Goal: Task Accomplishment & Management: Use online tool/utility

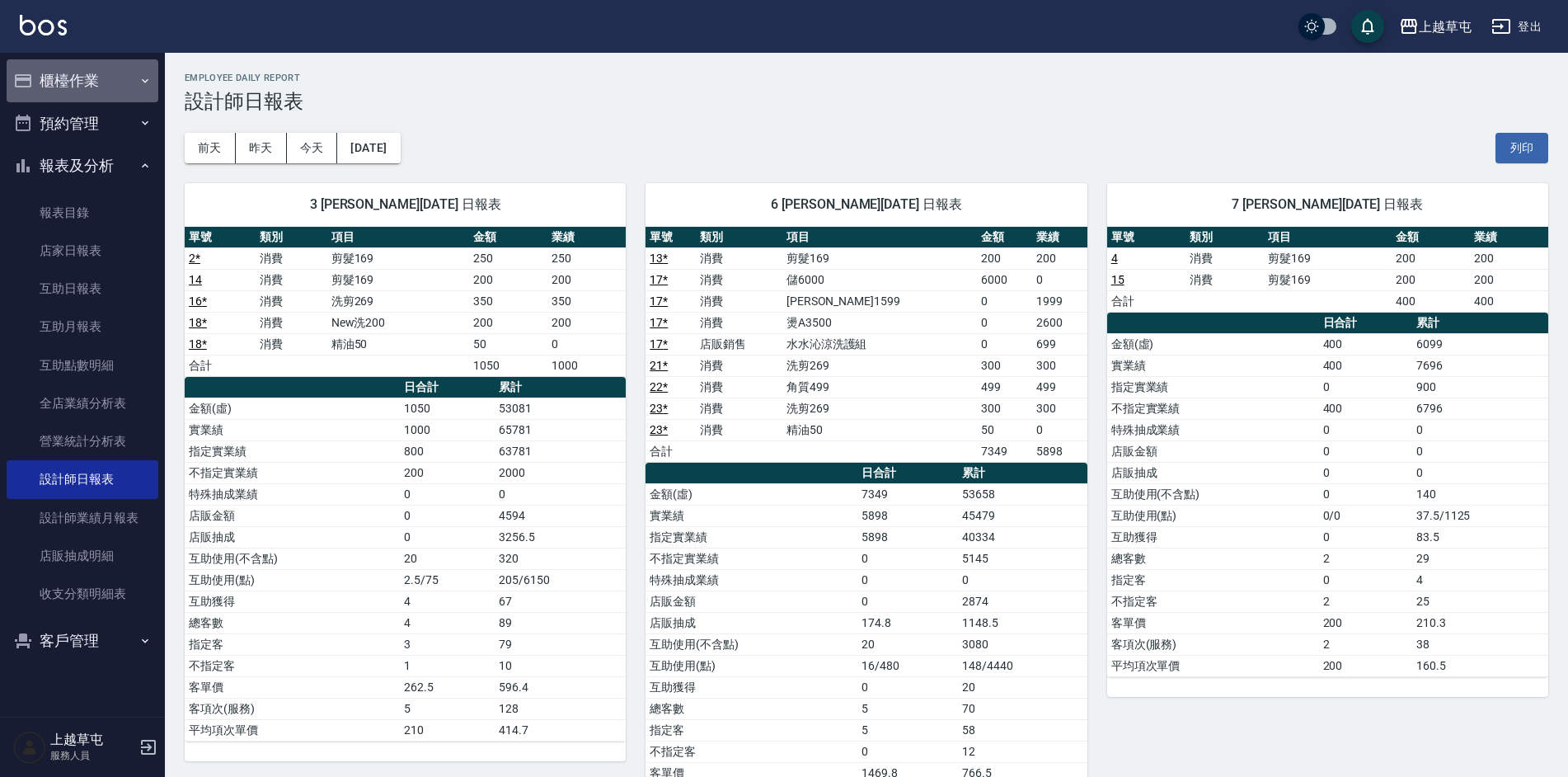
click at [124, 82] on button "櫃檯作業" at bounding box center [83, 80] width 152 height 43
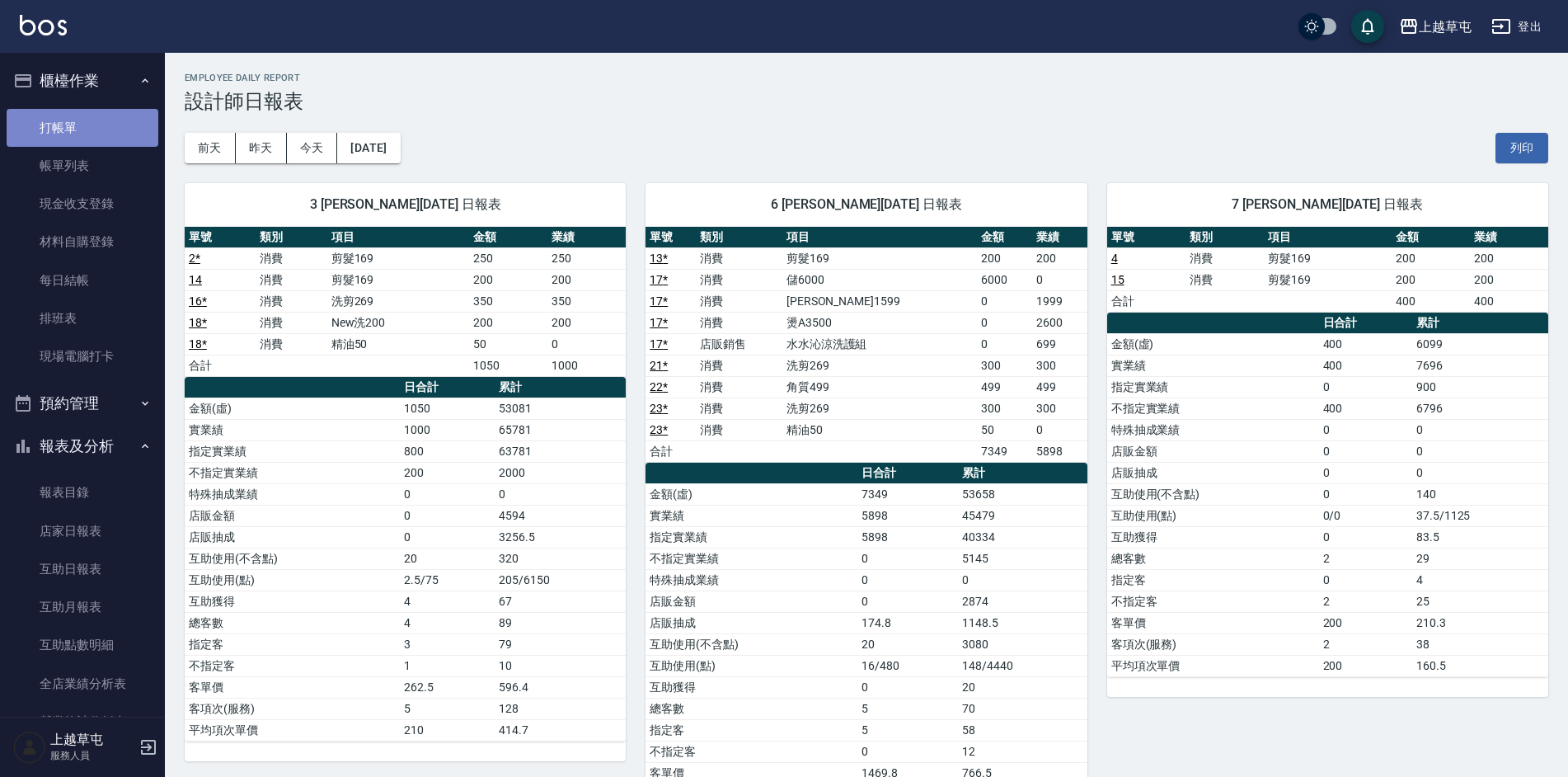
click at [82, 123] on link "打帳單" at bounding box center [83, 127] width 152 height 38
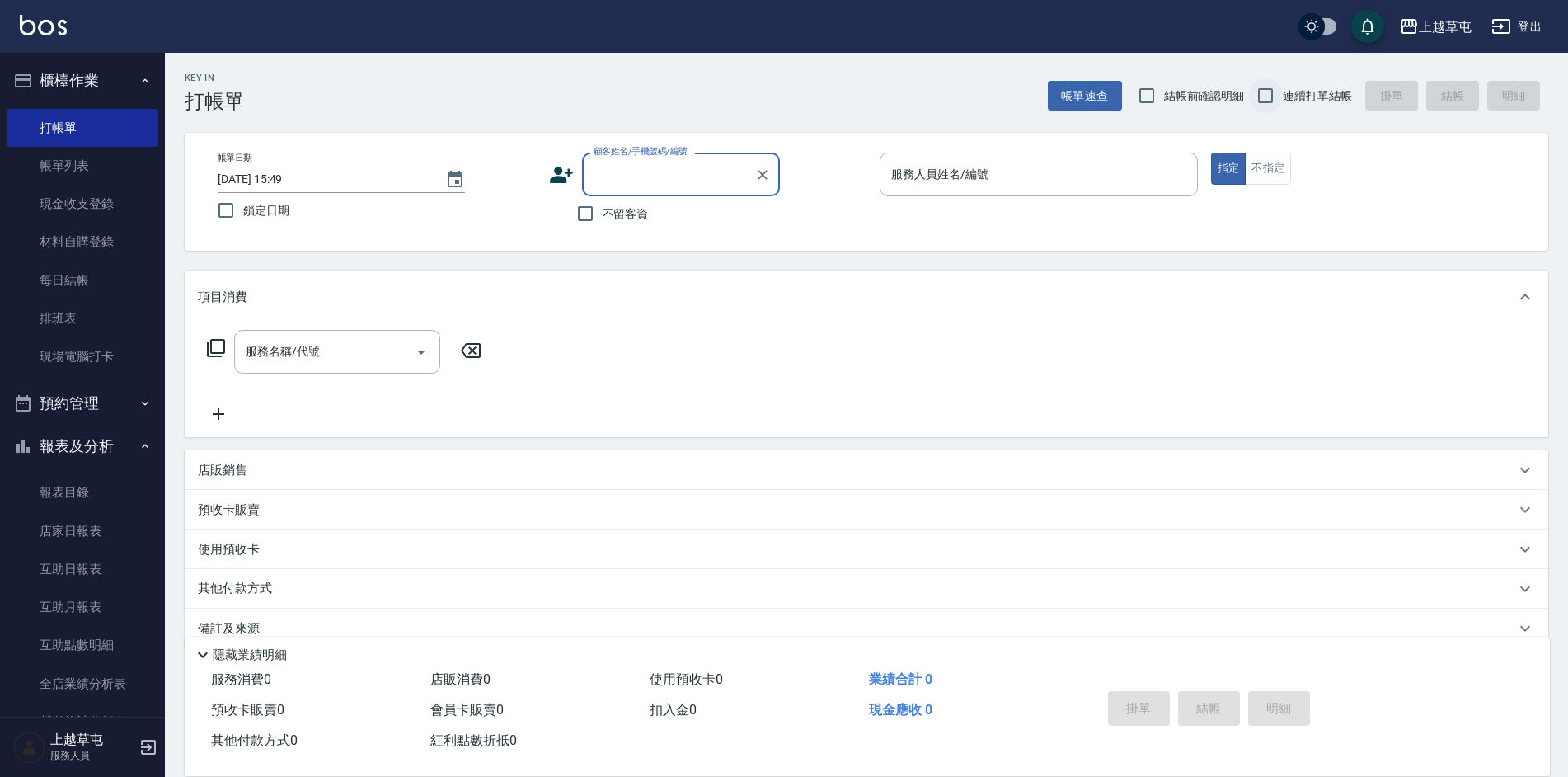
click at [1260, 86] on input "連續打單結帳" at bounding box center [1266, 96] width 35 height 35
checkbox input "true"
click at [585, 219] on input "不留客資" at bounding box center [585, 214] width 35 height 35
checkbox input "true"
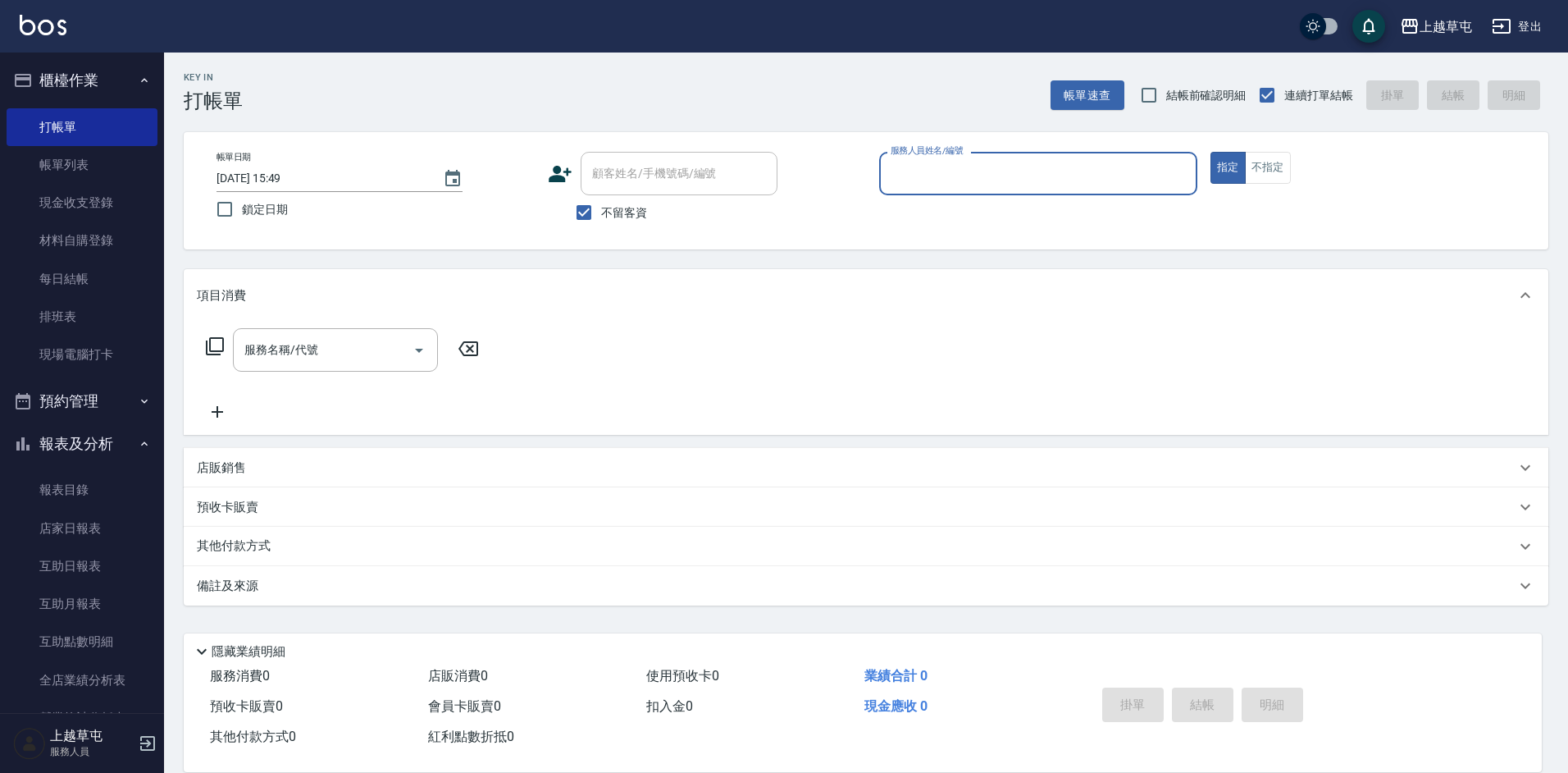
click at [986, 155] on div "服務人員姓名/編號" at bounding box center [1038, 173] width 318 height 43
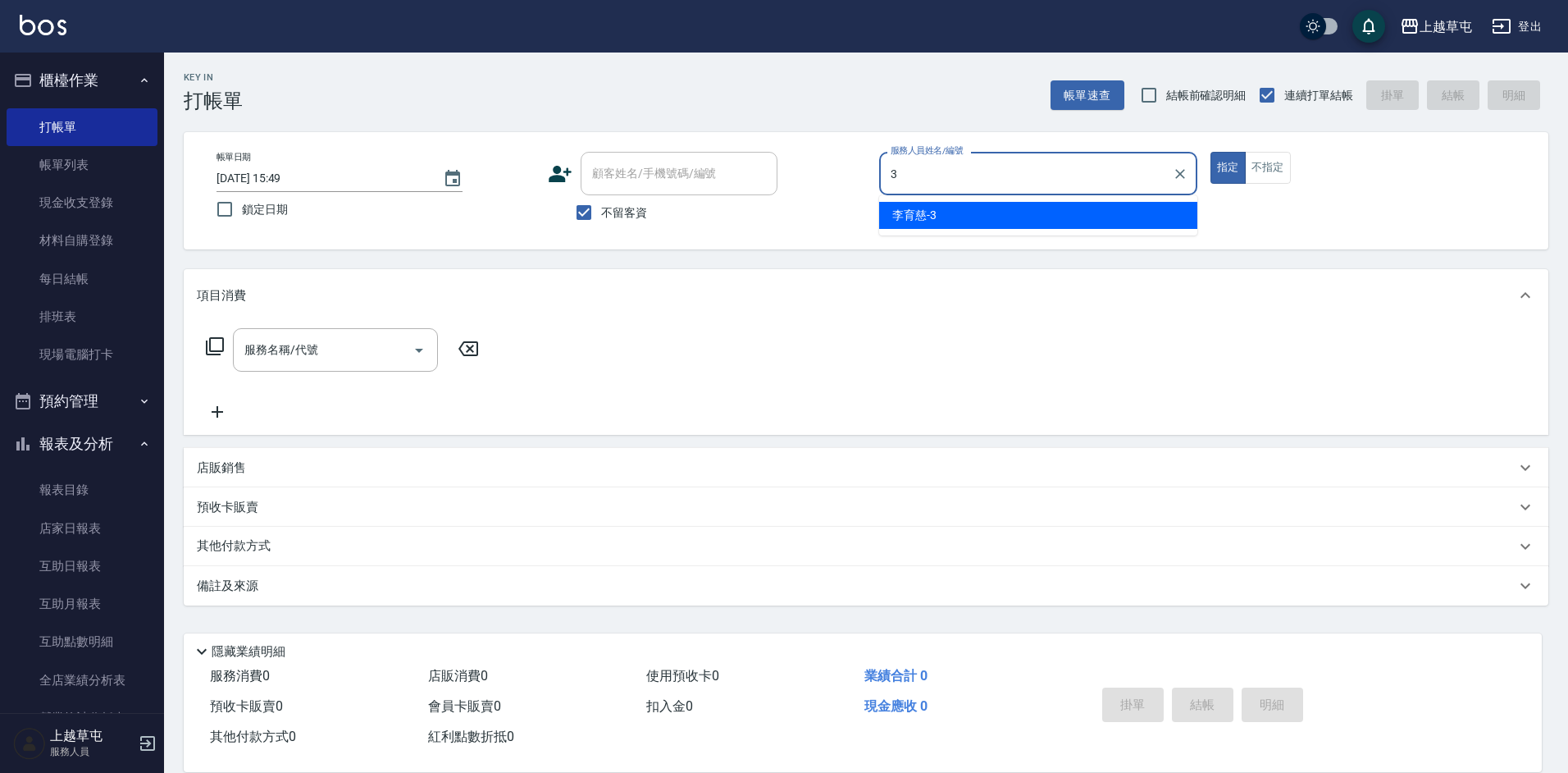
type input "[PERSON_NAME]-3"
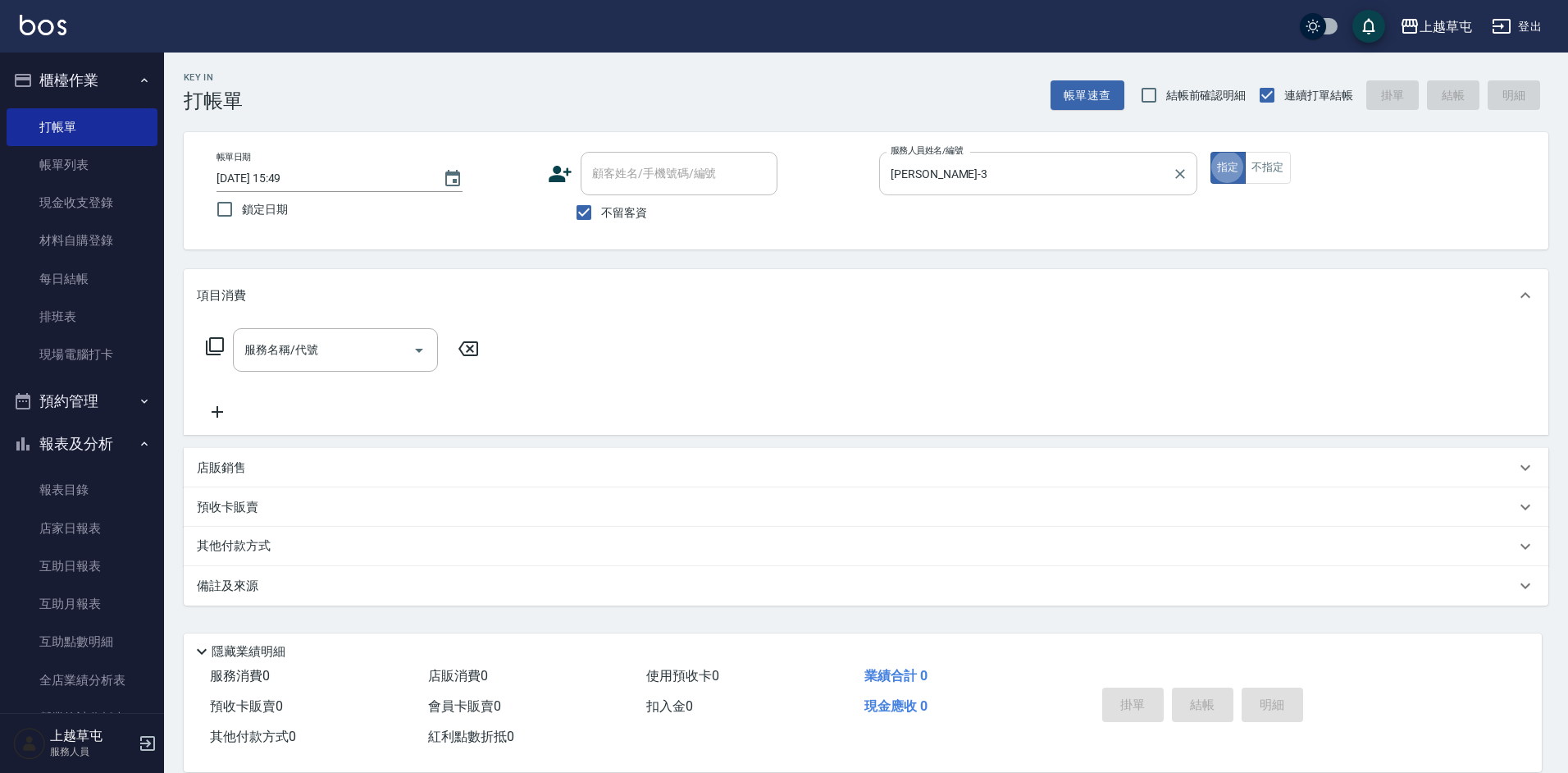
type button "true"
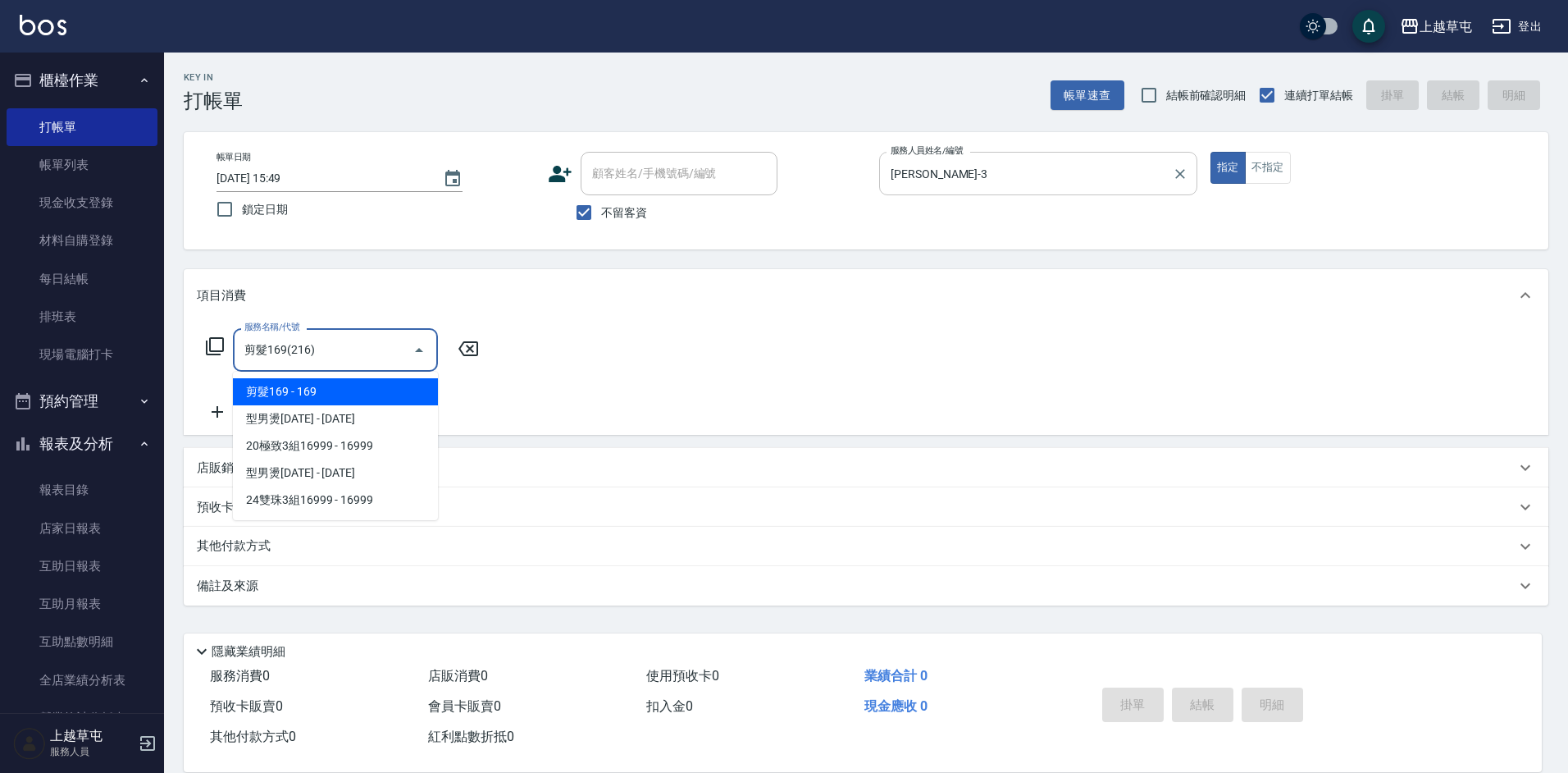
type input "剪髮169(216)"
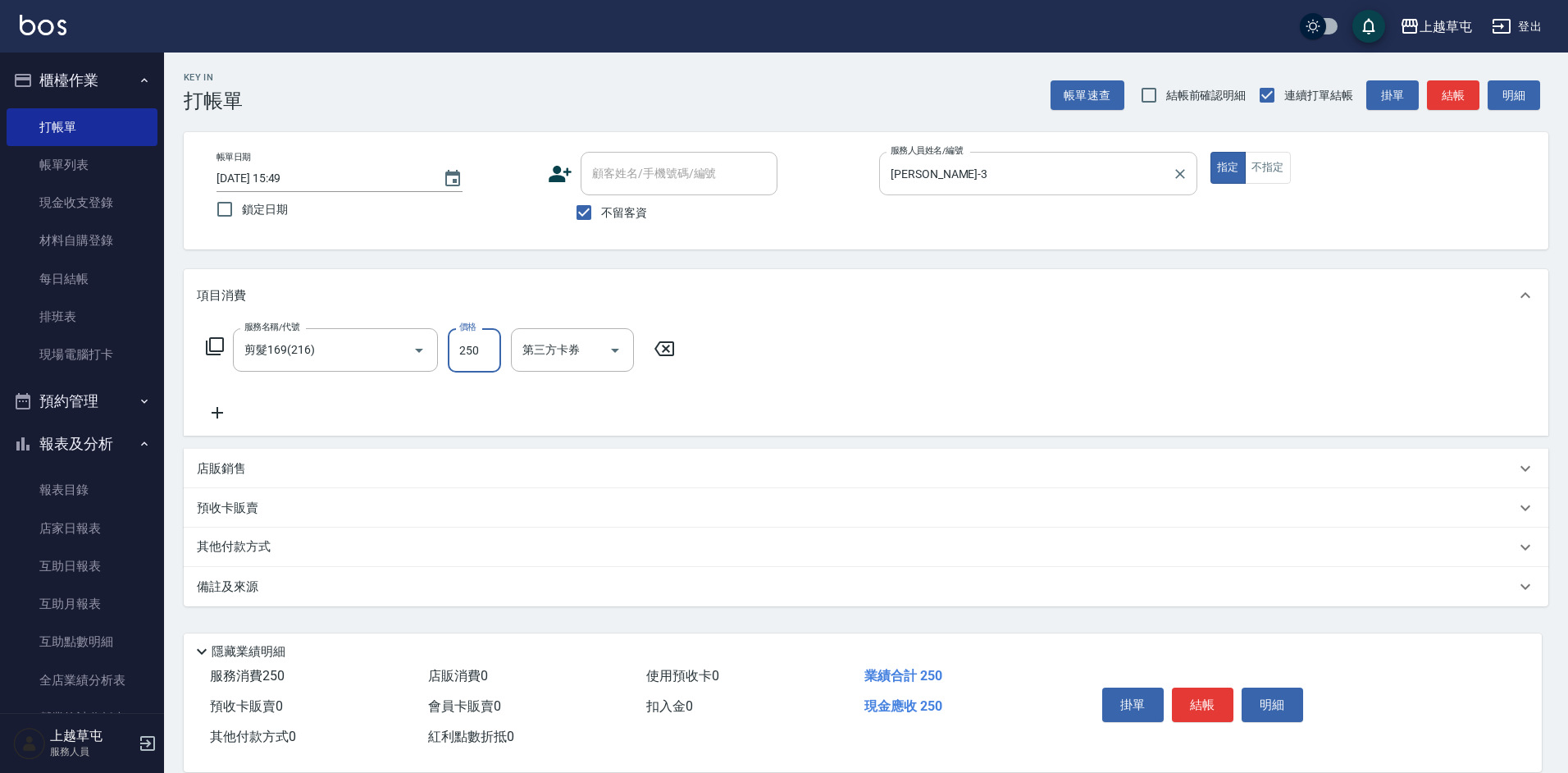
type input "250"
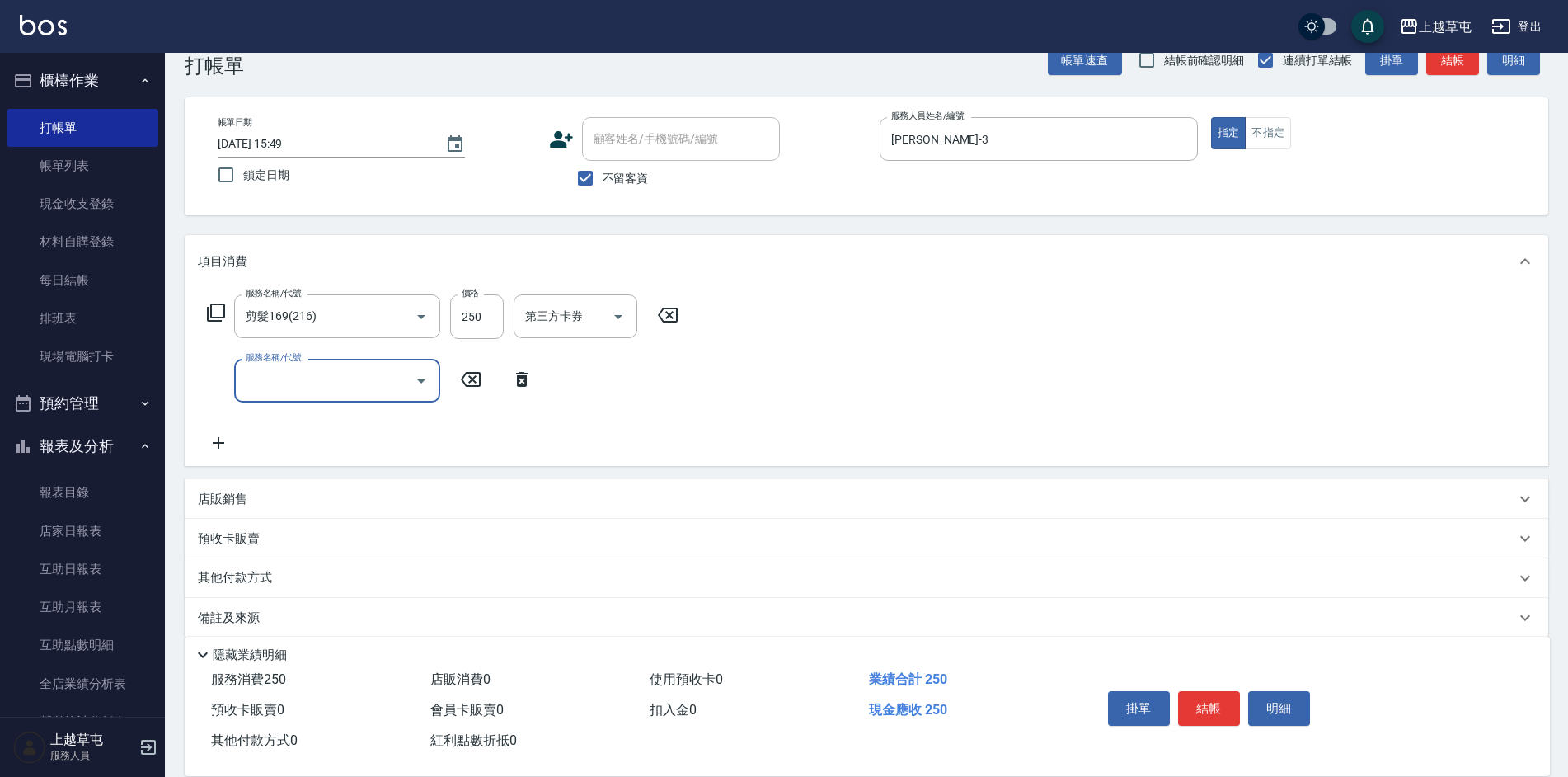
scroll to position [55, 0]
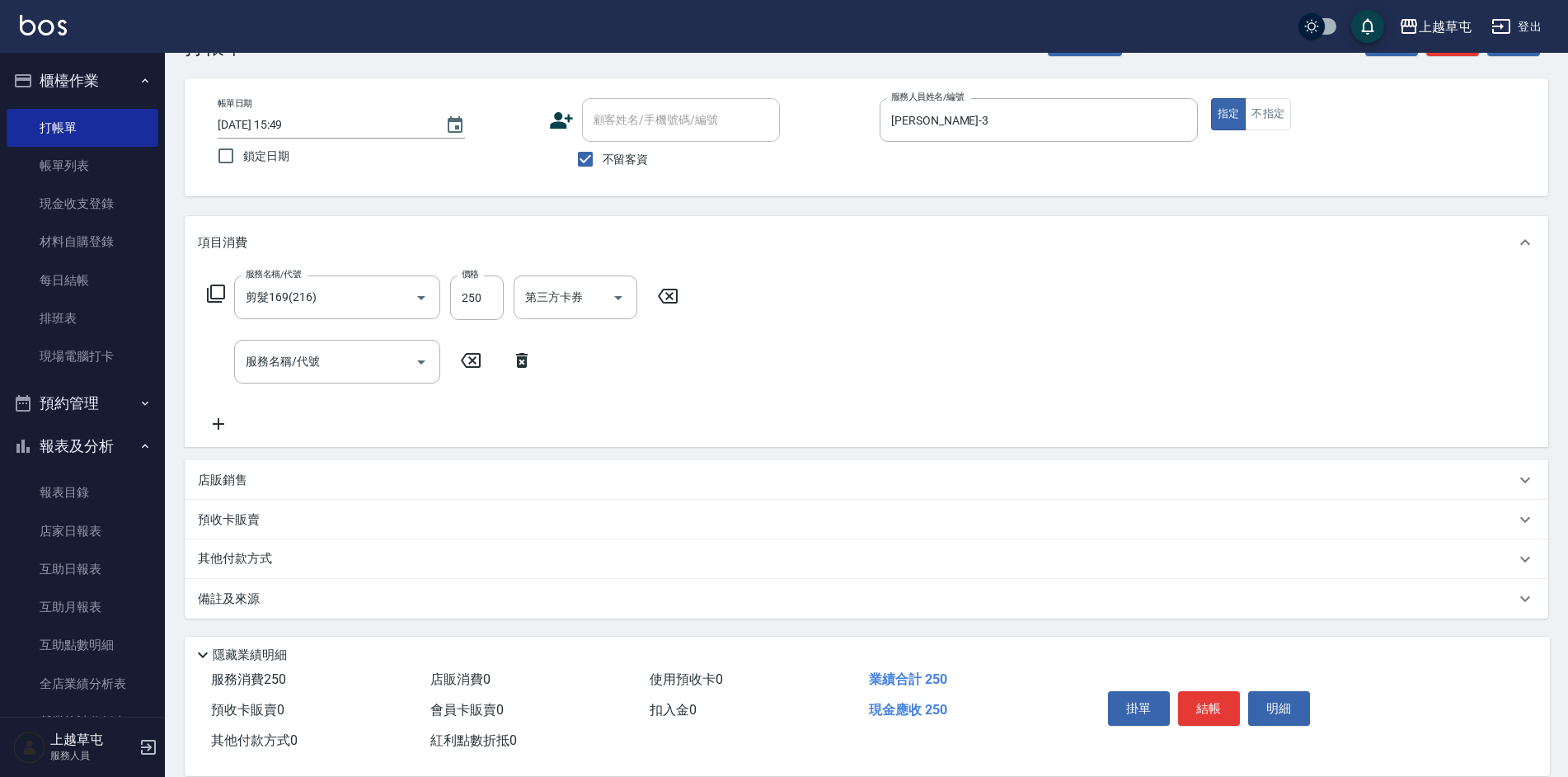
click at [225, 472] on p "店販銷售" at bounding box center [223, 480] width 50 height 17
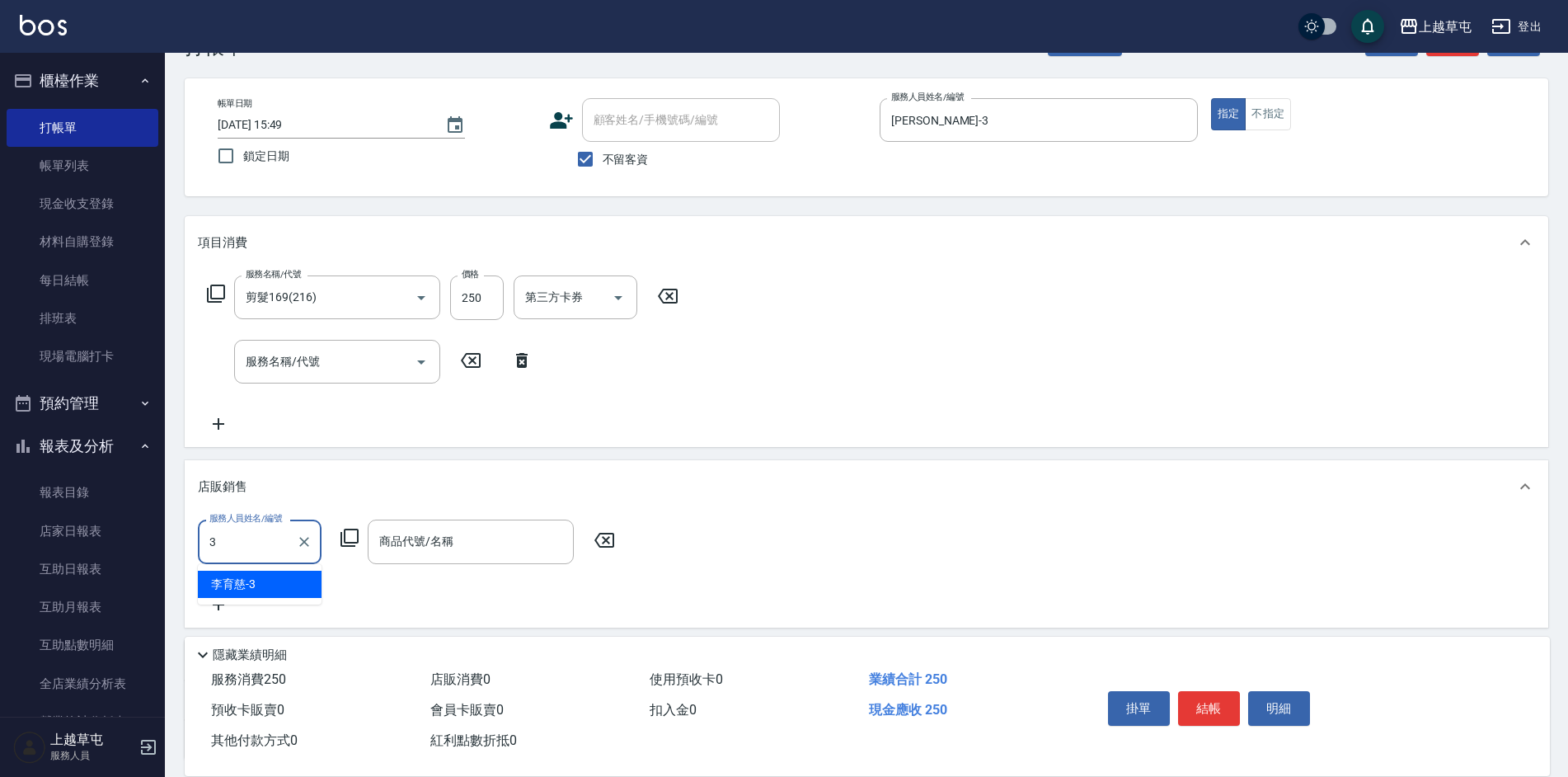
type input "[PERSON_NAME]-3"
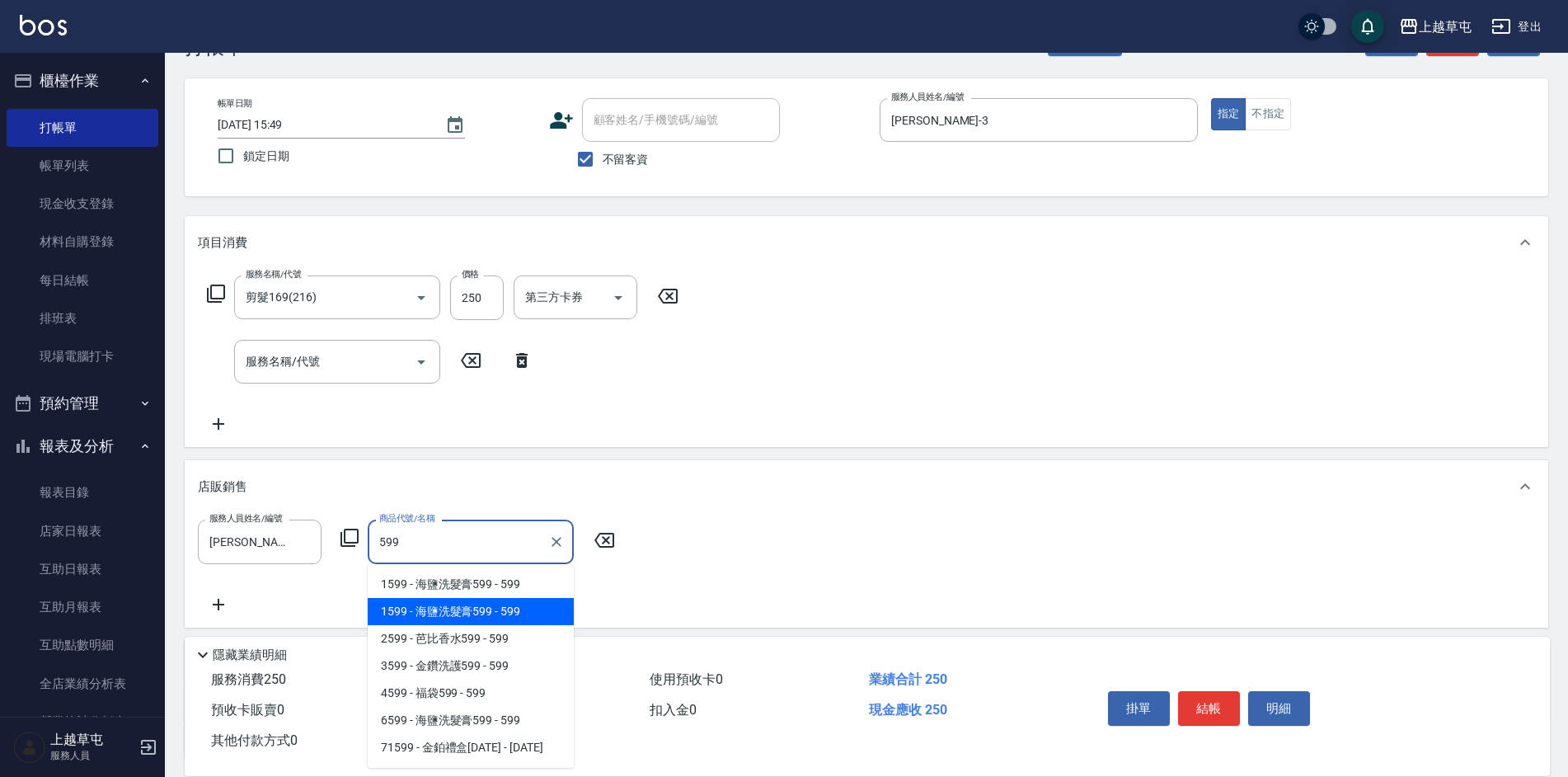
type input "海鹽洗髮膏599"
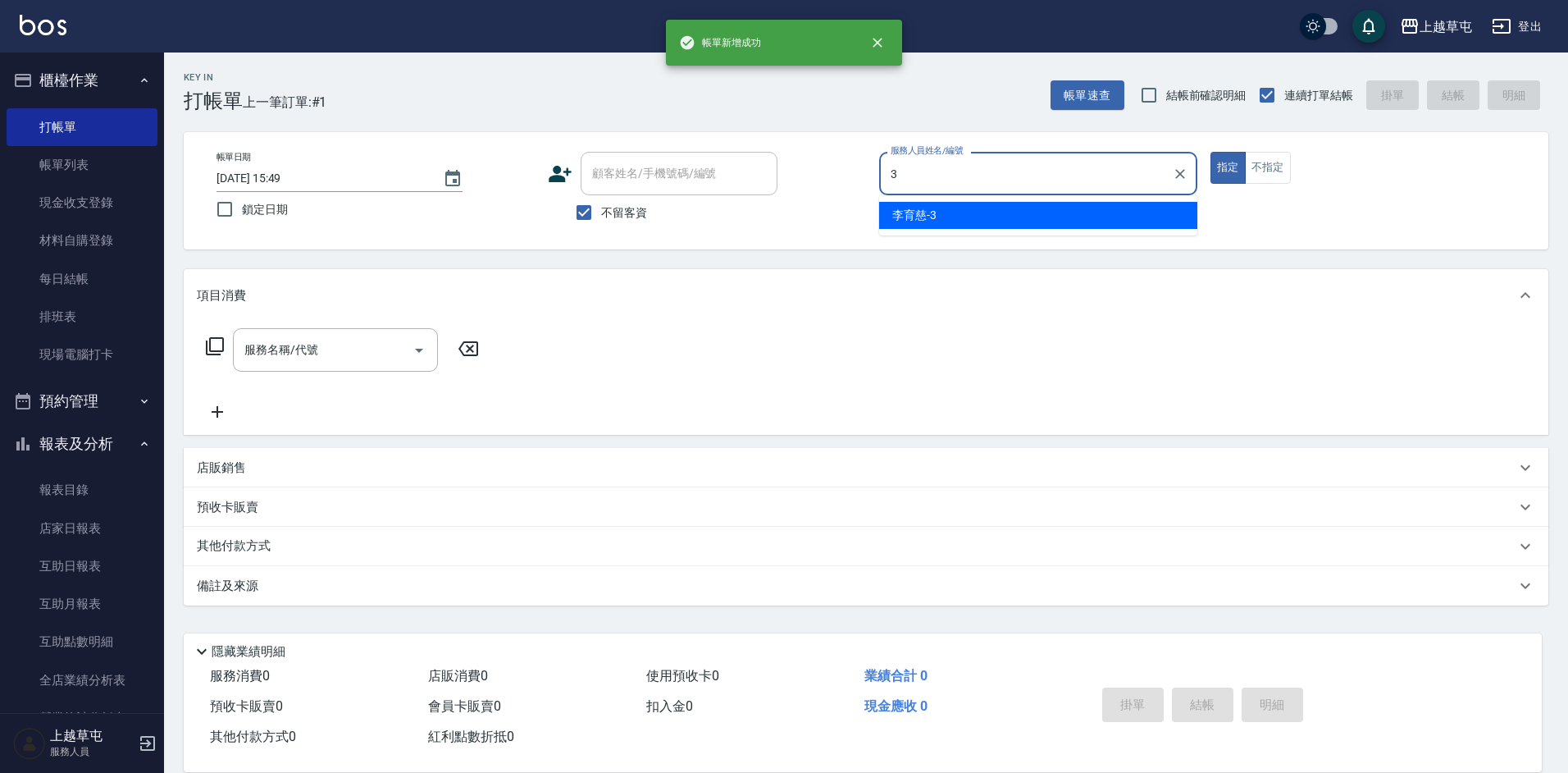
type input "[PERSON_NAME]-3"
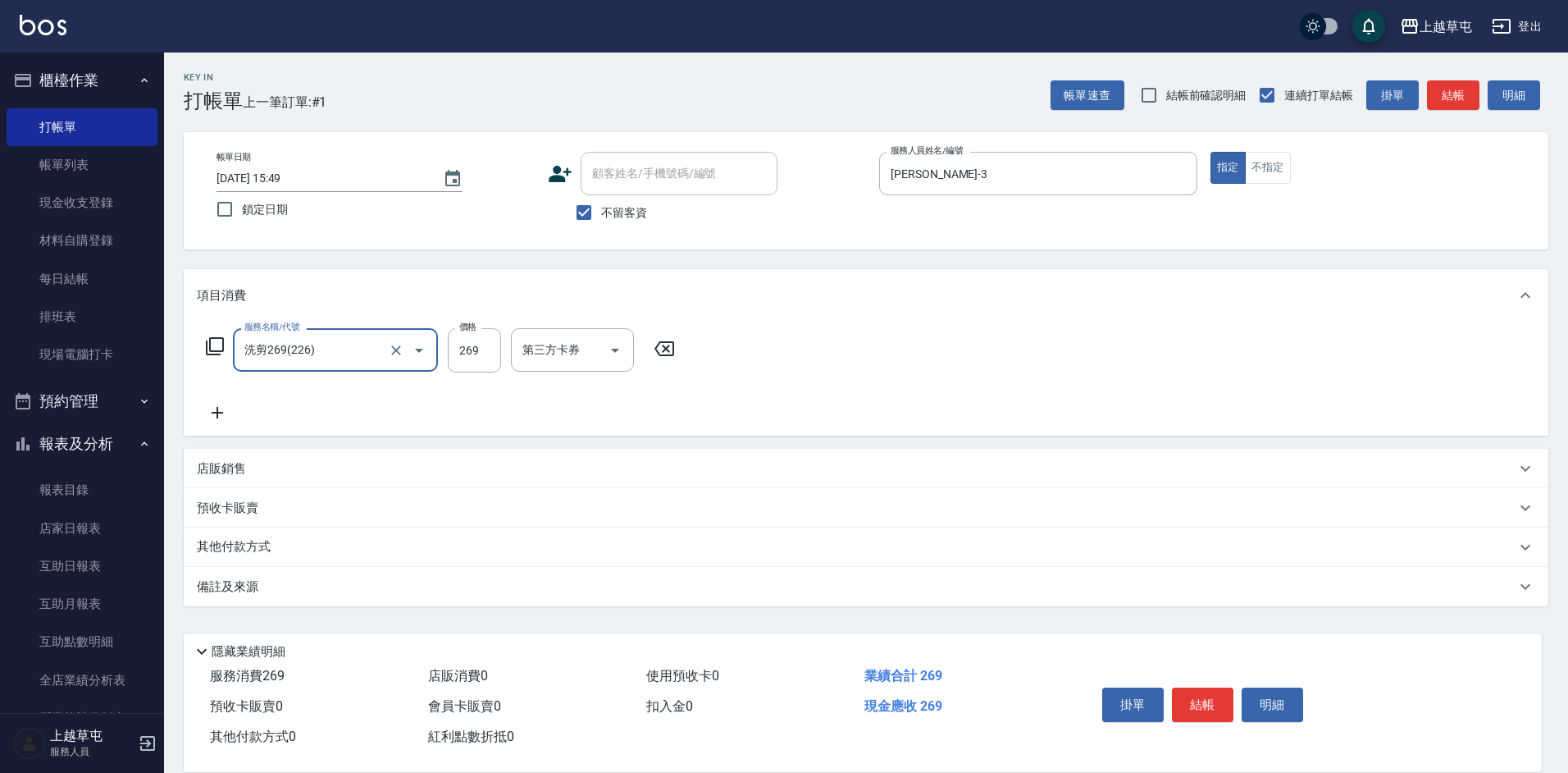
type input "洗剪269(226)"
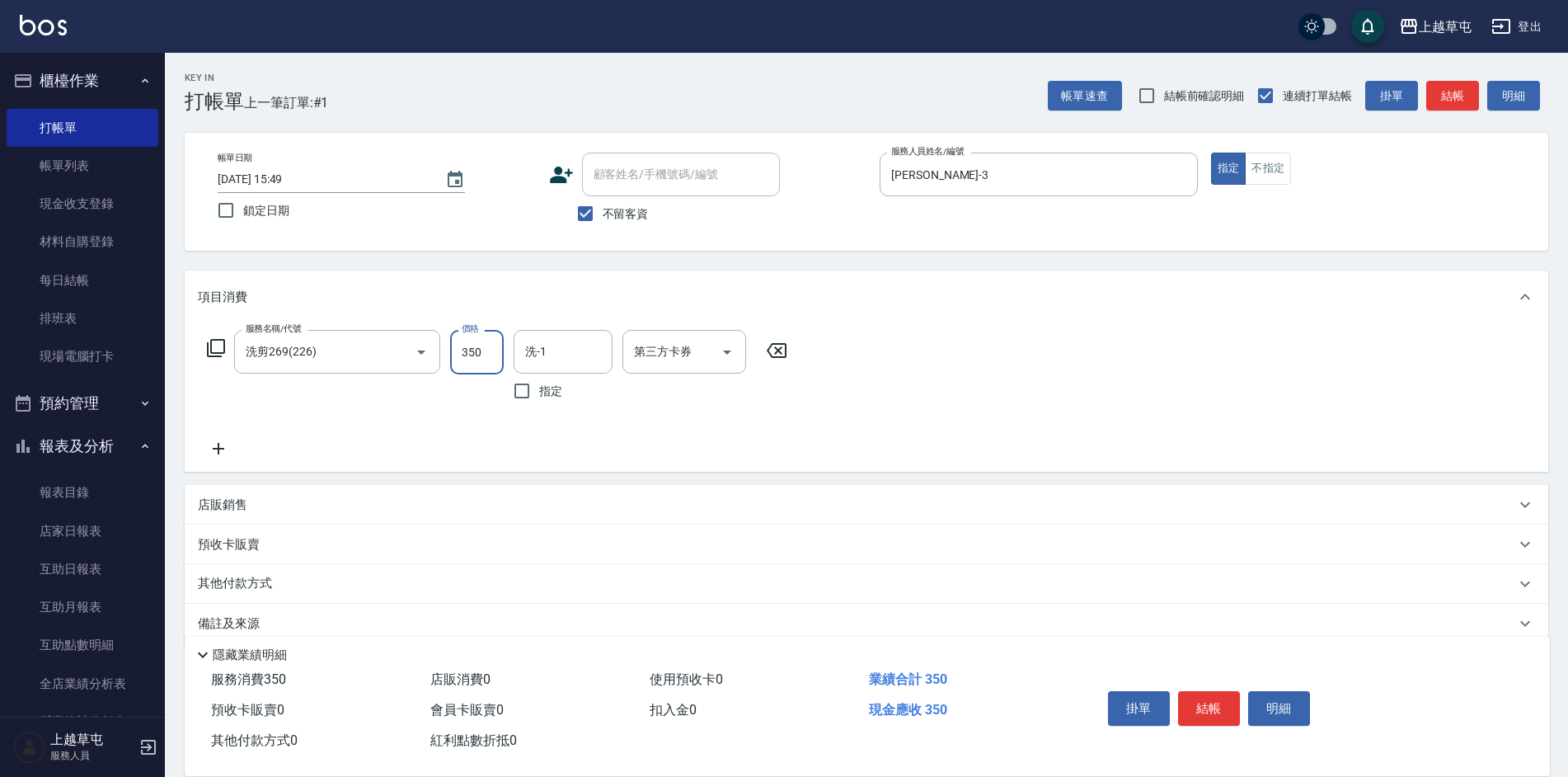
type input "350"
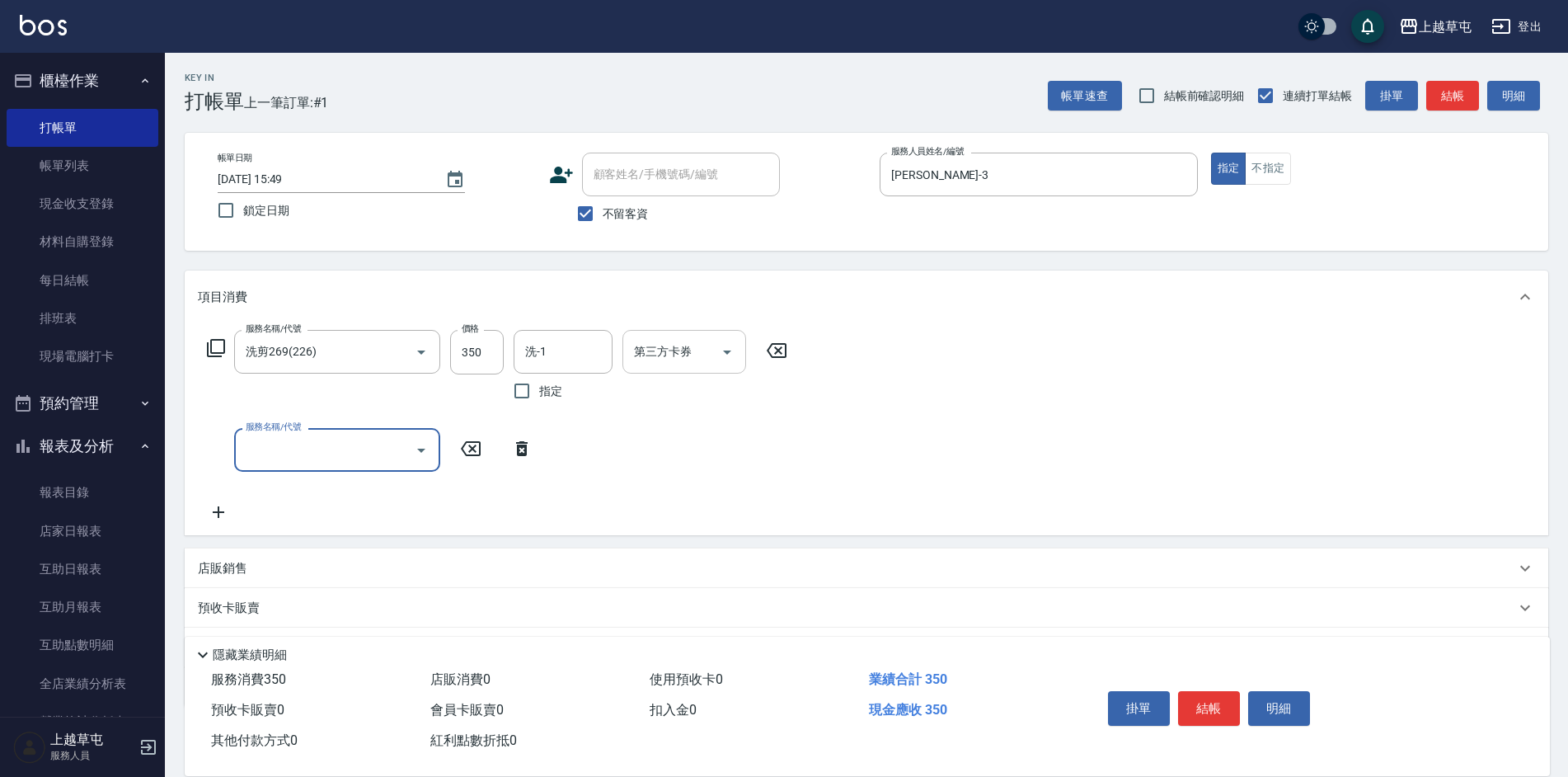
click at [708, 350] on input "第三方卡券" at bounding box center [672, 352] width 84 height 29
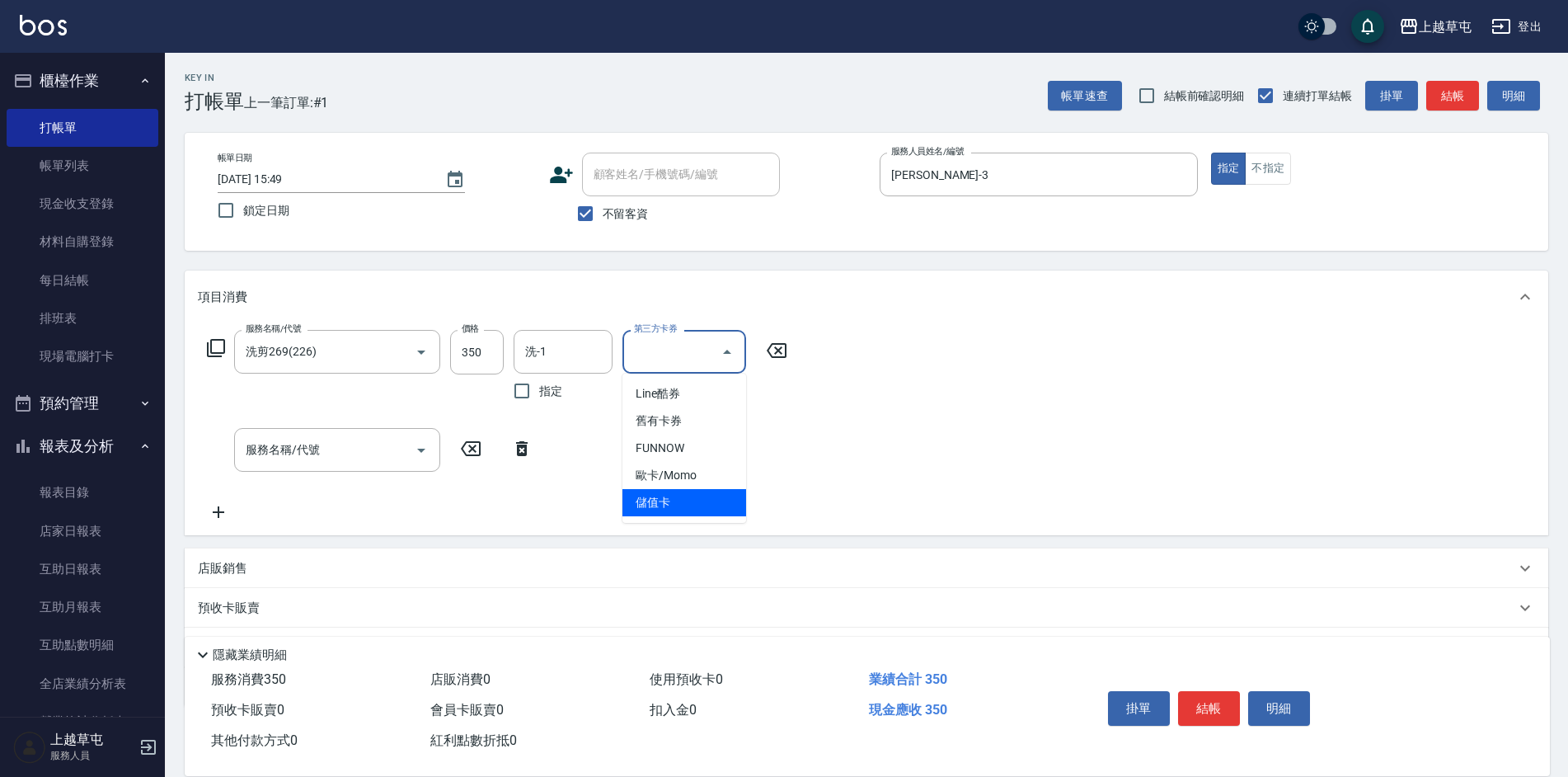
click at [685, 511] on span "儲值卡" at bounding box center [684, 503] width 124 height 27
type input "儲值卡"
click at [352, 440] on input "服務名稱/代號" at bounding box center [325, 450] width 167 height 29
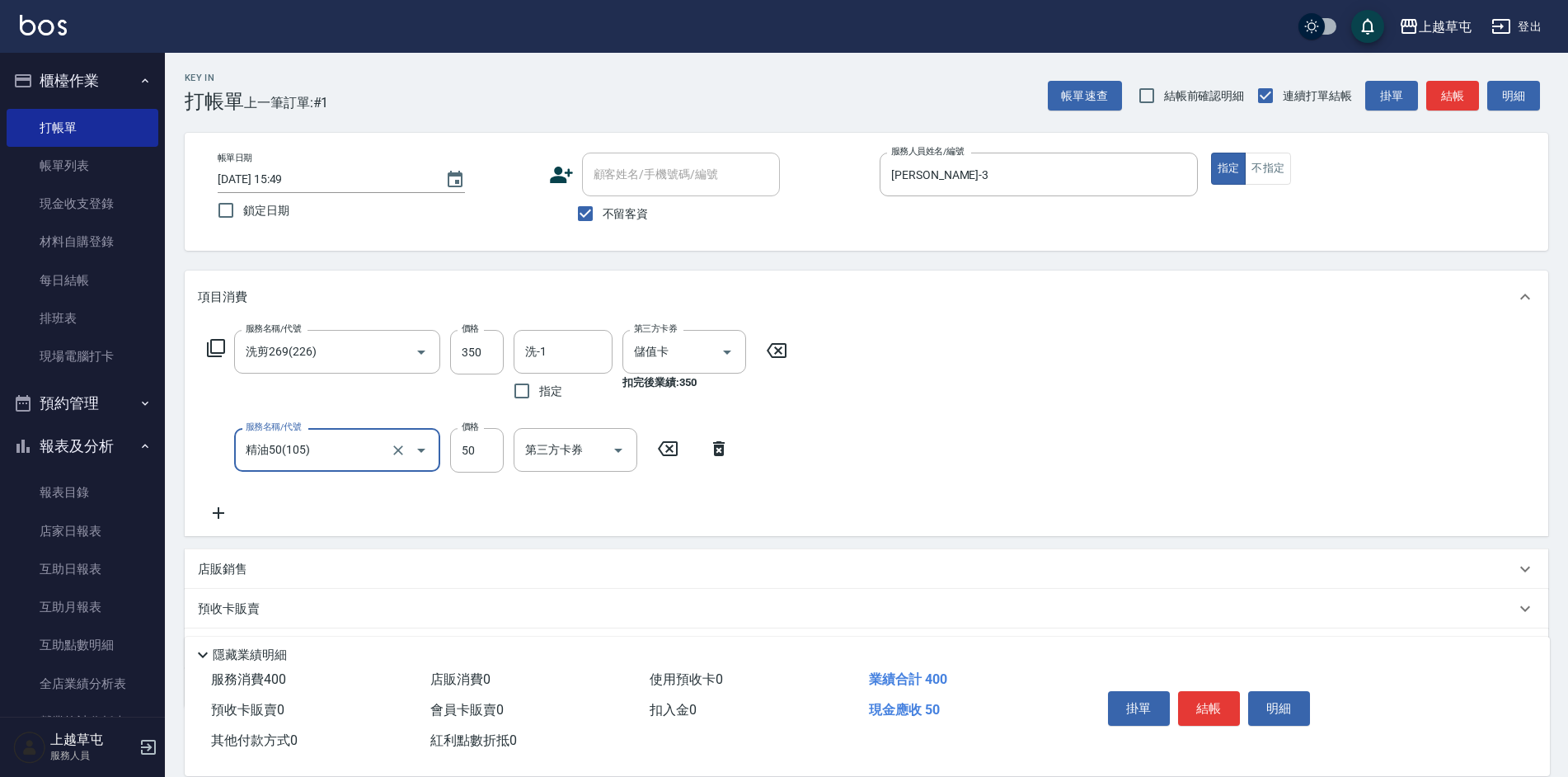
type input "精油50(105)"
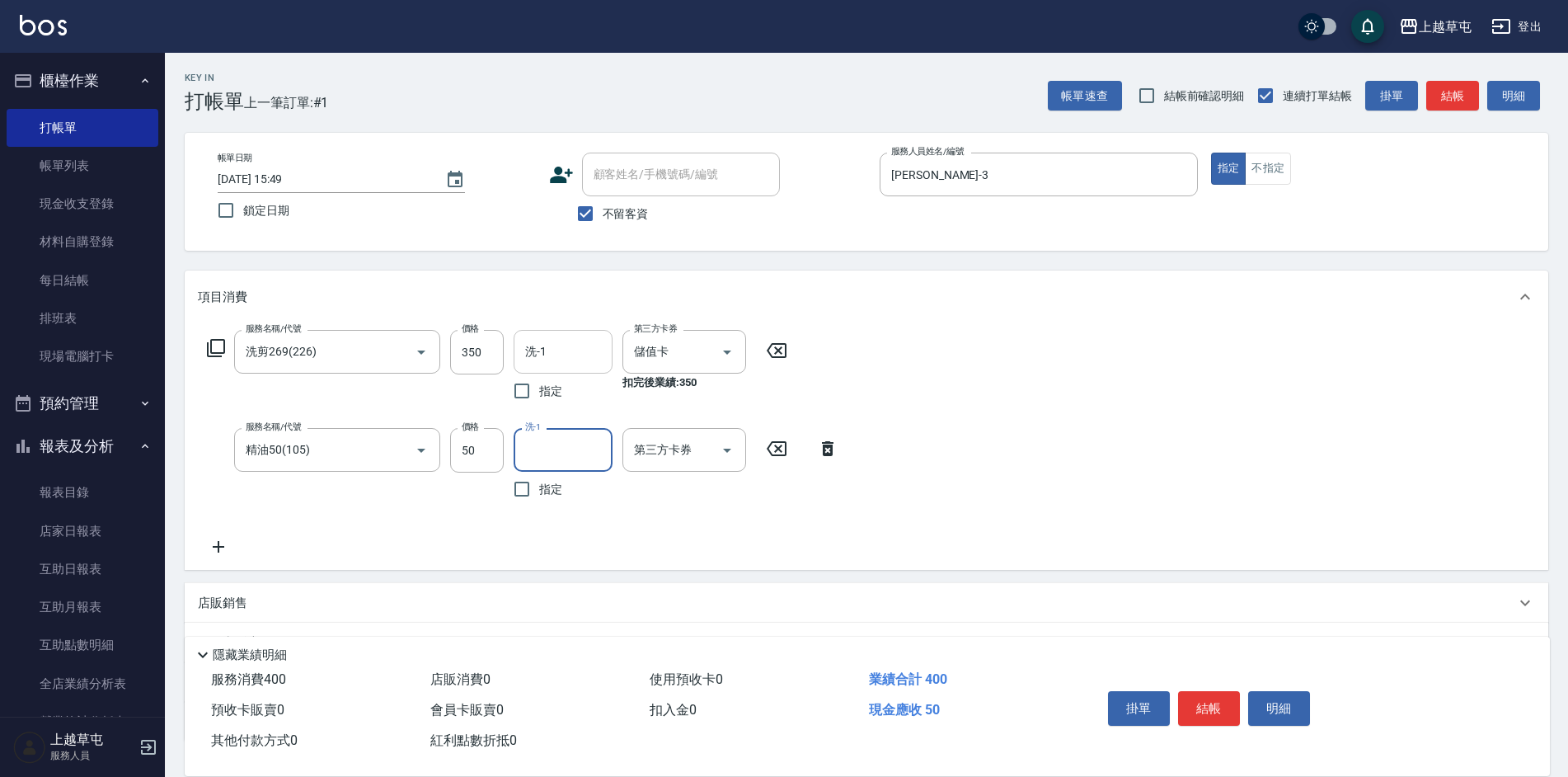
click at [551, 345] on input "洗-1" at bounding box center [563, 352] width 84 height 29
type input "[PERSON_NAME]-26"
click at [573, 466] on div "洗-1" at bounding box center [563, 450] width 99 height 44
type input "[PERSON_NAME]-26"
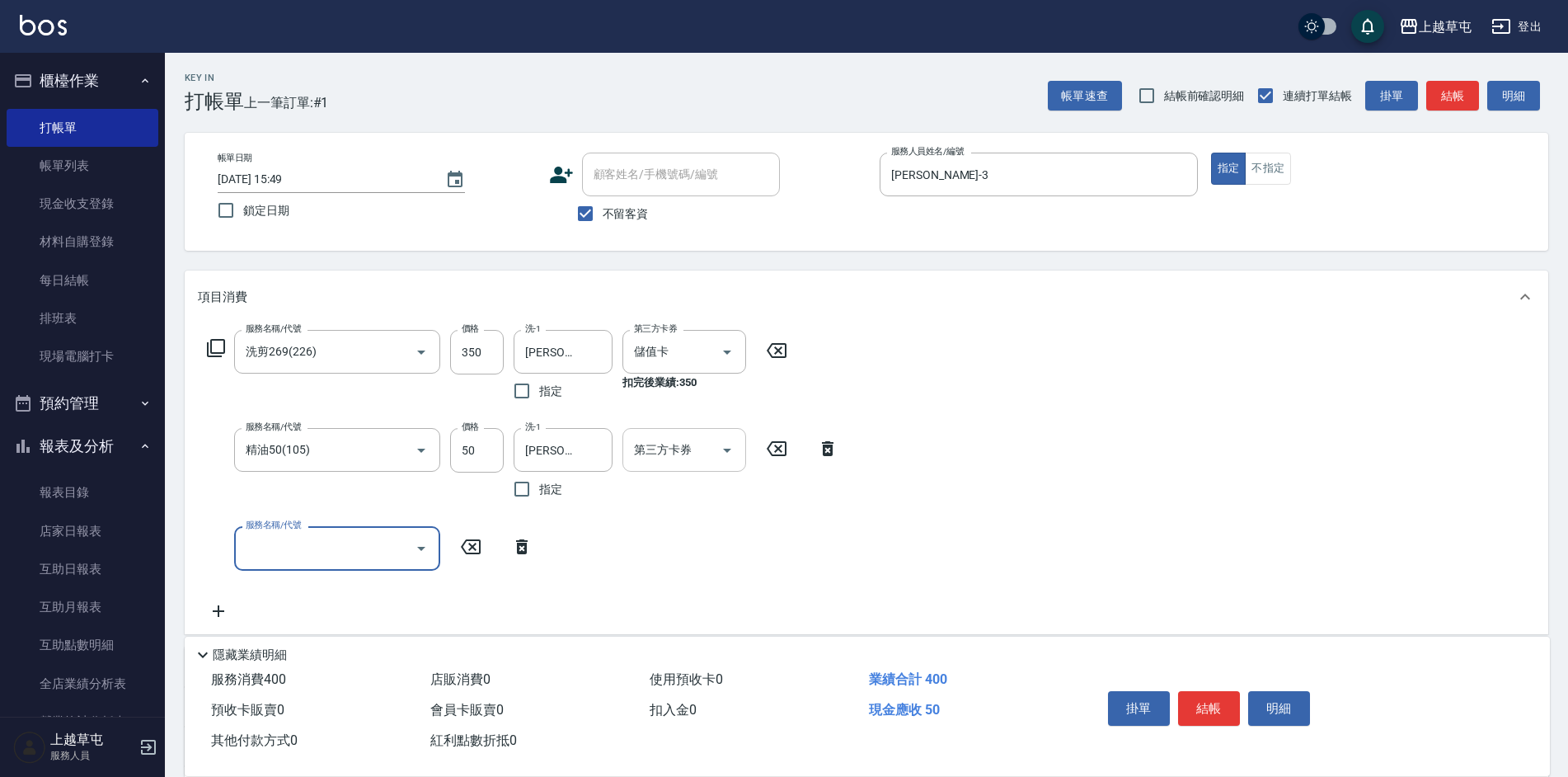
click at [674, 445] on div "第三方卡券 第三方卡券" at bounding box center [684, 450] width 124 height 44
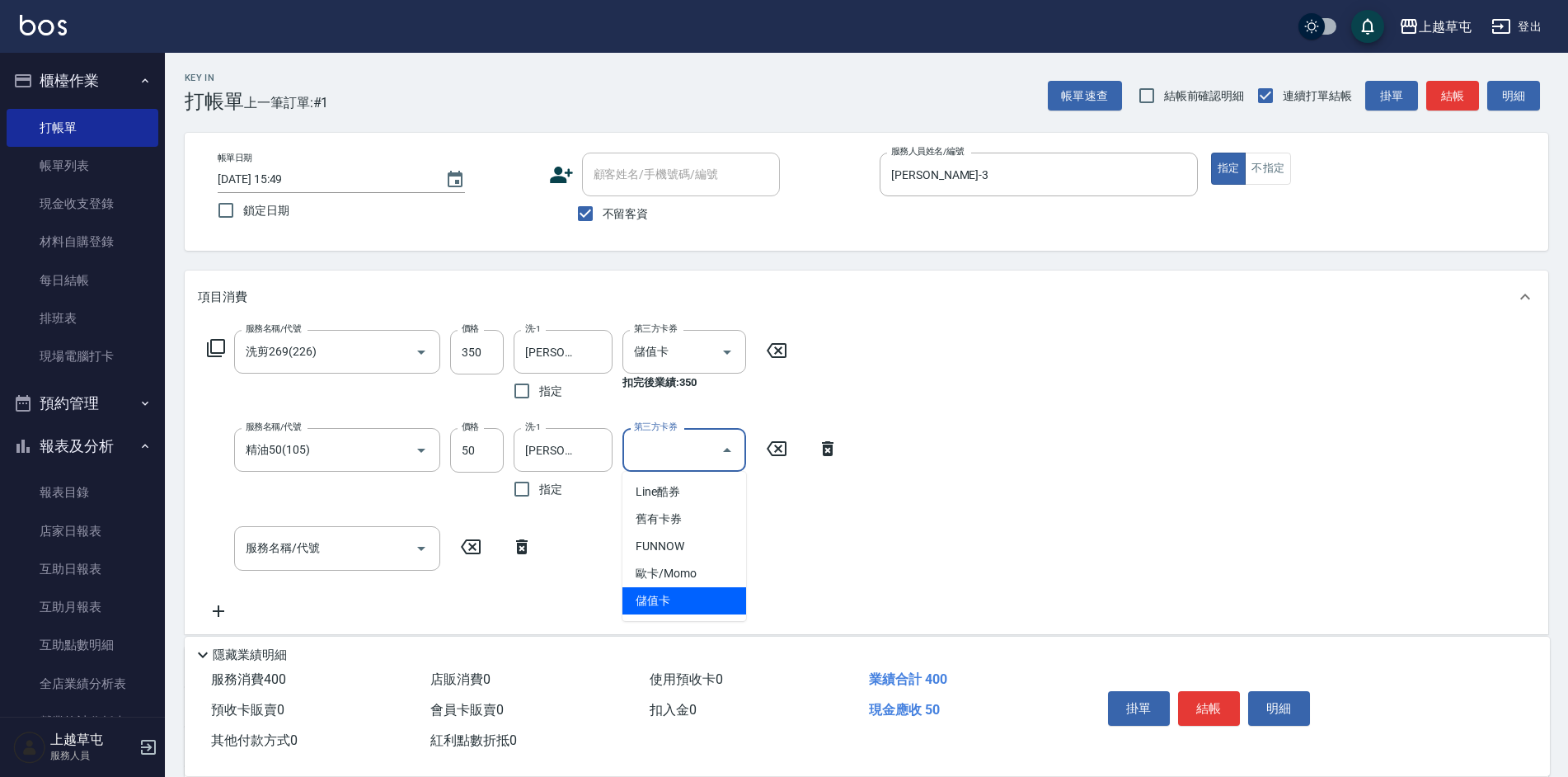
click at [678, 637] on div "隱藏業績明細" at bounding box center [867, 650] width 1365 height 28
click at [668, 456] on input "第三方卡券" at bounding box center [672, 450] width 84 height 29
click at [682, 597] on span "儲值卡" at bounding box center [684, 601] width 124 height 27
type input "儲值卡"
click at [1025, 487] on div "服務名稱/代號 洗剪269(226) 服務名稱/代號 價格 350 價格 洗-1 [PERSON_NAME]-26 洗-1 指定 第三方卡券 儲值卡 第三方卡…" at bounding box center [866, 478] width 1364 height 310
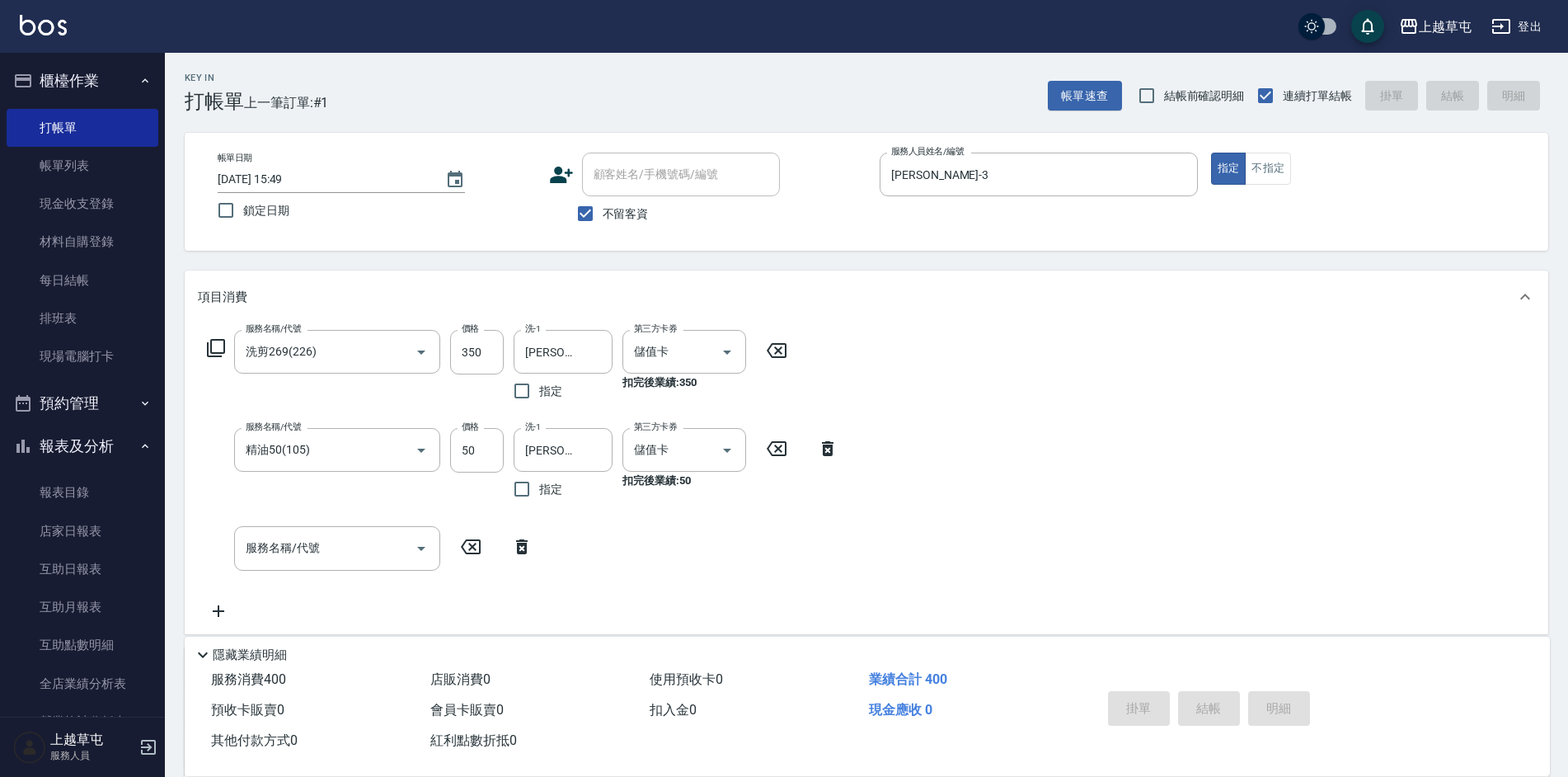
type input "[DATE] 15:50"
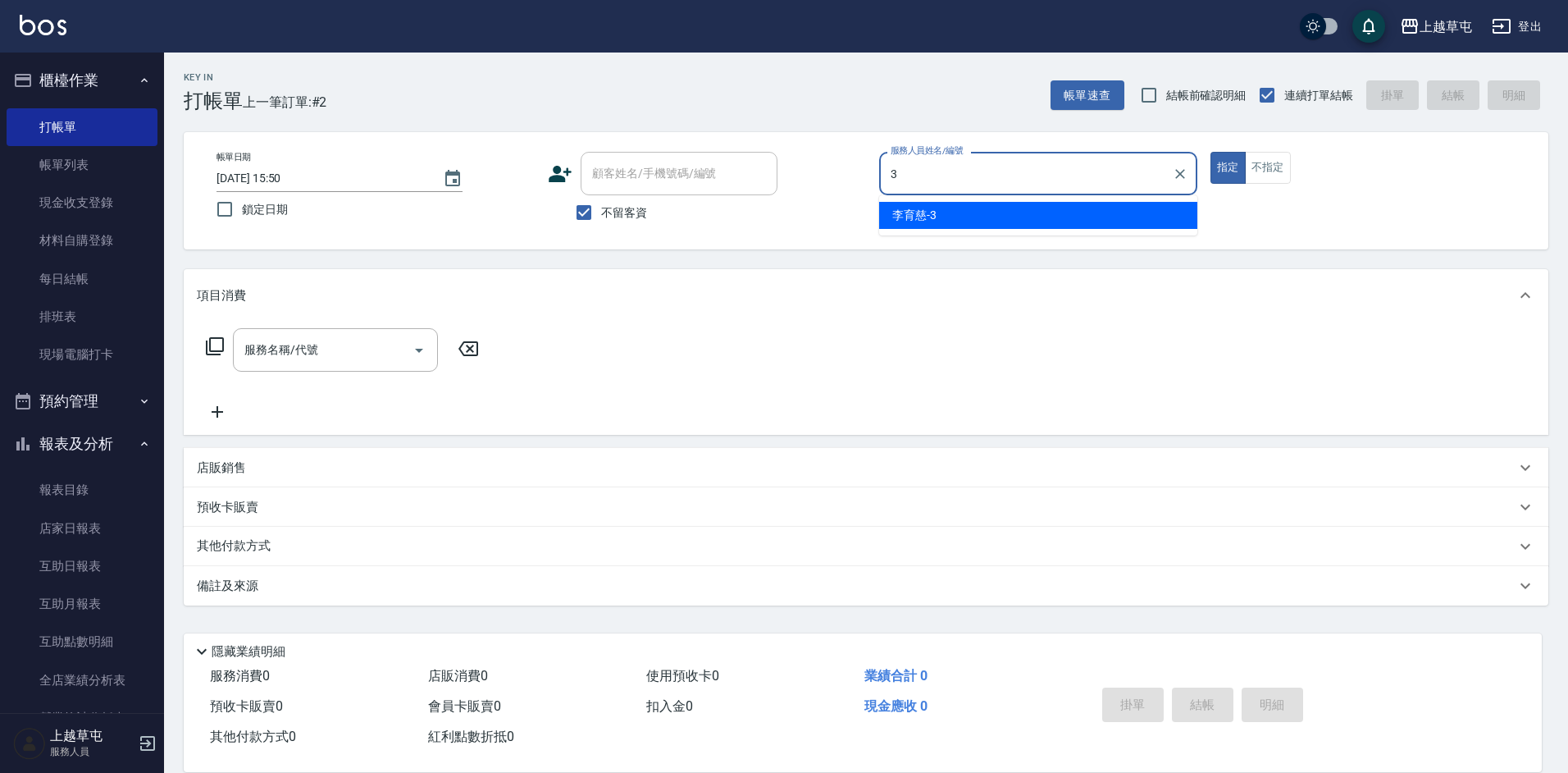
type input "[PERSON_NAME]-3"
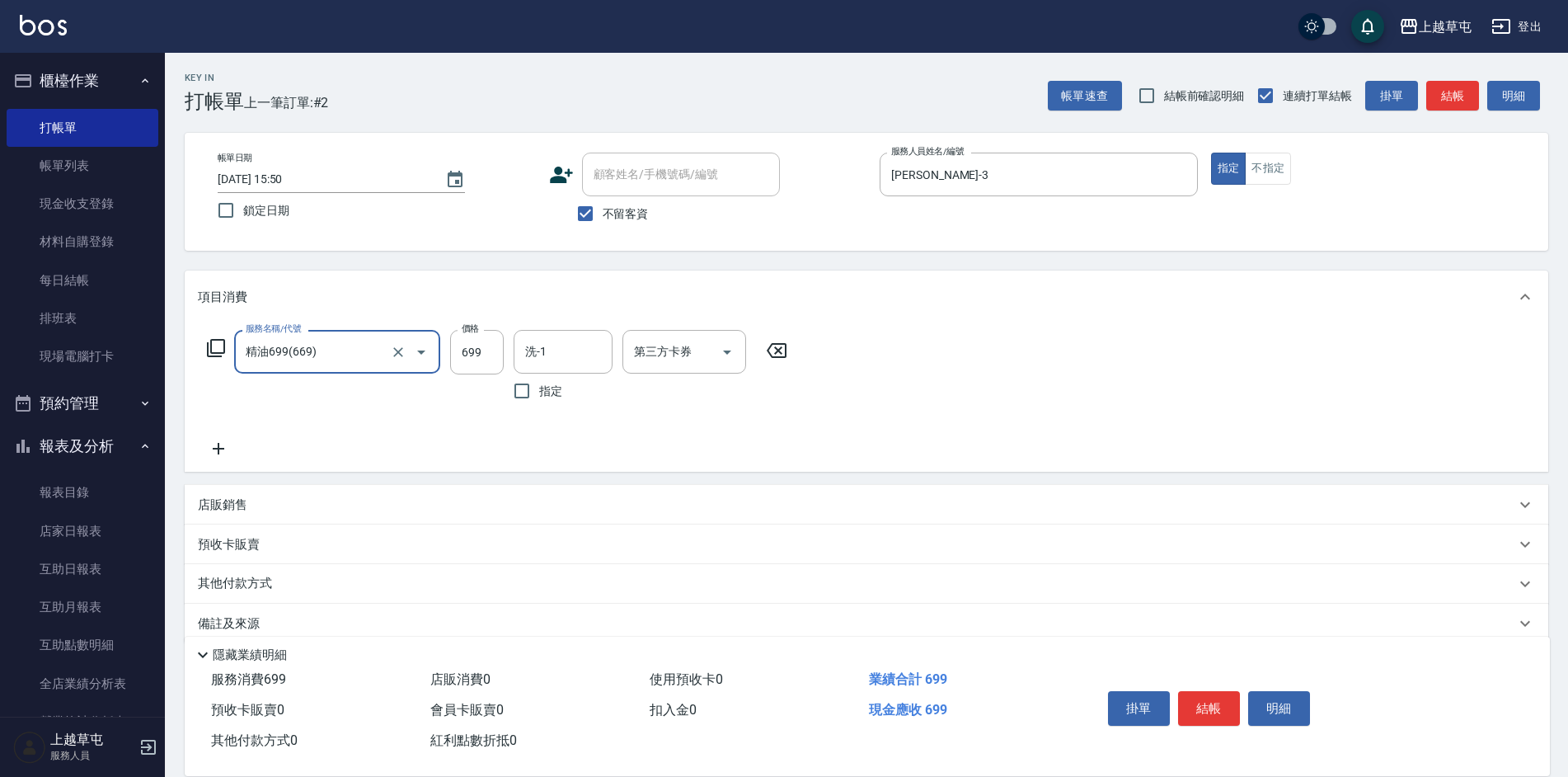
type input "精油699(669)"
type input "[PERSON_NAME]-26"
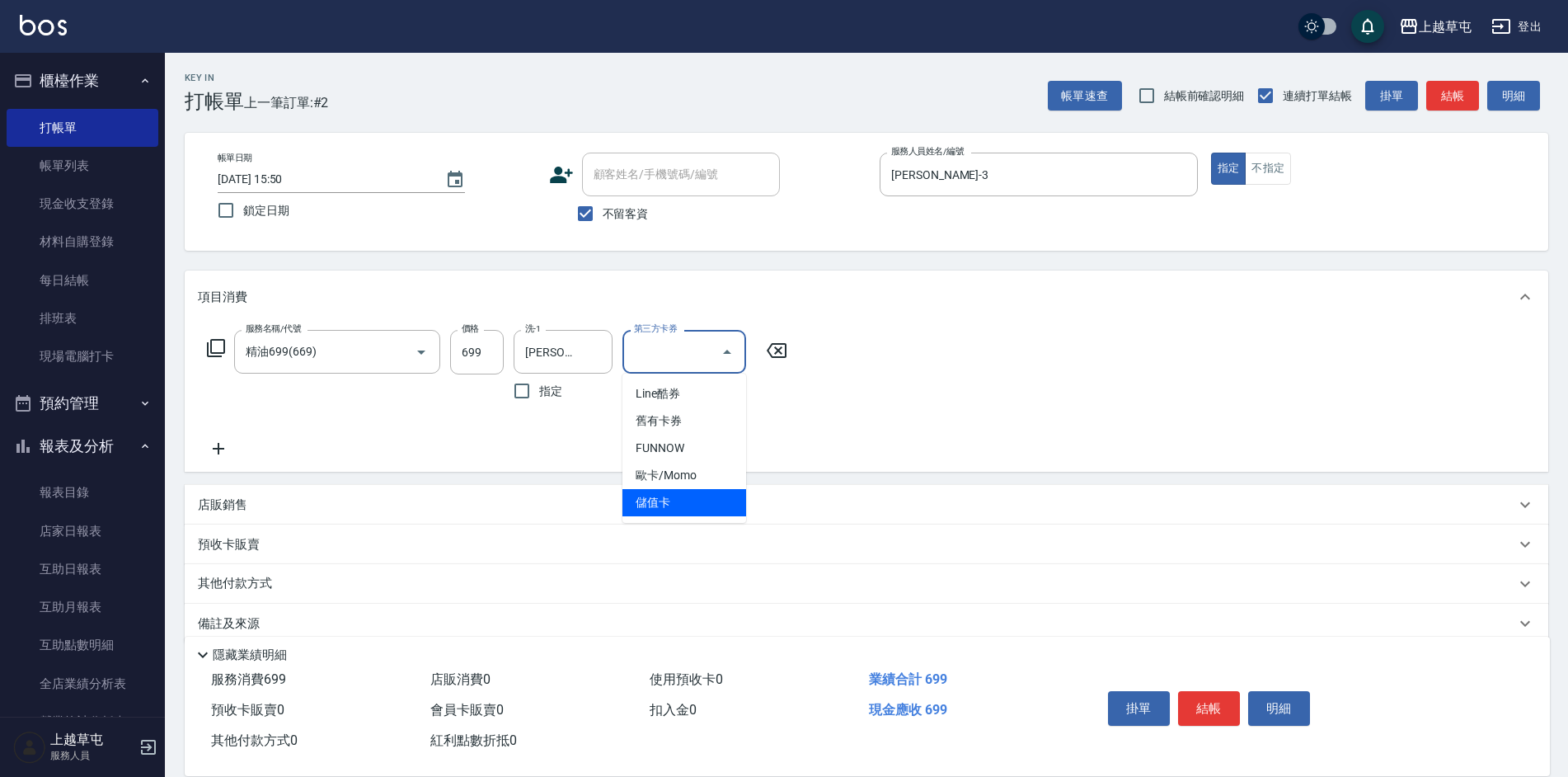
type input "儲值卡"
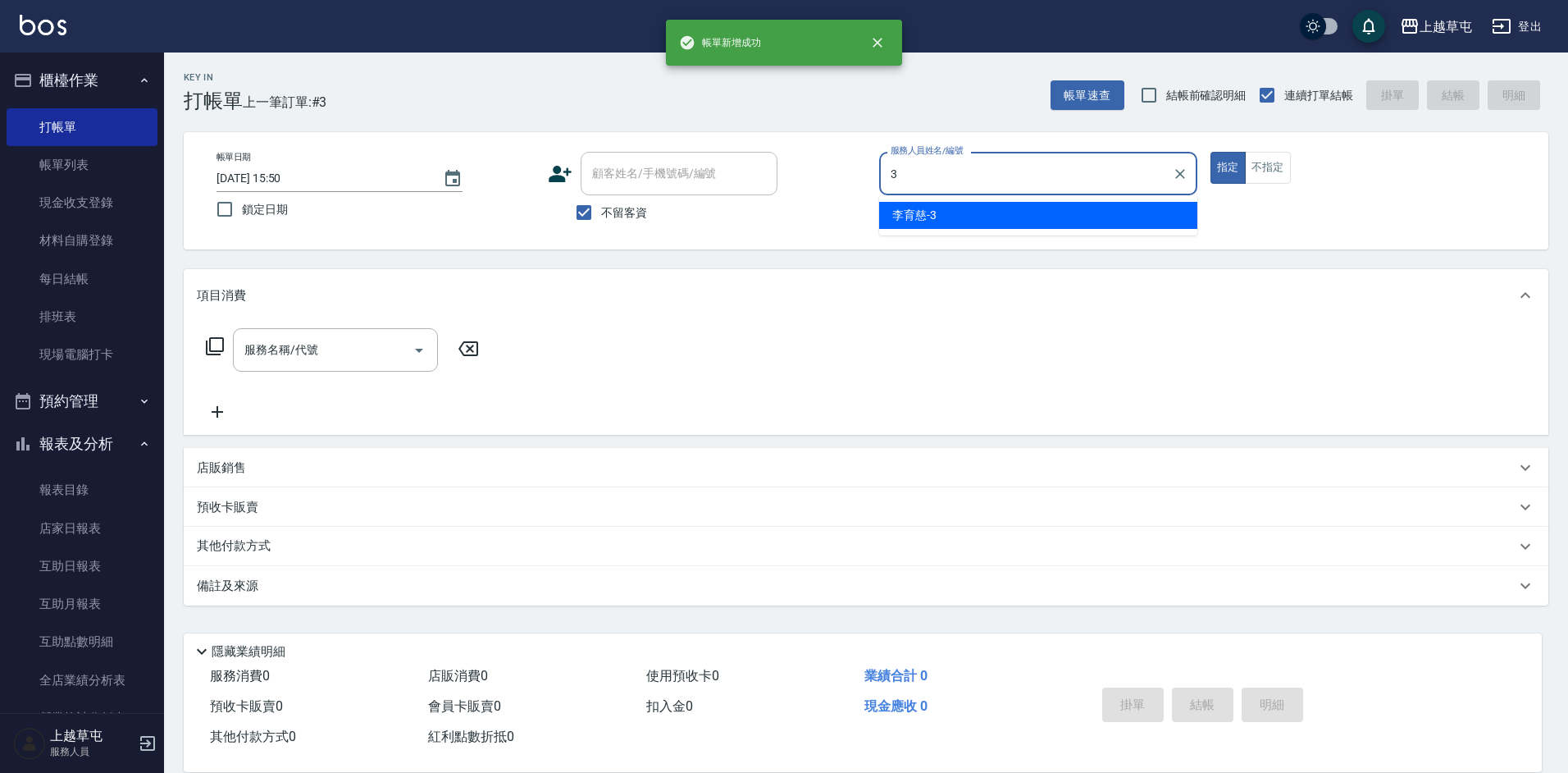
type input "[PERSON_NAME]-3"
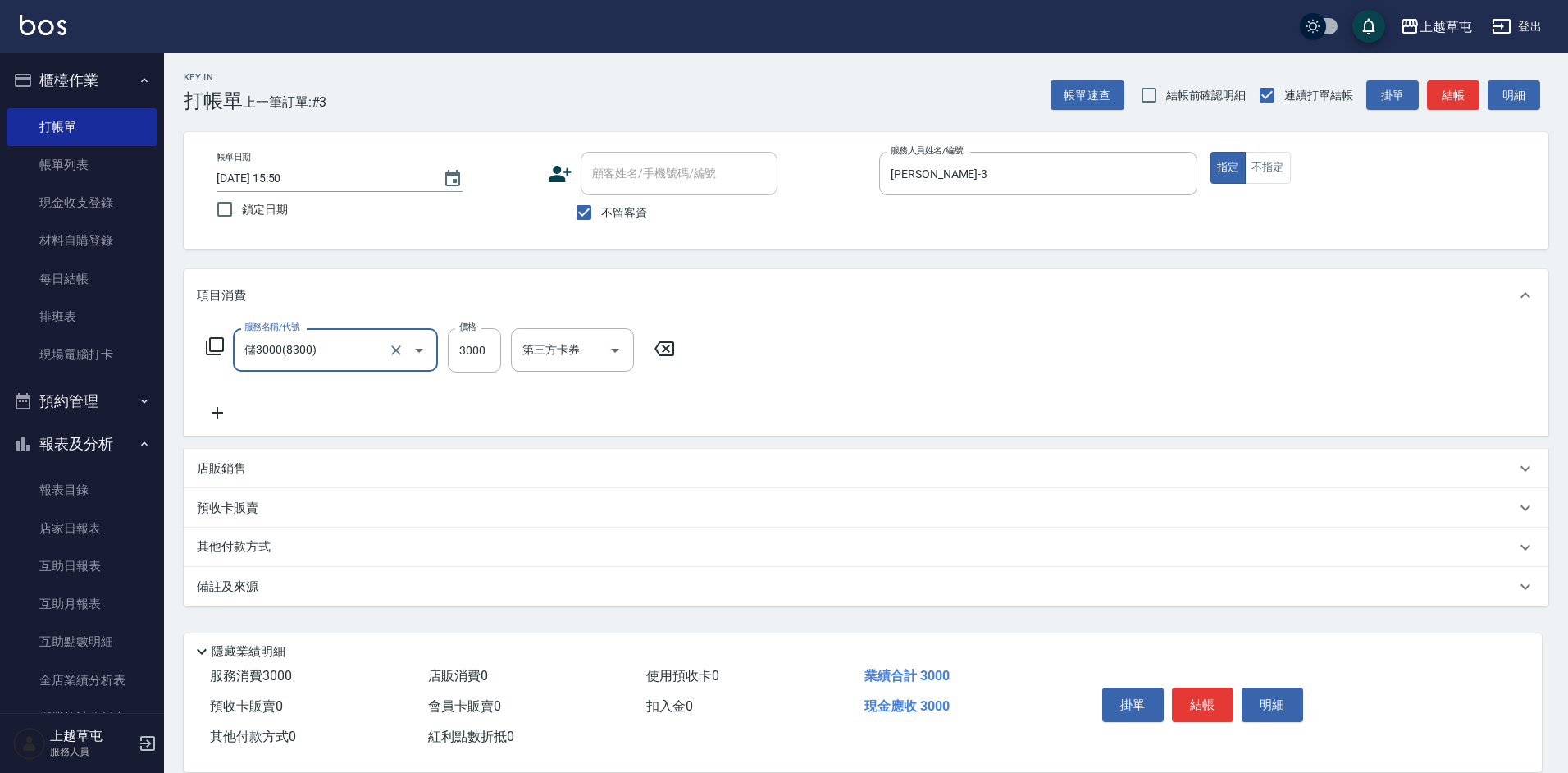
type input "儲3000(8300)"
type input "4000"
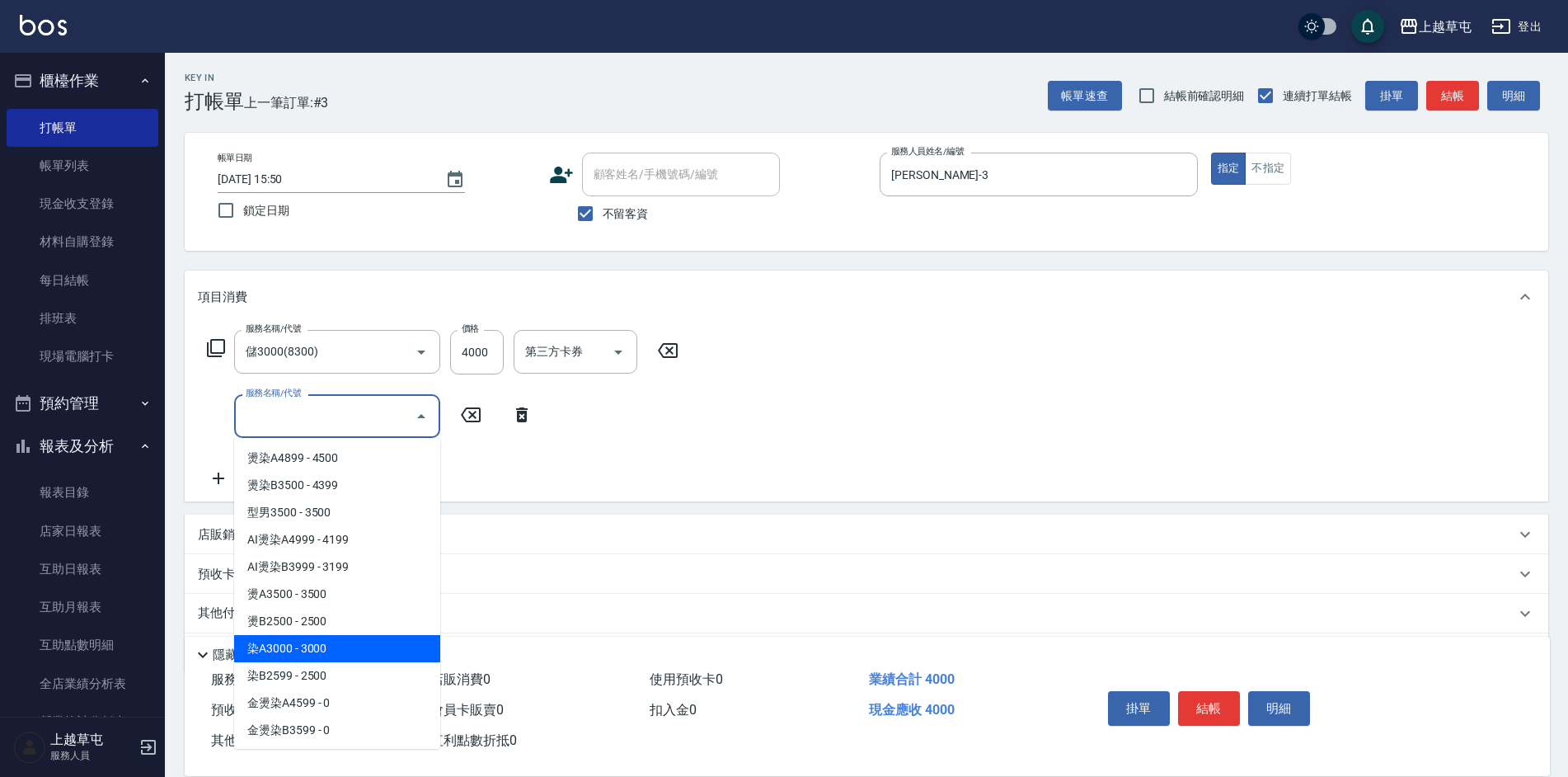
type input "染A3000(41)"
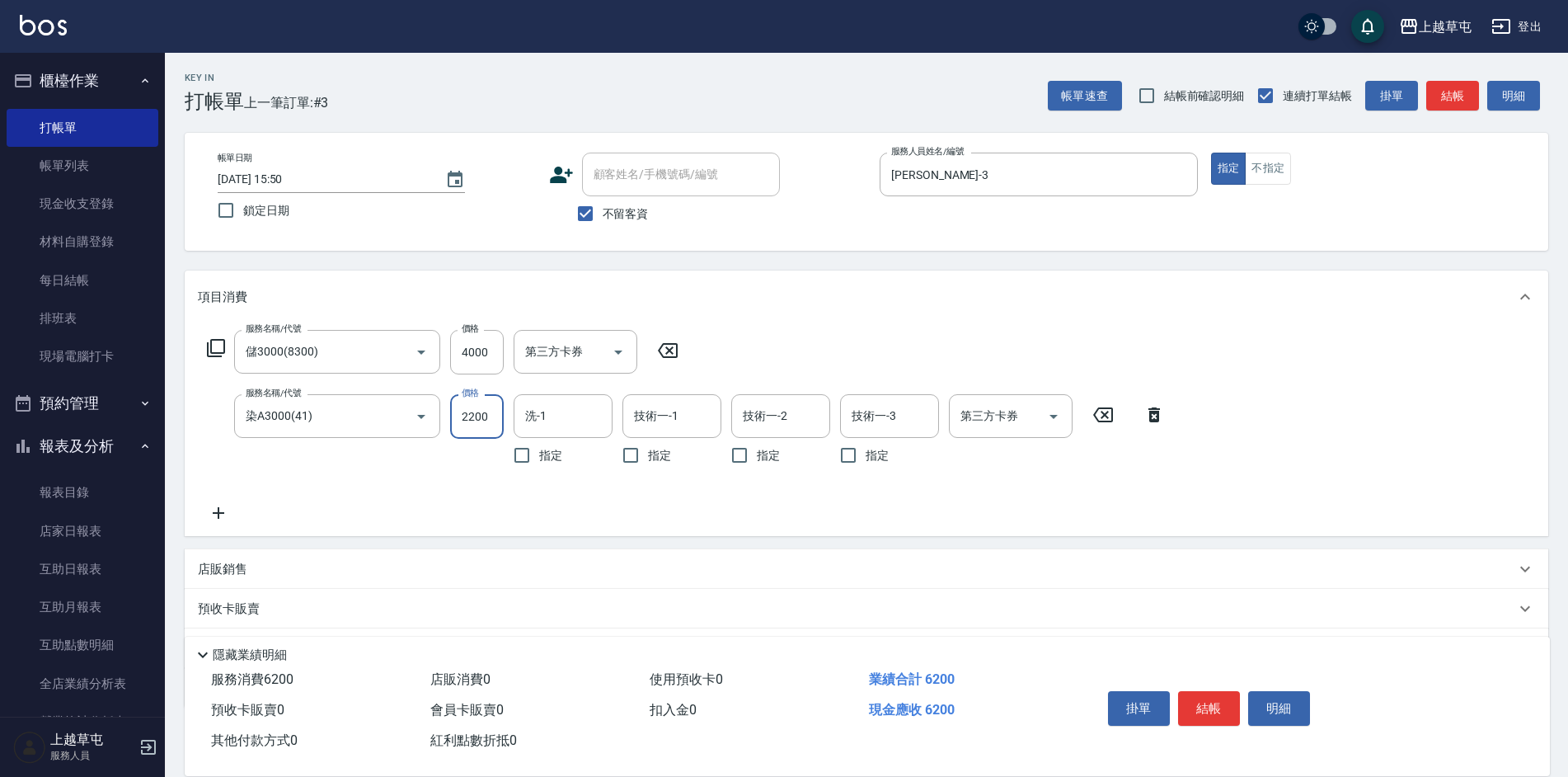
type input "2200"
type input "[PERSON_NAME]-7"
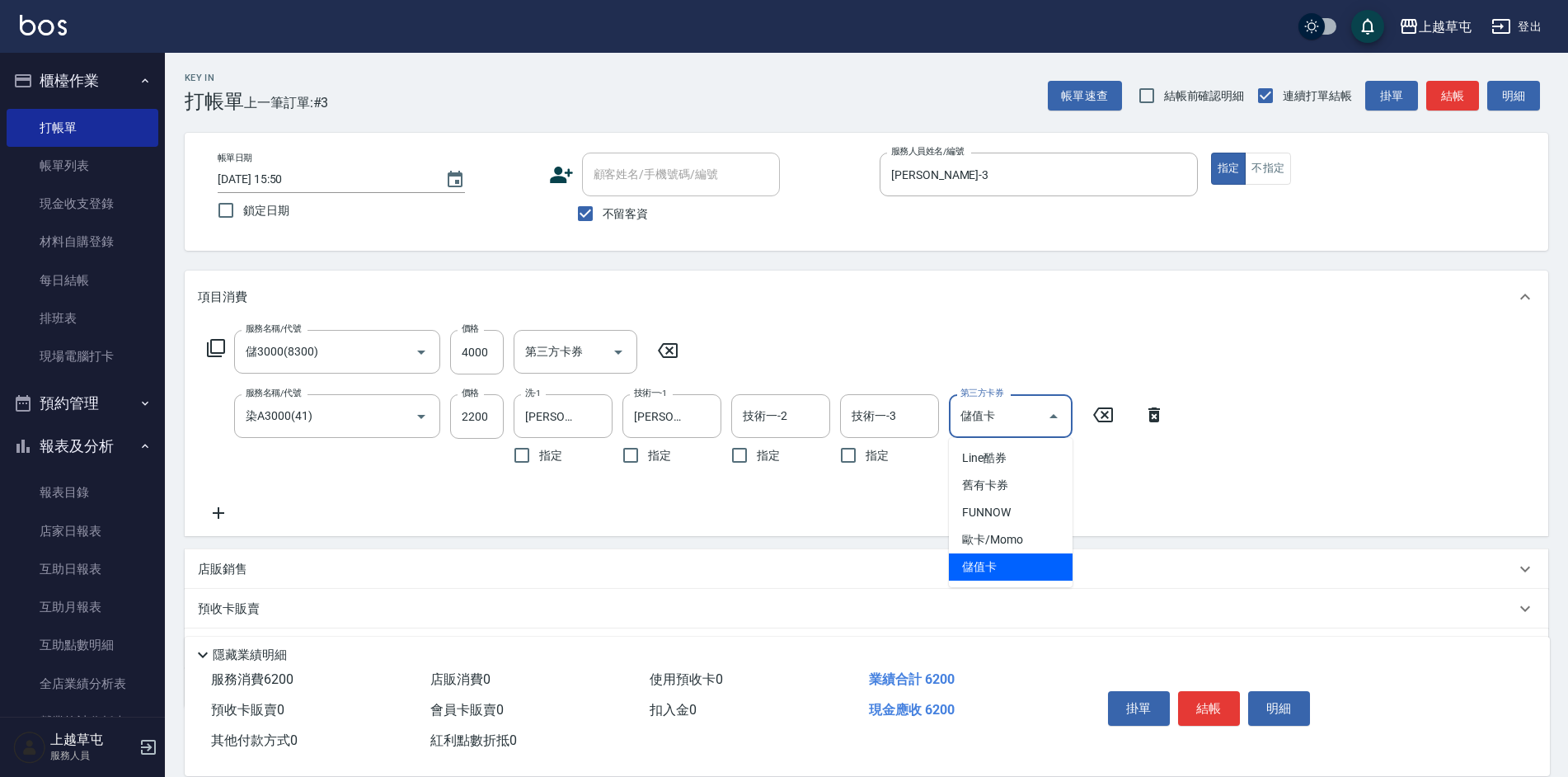
type input "儲值卡"
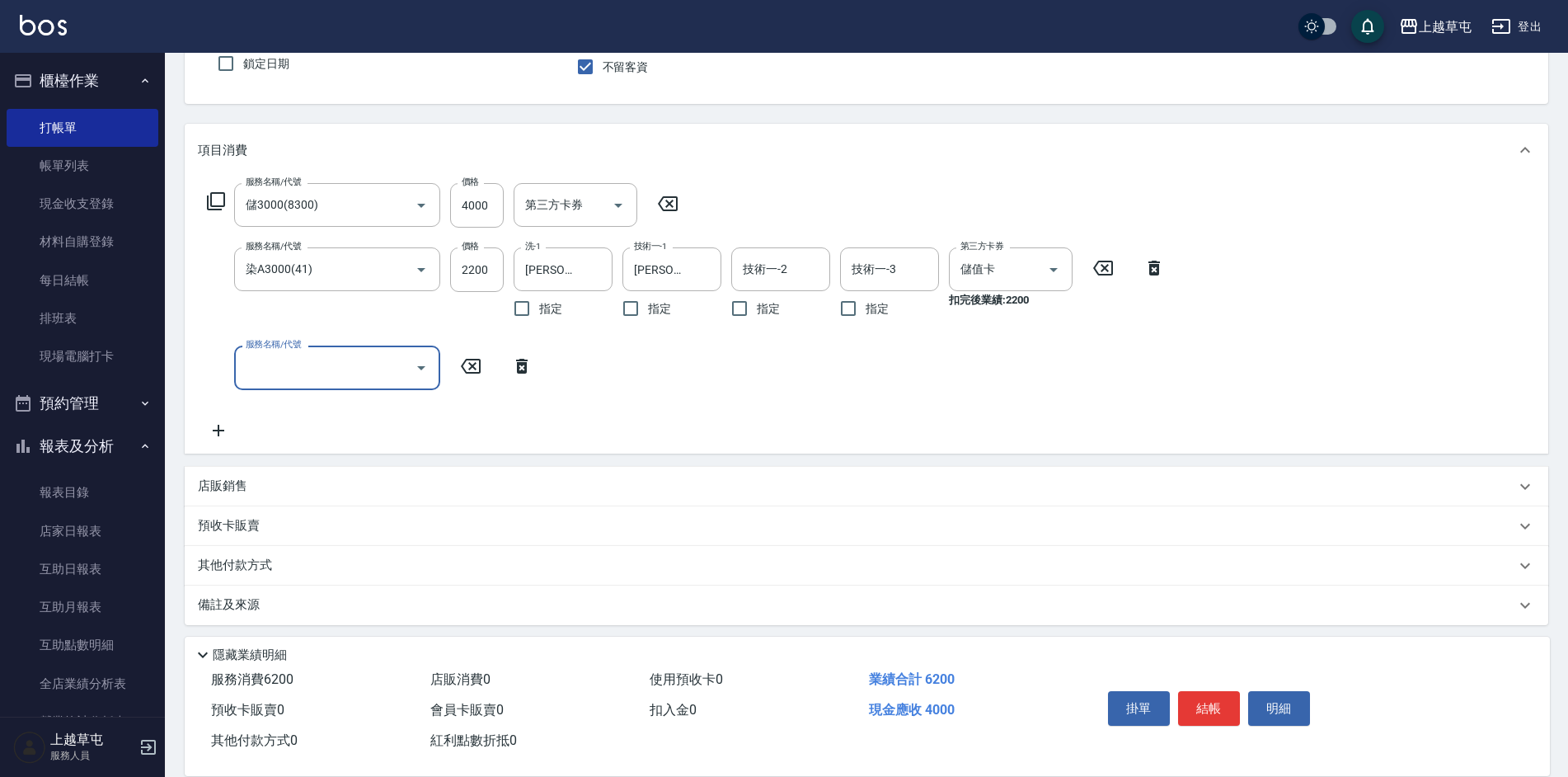
scroll to position [153, 0]
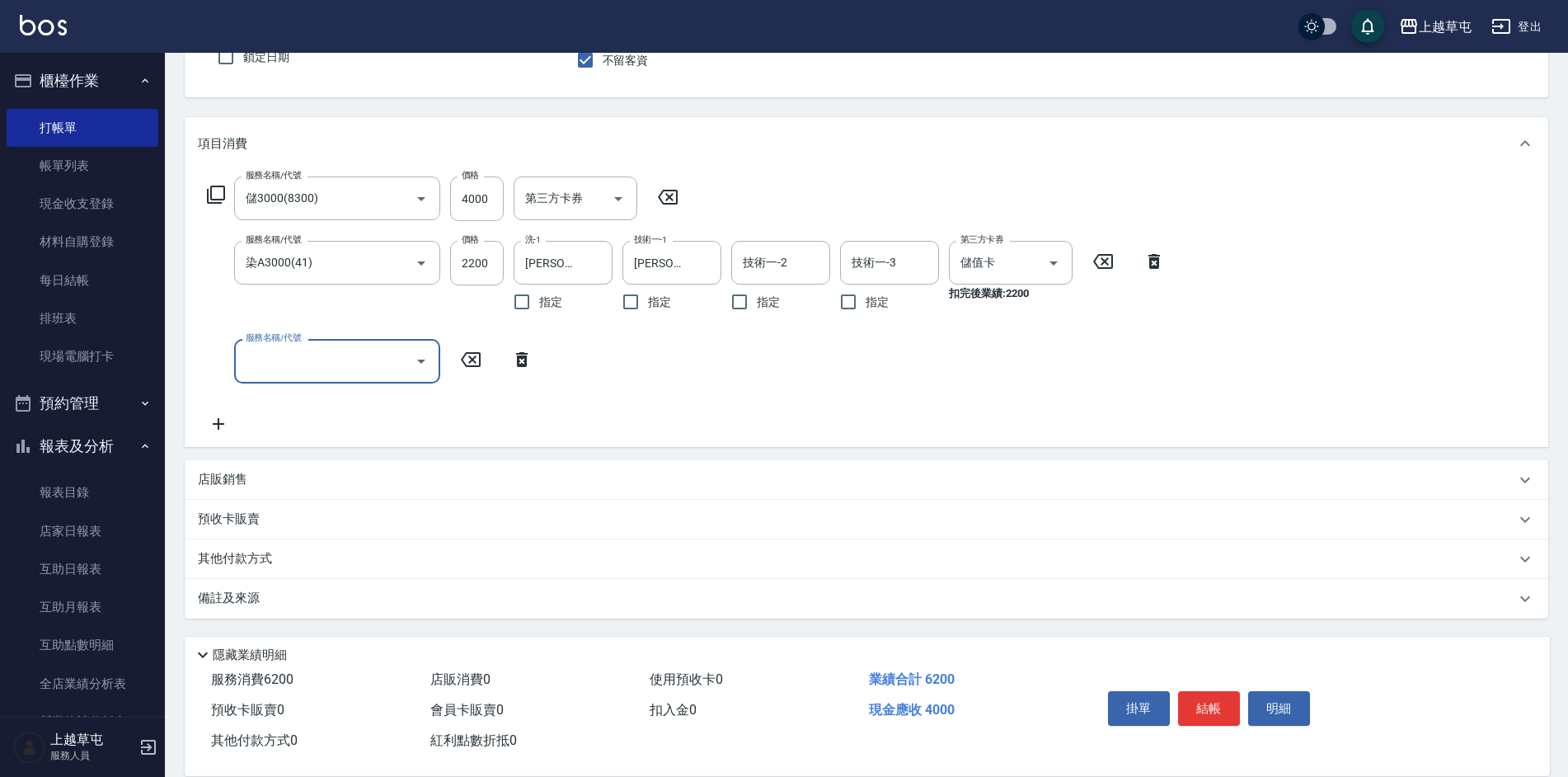
click at [217, 474] on p "店販銷售" at bounding box center [223, 480] width 50 height 17
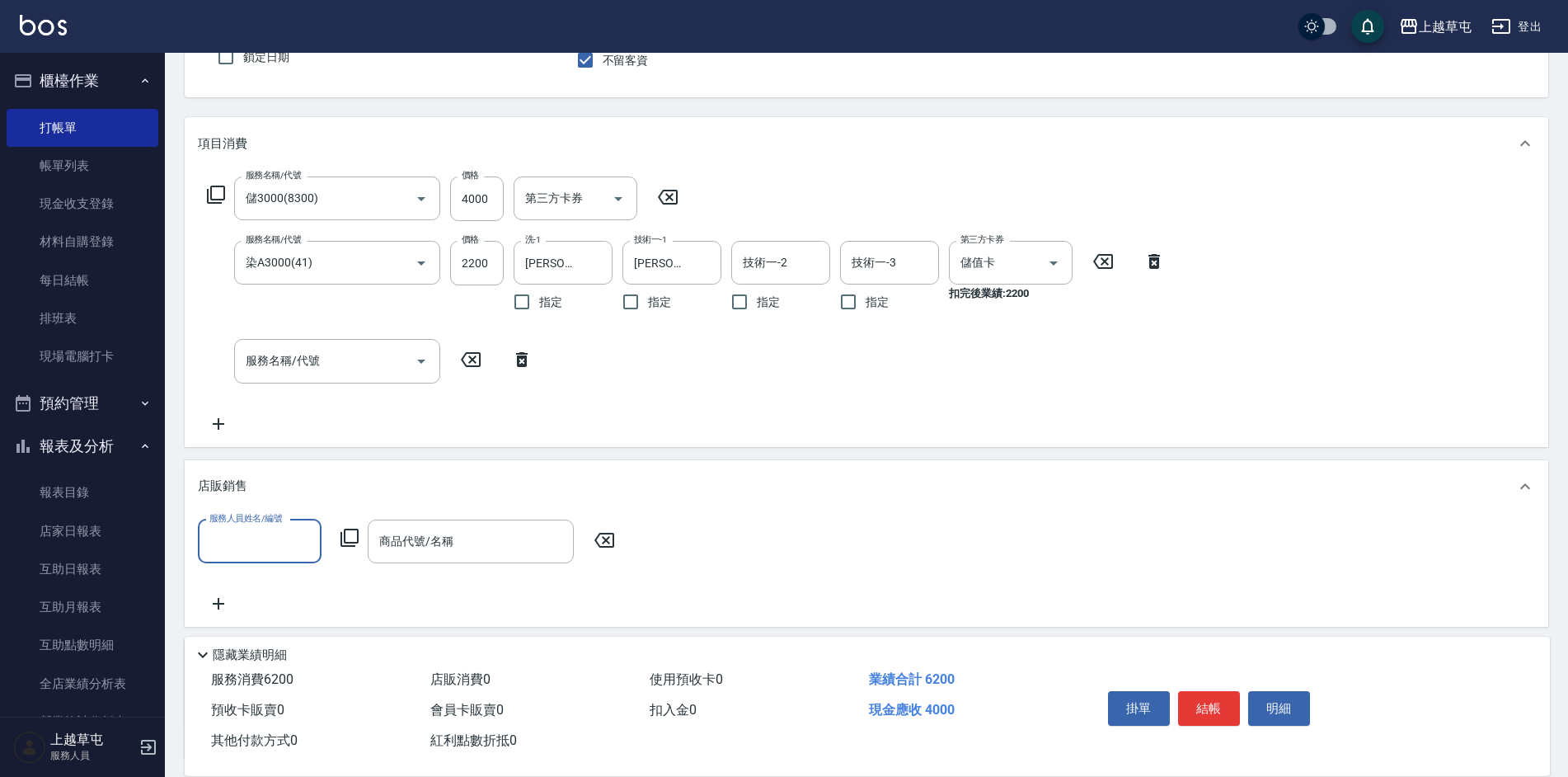
scroll to position [0, 0]
type input "[PERSON_NAME]-3"
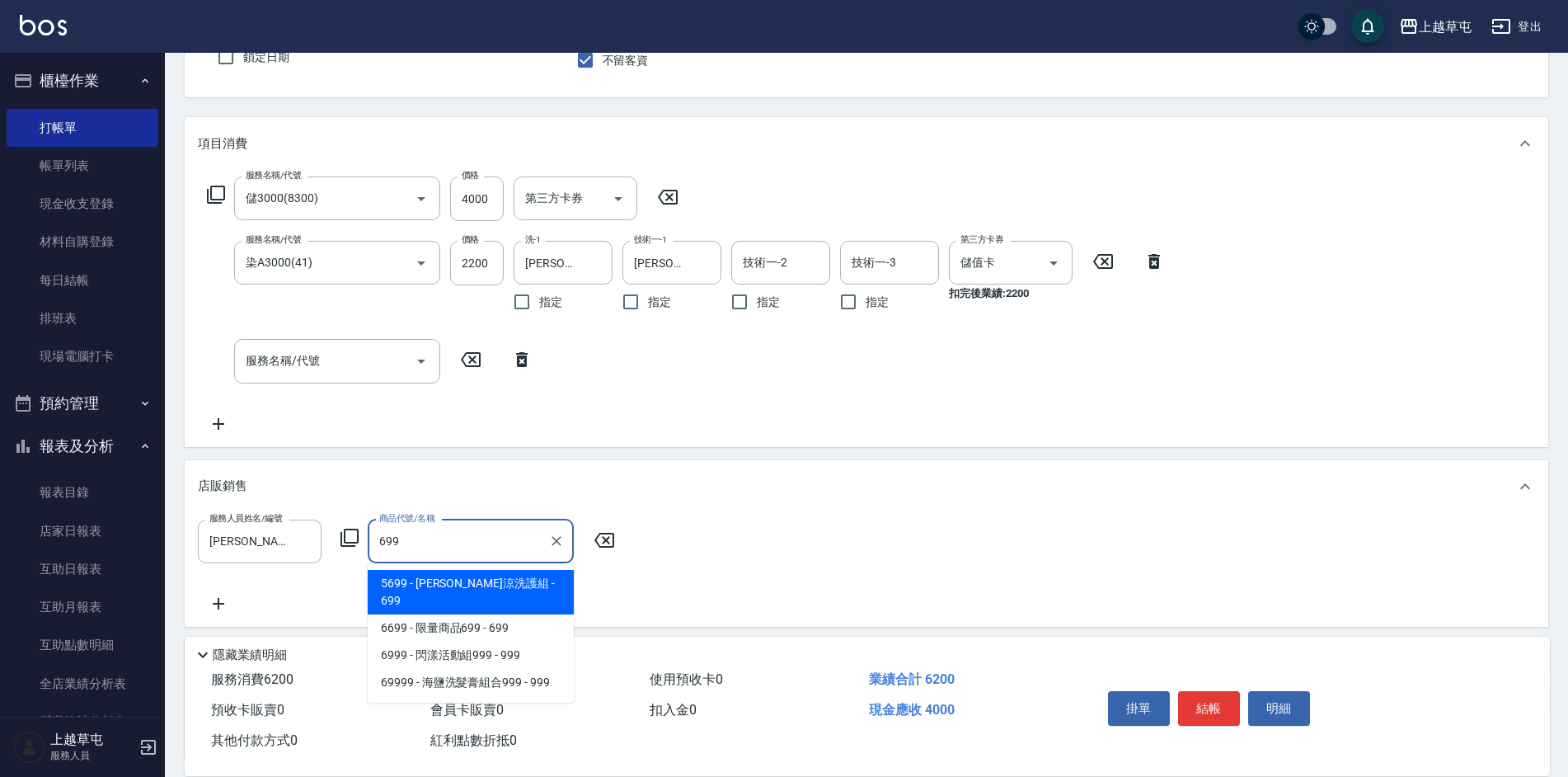
type input "水水沁涼洗護組"
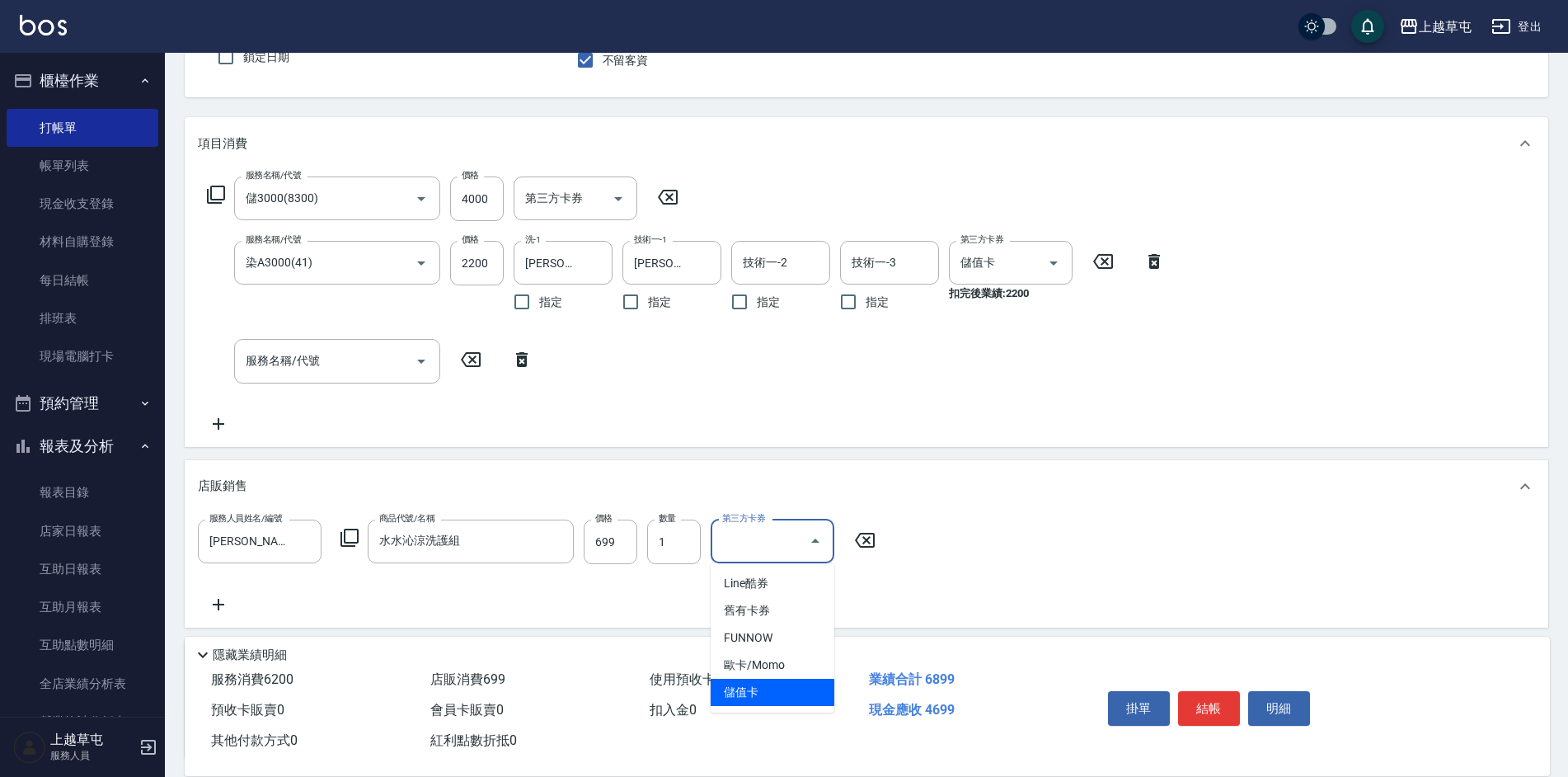
type input "儲值卡"
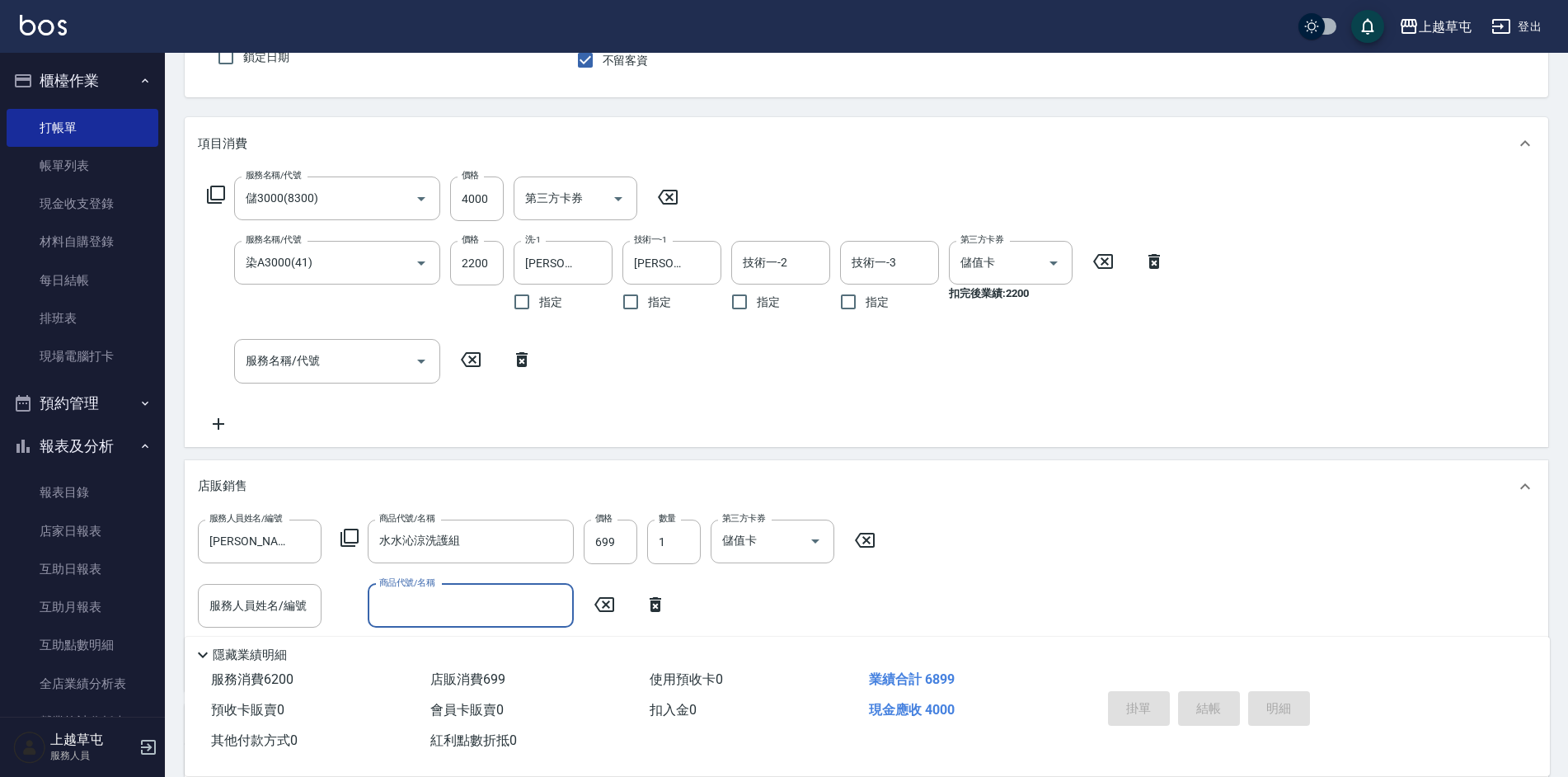
type input "[DATE] 15:51"
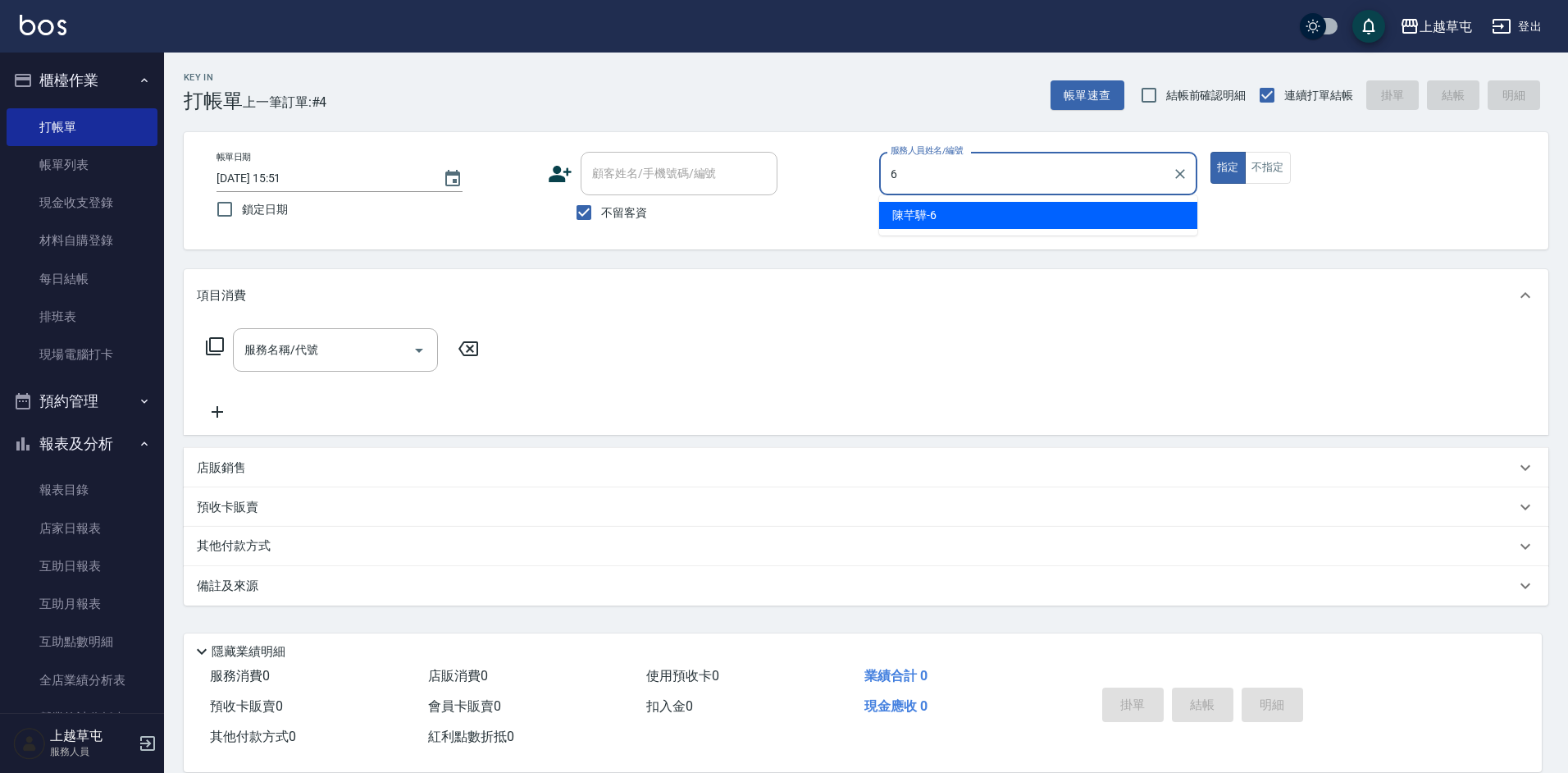
type input "[PERSON_NAME]-6"
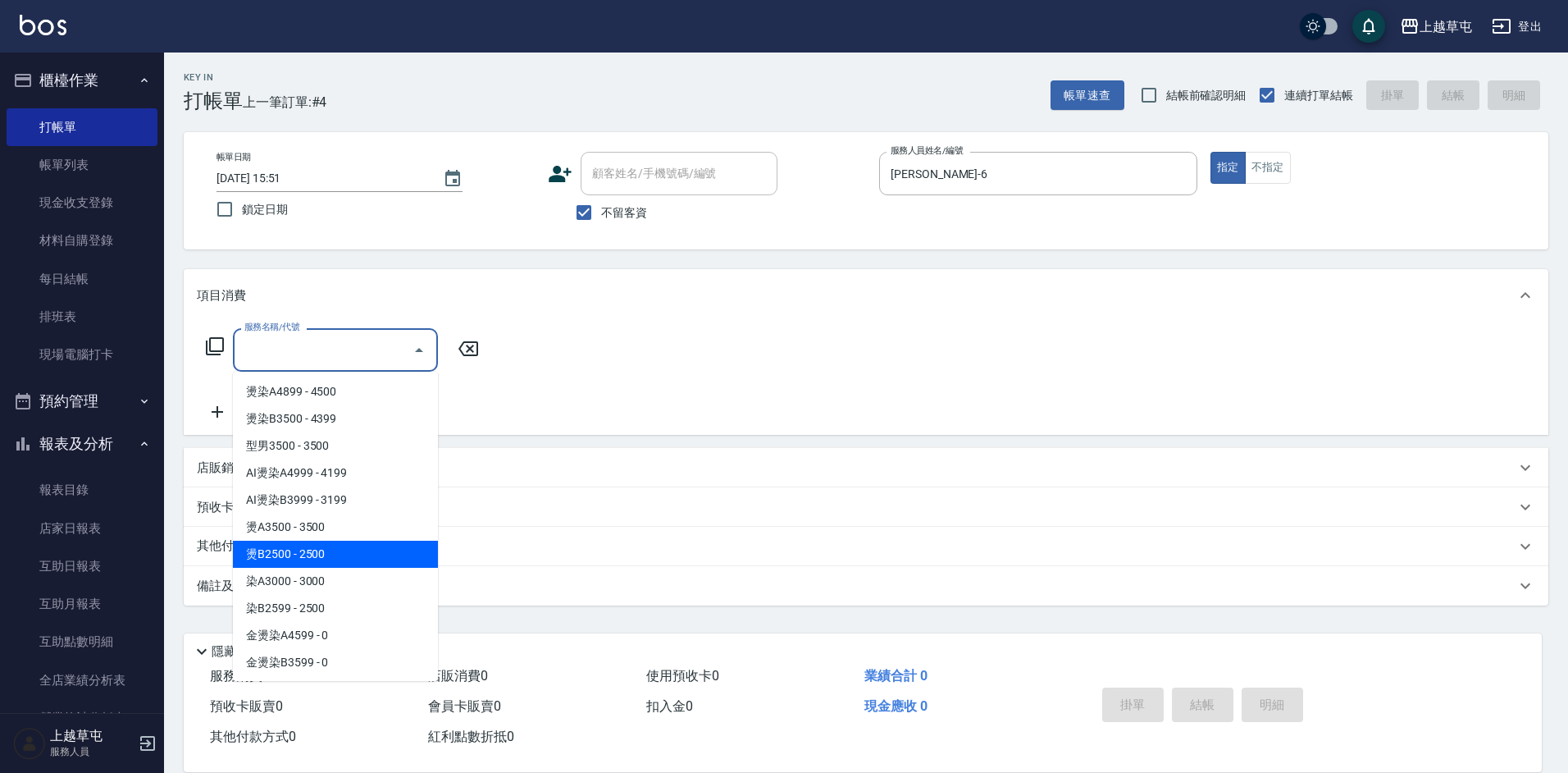
type input "燙B2500(32)"
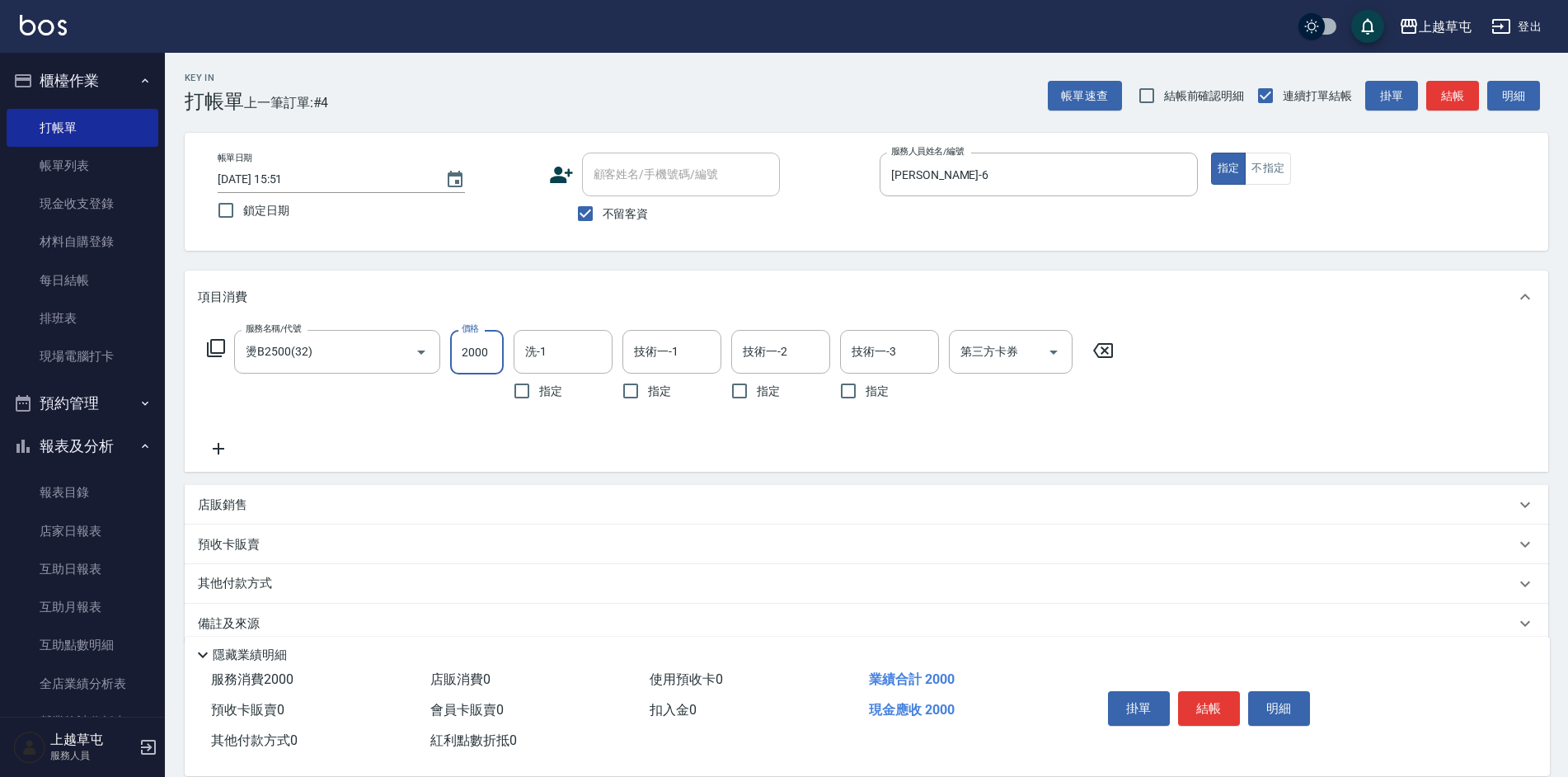
type input "2000"
type input "[PERSON_NAME]-35"
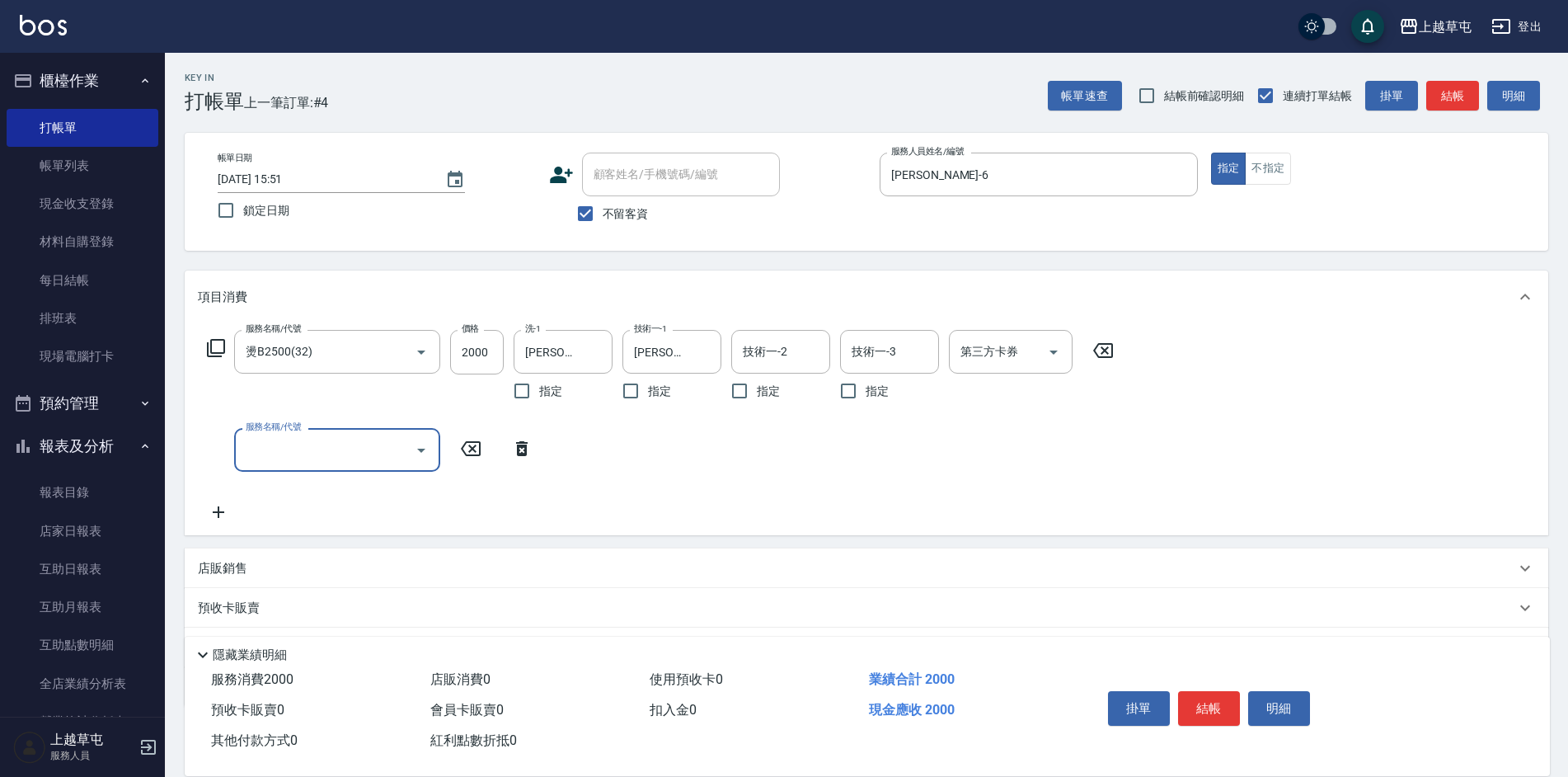
click at [240, 568] on p "店販銷售" at bounding box center [223, 568] width 50 height 17
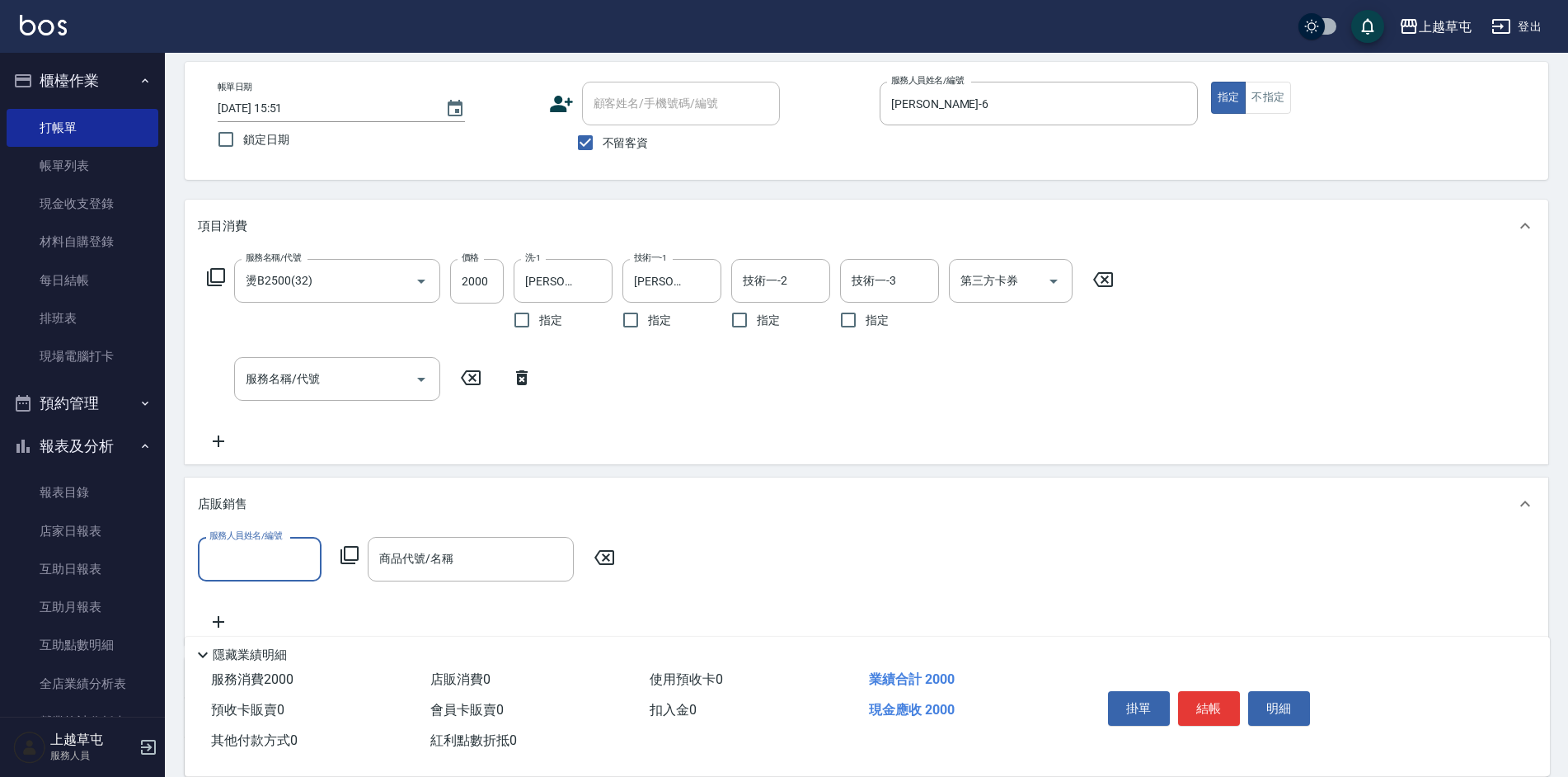
scroll to position [165, 0]
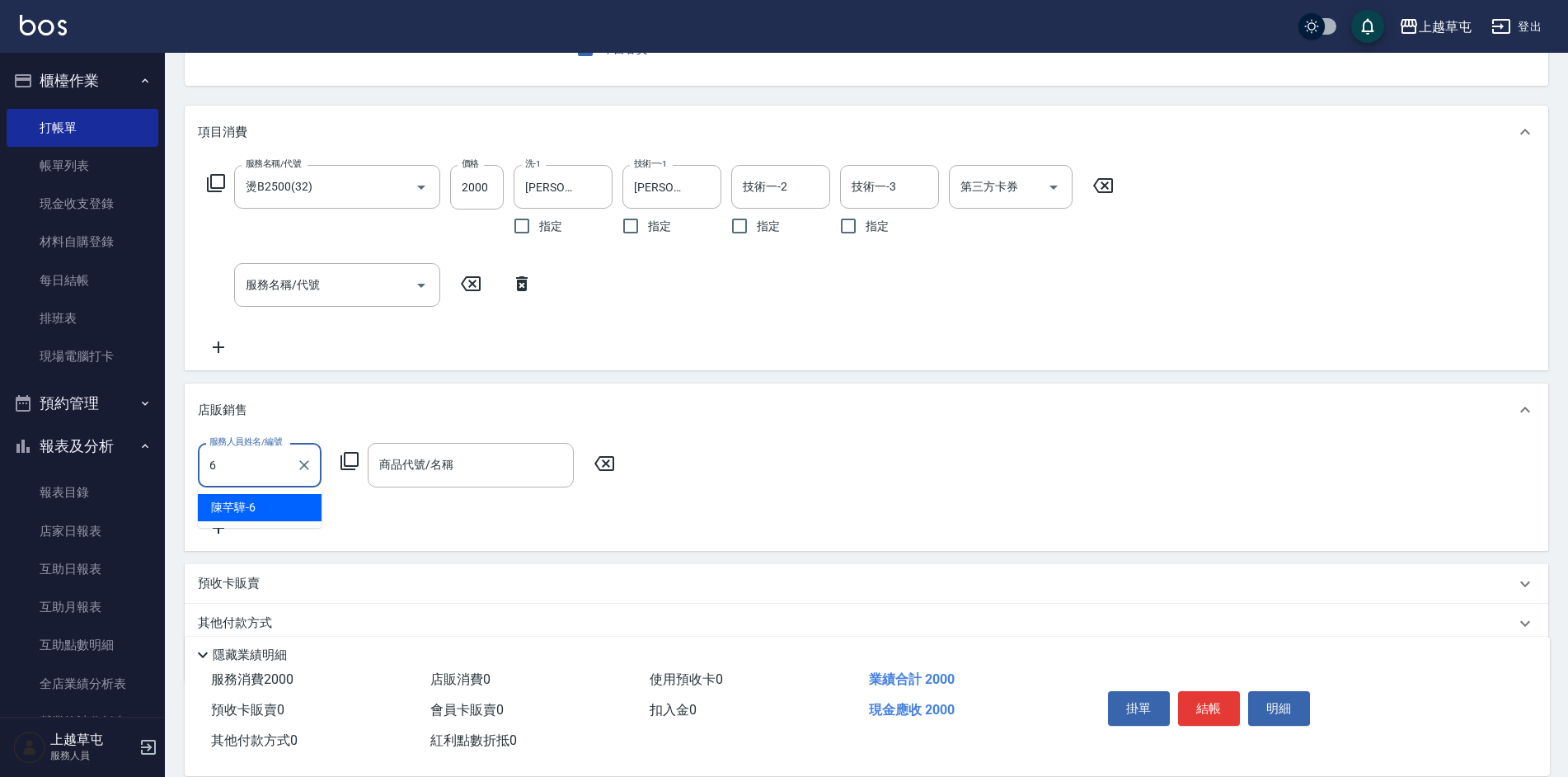
type input "[PERSON_NAME]-6"
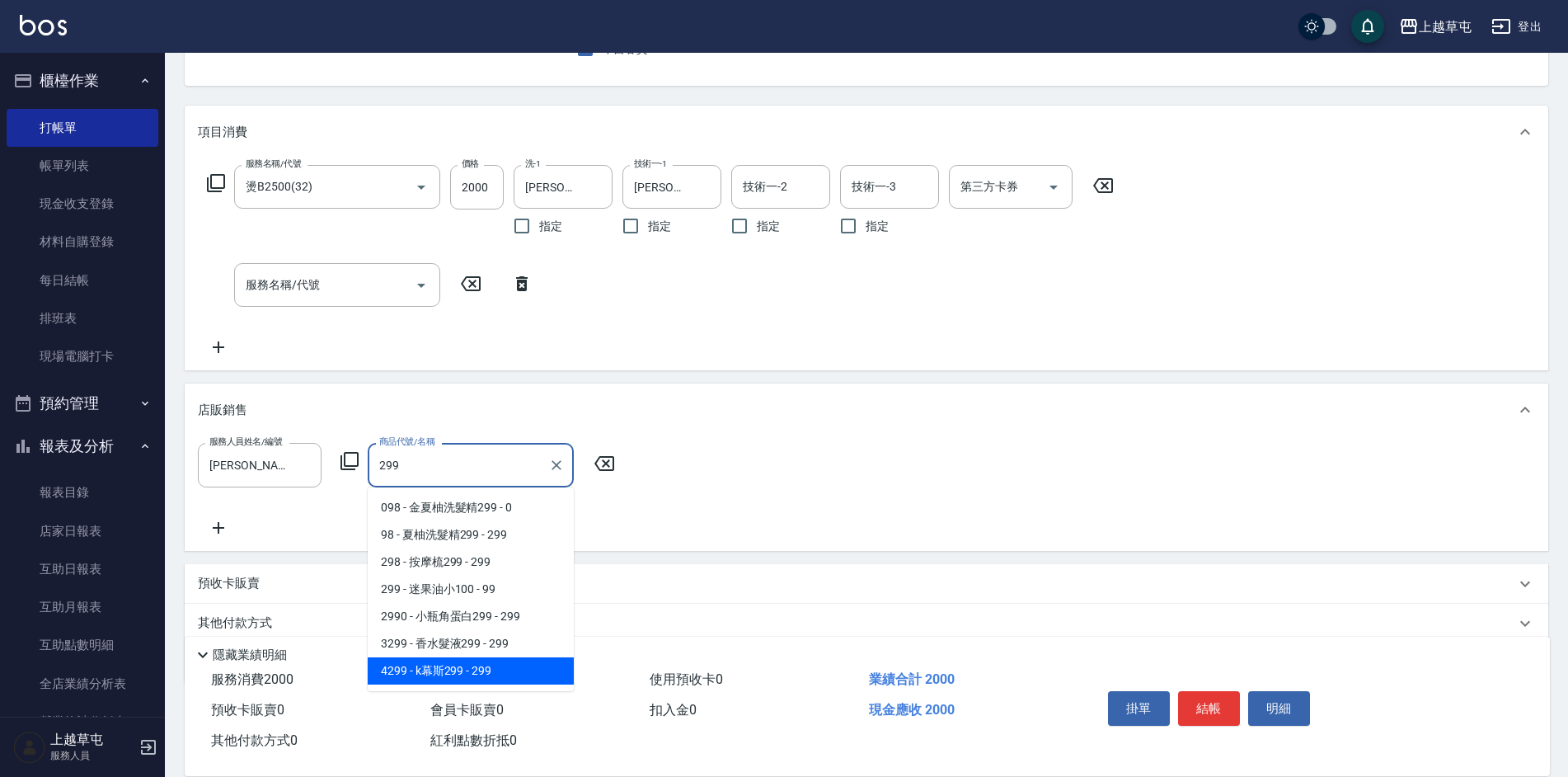
type input "k幕斯299"
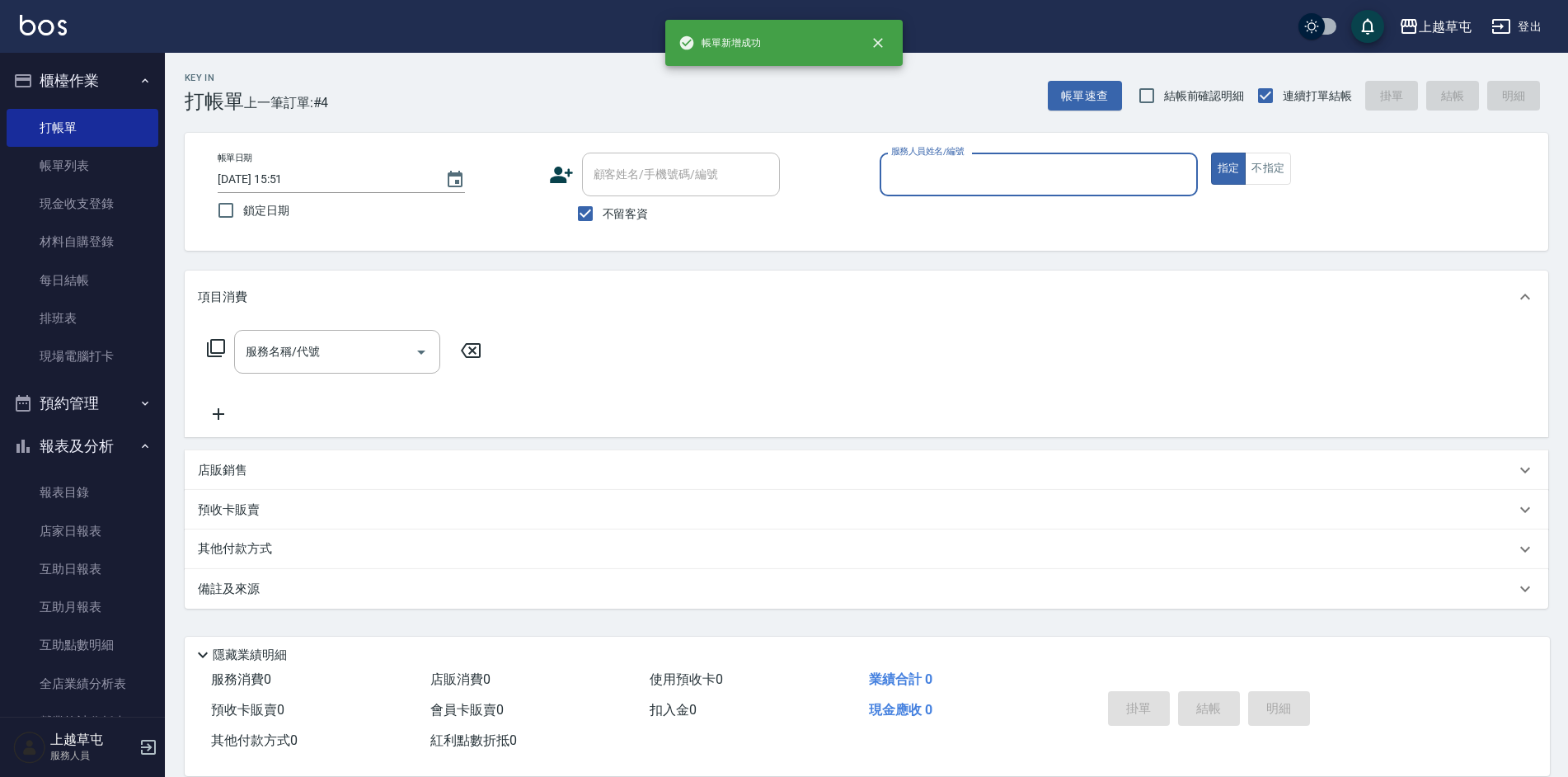
scroll to position [0, 0]
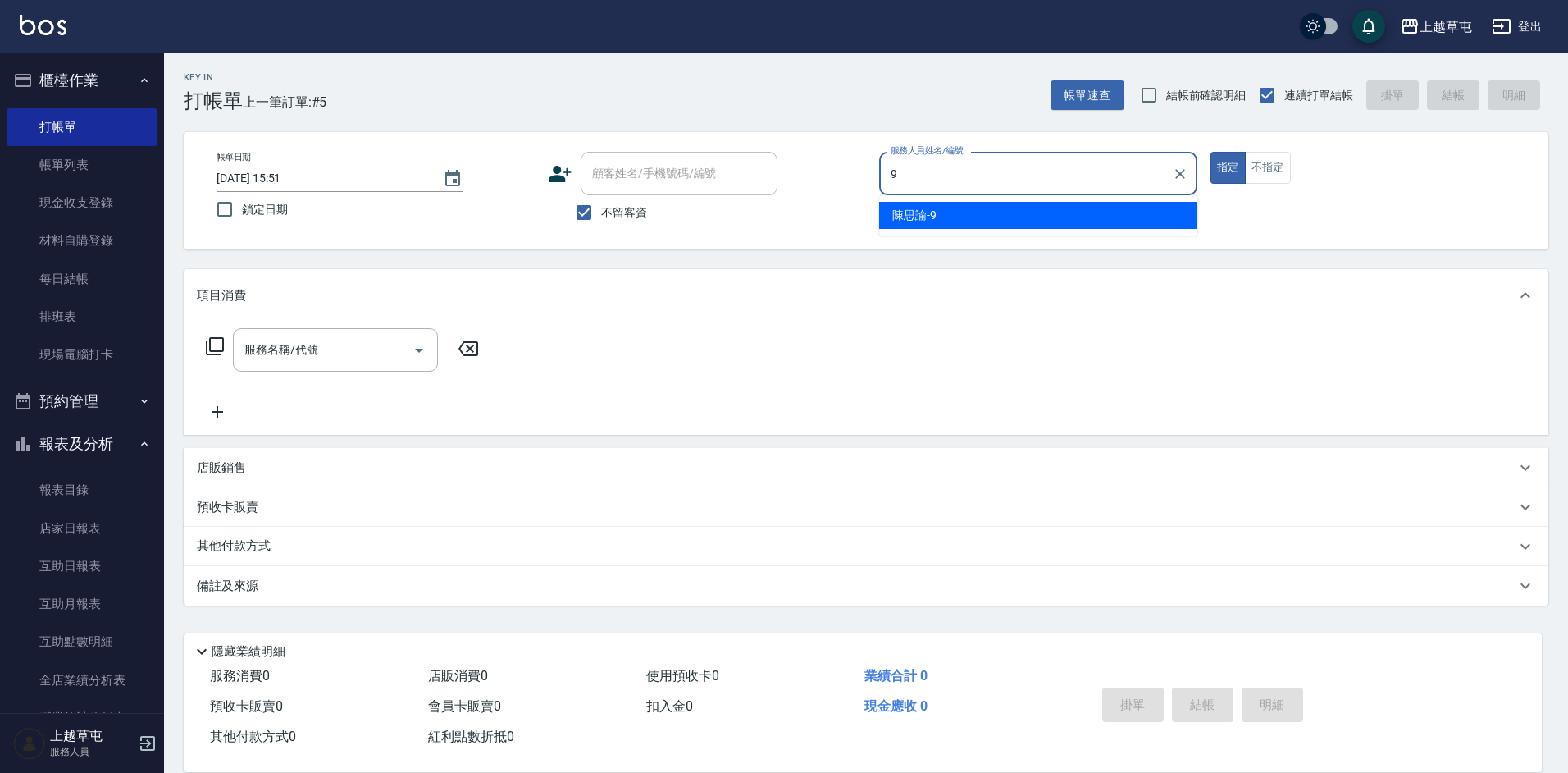
type input "[PERSON_NAME]-9"
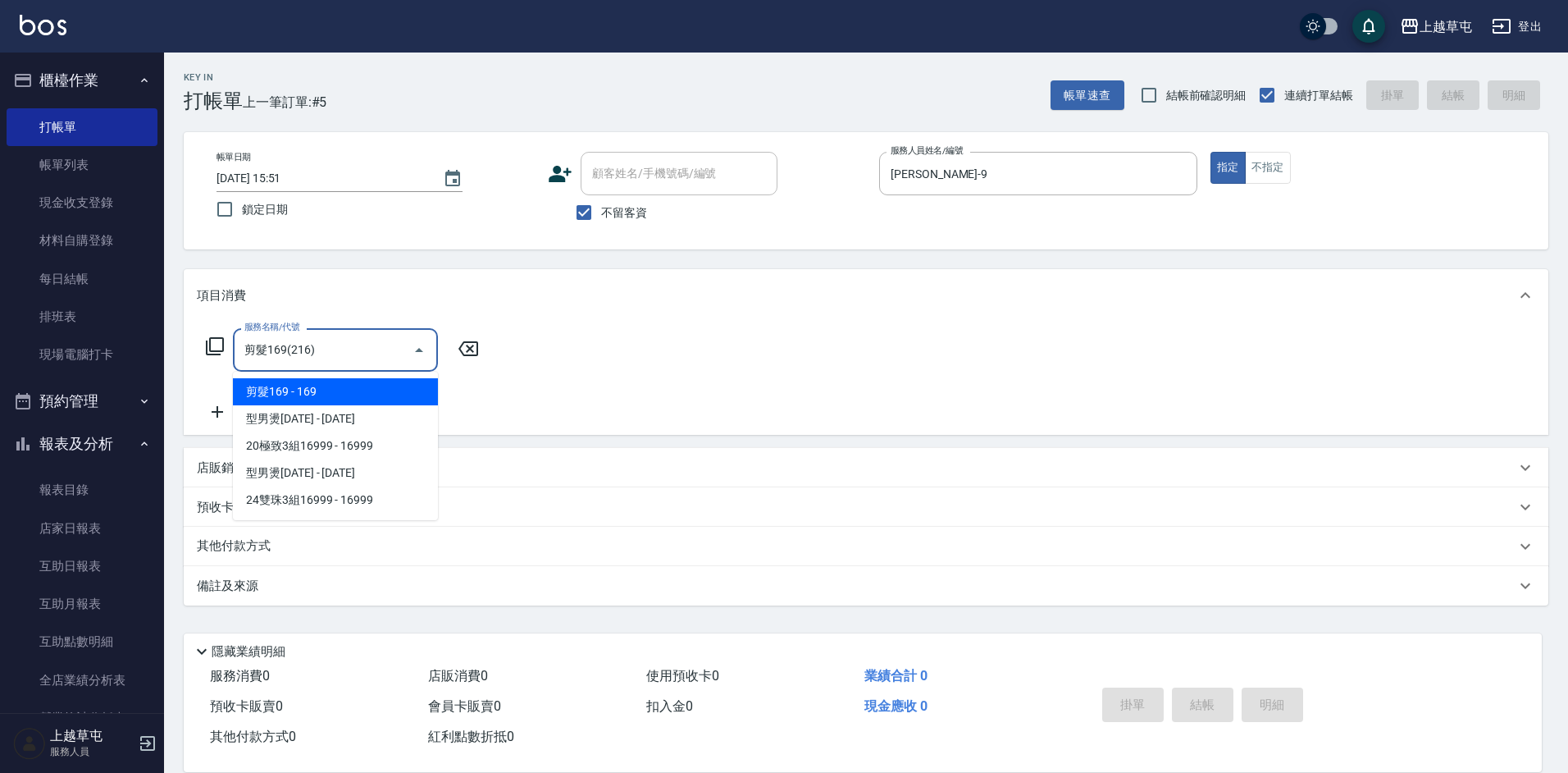
type input "剪髮169(216)"
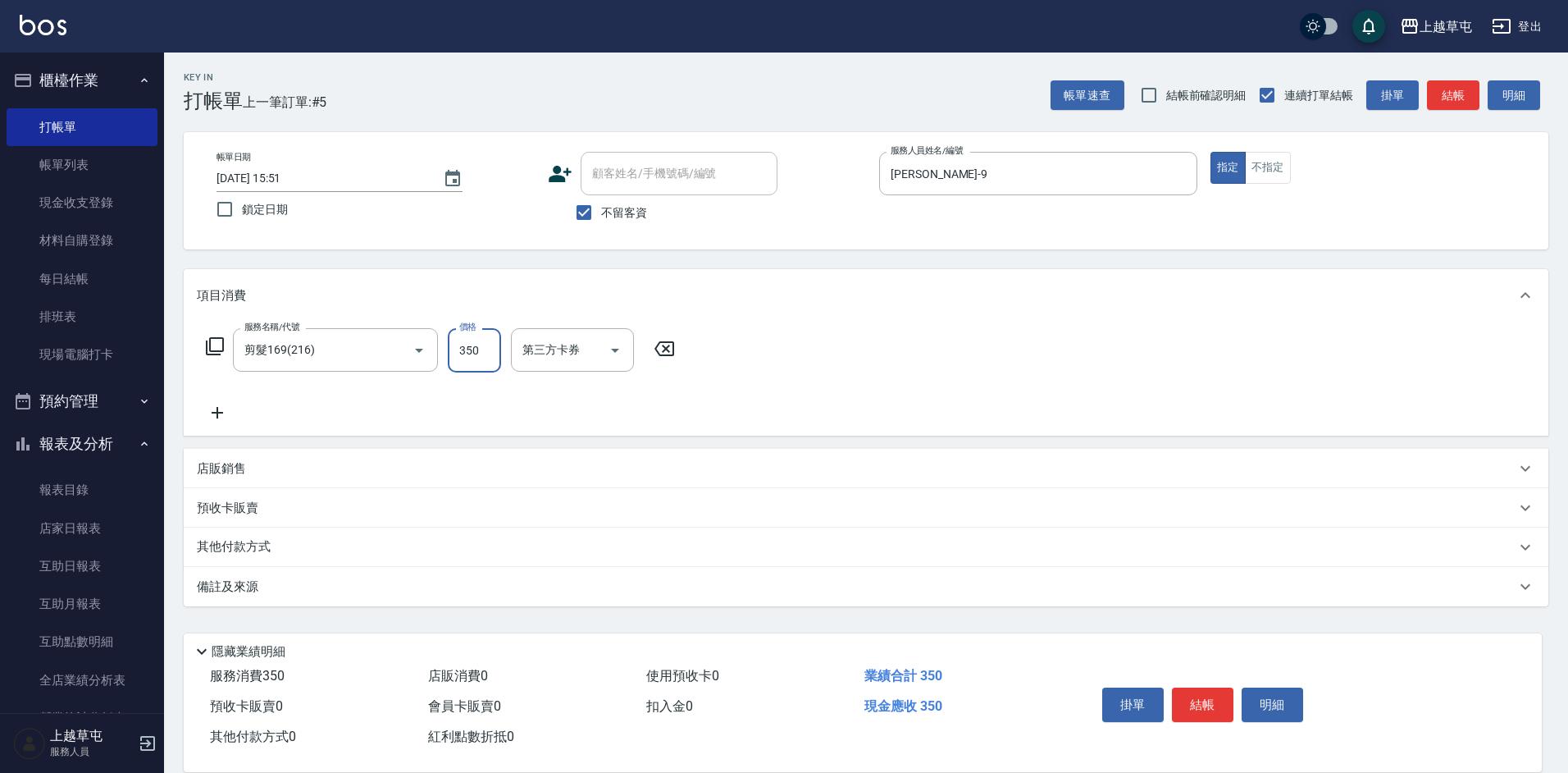
type input "350"
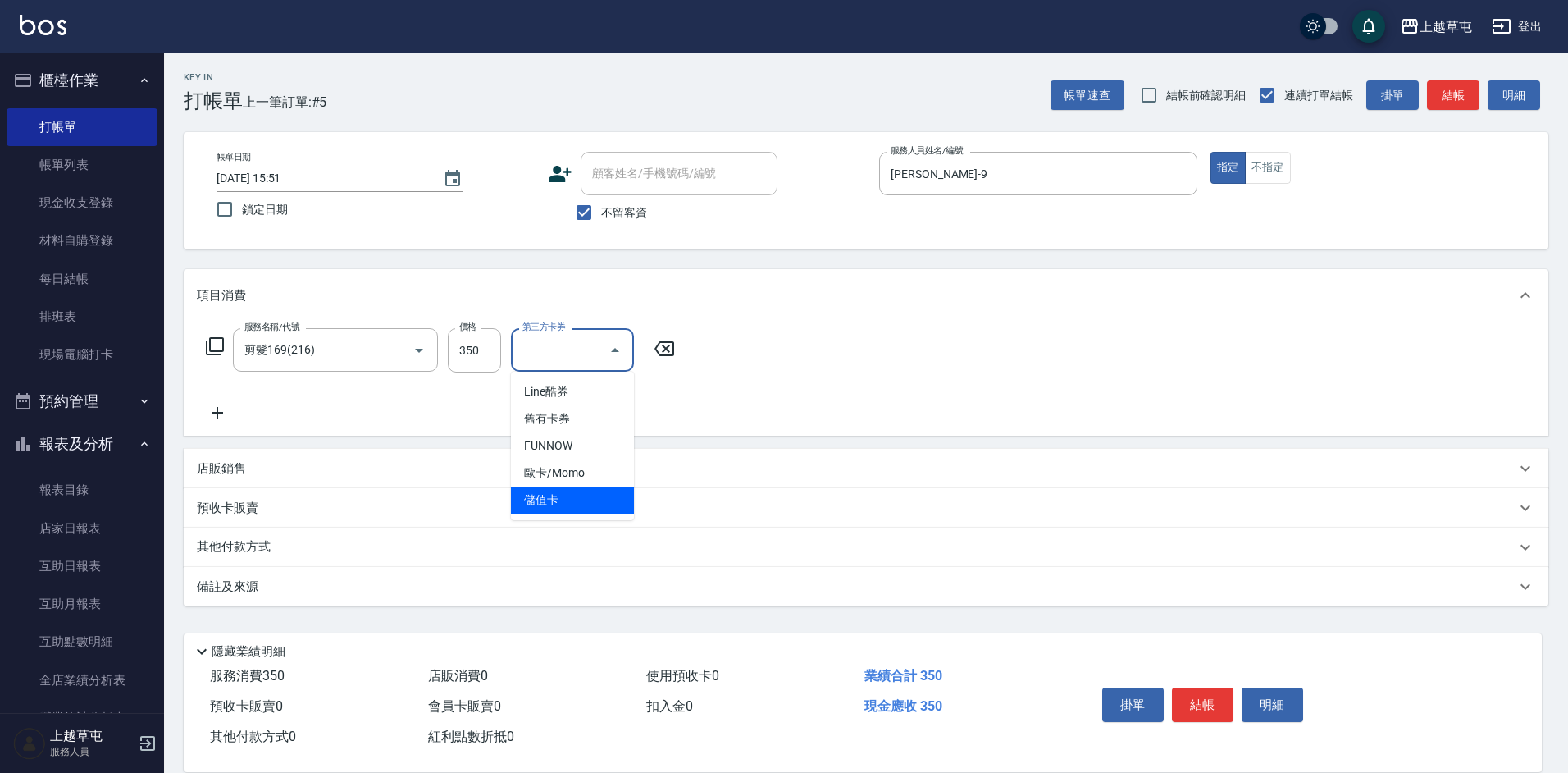
type input "儲值卡"
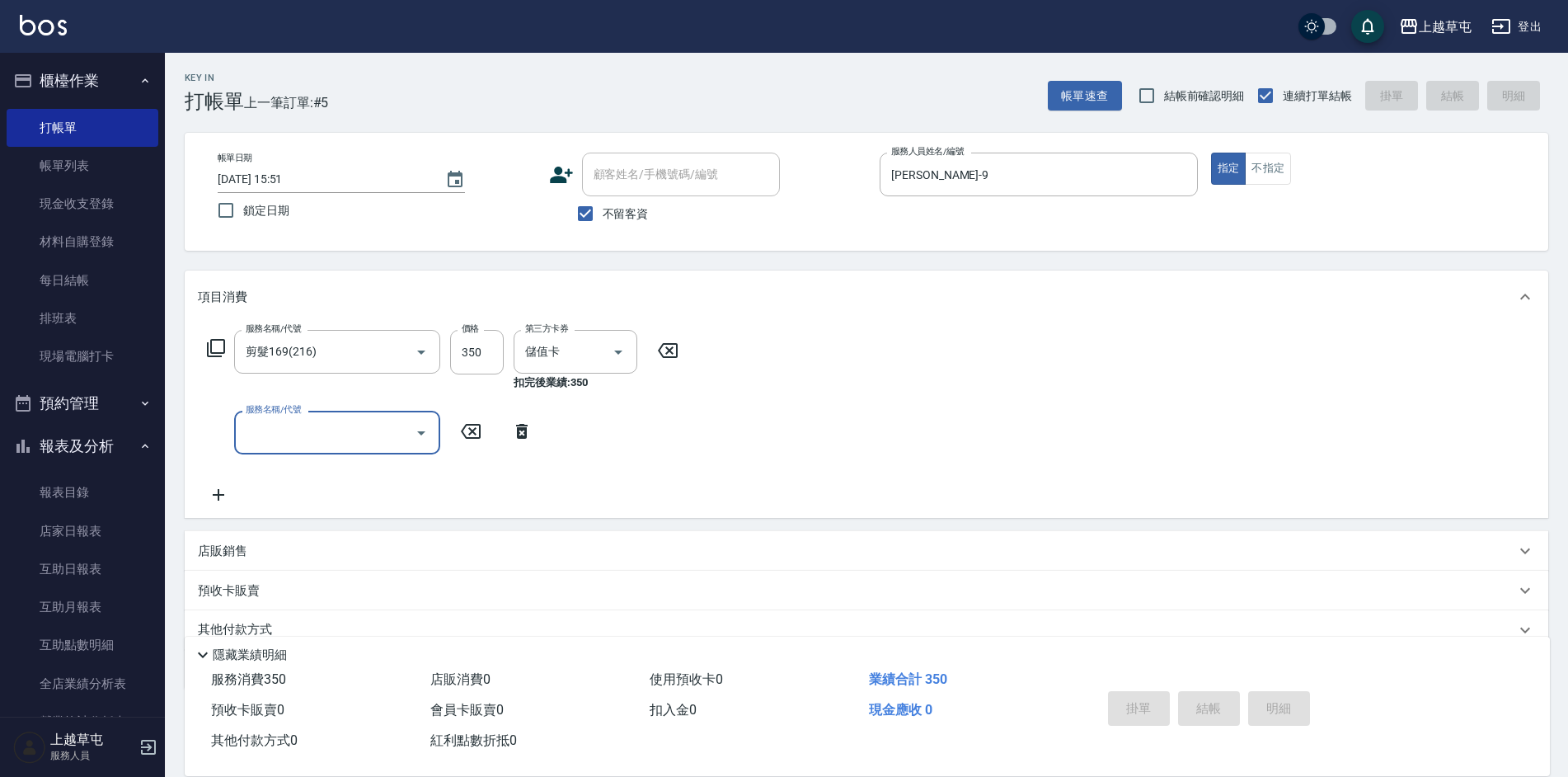
type input "[DATE] 15:52"
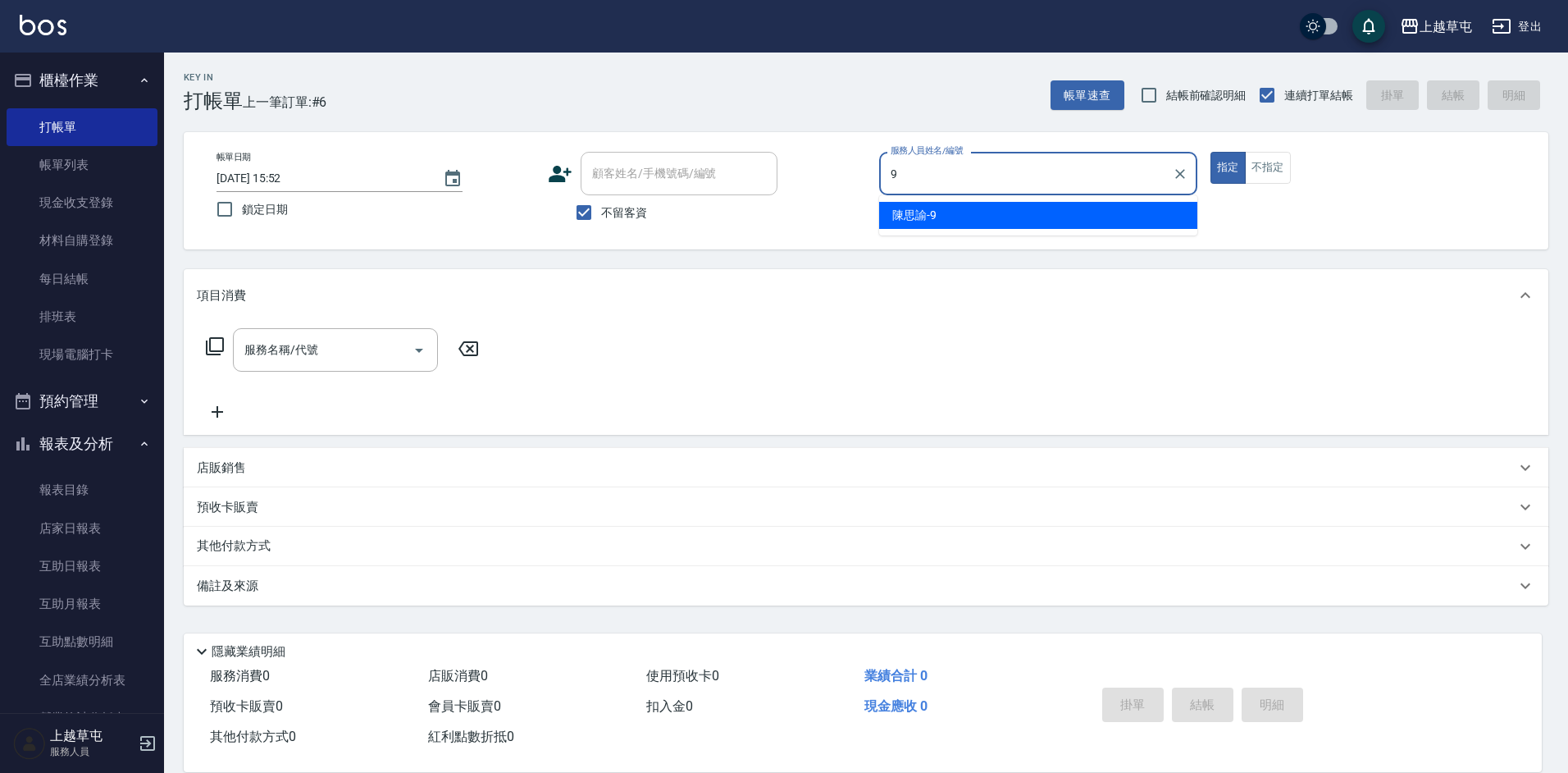
type input "[PERSON_NAME]-9"
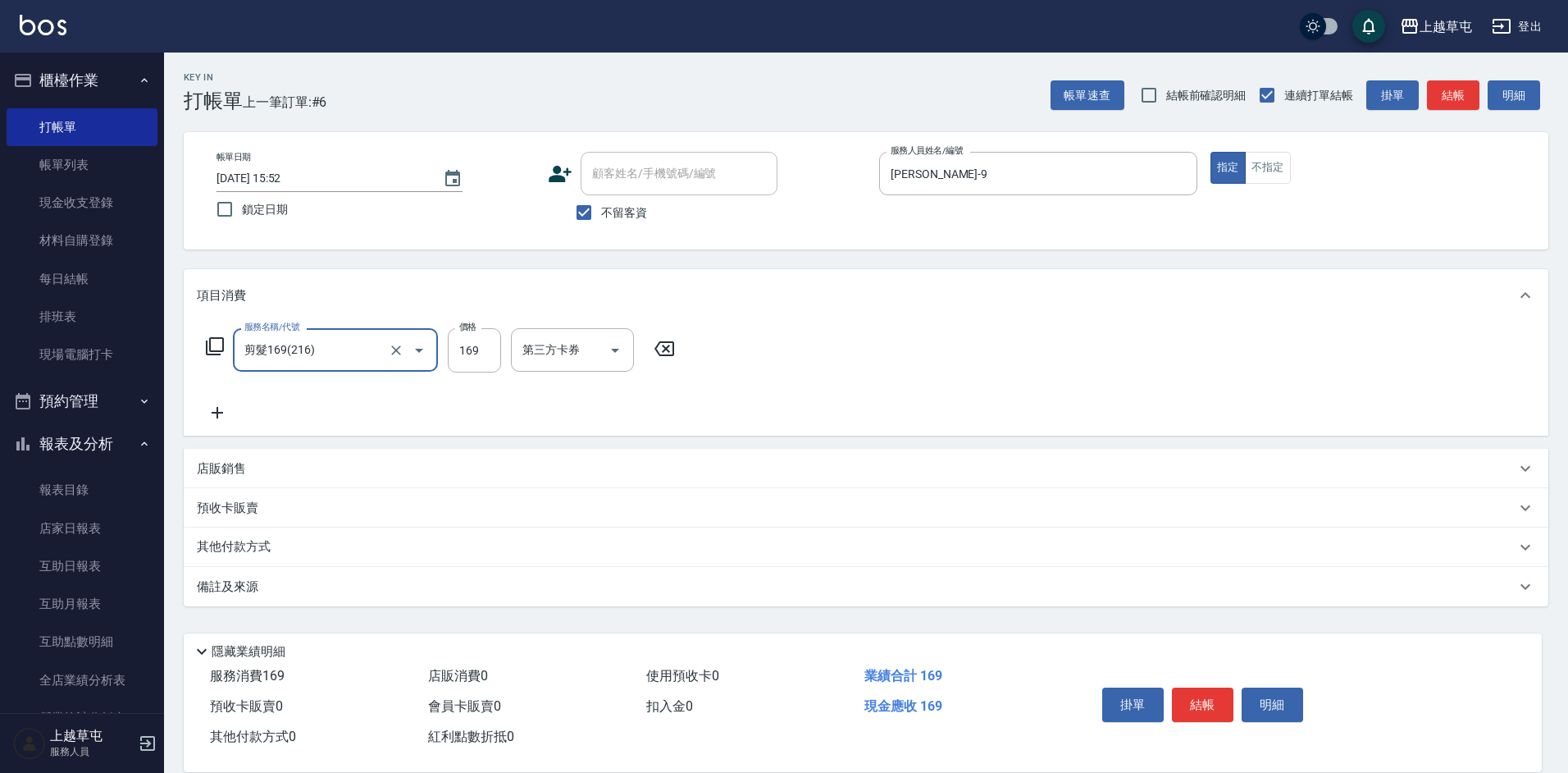
type input "剪髮169(216)"
type input "100"
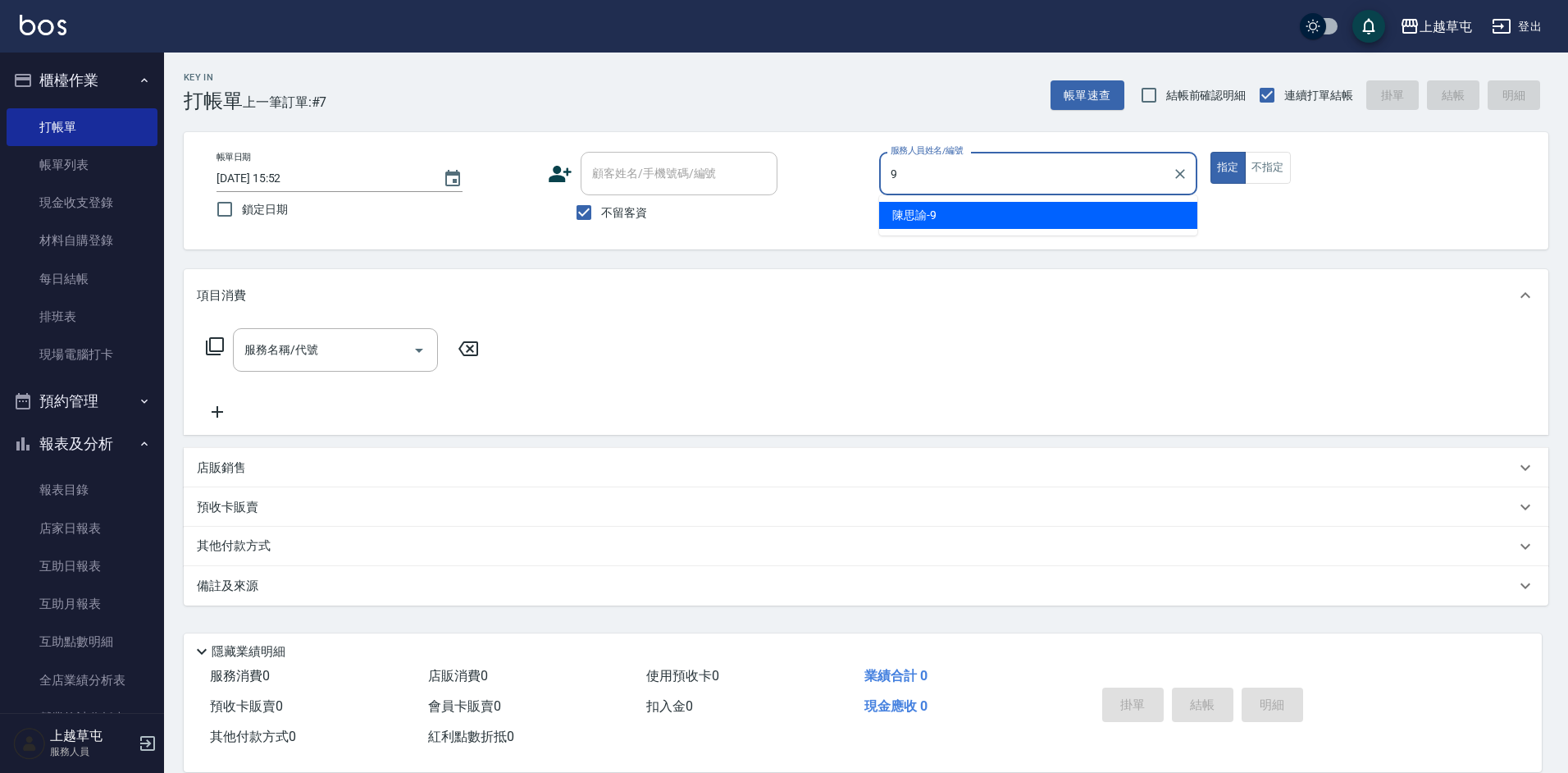
type input "[PERSON_NAME]-9"
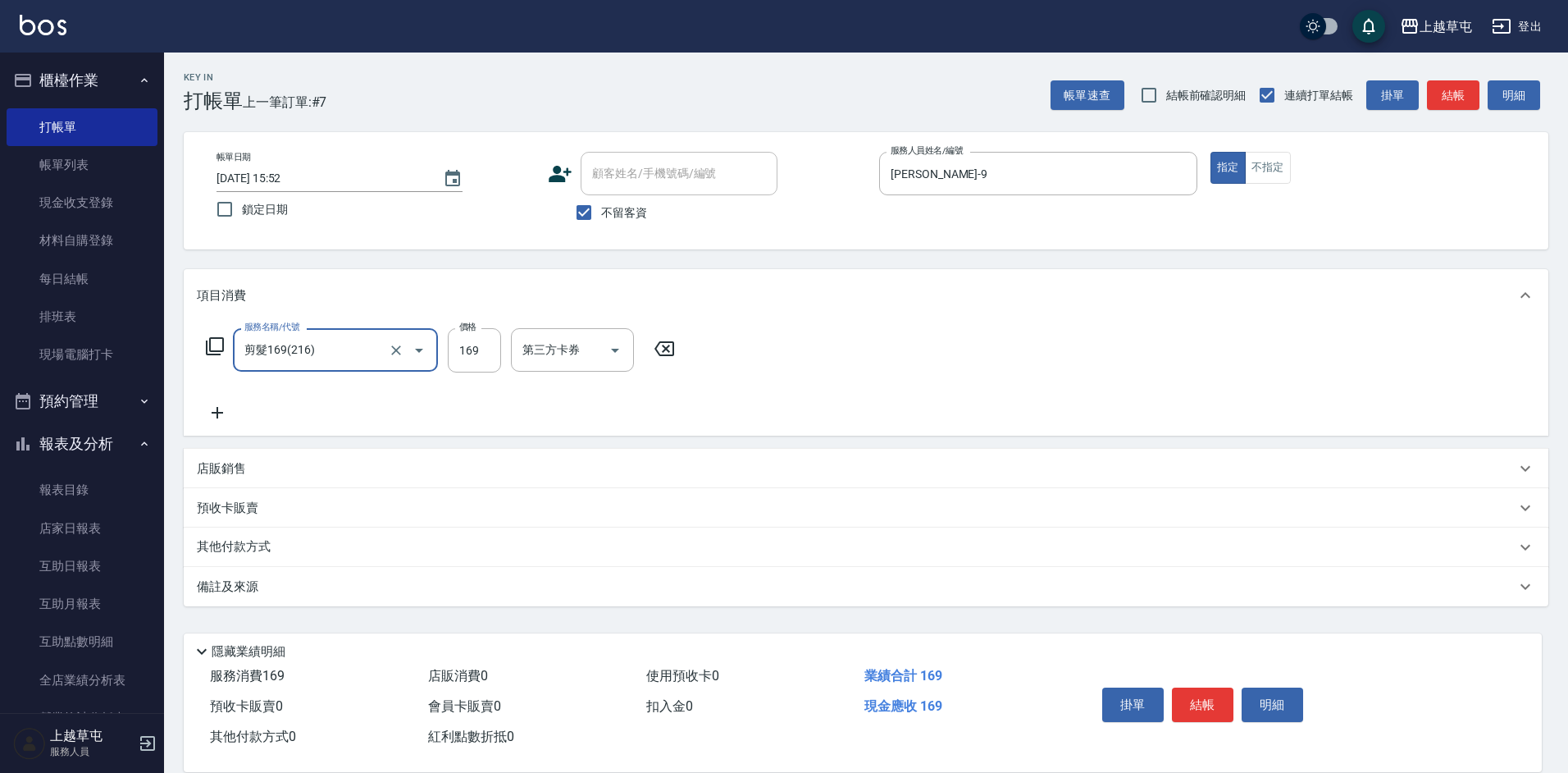
type input "剪髮169(216)"
type input "50"
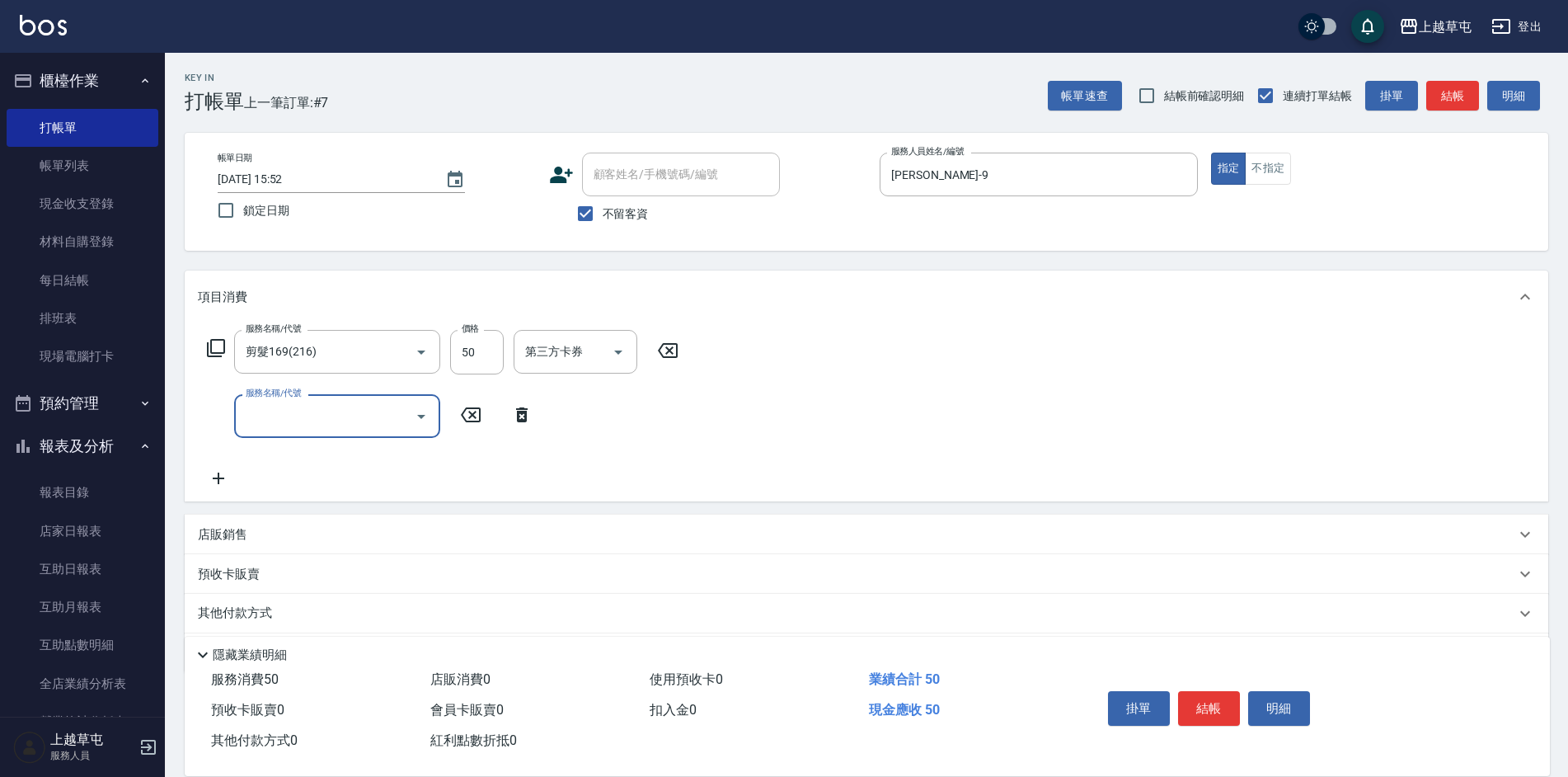
click at [555, 345] on div "第三方卡券 第三方卡券" at bounding box center [575, 351] width 124 height 44
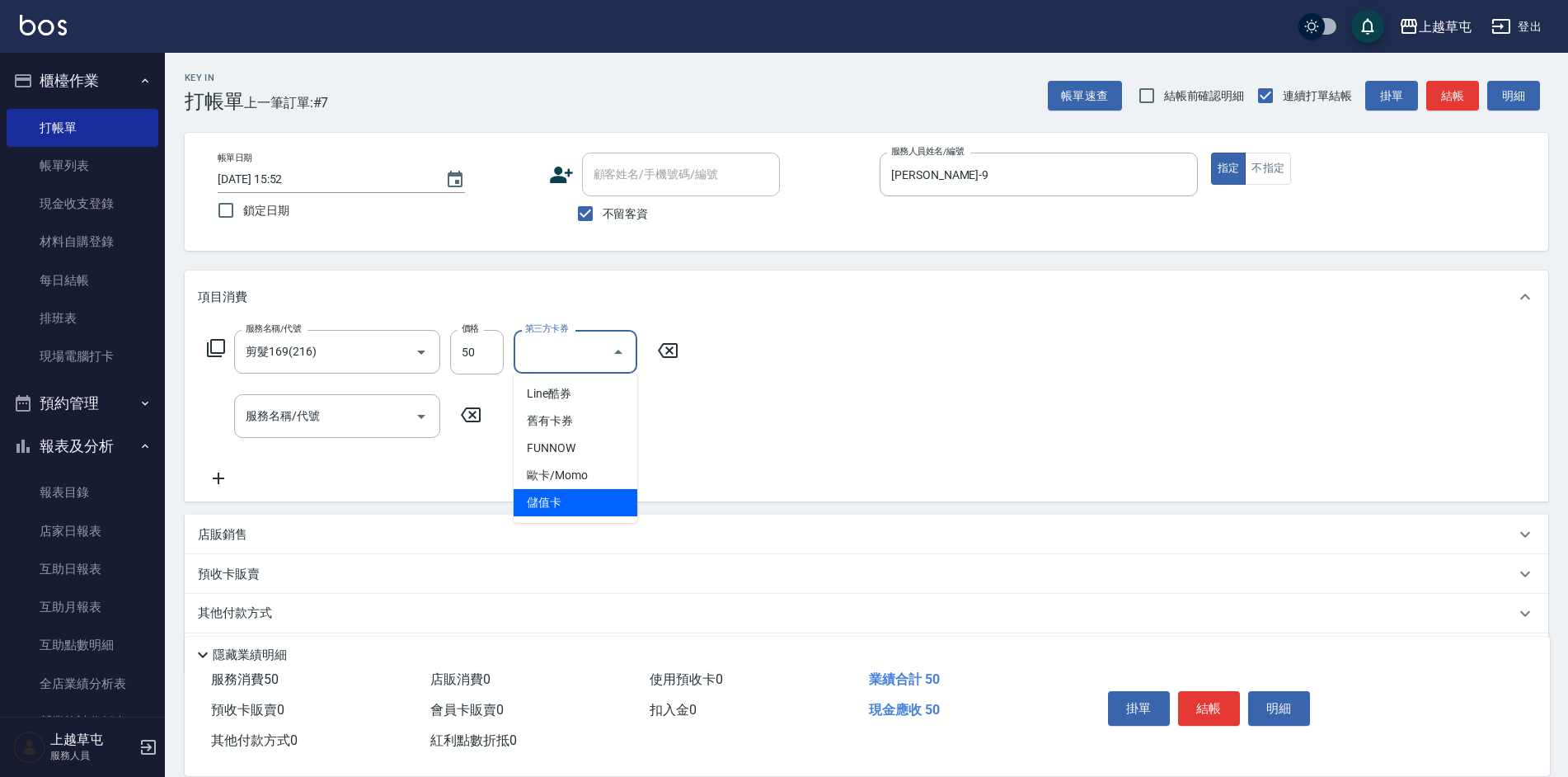
click at [573, 501] on span "儲值卡" at bounding box center [575, 503] width 124 height 27
type input "儲值卡"
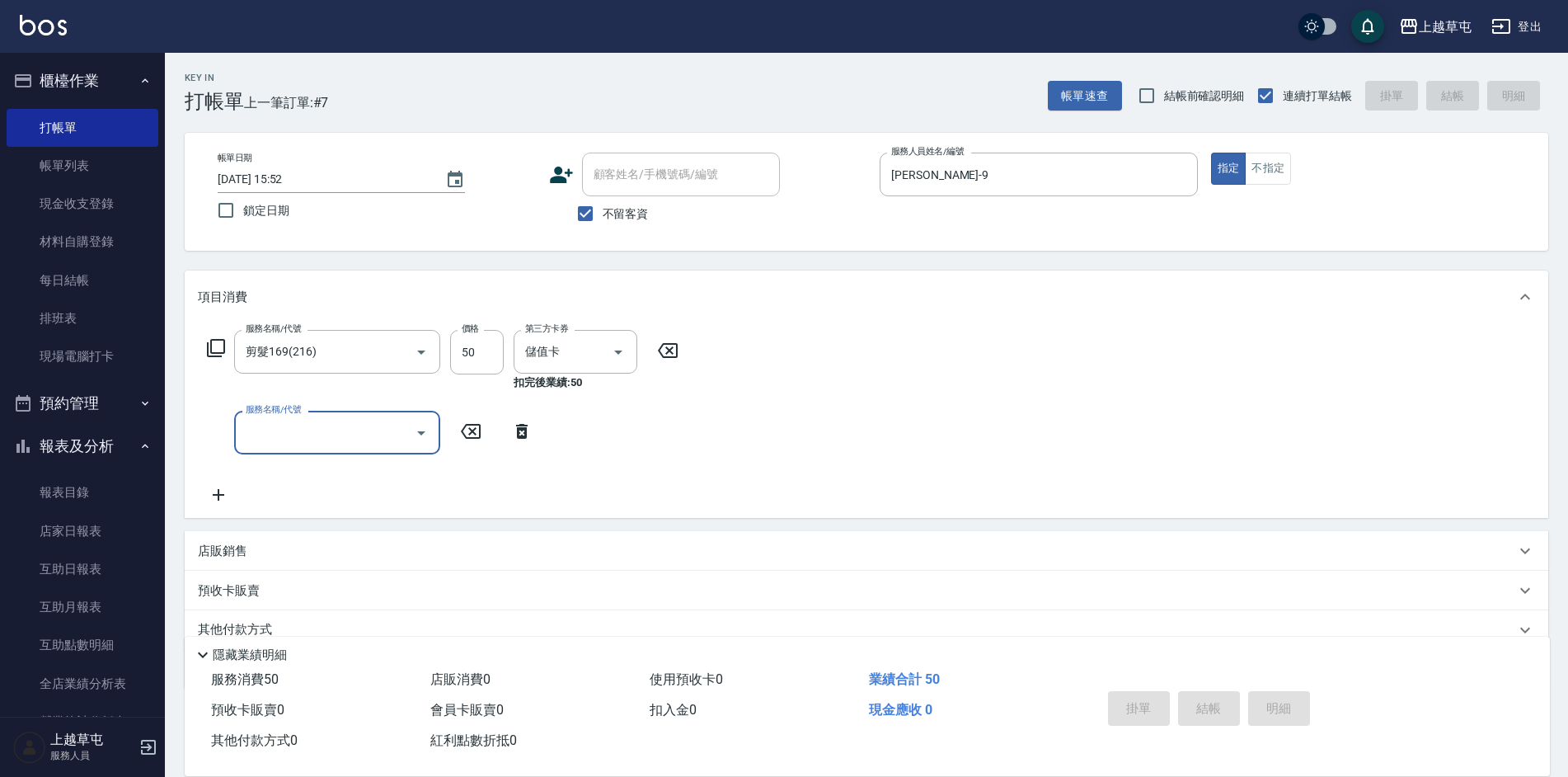
type input "[DATE] 15:53"
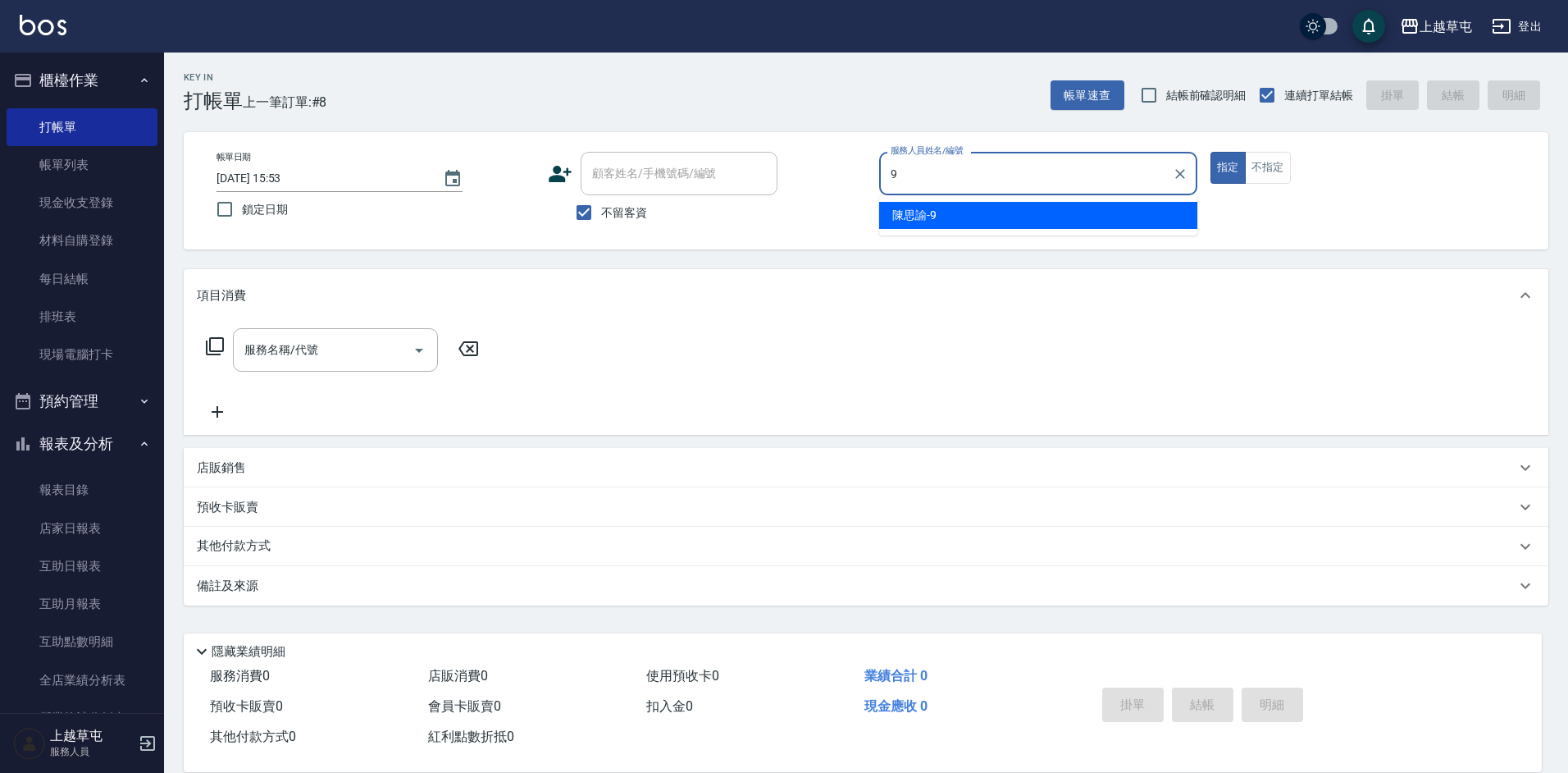
type input "[PERSON_NAME]-9"
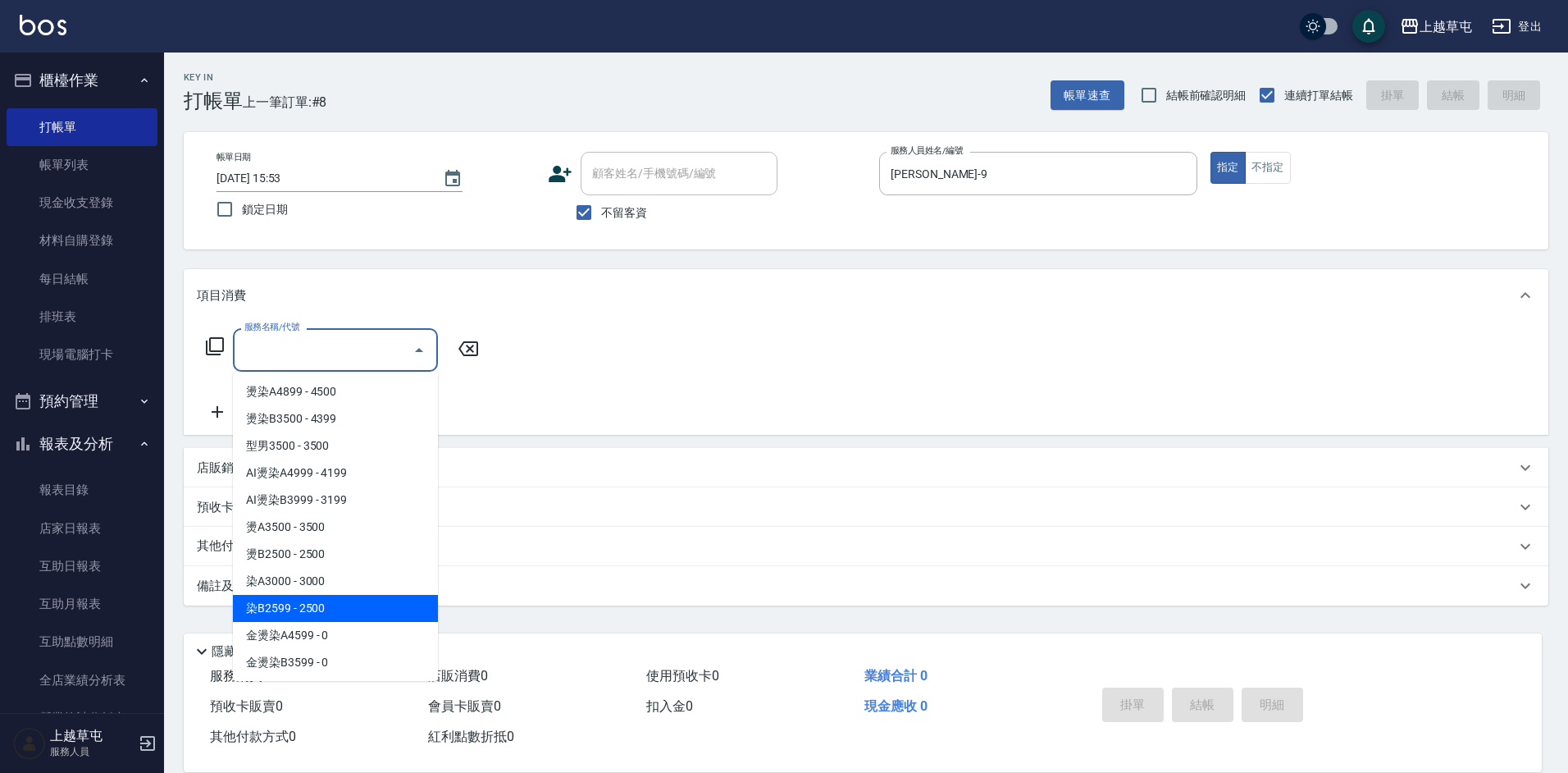
type input "染B2599(42)"
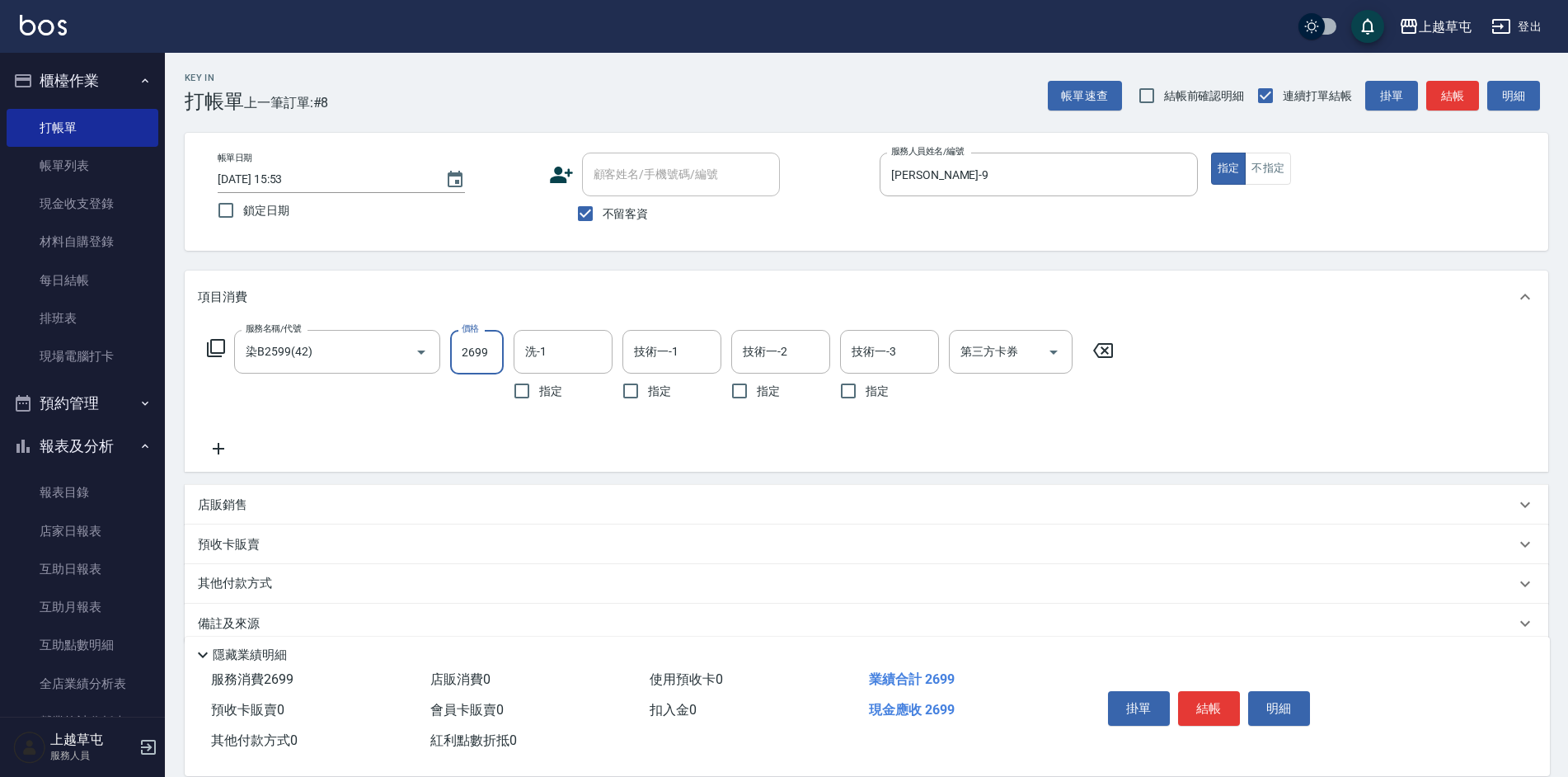
type input "2699"
type input "[PERSON_NAME]-7"
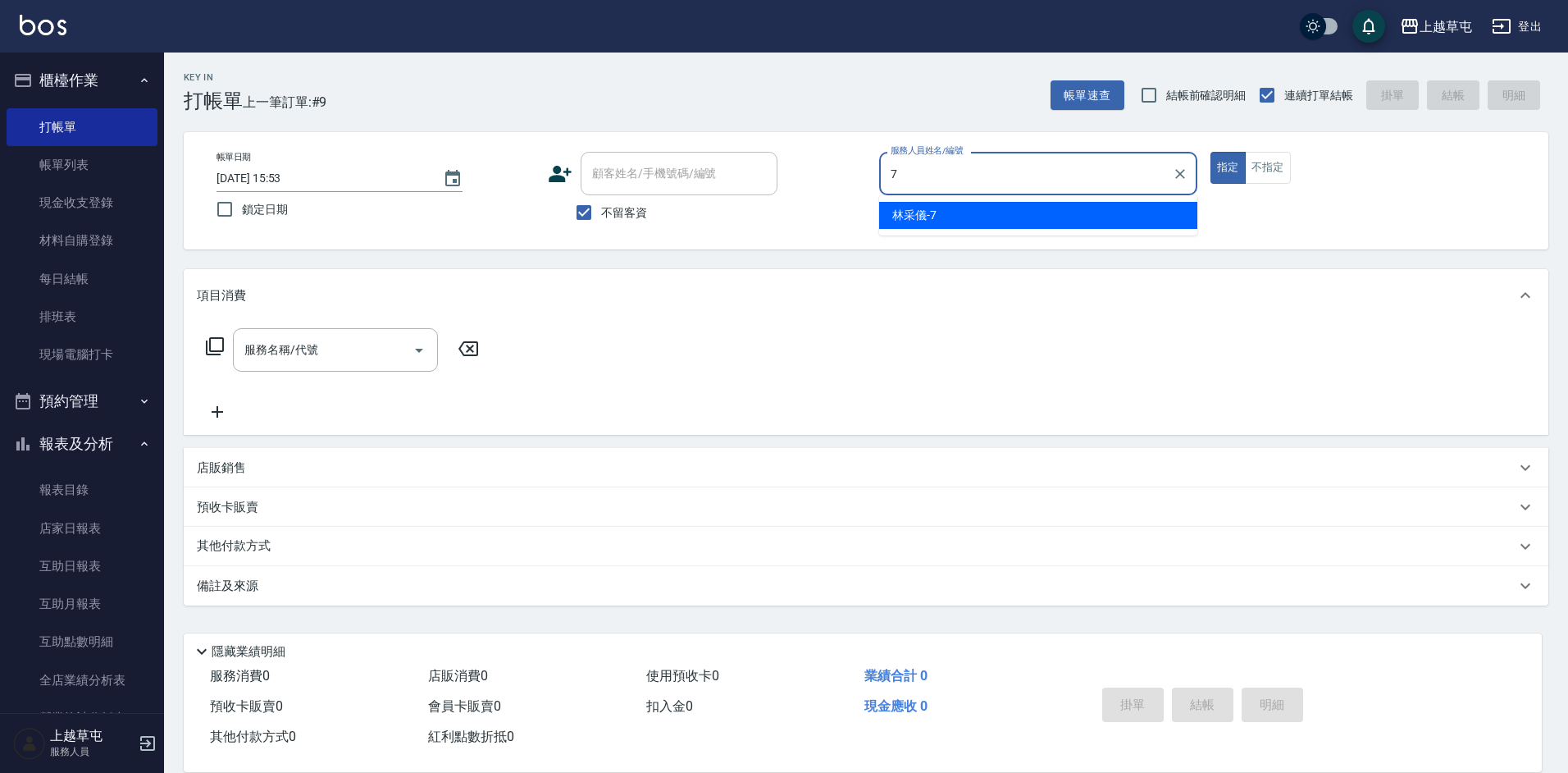
type input "[PERSON_NAME]-7"
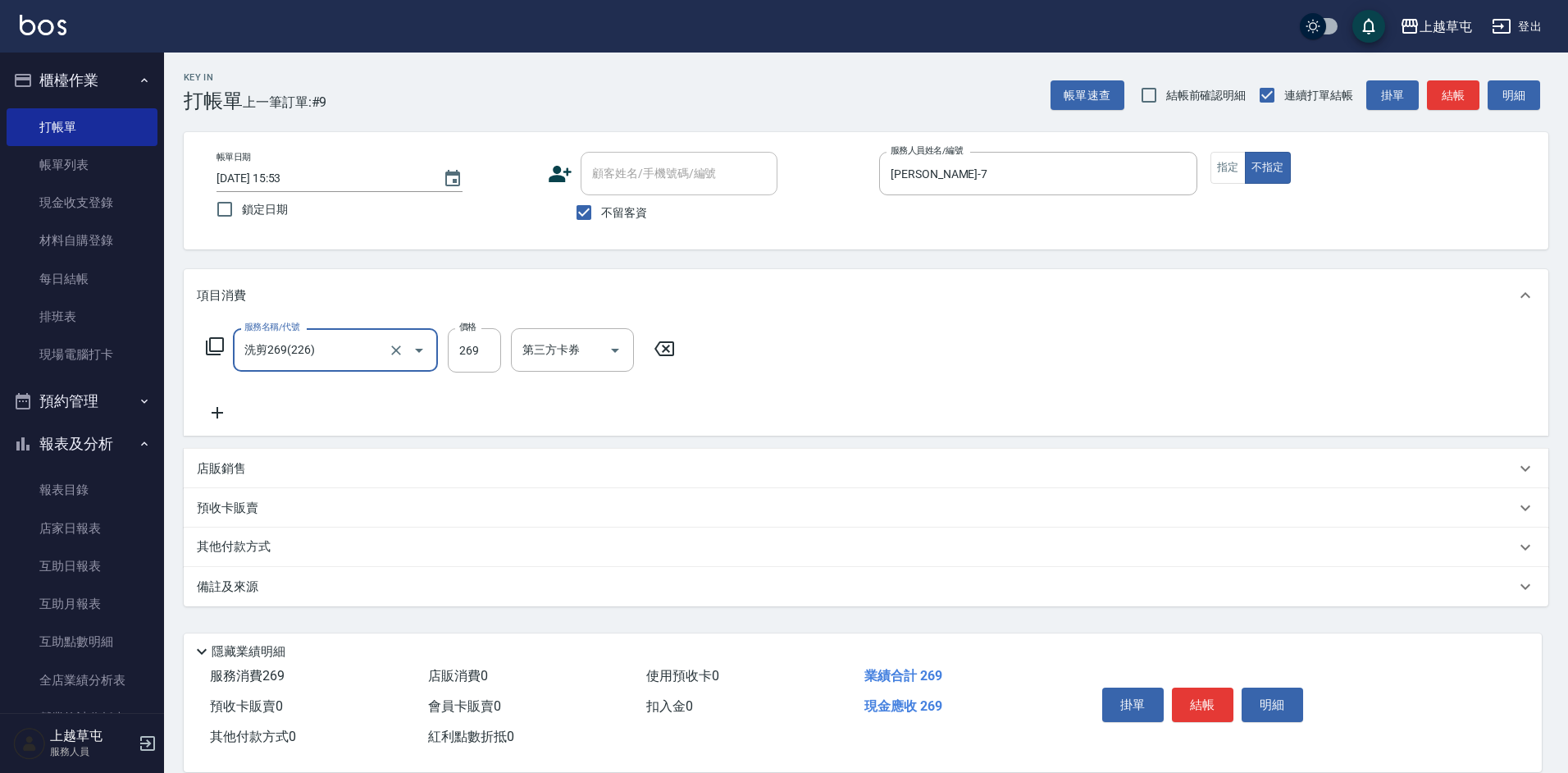
type input "洗剪269(226)"
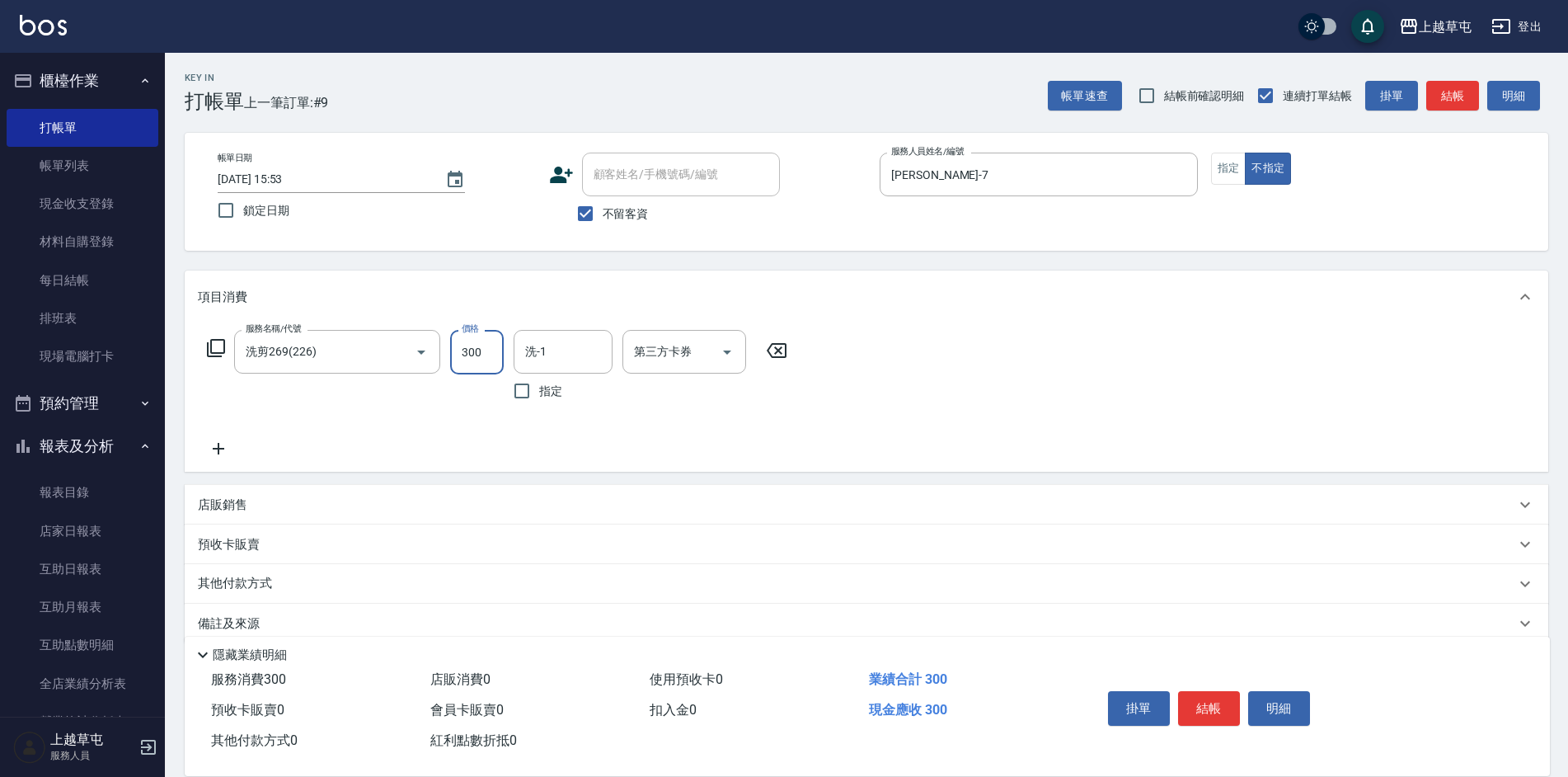
type input "300"
type input "[PERSON_NAME]-26"
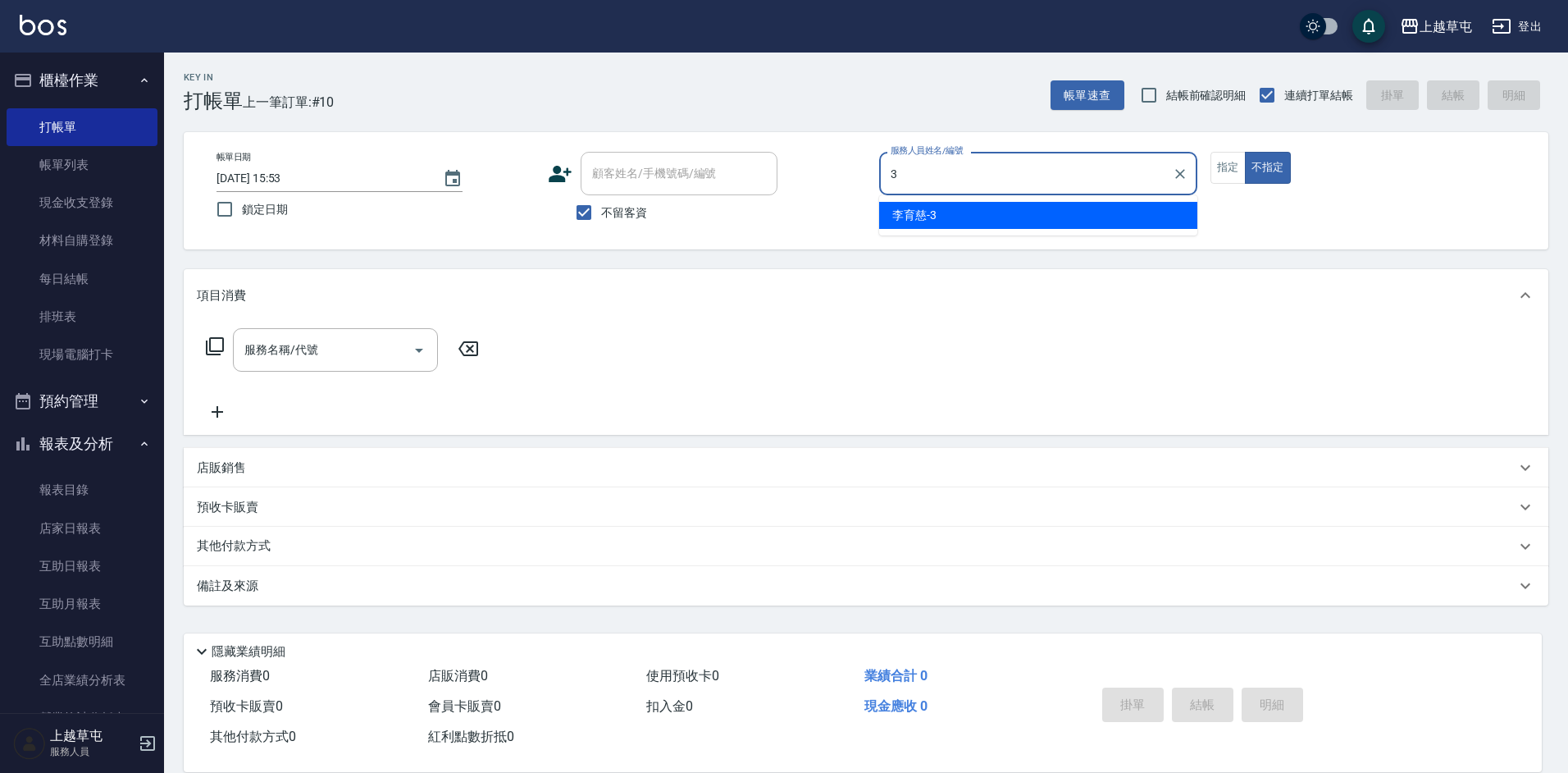
type input "[PERSON_NAME]-3"
type button "false"
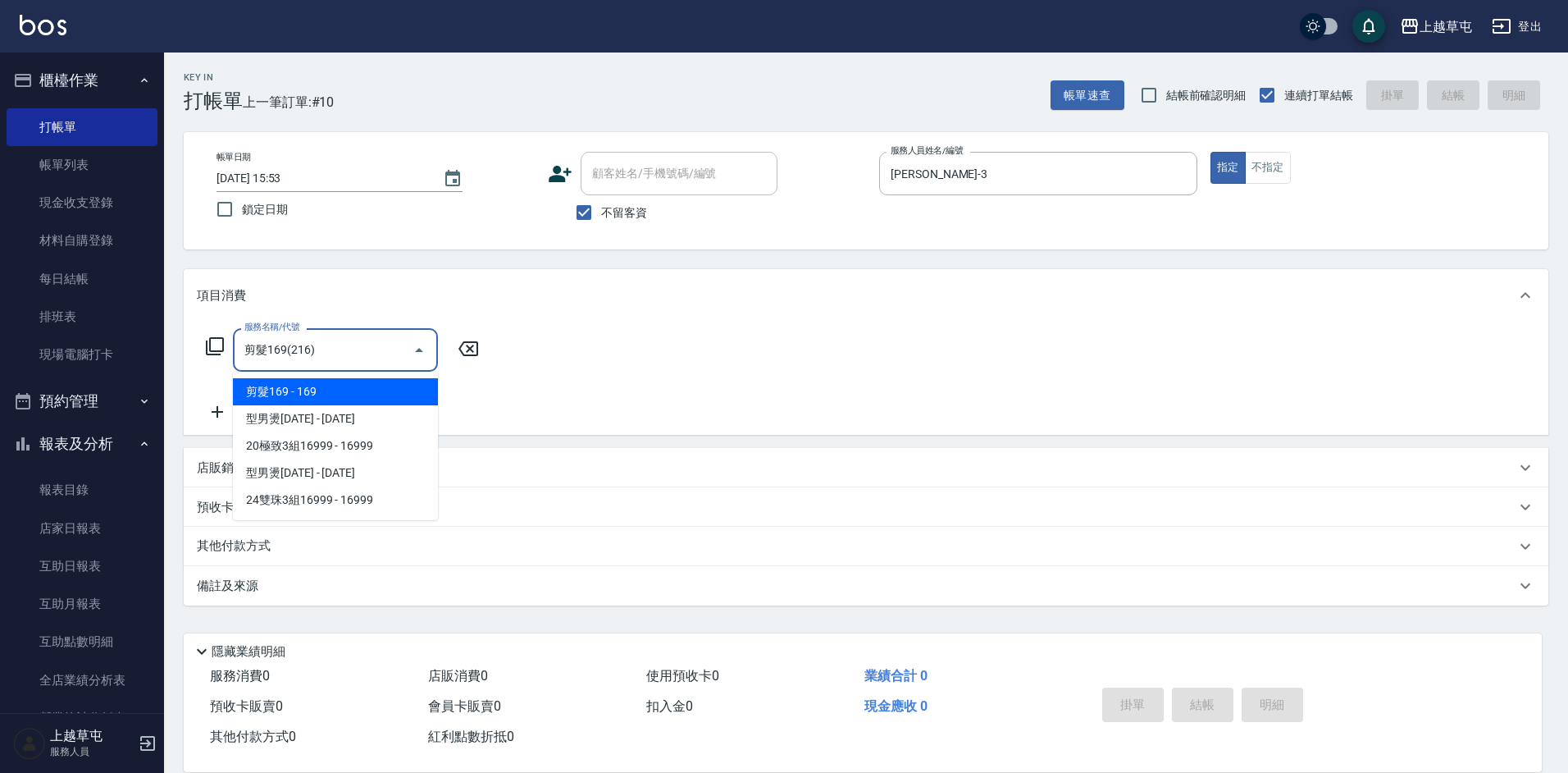
type input "剪髮169(216)"
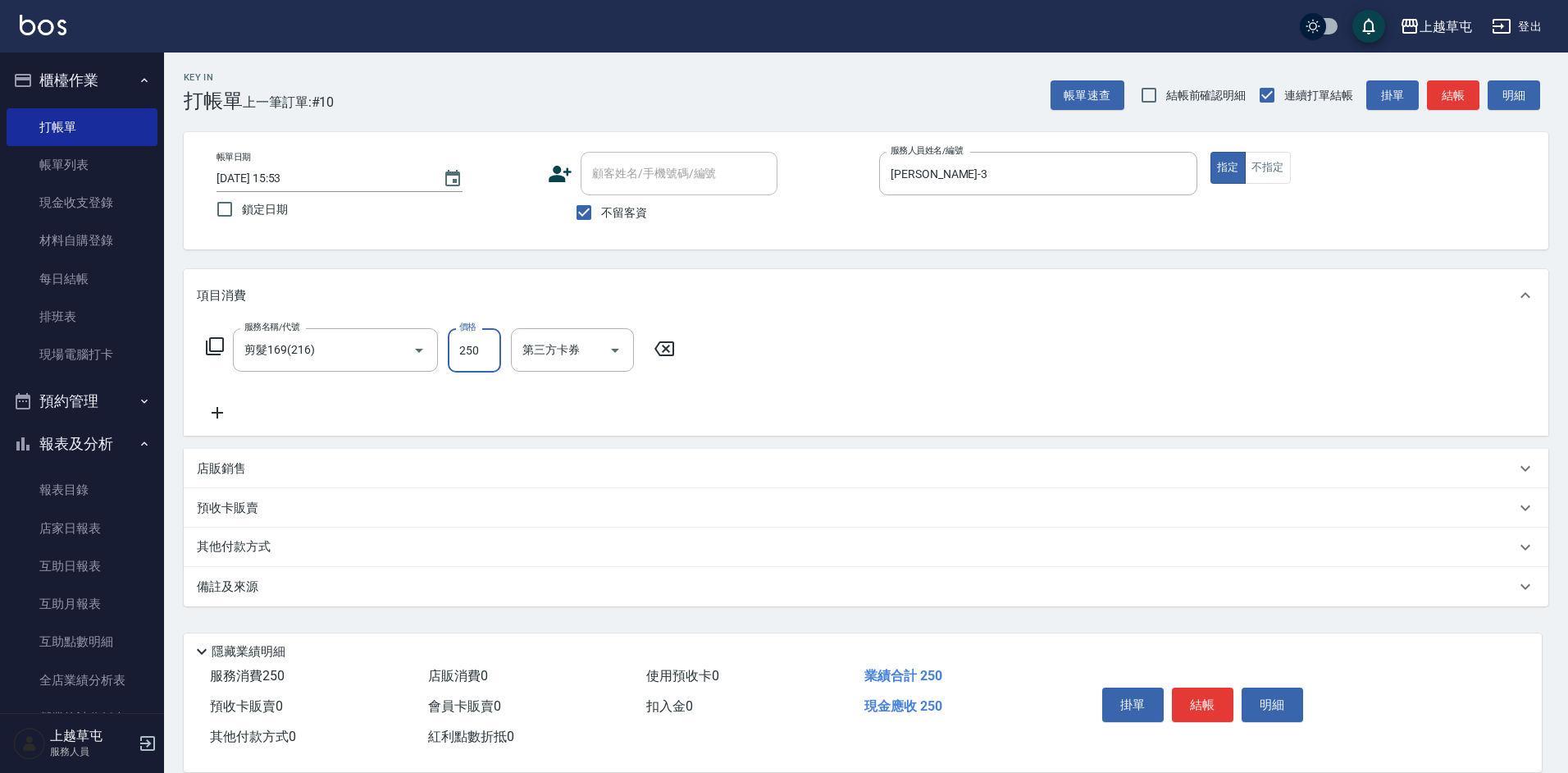
type input "250"
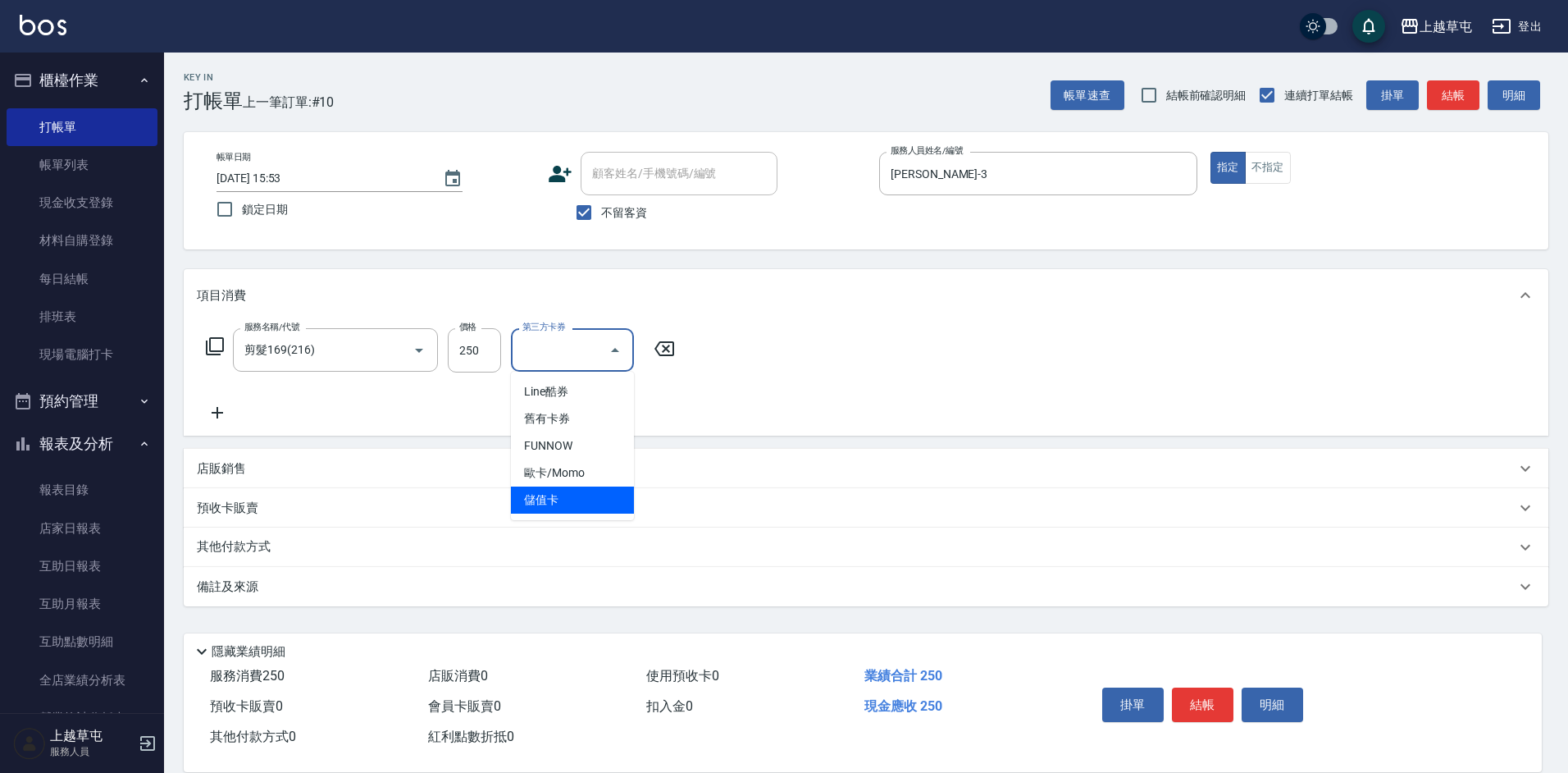
type input "儲值卡"
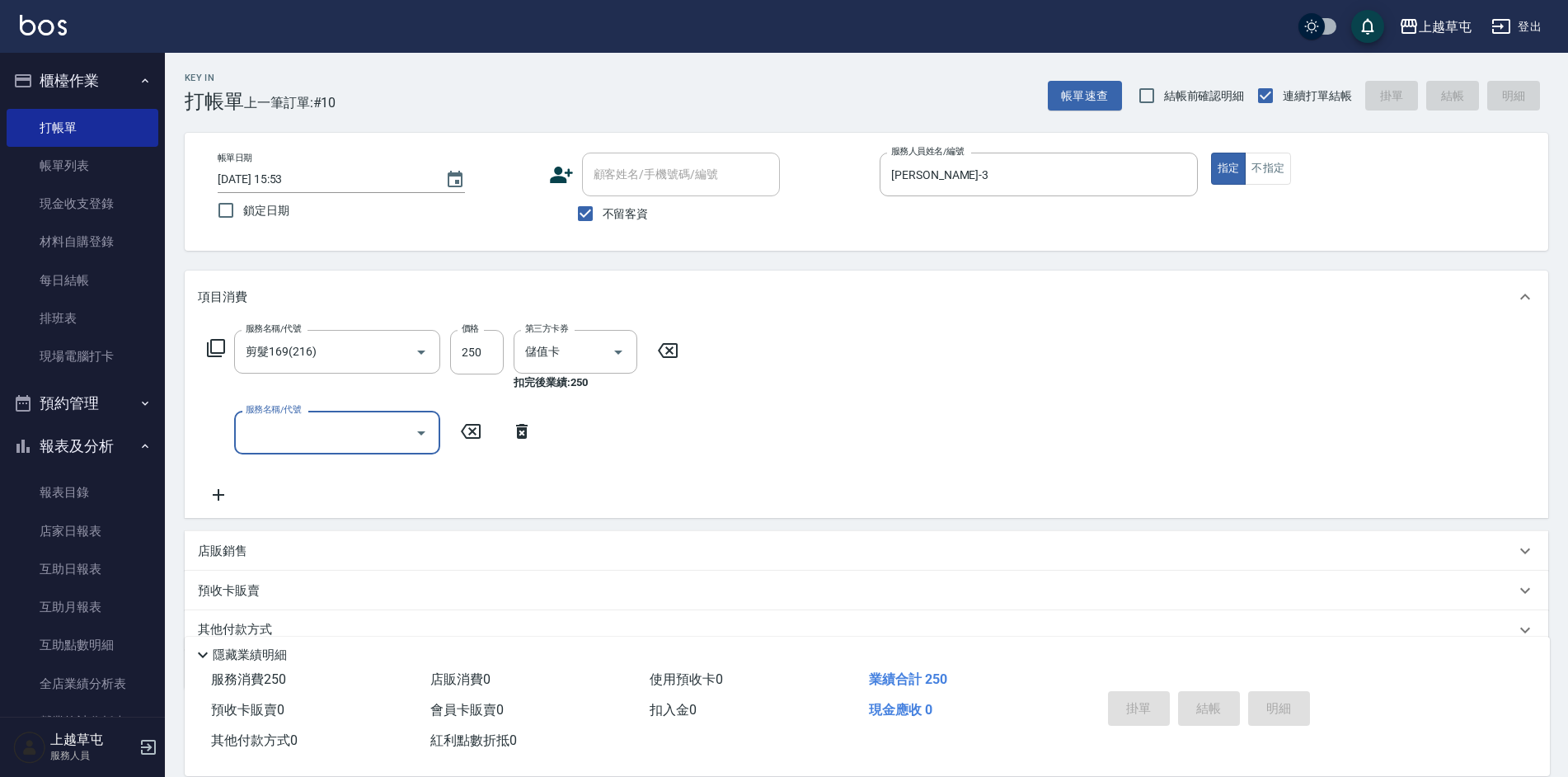
type input "[DATE] 15:54"
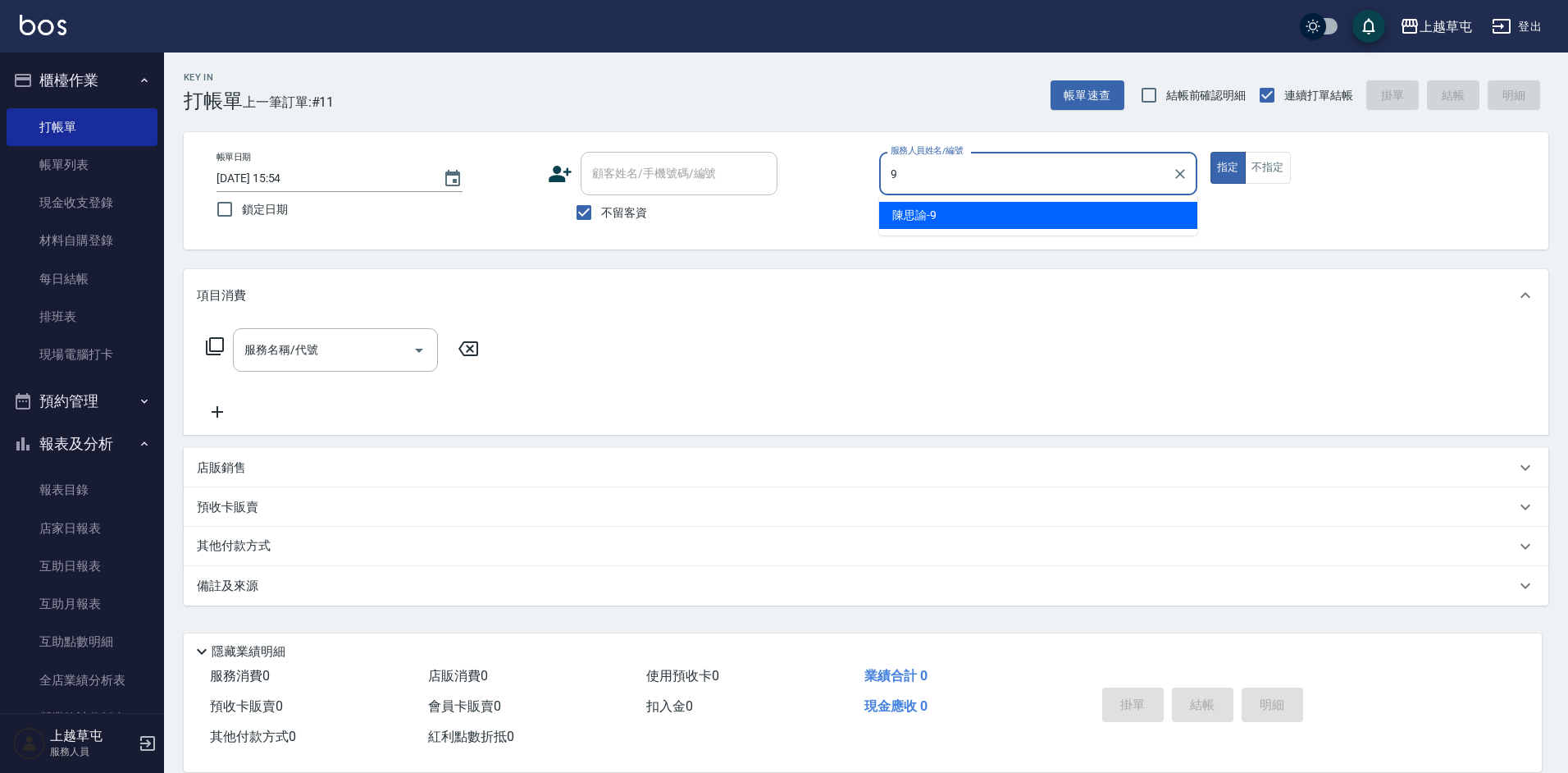
type input "[PERSON_NAME]-9"
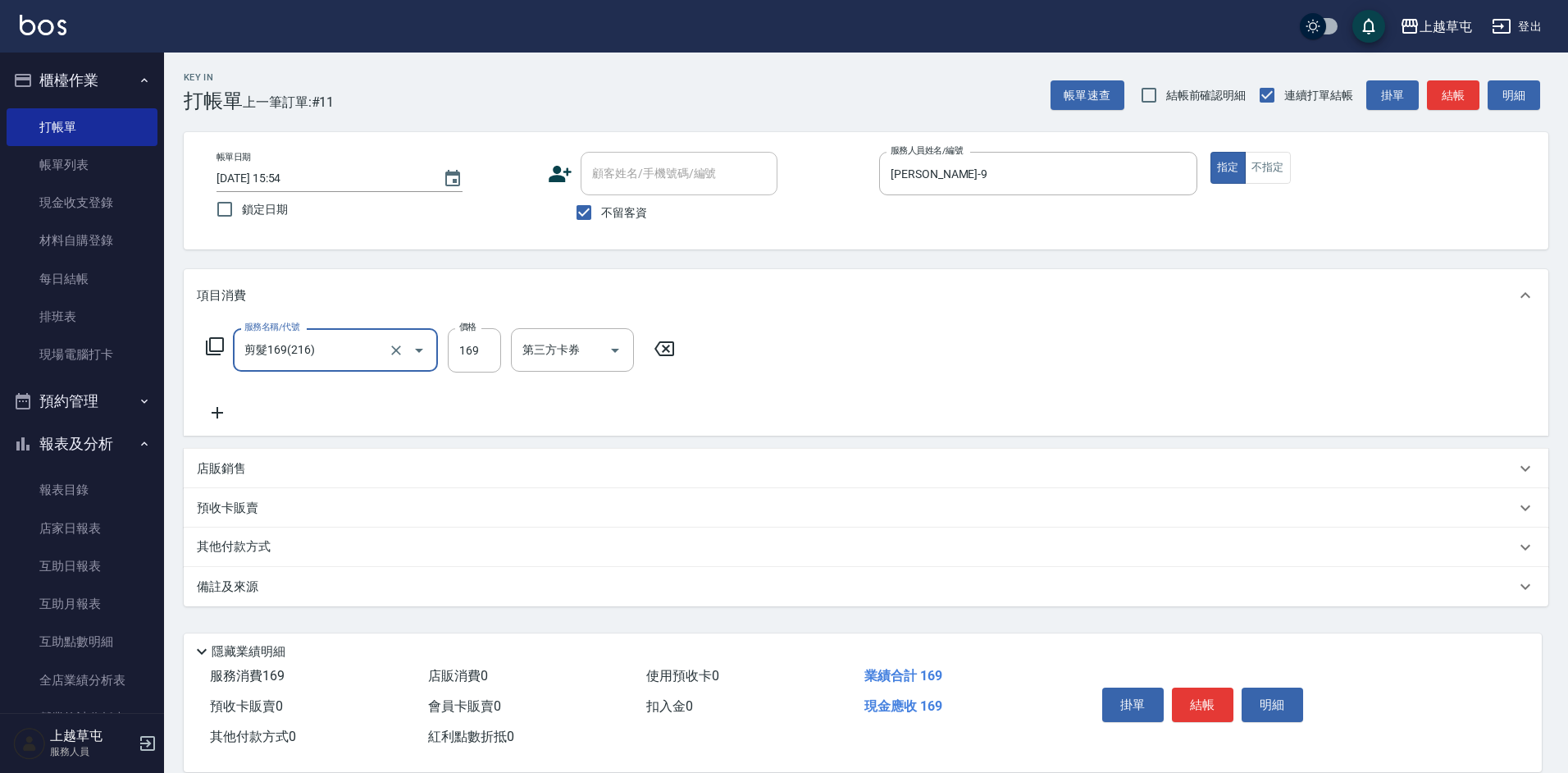
type input "剪髮169(216)"
type input "300"
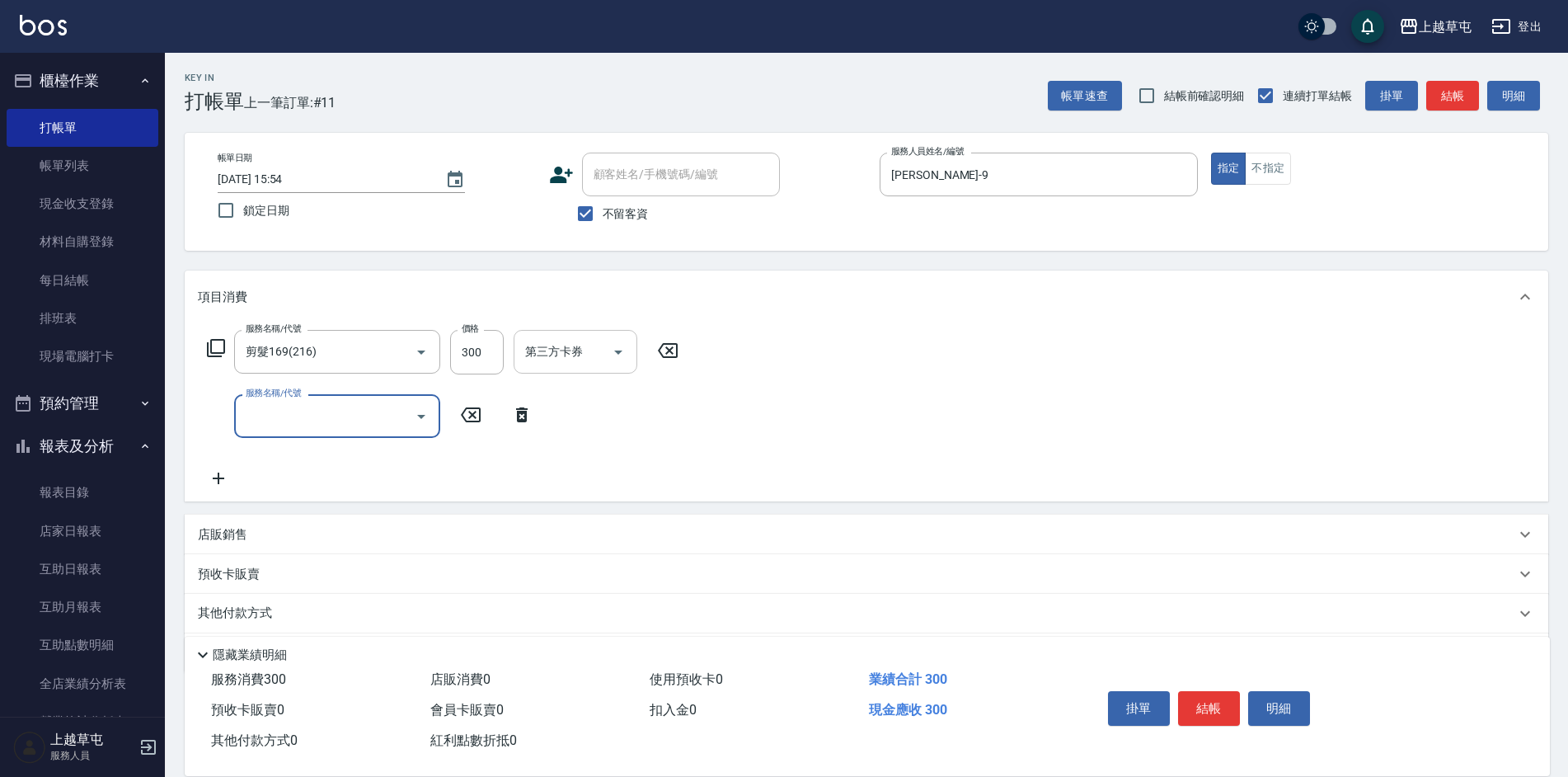
click at [573, 354] on input "第三方卡券" at bounding box center [563, 352] width 84 height 29
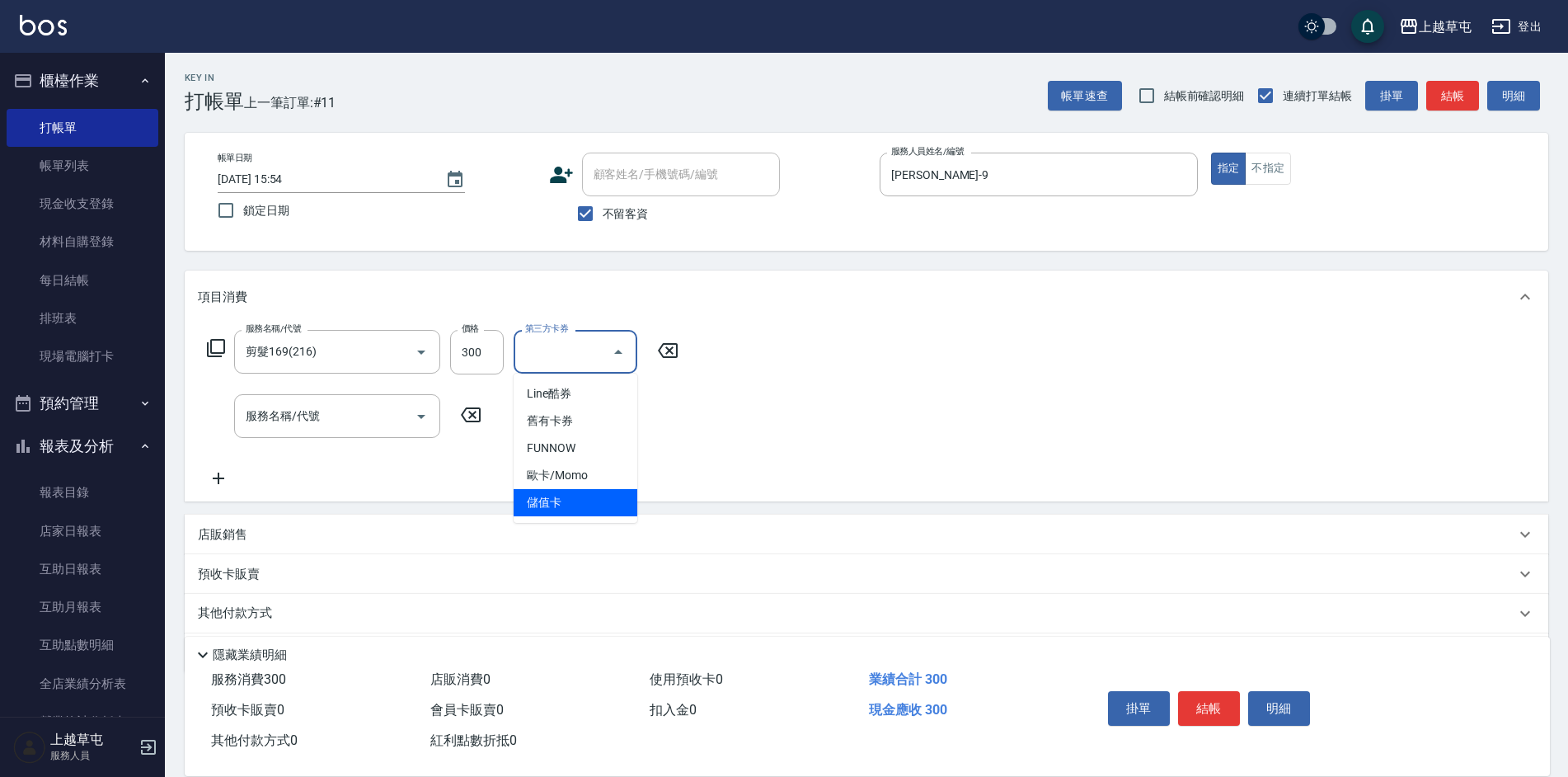
click at [573, 505] on span "儲值卡" at bounding box center [575, 503] width 124 height 27
type input "儲值卡"
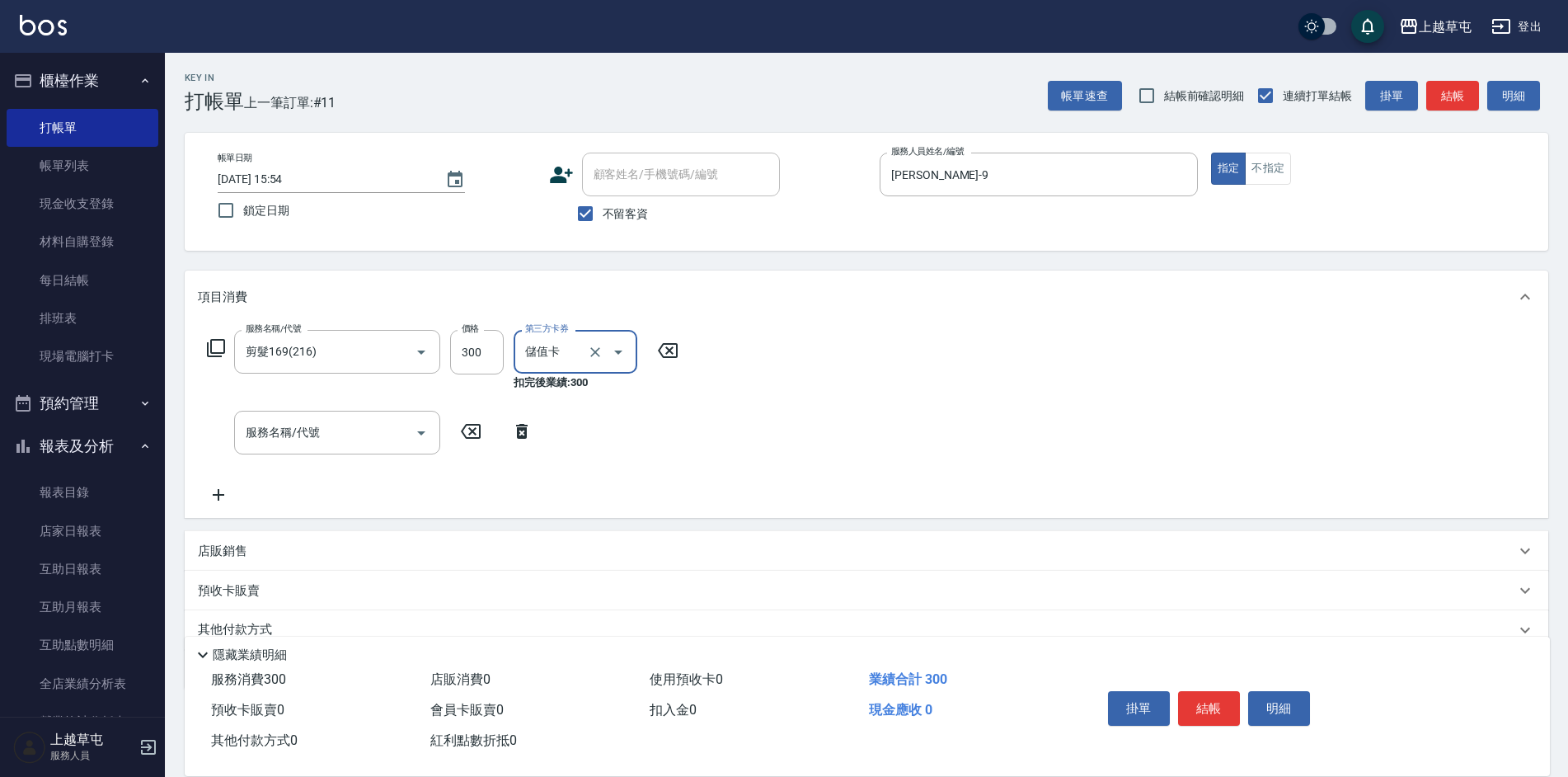
click at [856, 419] on div "服務名稱/代號 剪髮169(216) 服務名稱/代號 價格 300 價格 第三方卡券 儲值卡 第三方卡券 扣完後業績: 300 服務名稱/代號 服務名稱/代號" at bounding box center [866, 421] width 1364 height 195
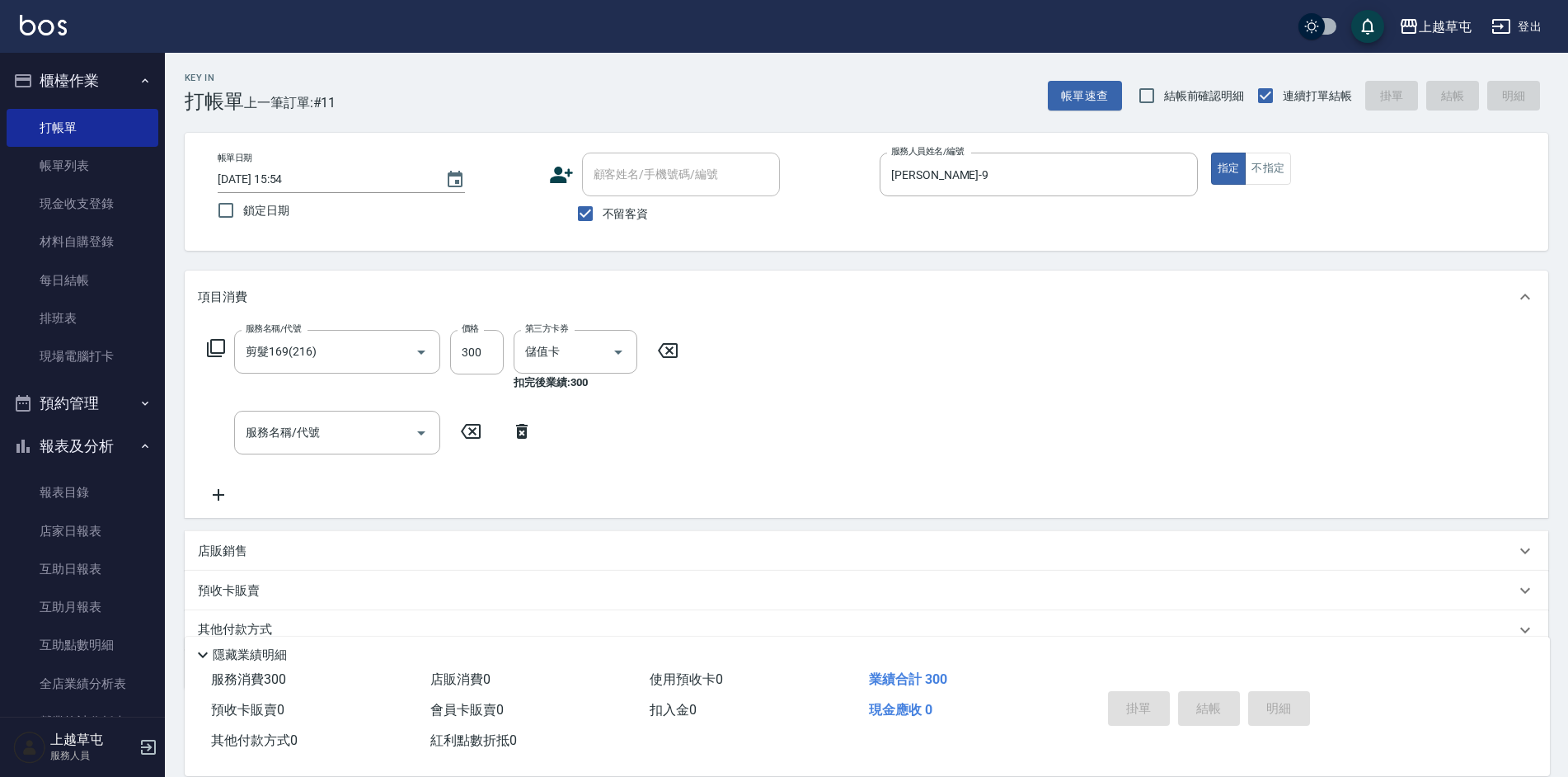
type input "[DATE] 15:55"
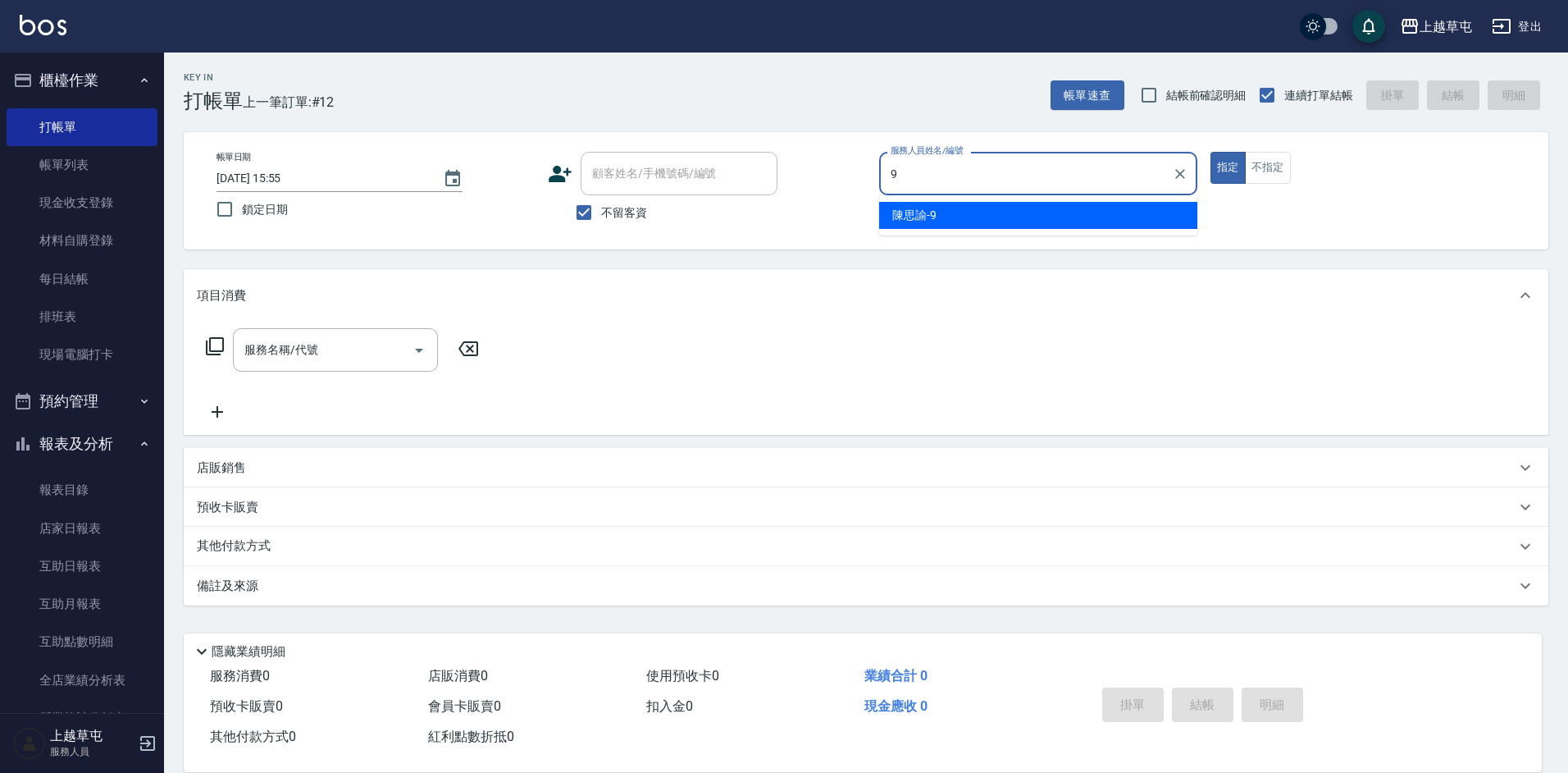
type input "[PERSON_NAME]-9"
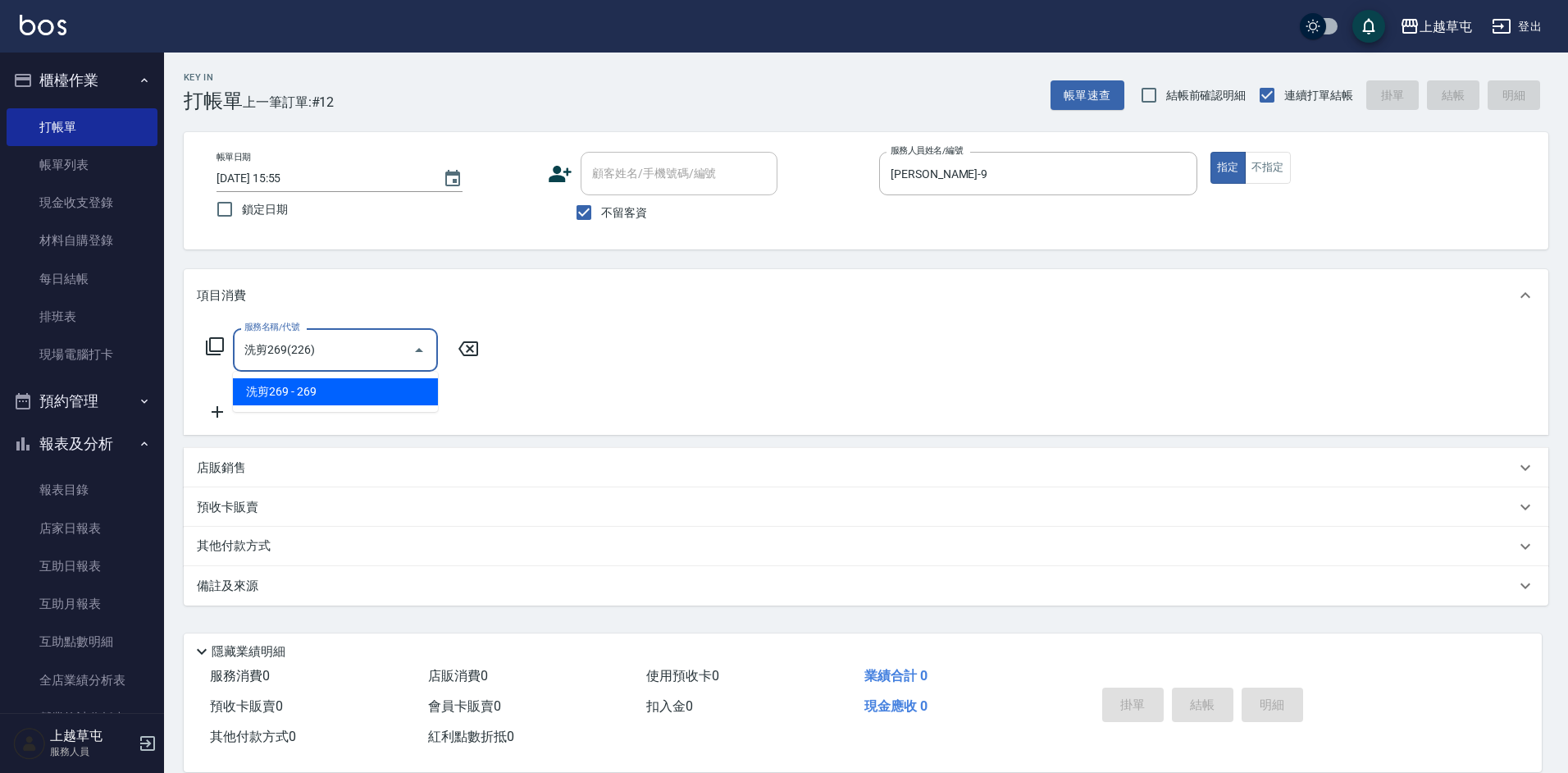
type input "洗剪269(226)"
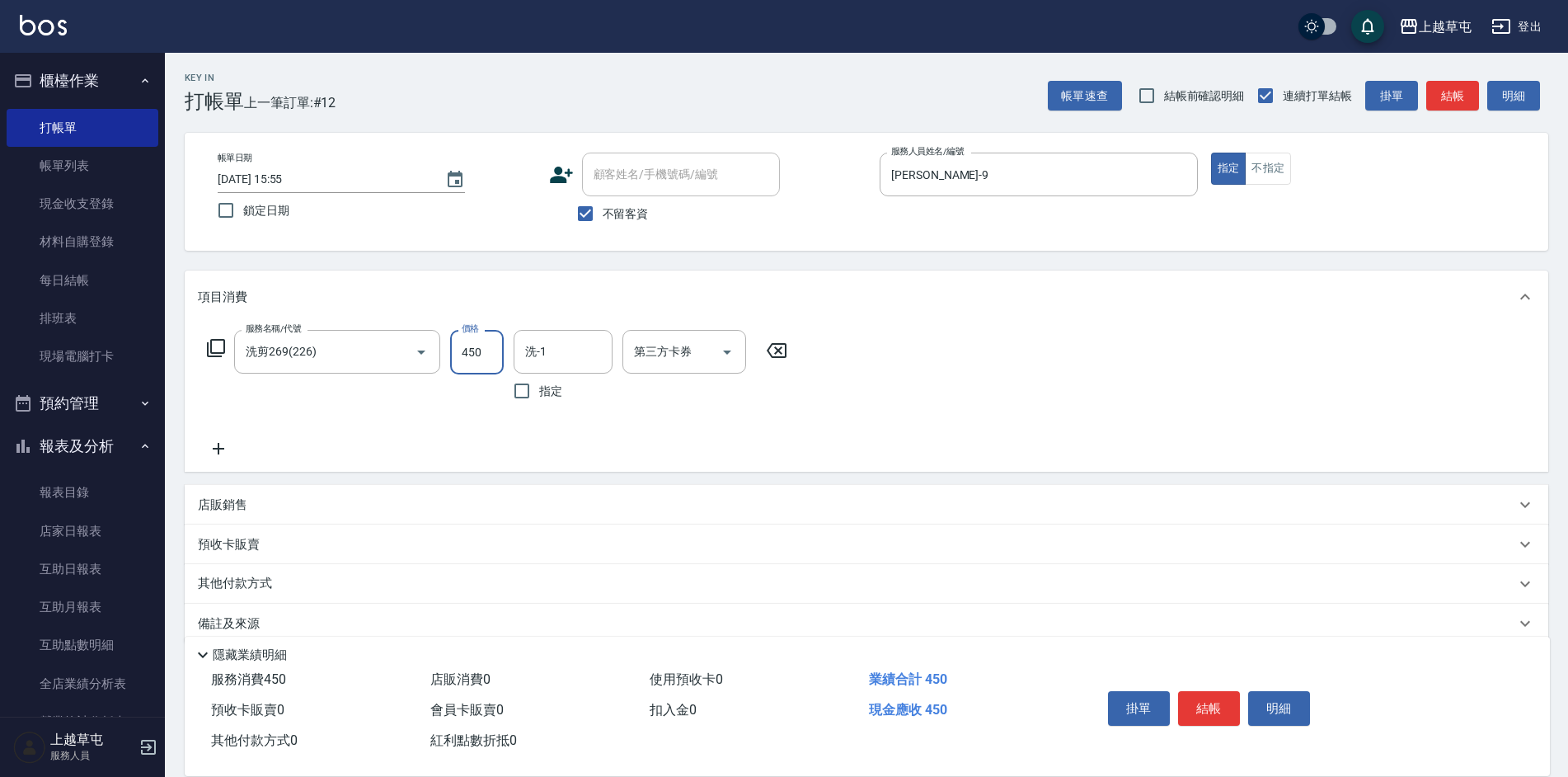
type input "450"
type input "[PERSON_NAME]-35"
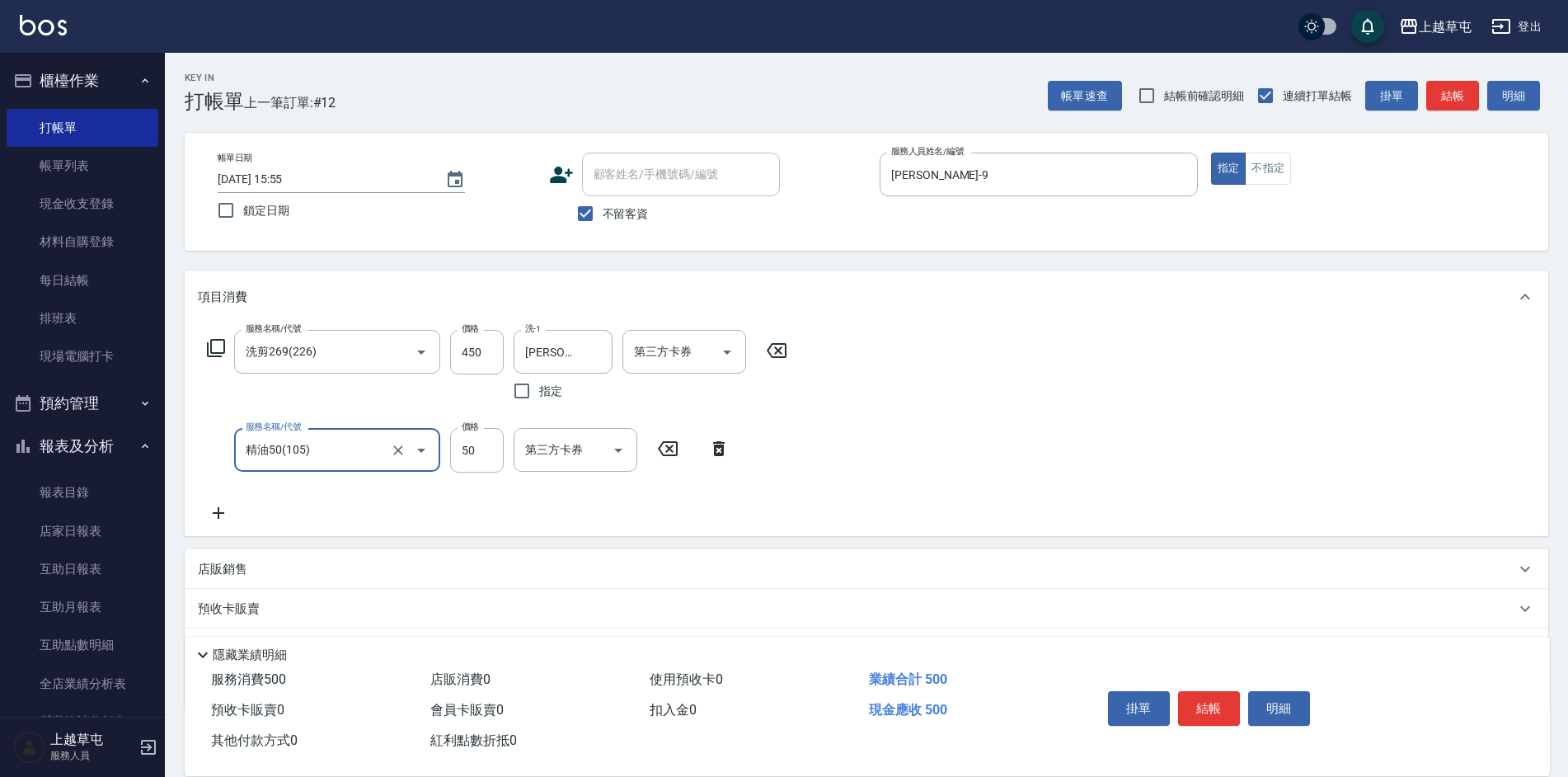
type input "精油50(105)"
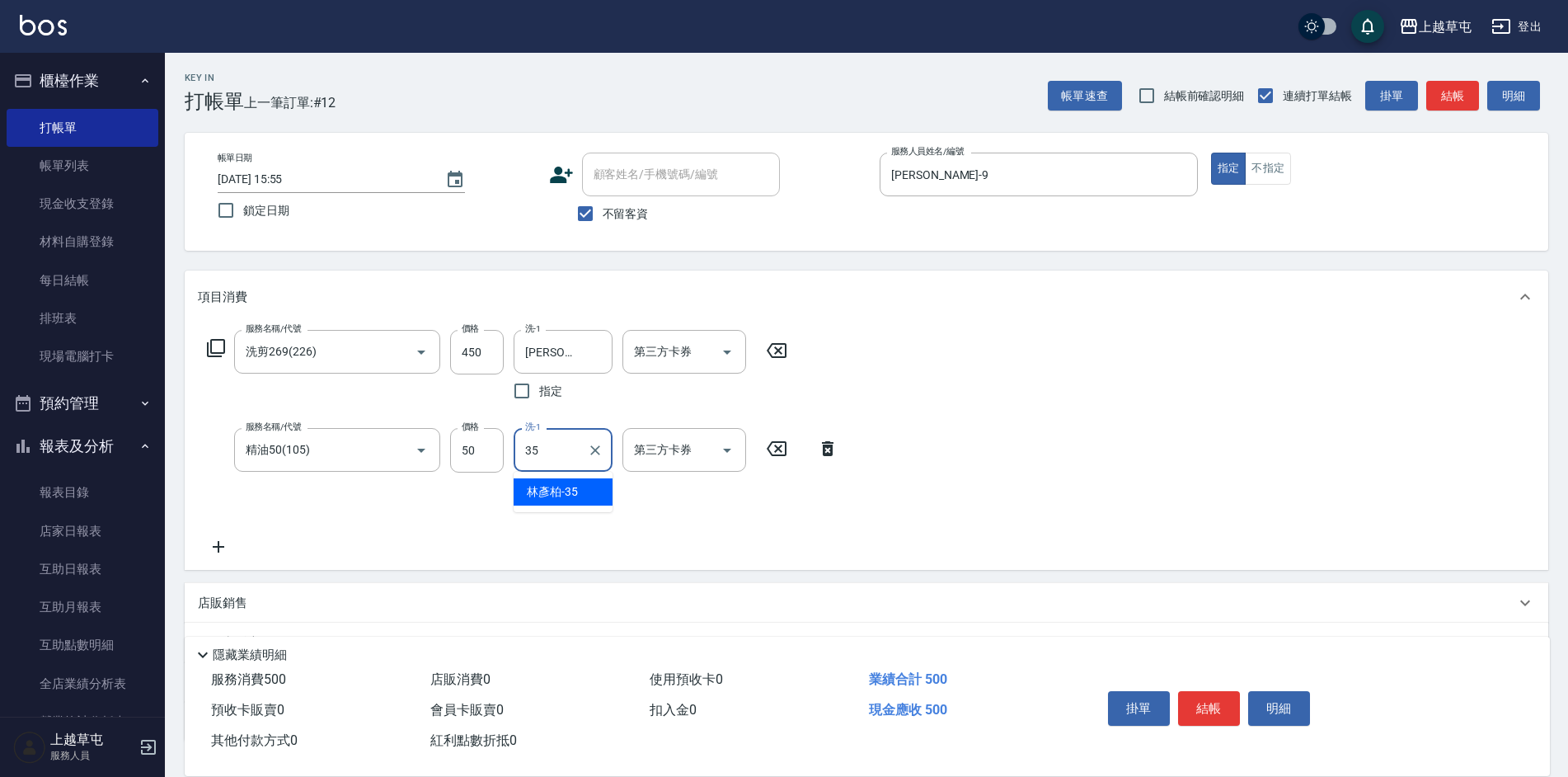
type input "[PERSON_NAME]-35"
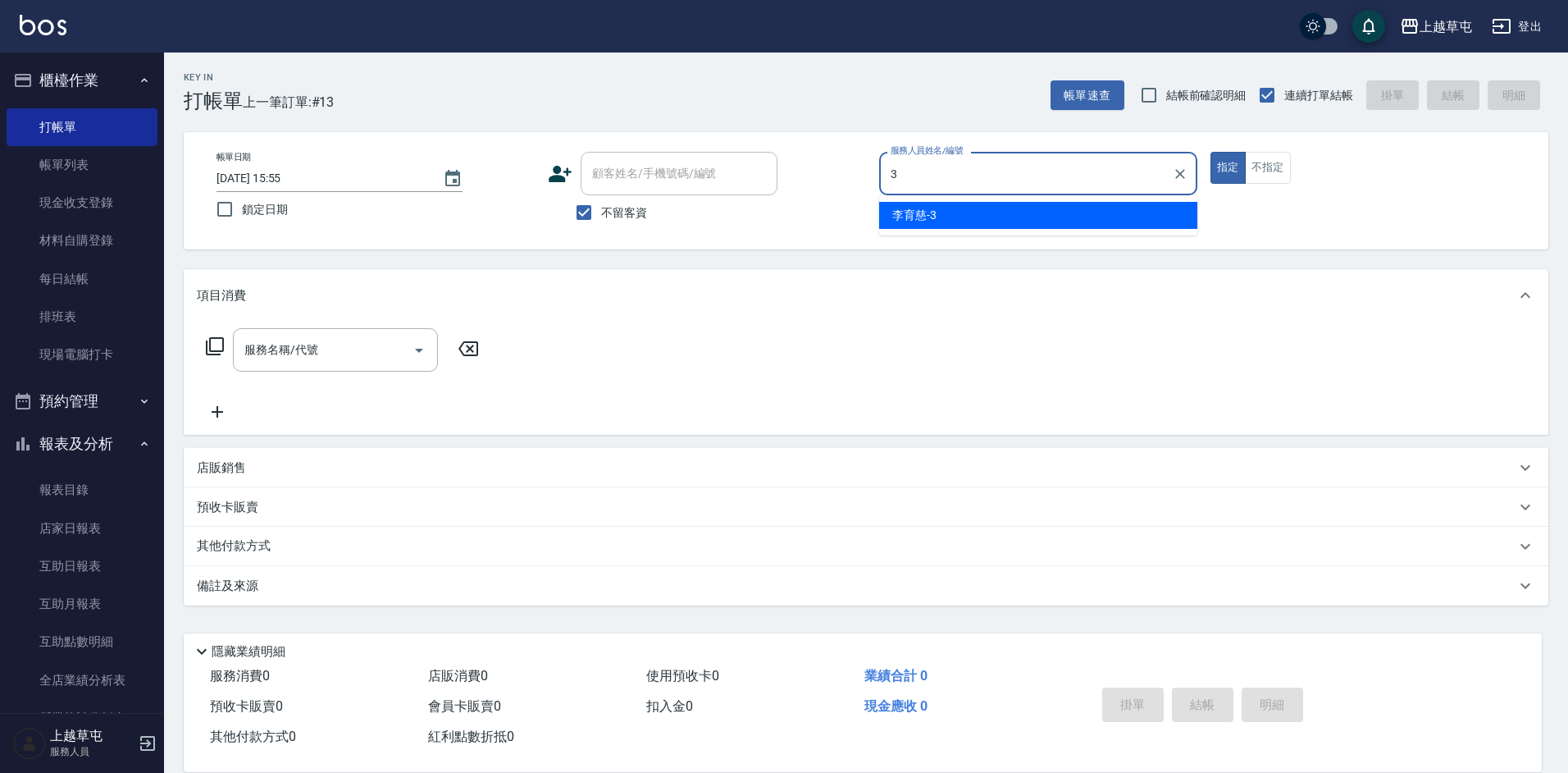
type input "[PERSON_NAME]-3"
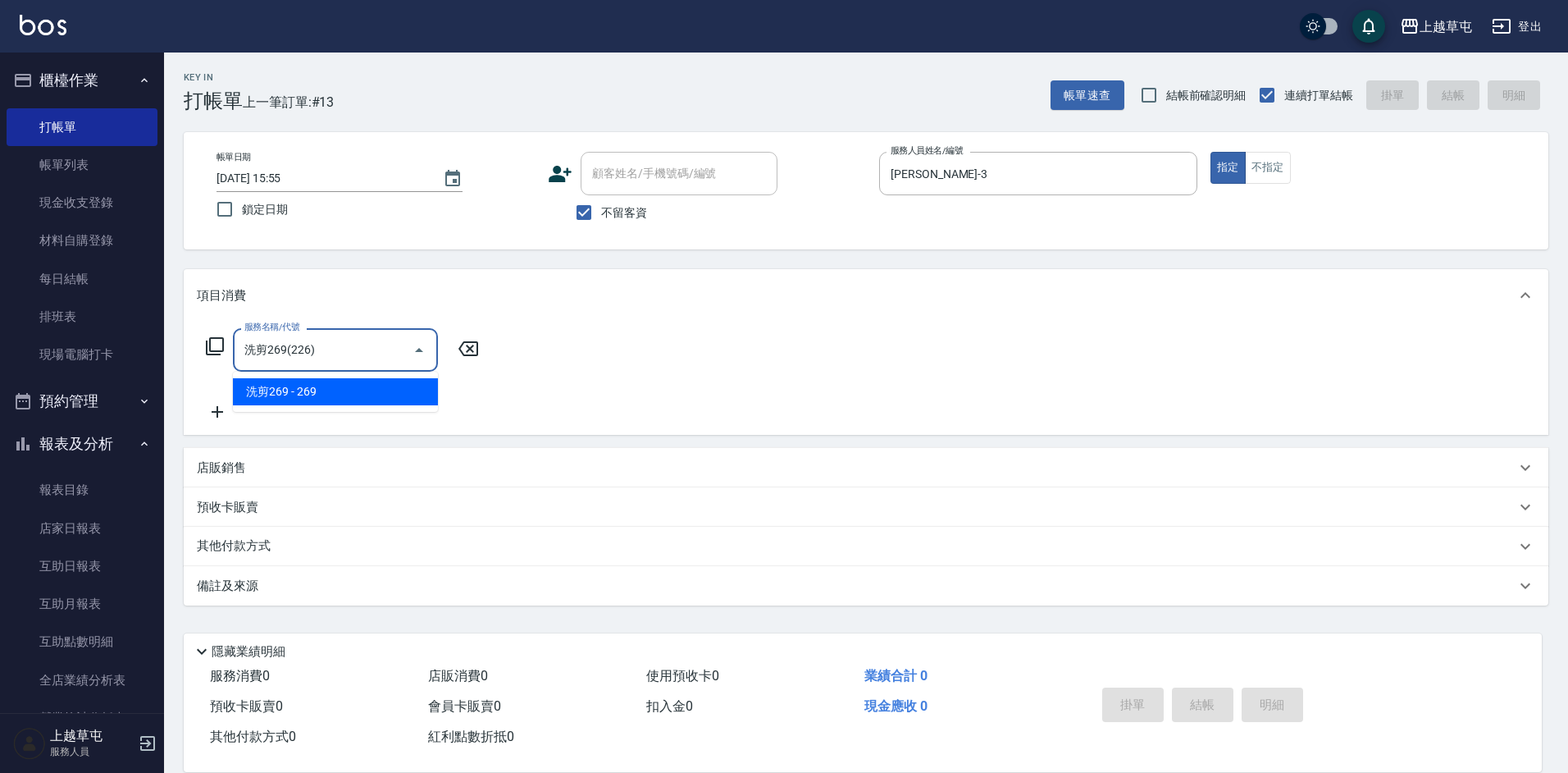
type input "洗剪269(226)"
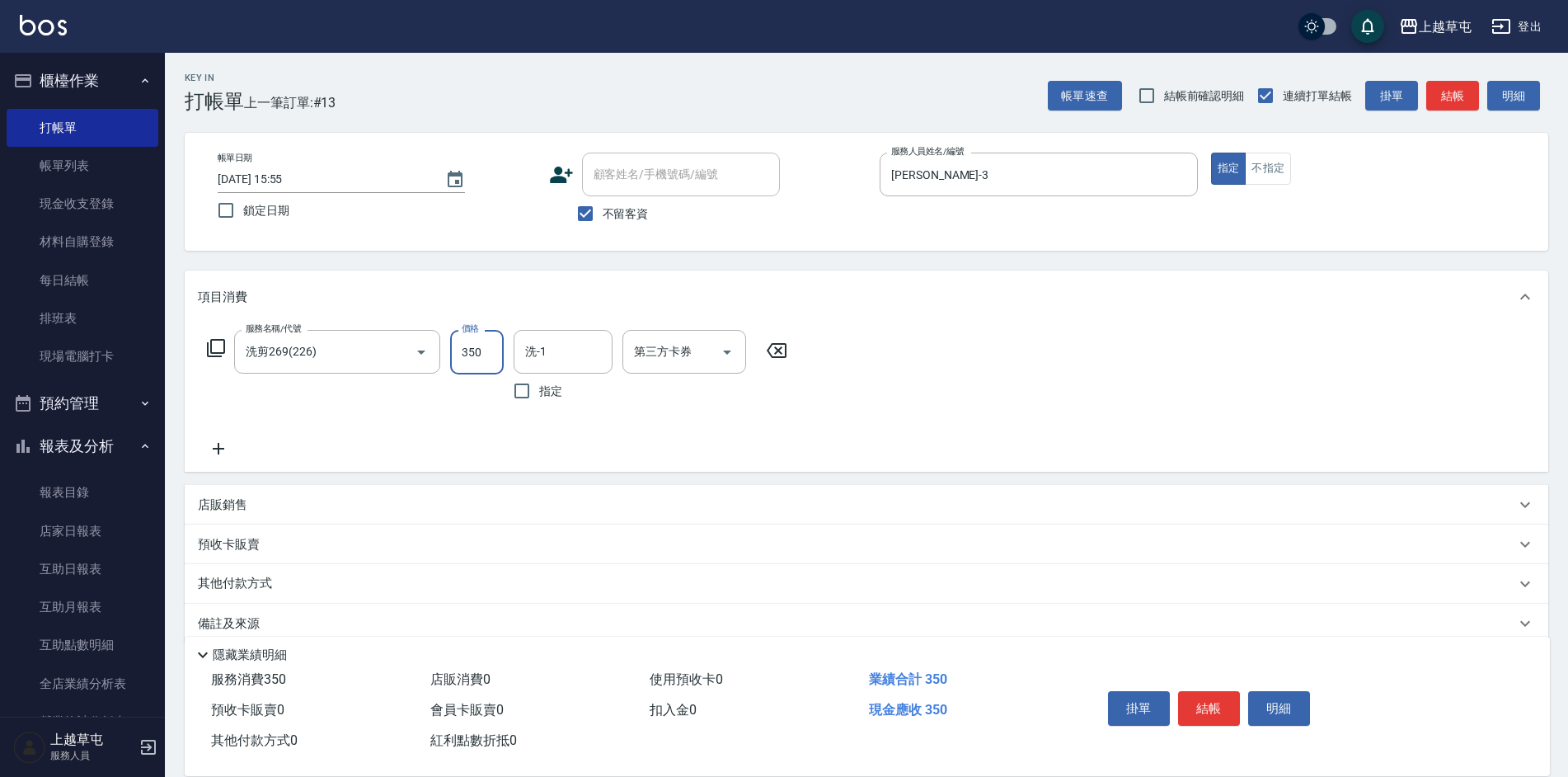
type input "350"
click at [565, 350] on input "洗-1" at bounding box center [563, 352] width 84 height 29
type input "[PERSON_NAME]-26"
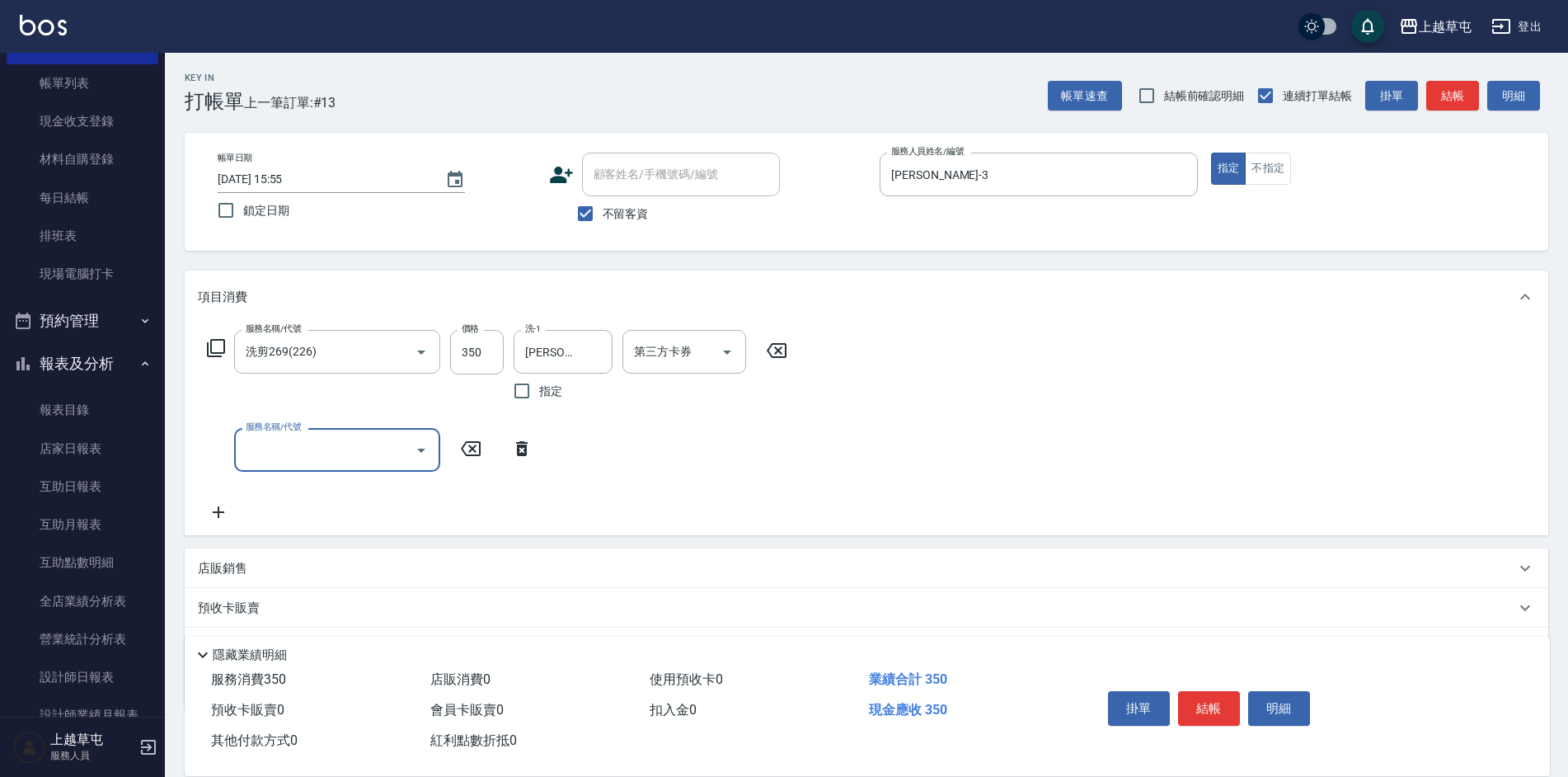
scroll to position [82, 0]
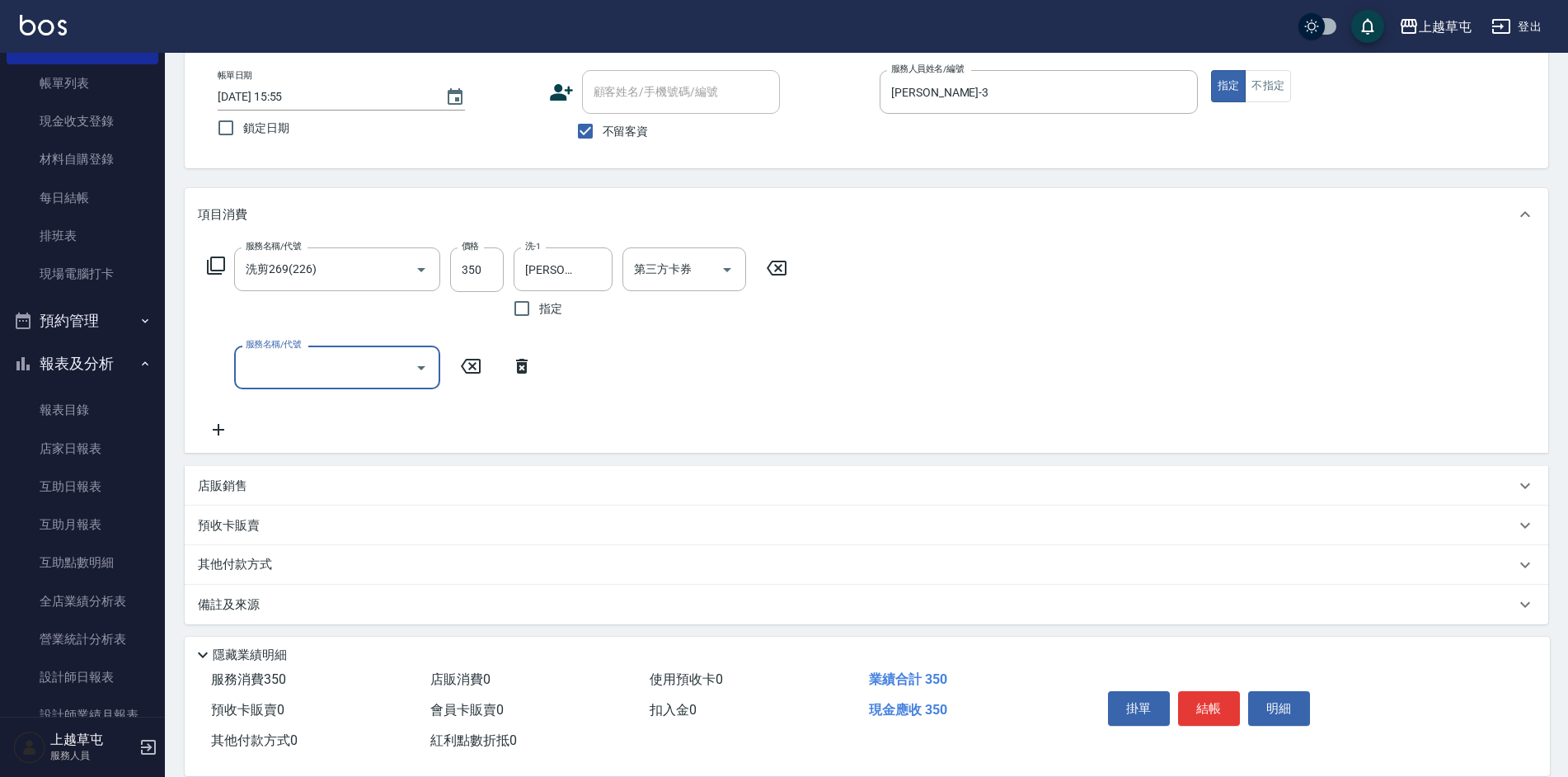
click at [243, 561] on p "其他付款方式" at bounding box center [239, 564] width 82 height 18
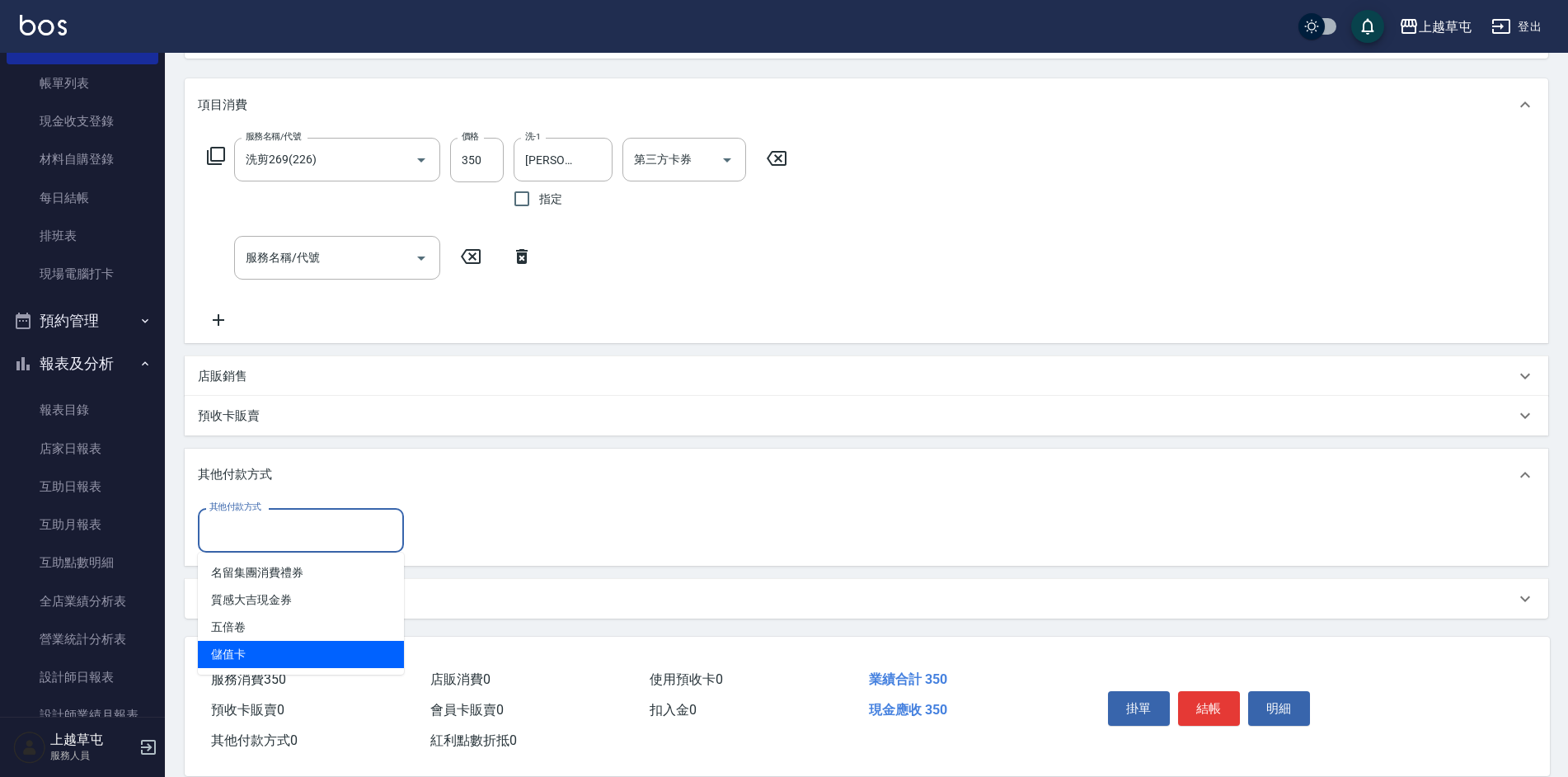
type input "儲值卡"
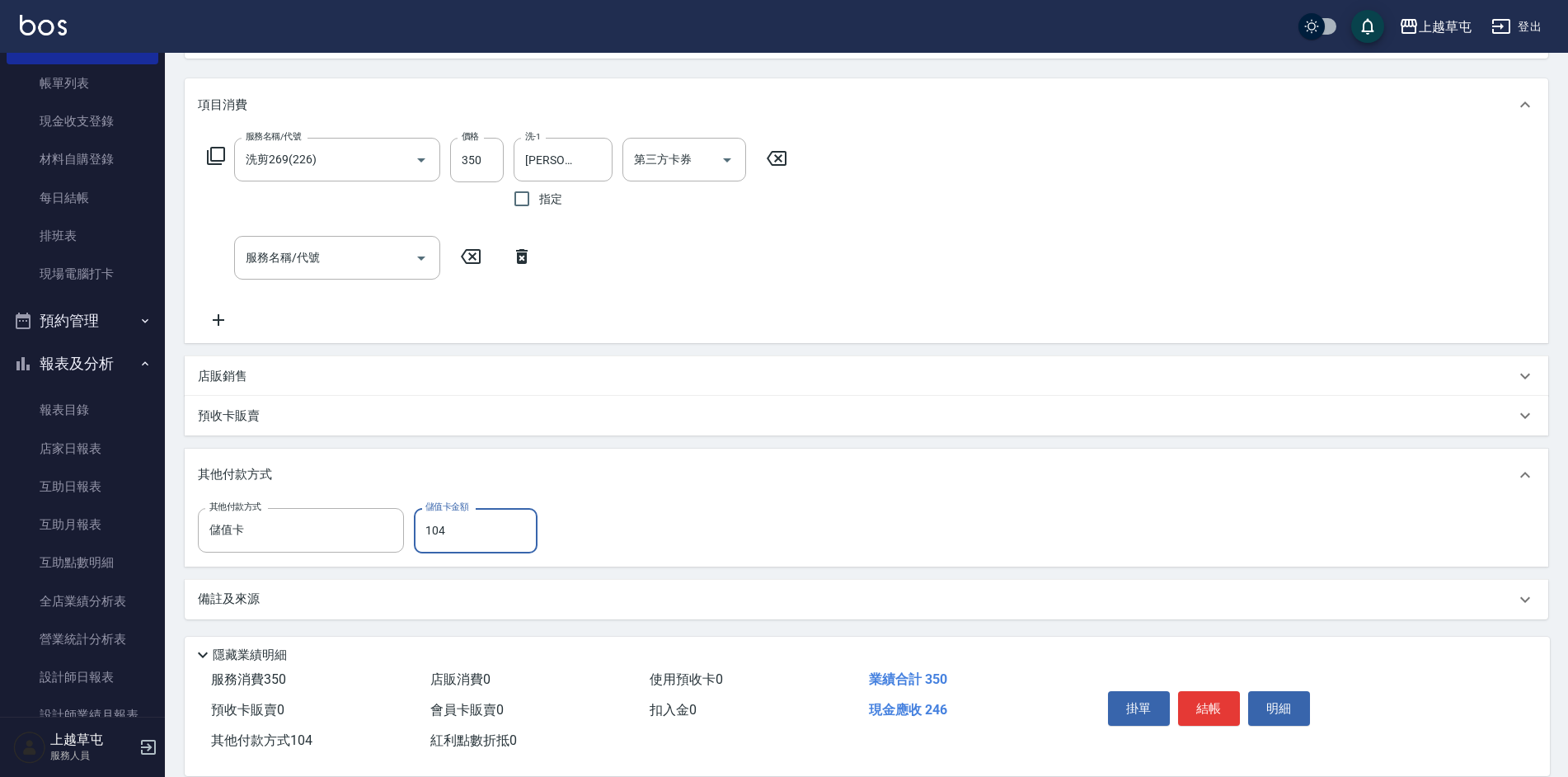
type input "104"
drag, startPoint x: 724, startPoint y: 457, endPoint x: 1195, endPoint y: 584, distance: 487.8
click at [739, 461] on div "其他付款方式" at bounding box center [866, 475] width 1364 height 53
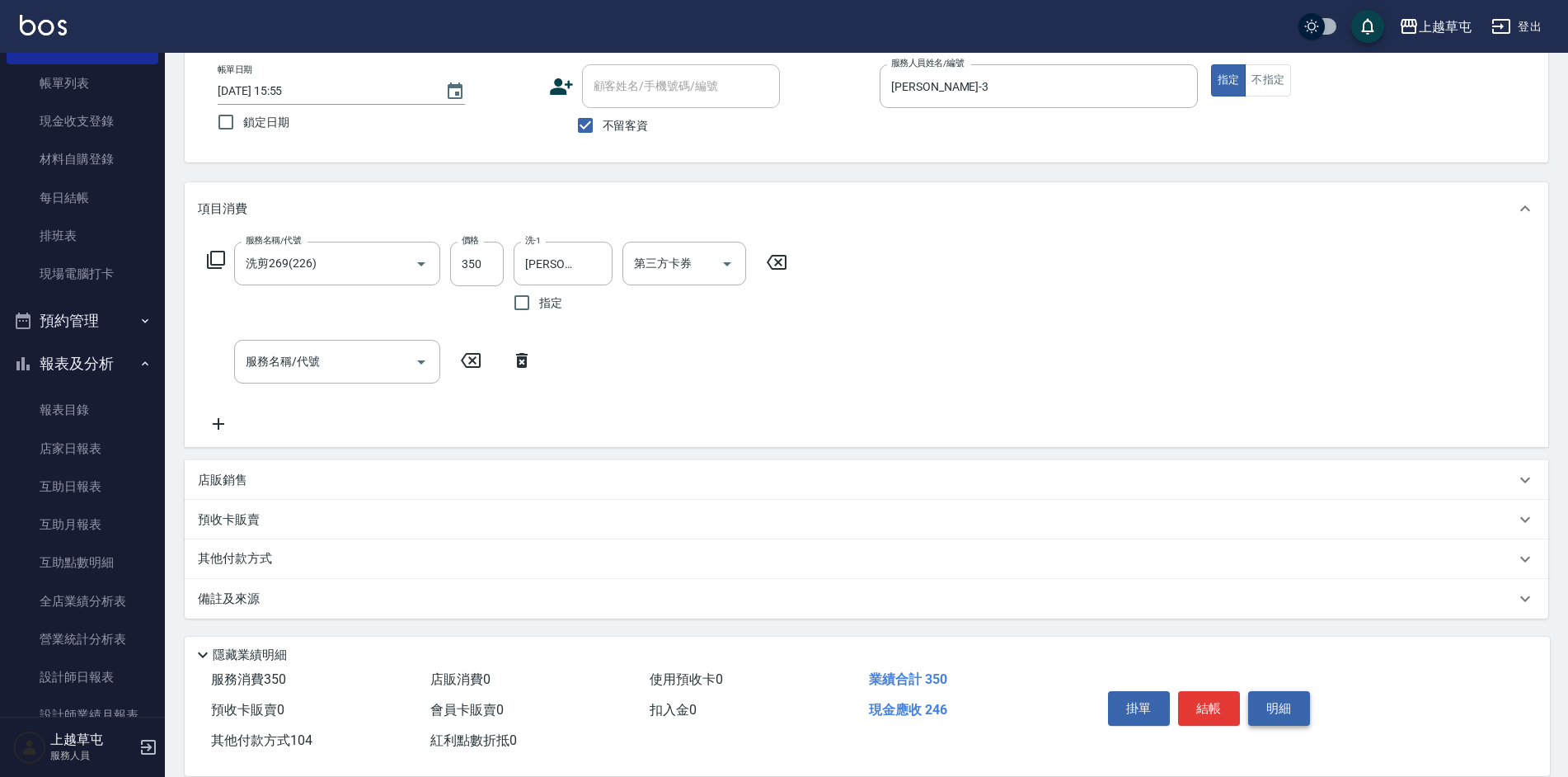
scroll to position [88, 0]
click at [1223, 700] on button "結帳" at bounding box center [1209, 708] width 62 height 35
type input "[DATE] 15:56"
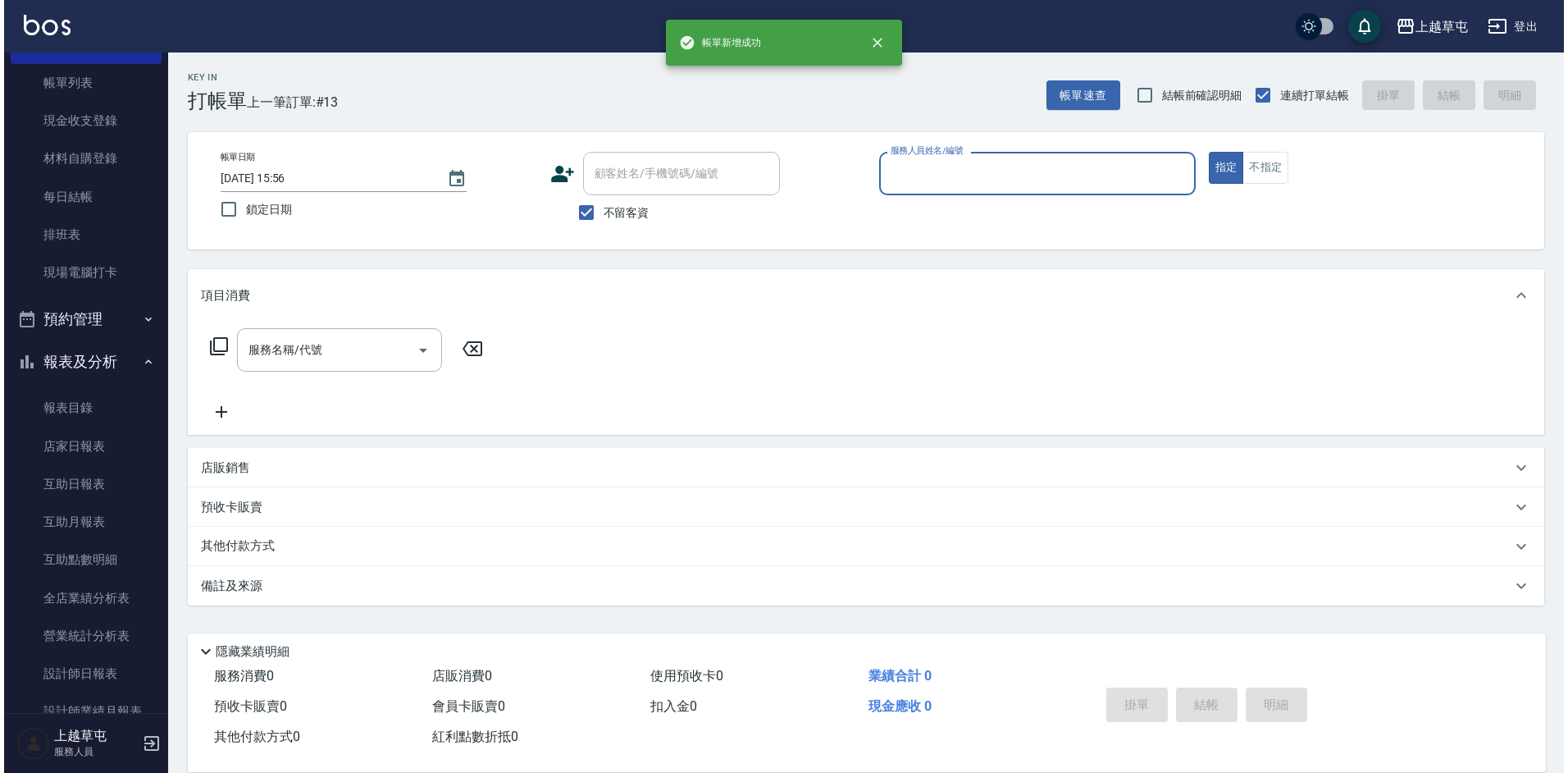
scroll to position [0, 0]
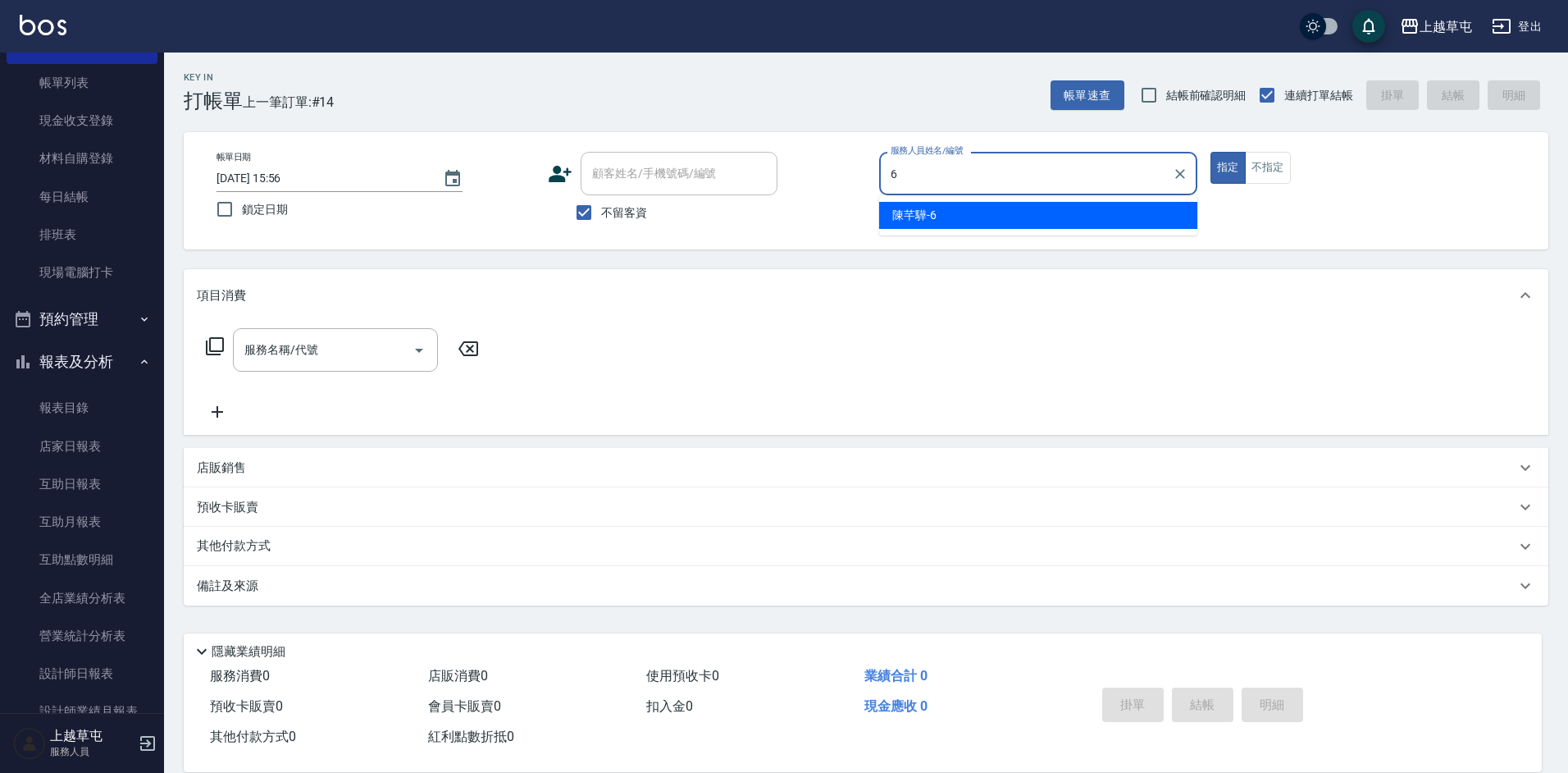
type input "[PERSON_NAME]-6"
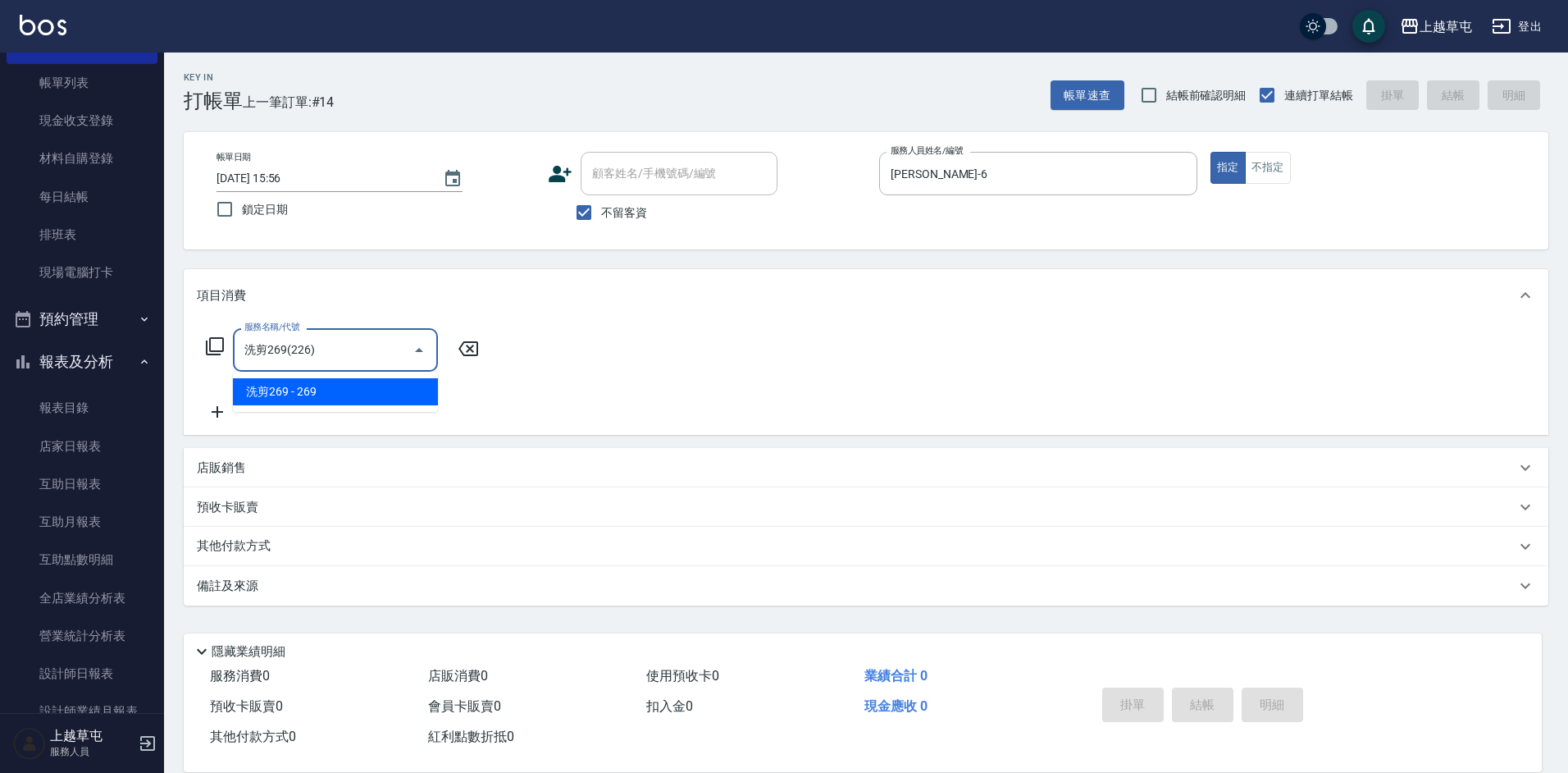
type input "洗剪269(226)"
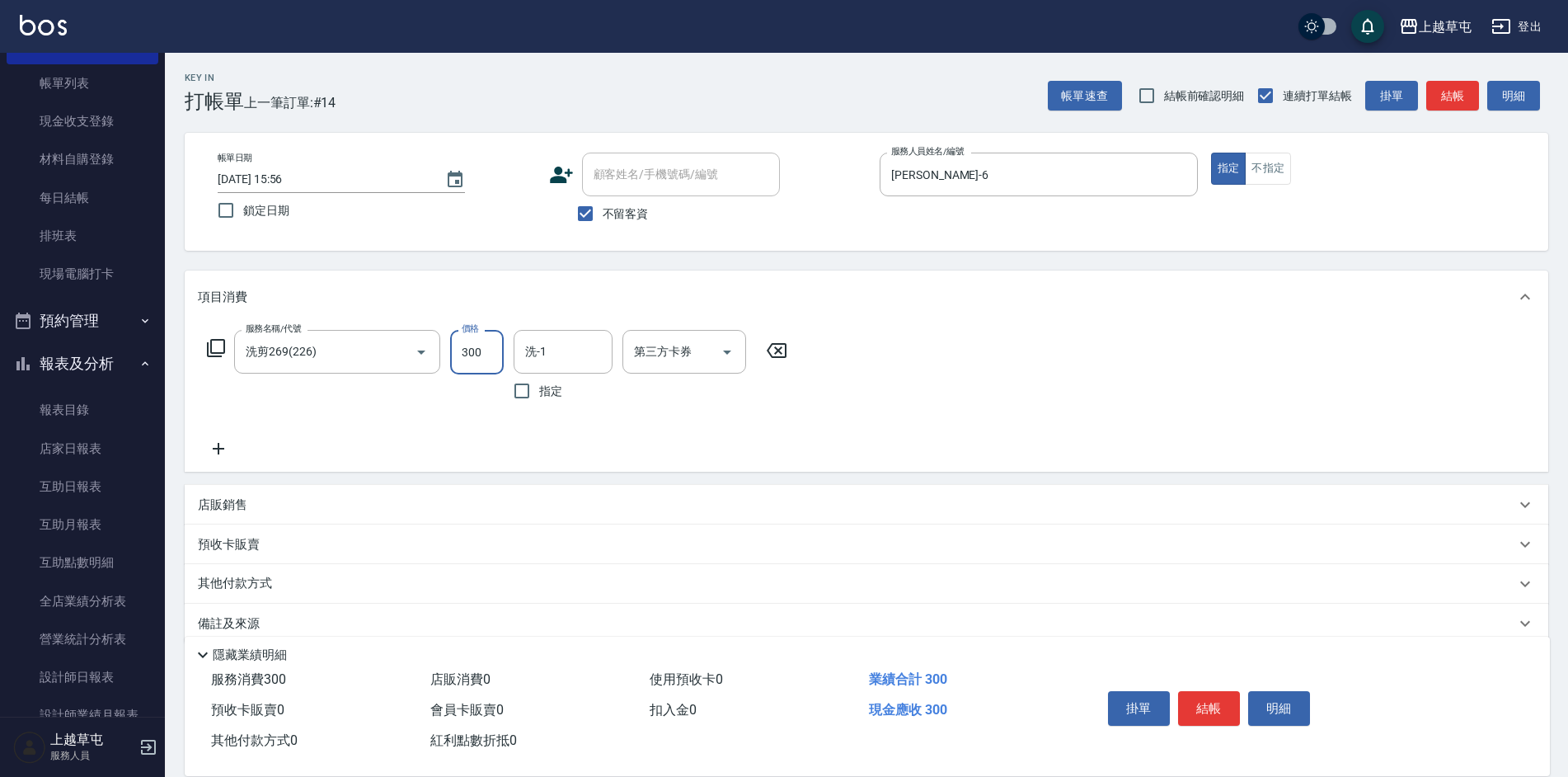
type input "300"
type input "[PERSON_NAME]-26"
click at [596, 357] on icon "Clear" at bounding box center [595, 351] width 16 height 16
type input "[PERSON_NAME]-35"
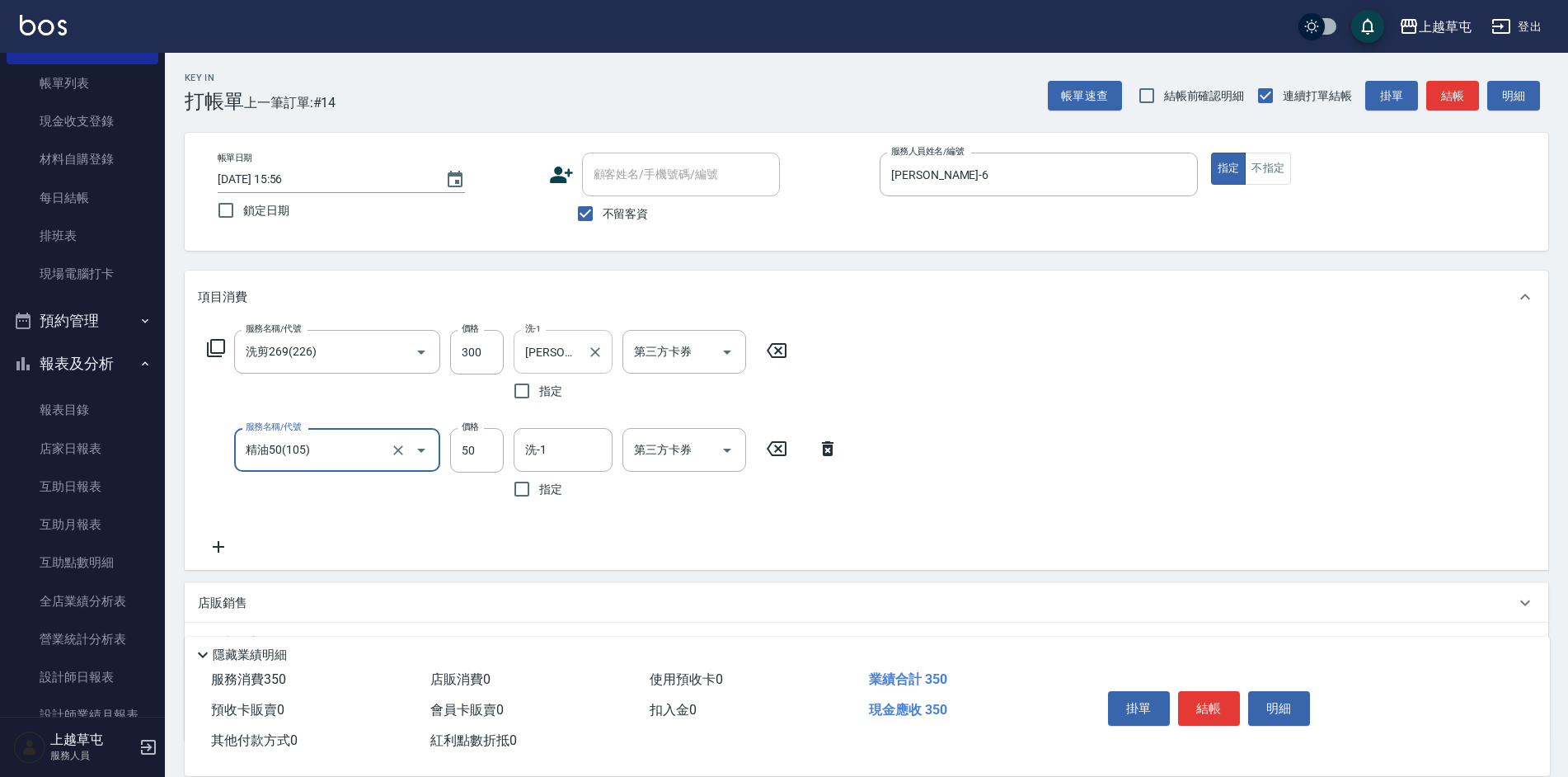
type input "精油50(105)"
type input "[PERSON_NAME]-35"
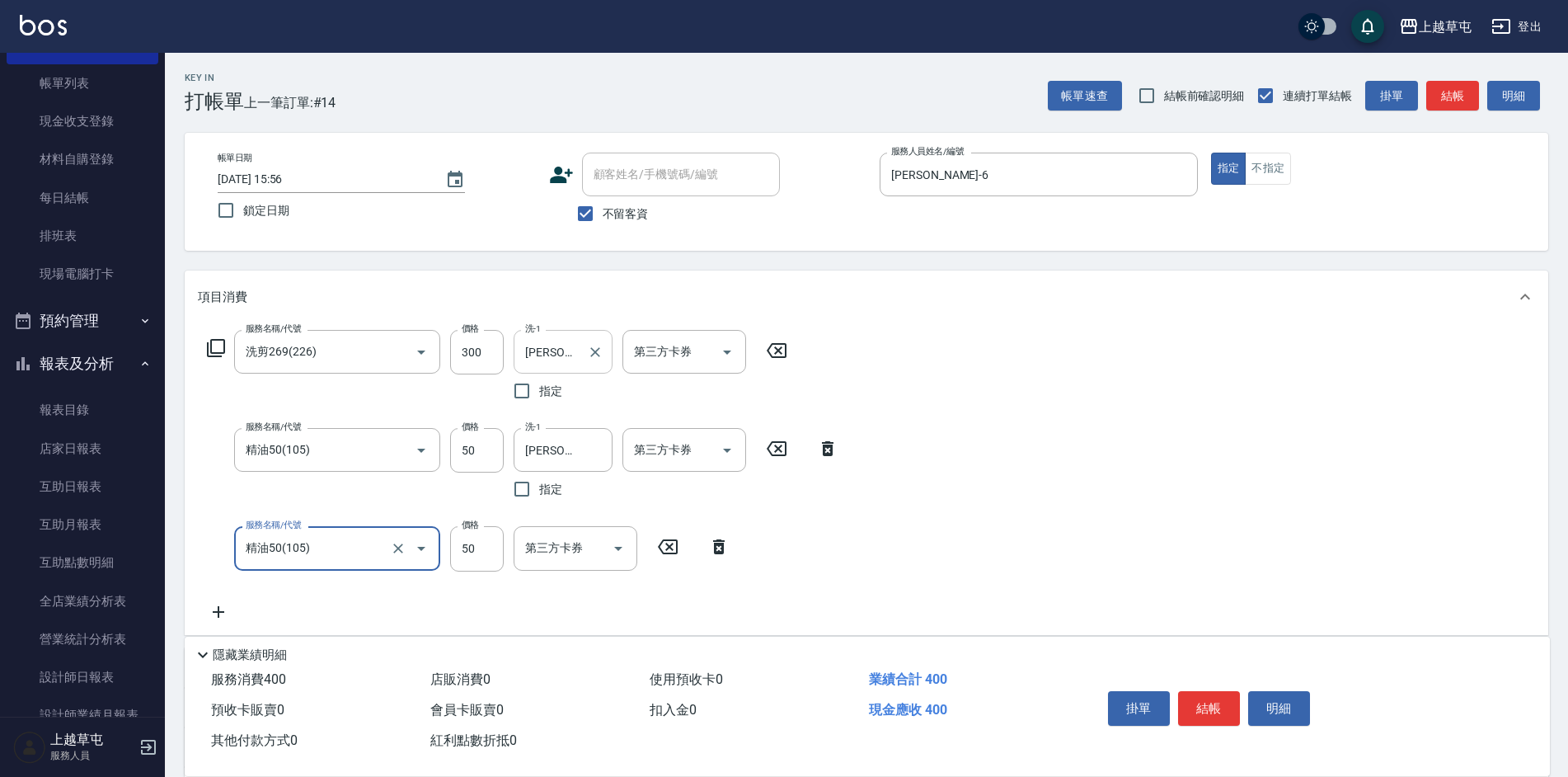
type input "精油50(105)"
type input "53"
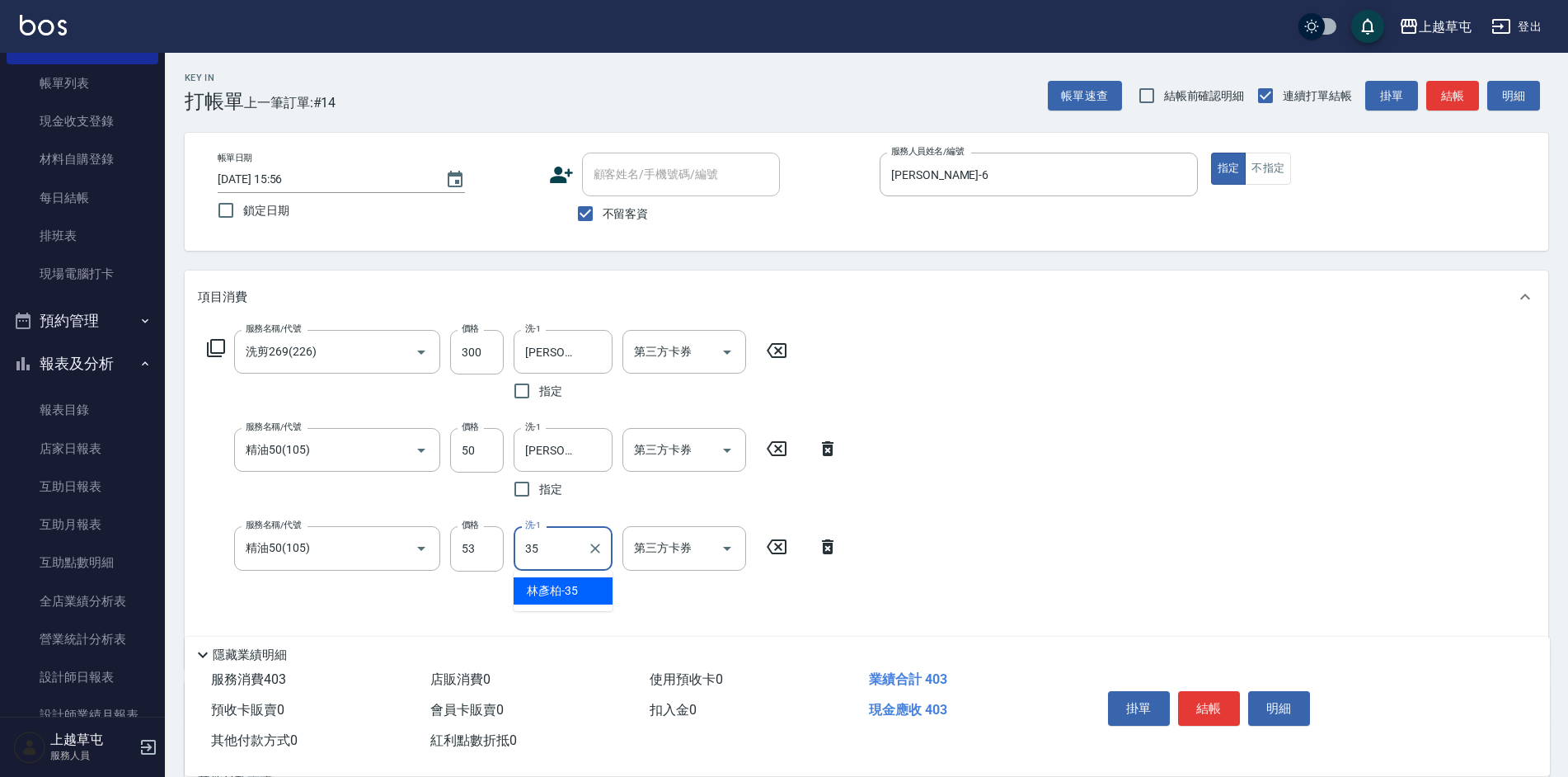
type input "[PERSON_NAME]-35"
click at [483, 550] on input "53" at bounding box center [477, 549] width 54 height 44
type input "50"
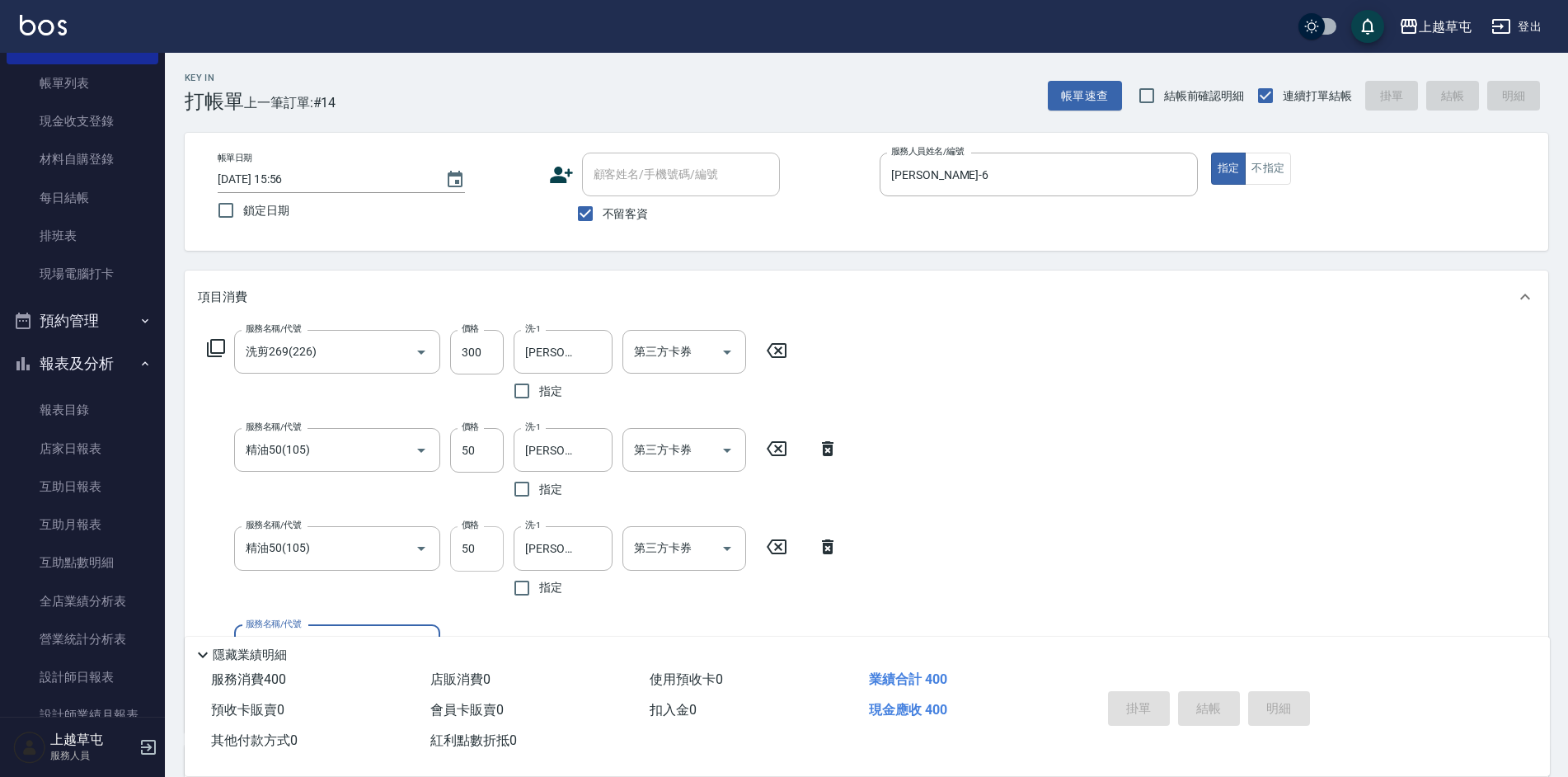
type input "[DATE] 15:57"
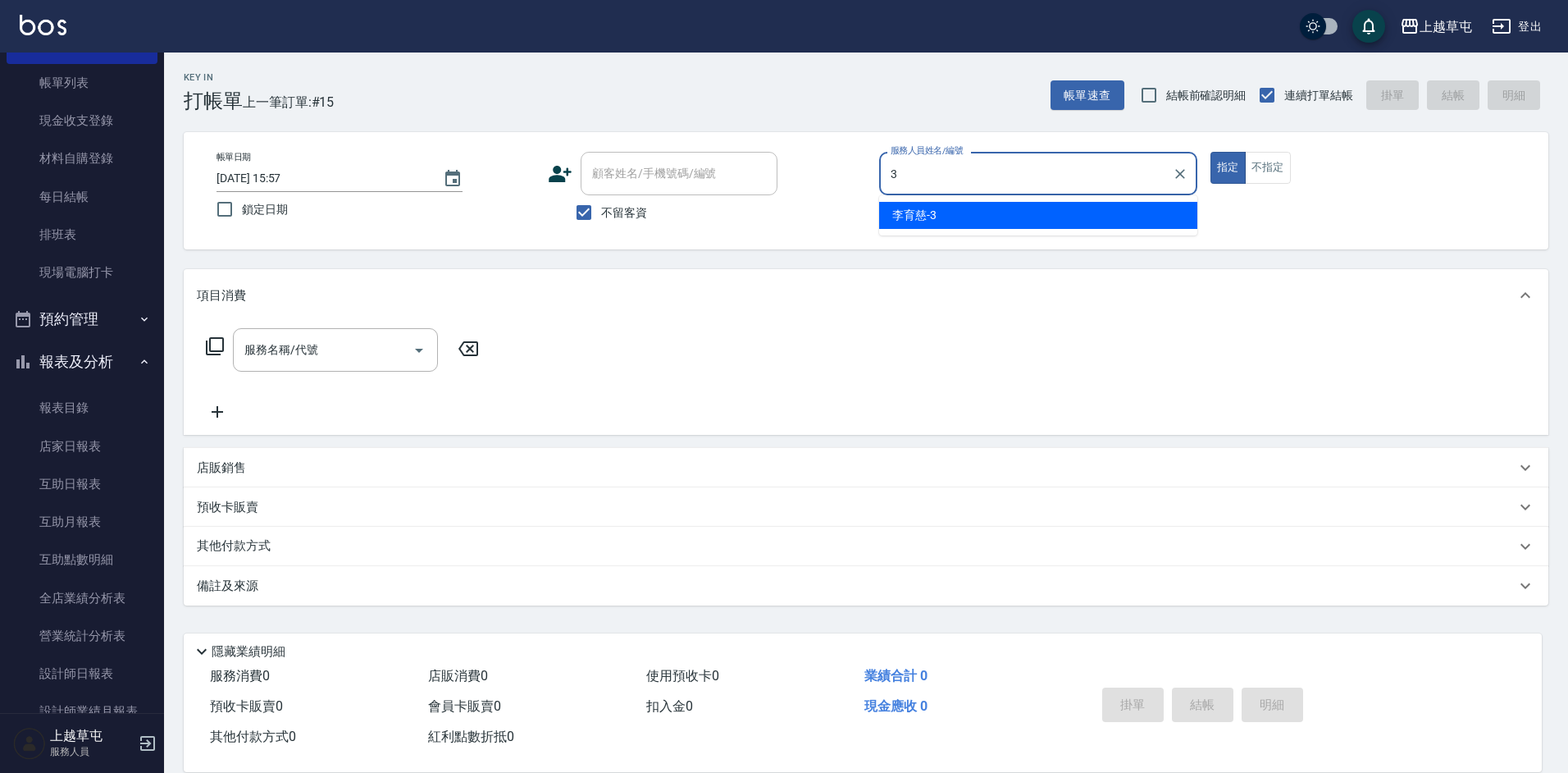
type input "[PERSON_NAME]-3"
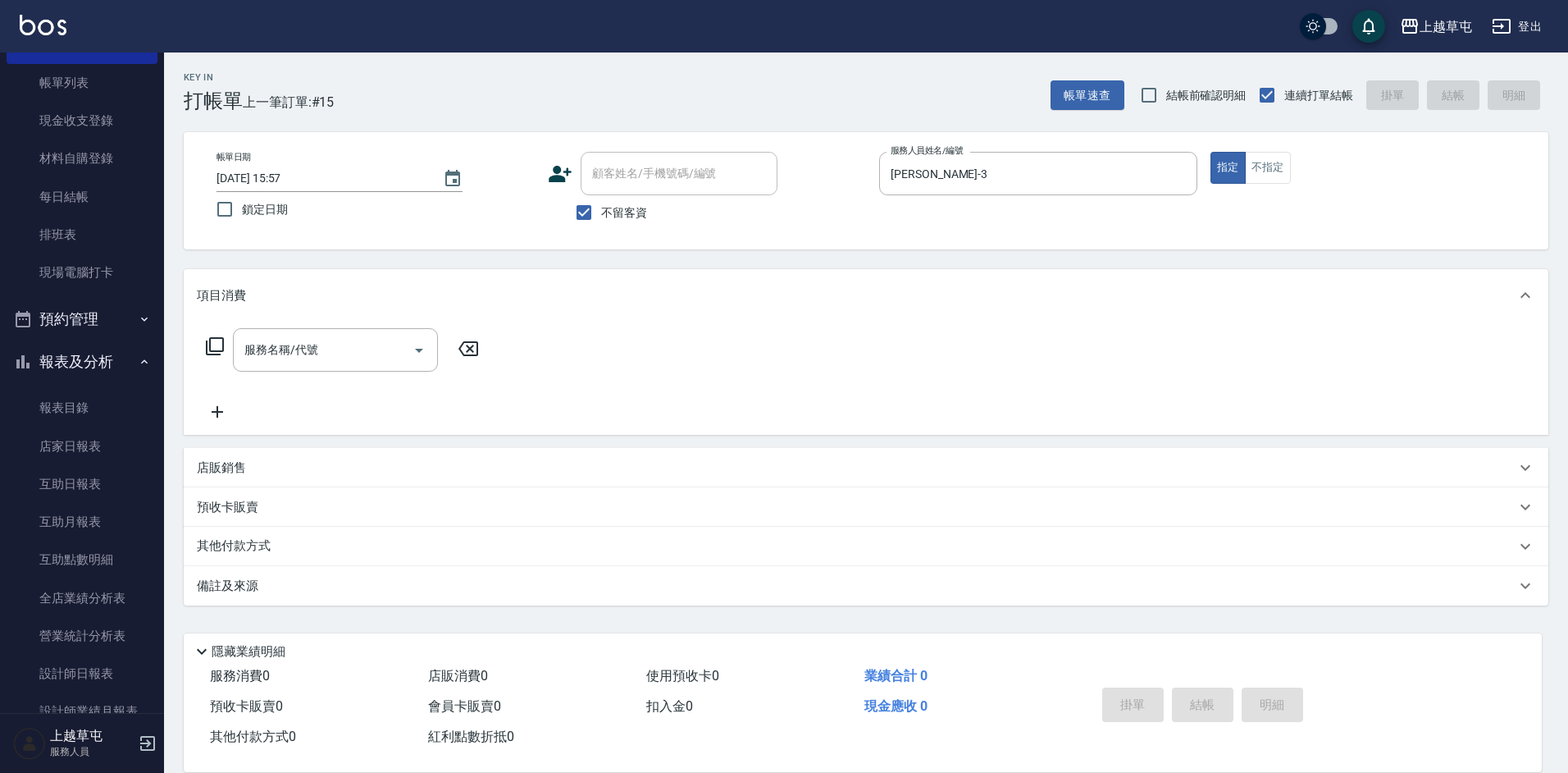
click at [228, 466] on p "店販銷售" at bounding box center [222, 468] width 49 height 17
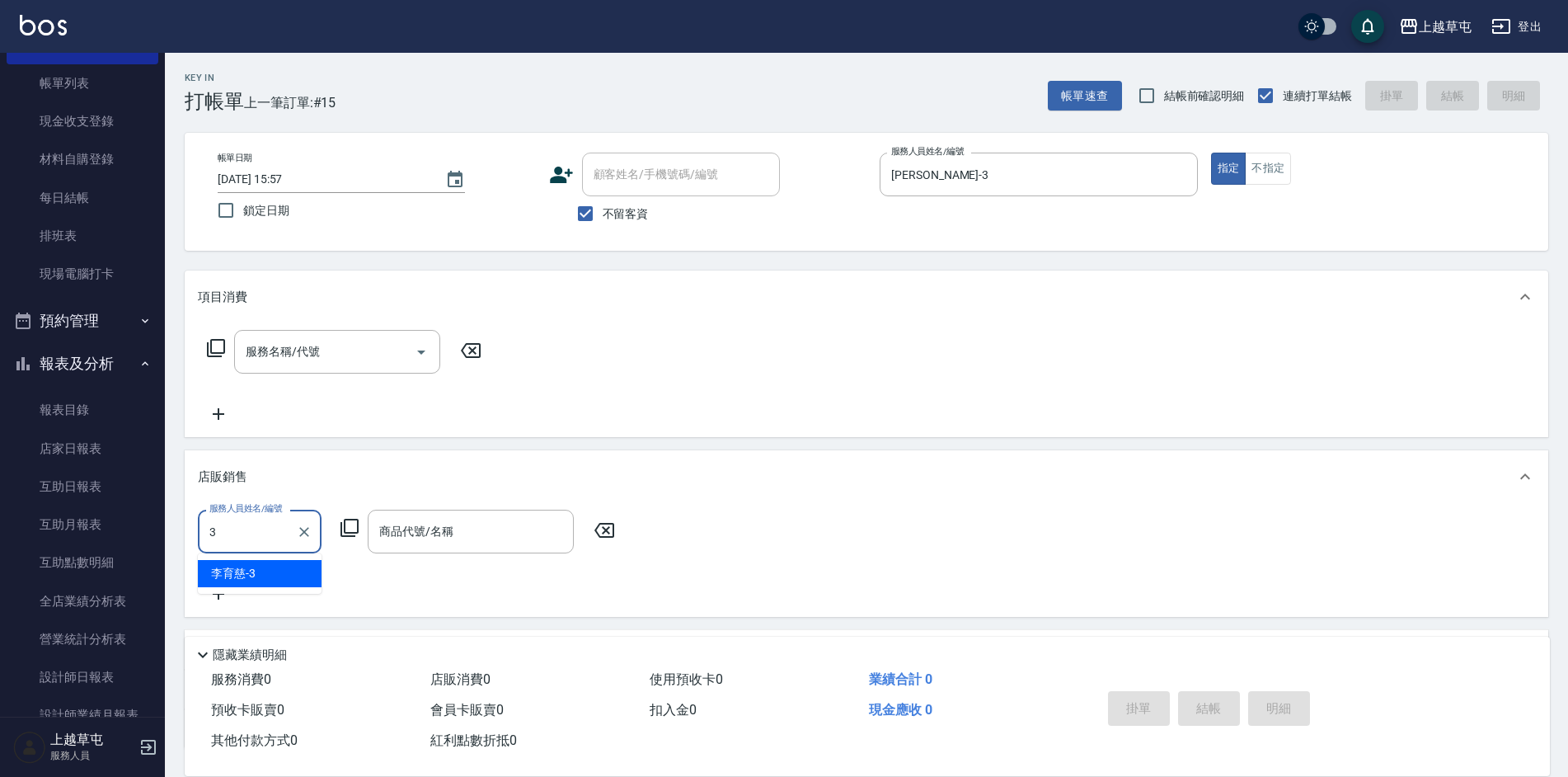
type input "[PERSON_NAME]-3"
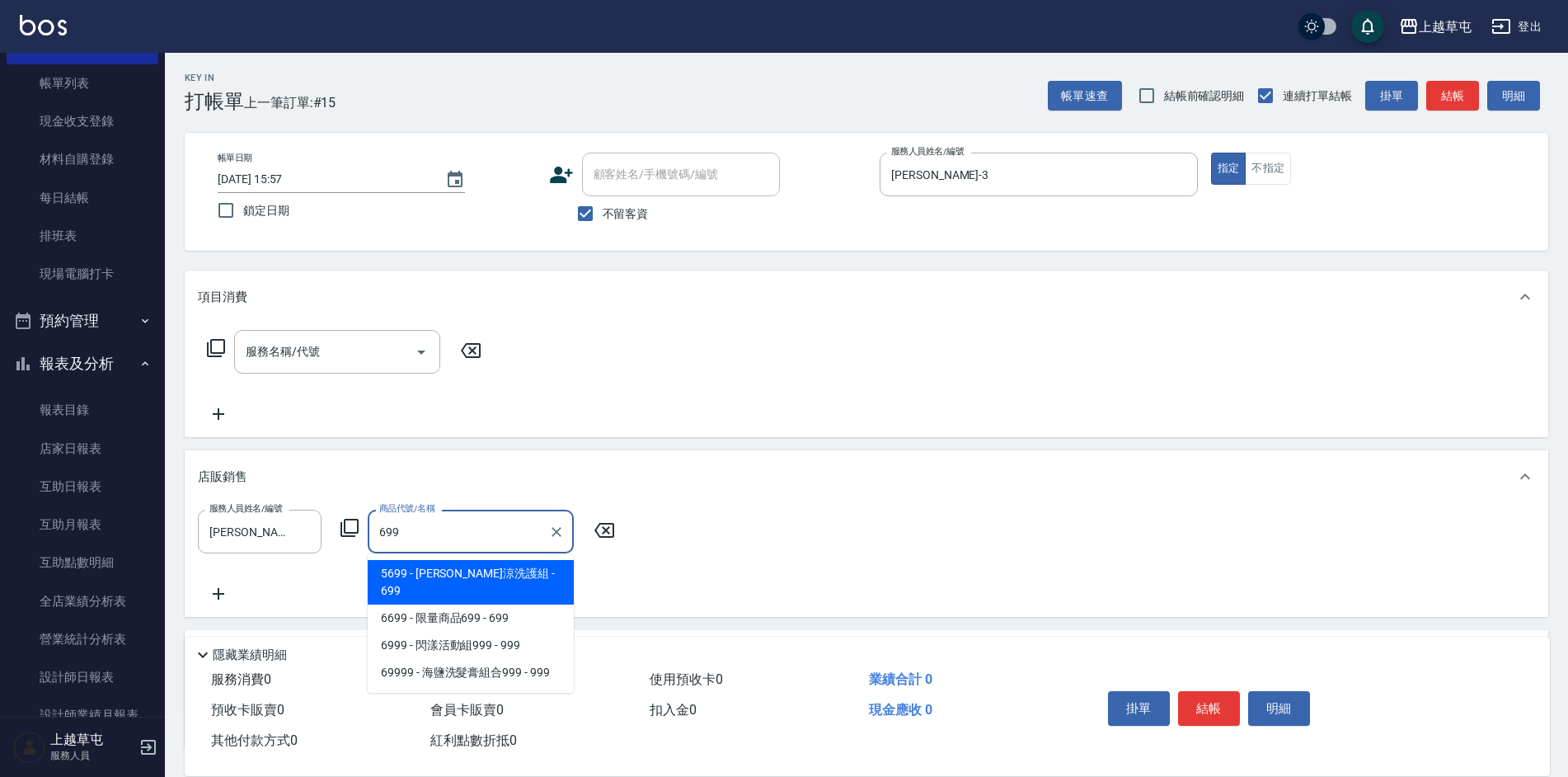
type input "水水沁涼洗護組"
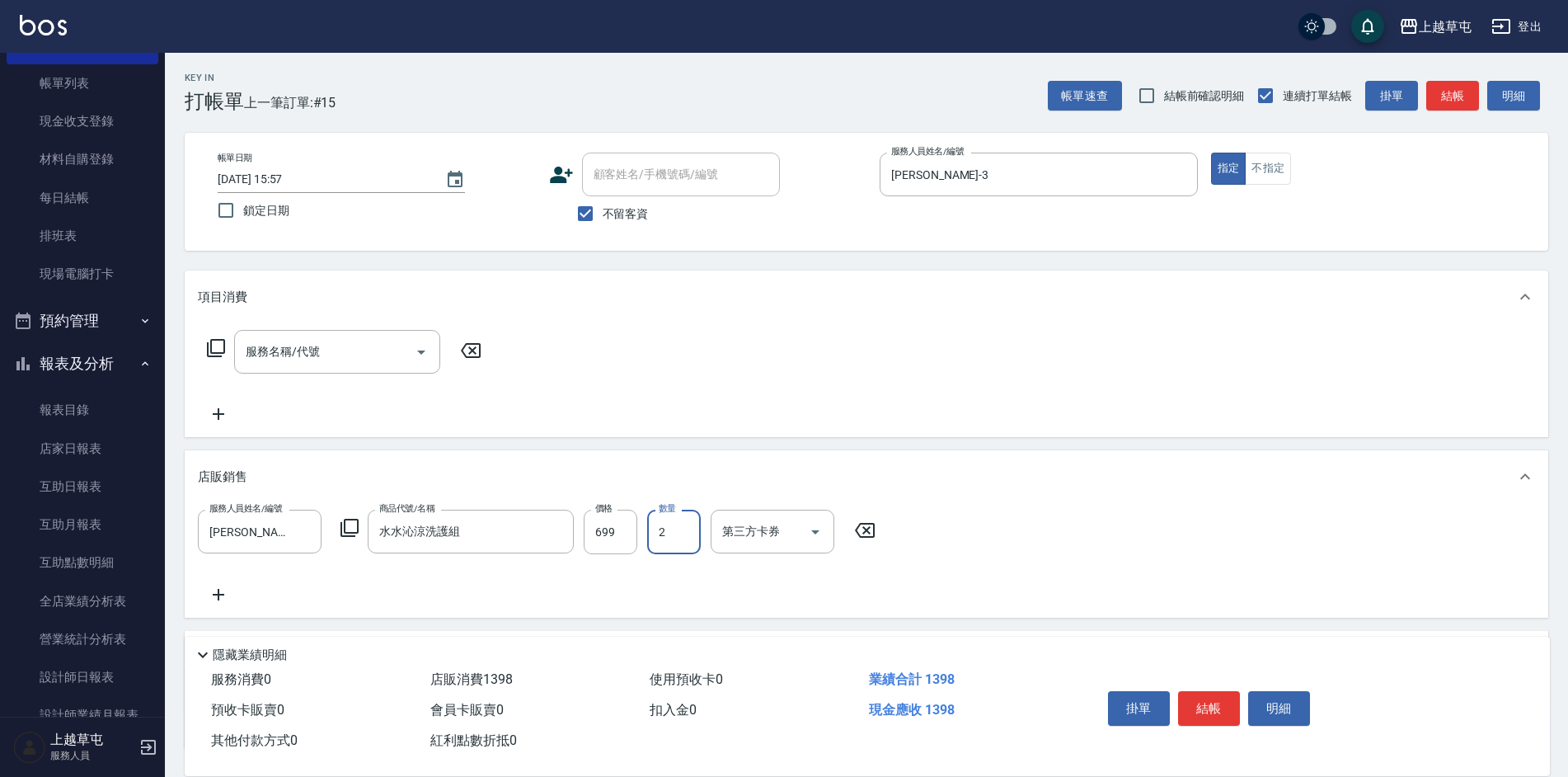
type input "2"
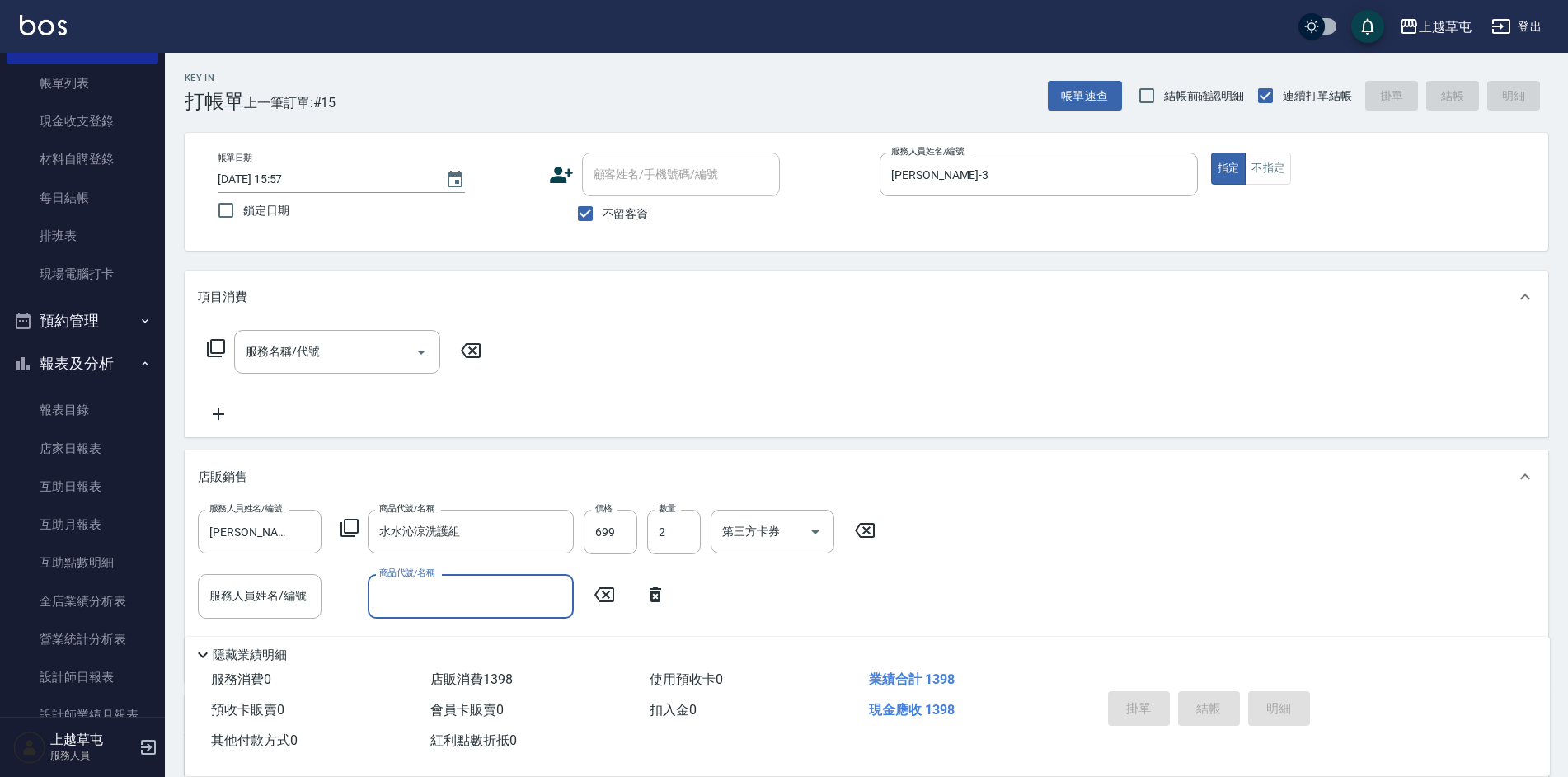
type input "[DATE] 16:08"
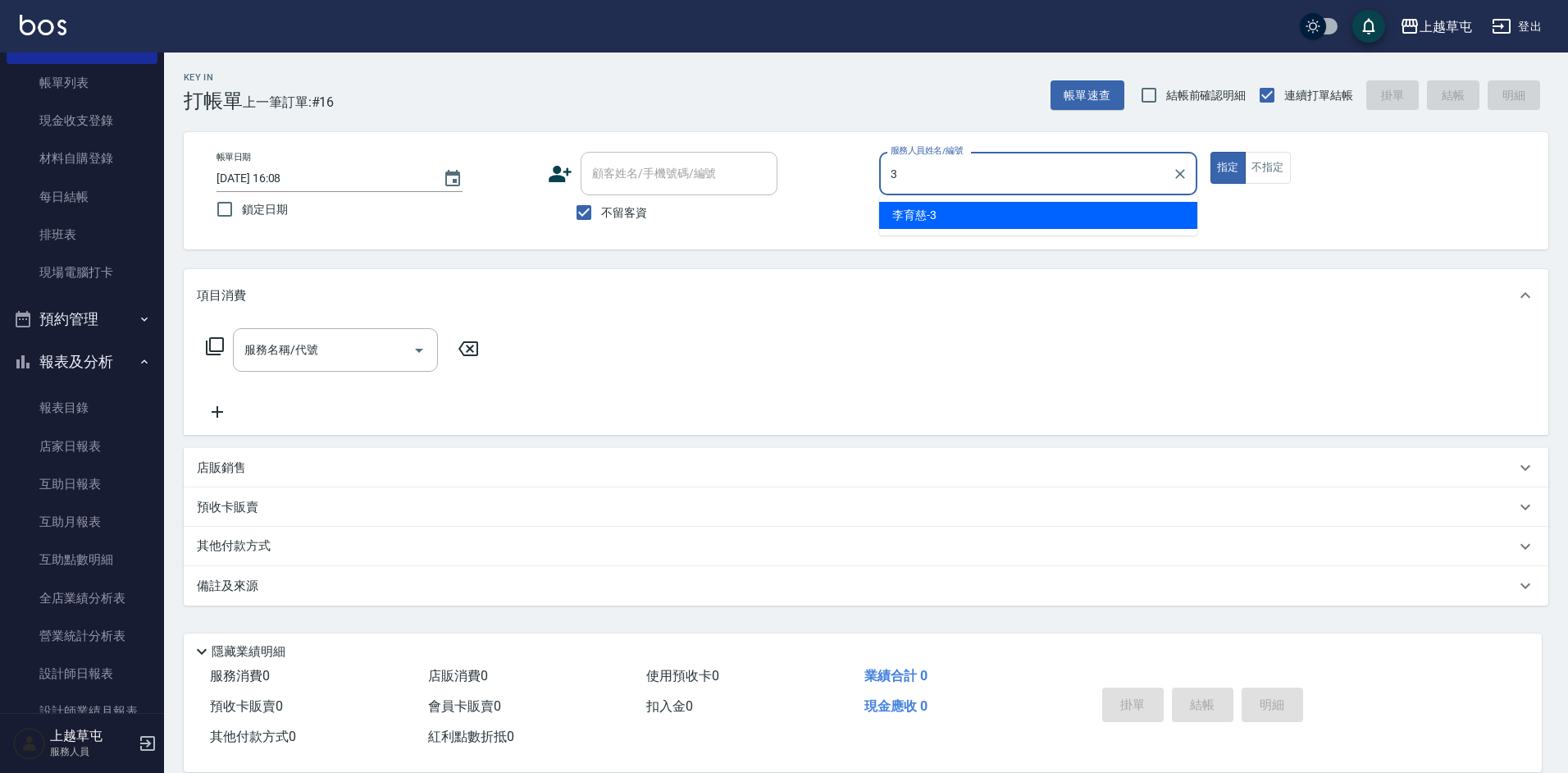
type input "[PERSON_NAME]-3"
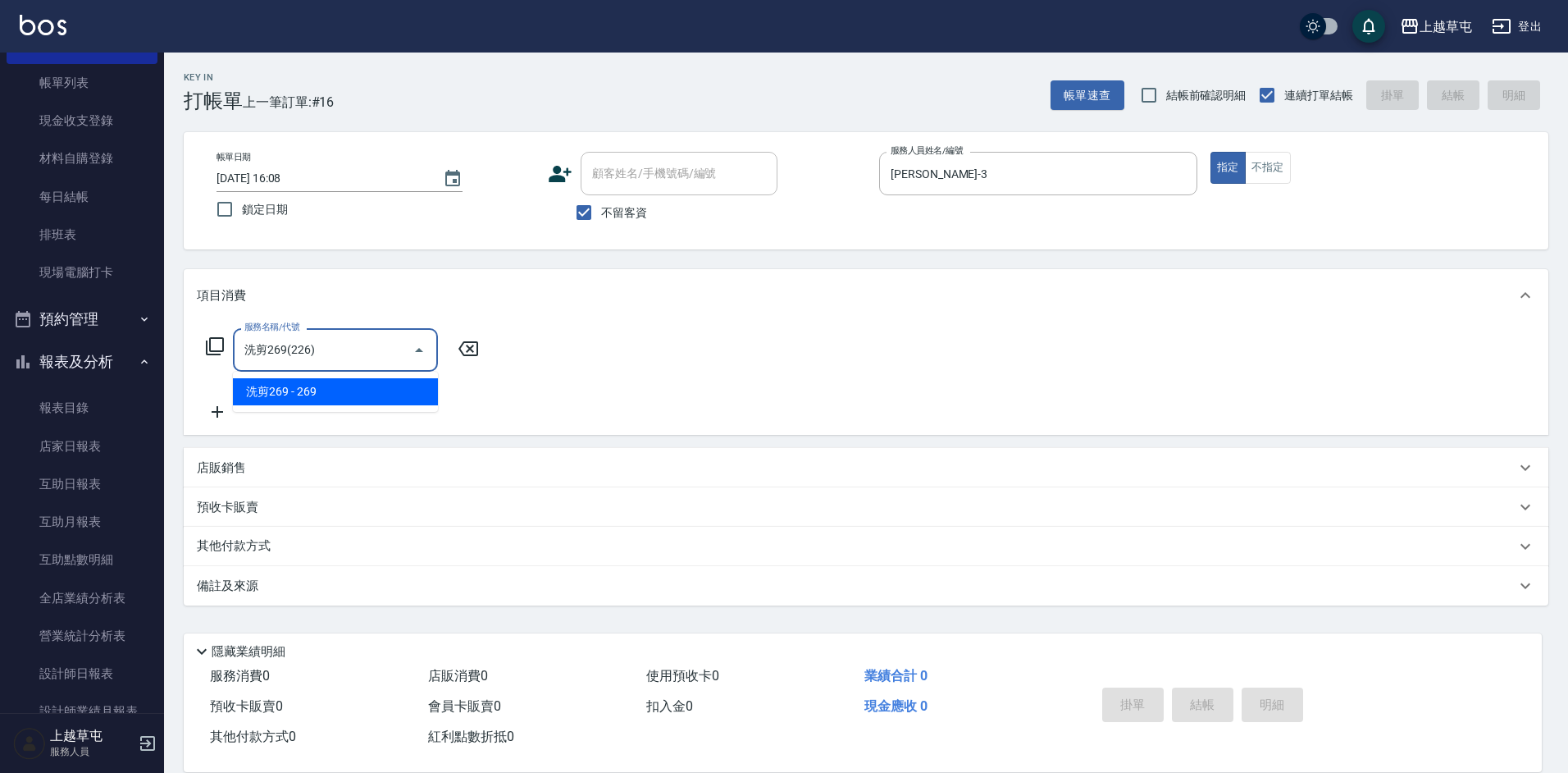
type input "洗剪269(226)"
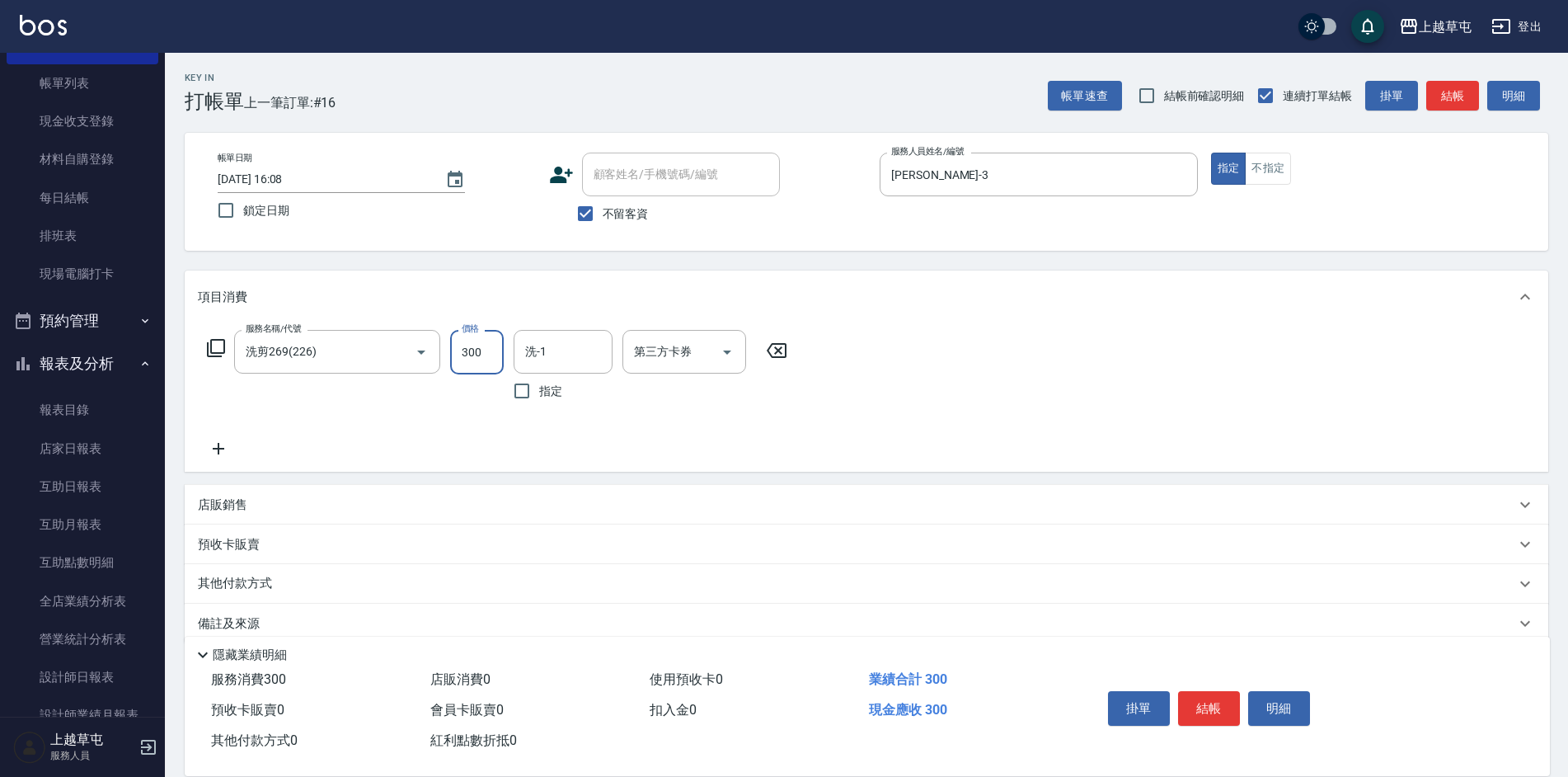
type input "300"
type input "[PERSON_NAME]-35"
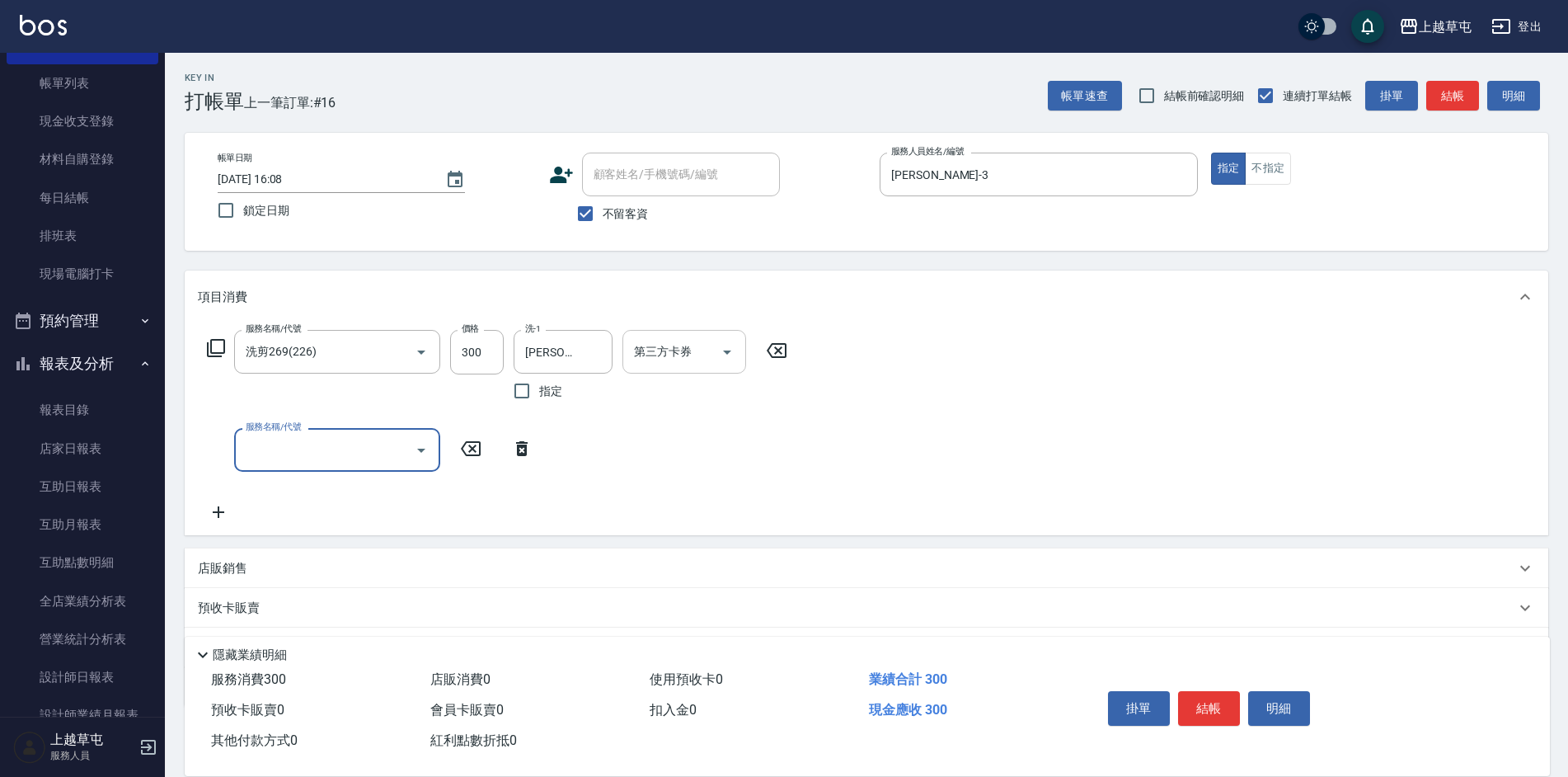
click at [702, 362] on input "第三方卡券" at bounding box center [672, 352] width 84 height 29
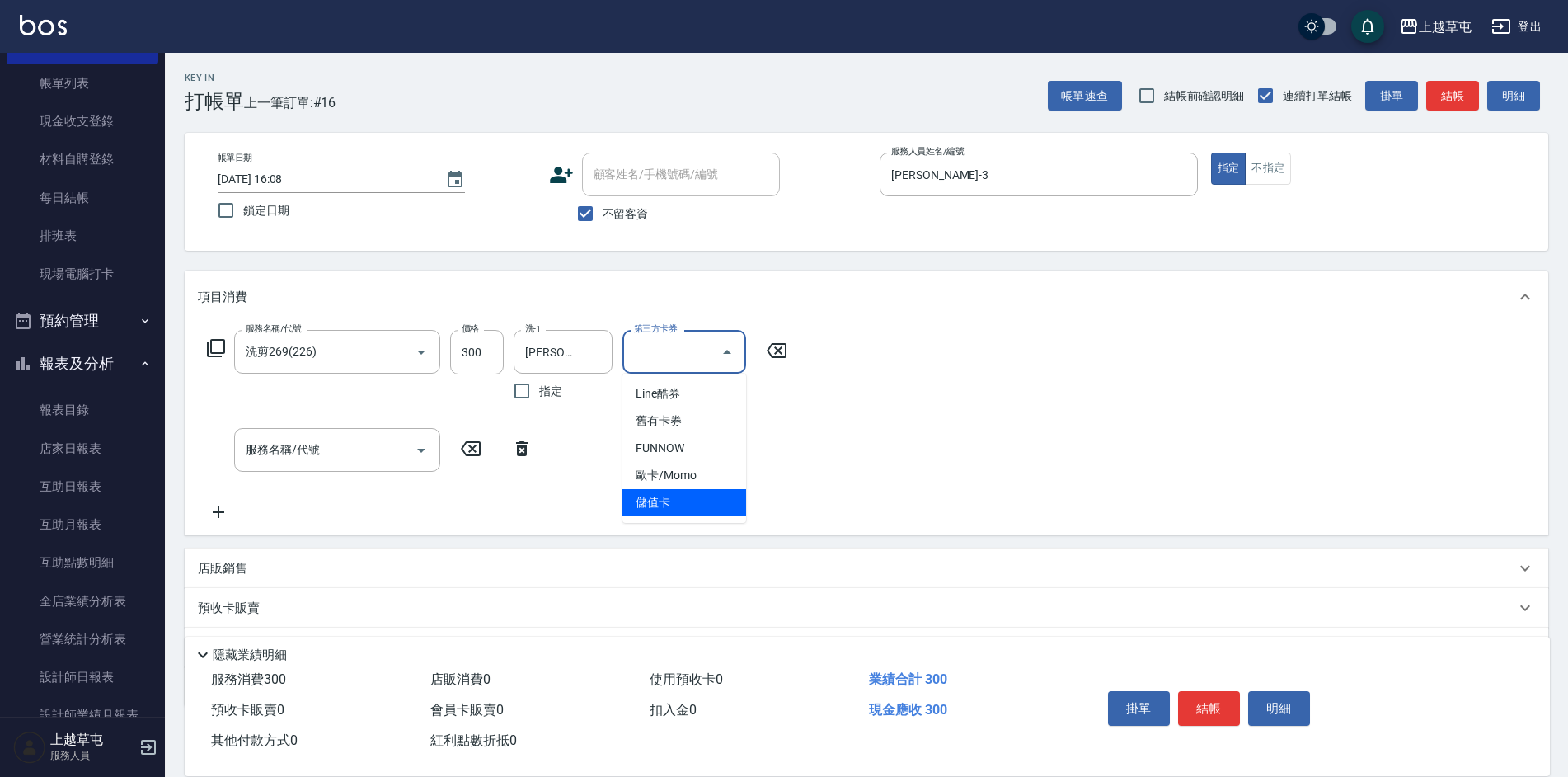
click at [667, 498] on span "儲值卡" at bounding box center [684, 503] width 124 height 27
type input "儲值卡"
click at [860, 467] on div "服務名稱/代號 洗剪269(226) 服務名稱/代號 價格 300 價格 洗-1 [PERSON_NAME]-35 洗-1 指定 第三方卡券 儲值卡 第三方卡…" at bounding box center [866, 429] width 1364 height 212
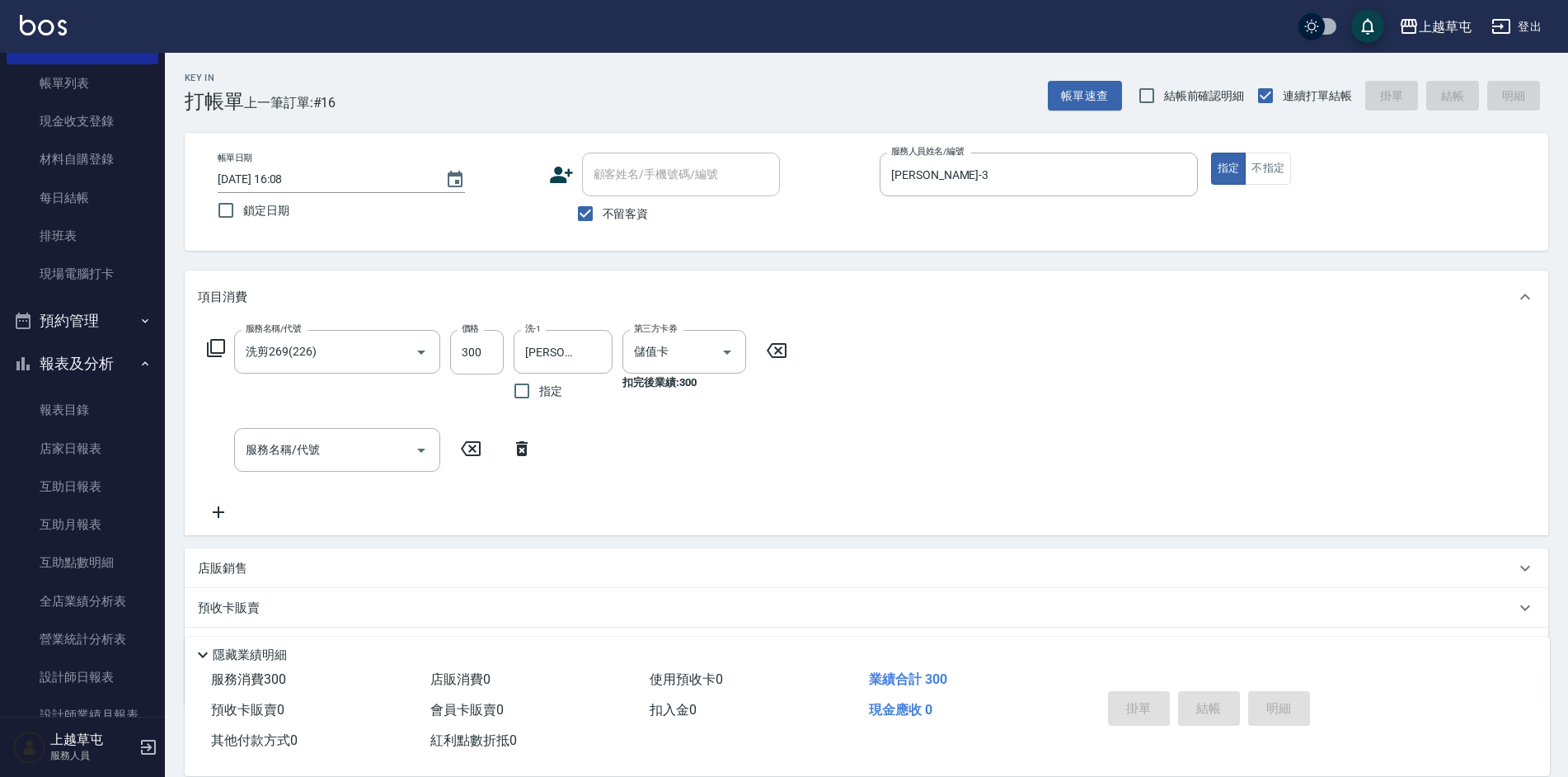
type input "[DATE] 16:09"
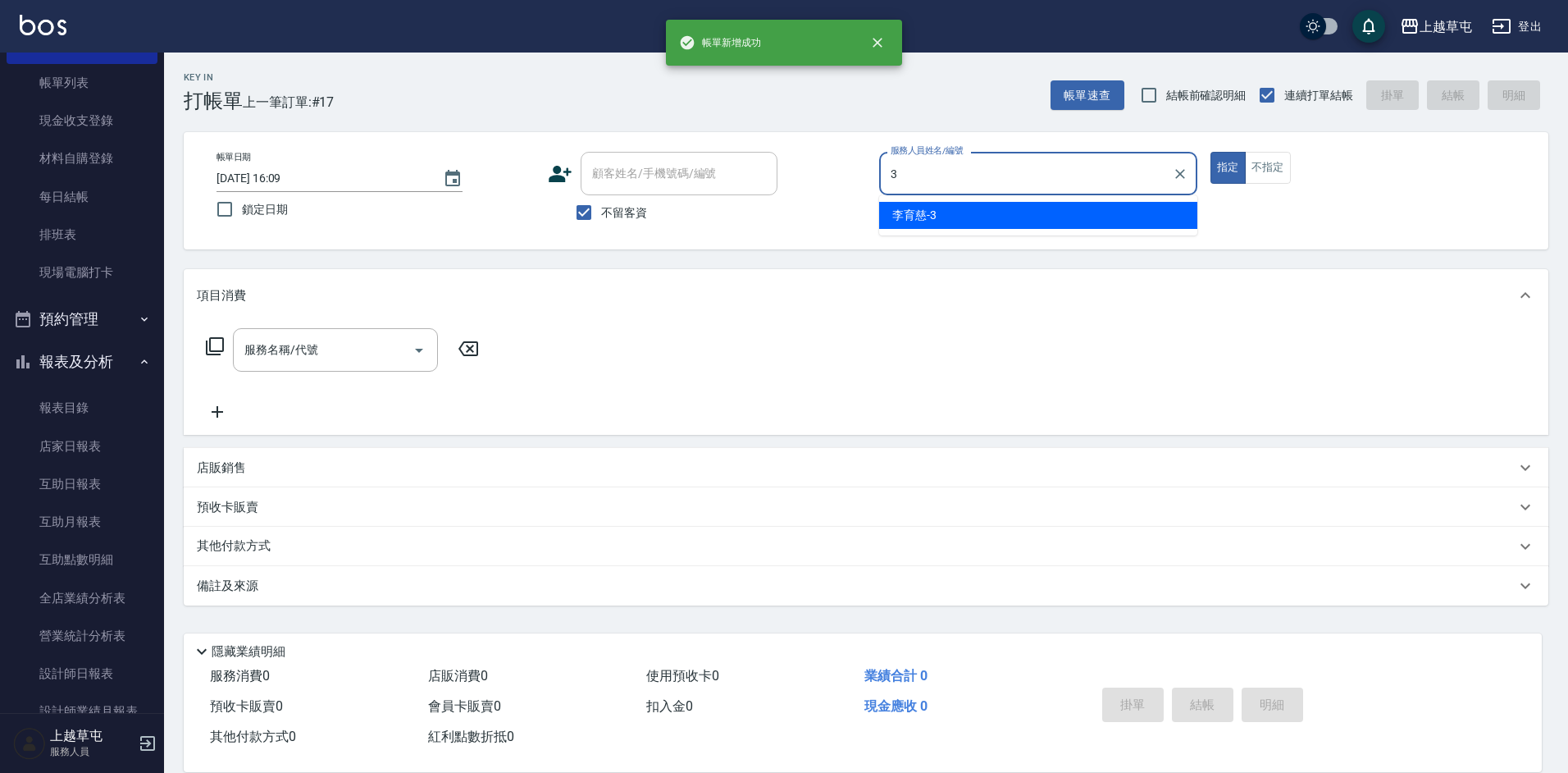
type input "[PERSON_NAME]-3"
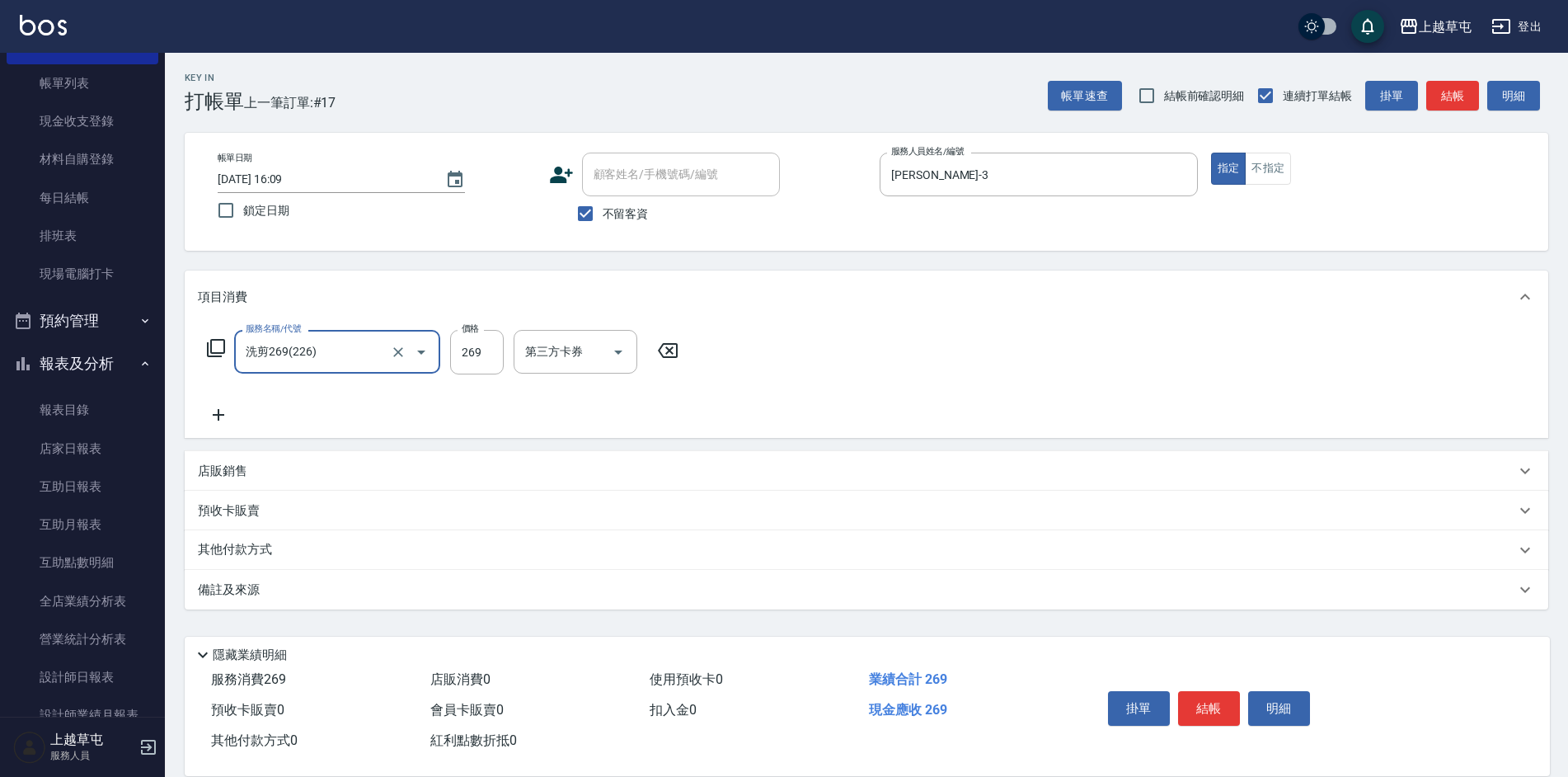
type input "洗剪269(226)"
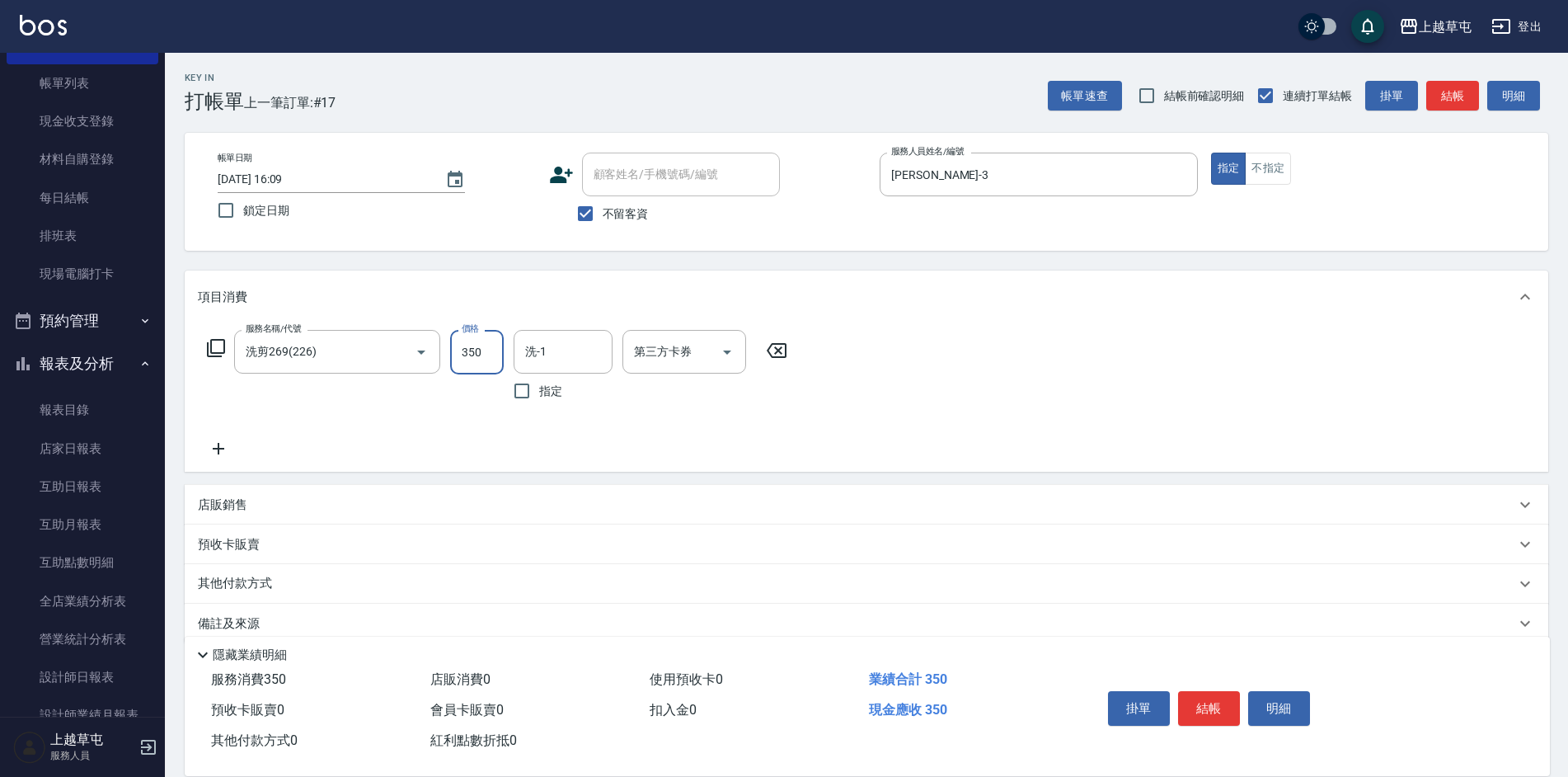
type input "350"
type input "[PERSON_NAME]-26"
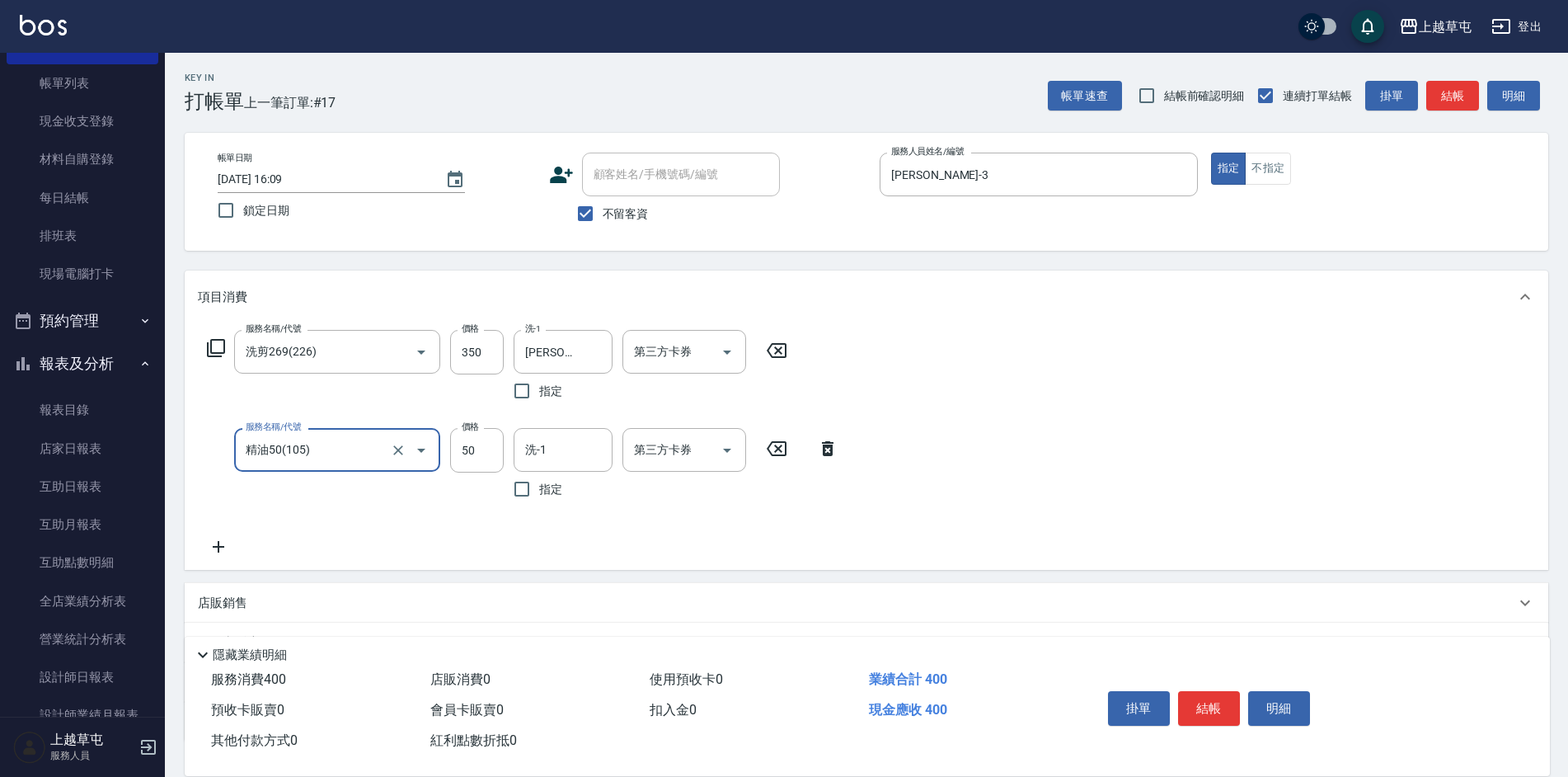
type input "精油50(105)"
type input "[PERSON_NAME]-26"
click at [658, 344] on div "第三方卡券 第三方卡券" at bounding box center [684, 351] width 124 height 44
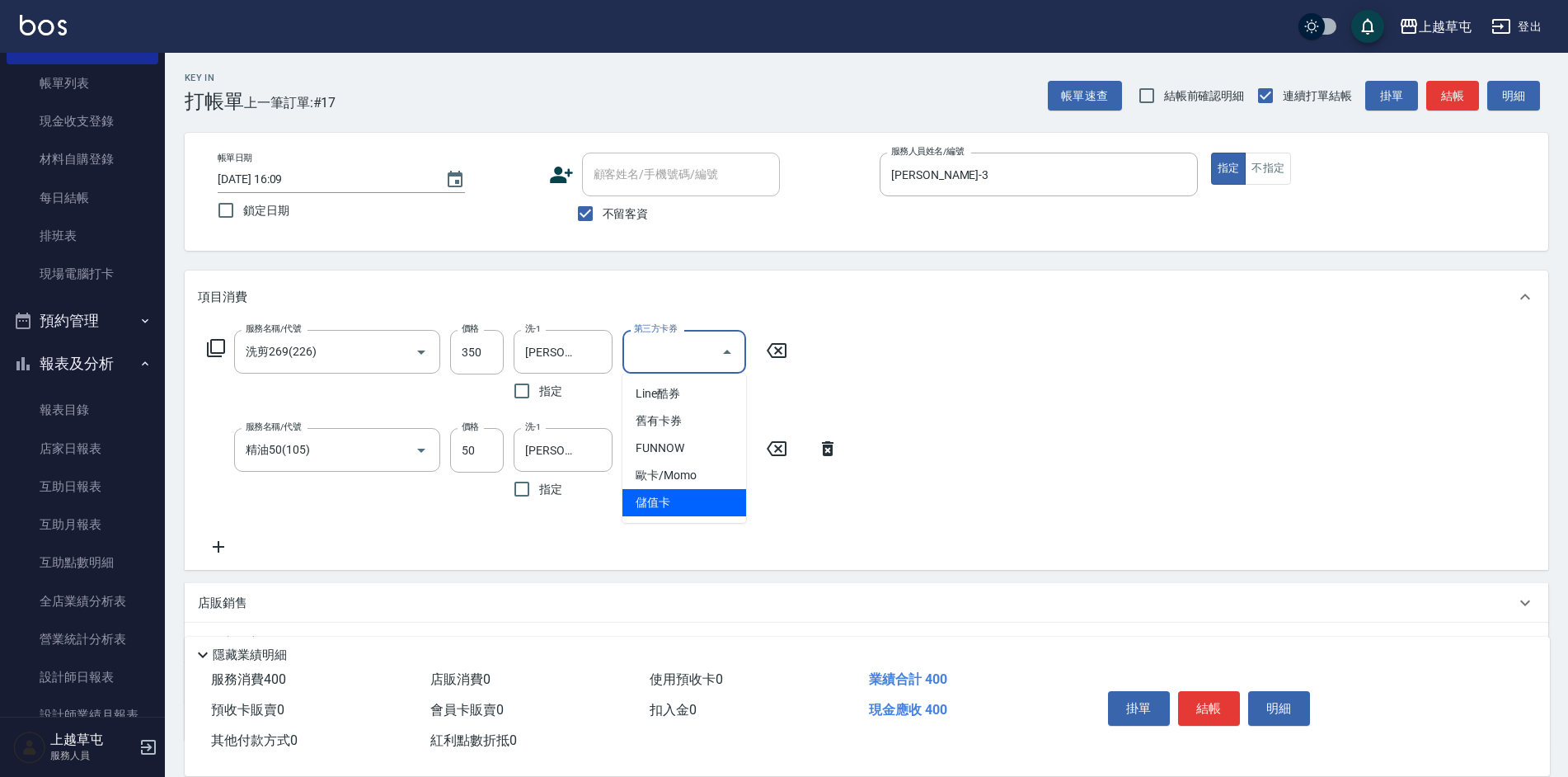
click at [663, 501] on span "儲值卡" at bounding box center [684, 503] width 124 height 27
type input "儲值卡"
click at [669, 444] on input "第三方卡券" at bounding box center [672, 450] width 84 height 29
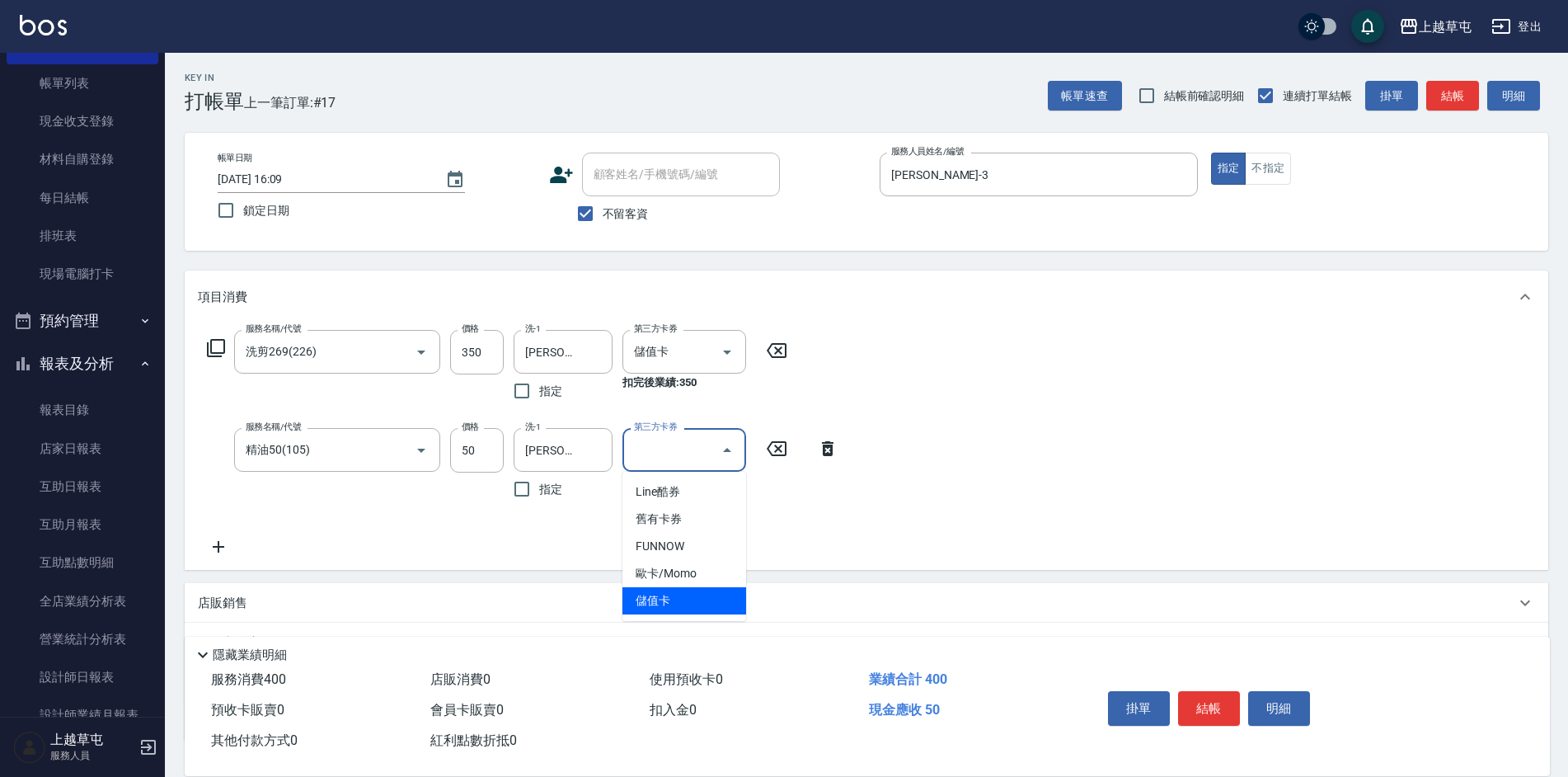
click at [672, 600] on span "儲值卡" at bounding box center [684, 601] width 124 height 27
type input "儲值卡"
click at [862, 533] on div "服務名稱/代號 洗剪269(226) 服務名稱/代號 價格 350 價格 洗-1 [PERSON_NAME]-26 洗-1 指定 第三方卡券 儲值卡 第三方卡…" at bounding box center [866, 446] width 1364 height 246
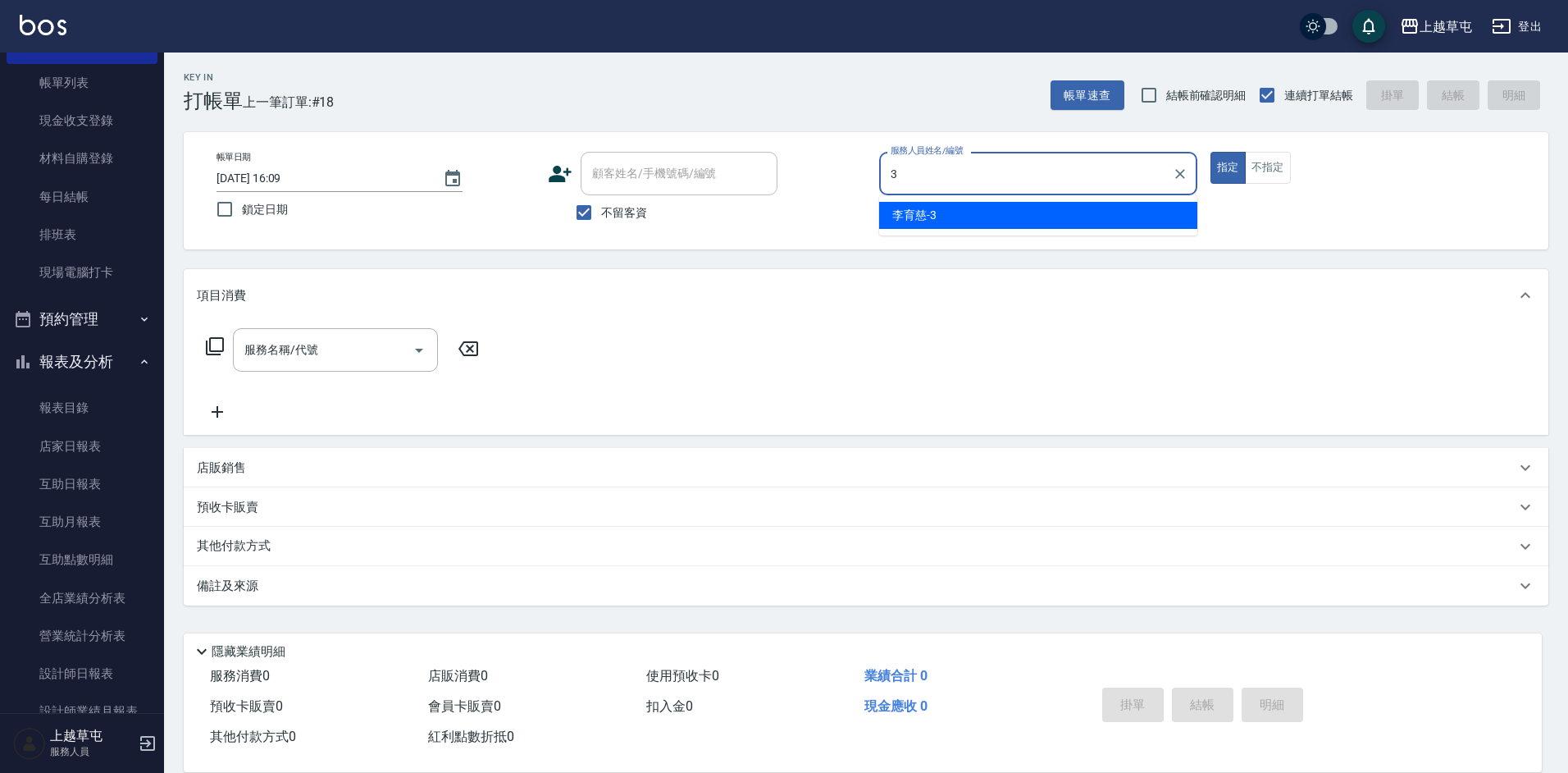
type input "[PERSON_NAME]-3"
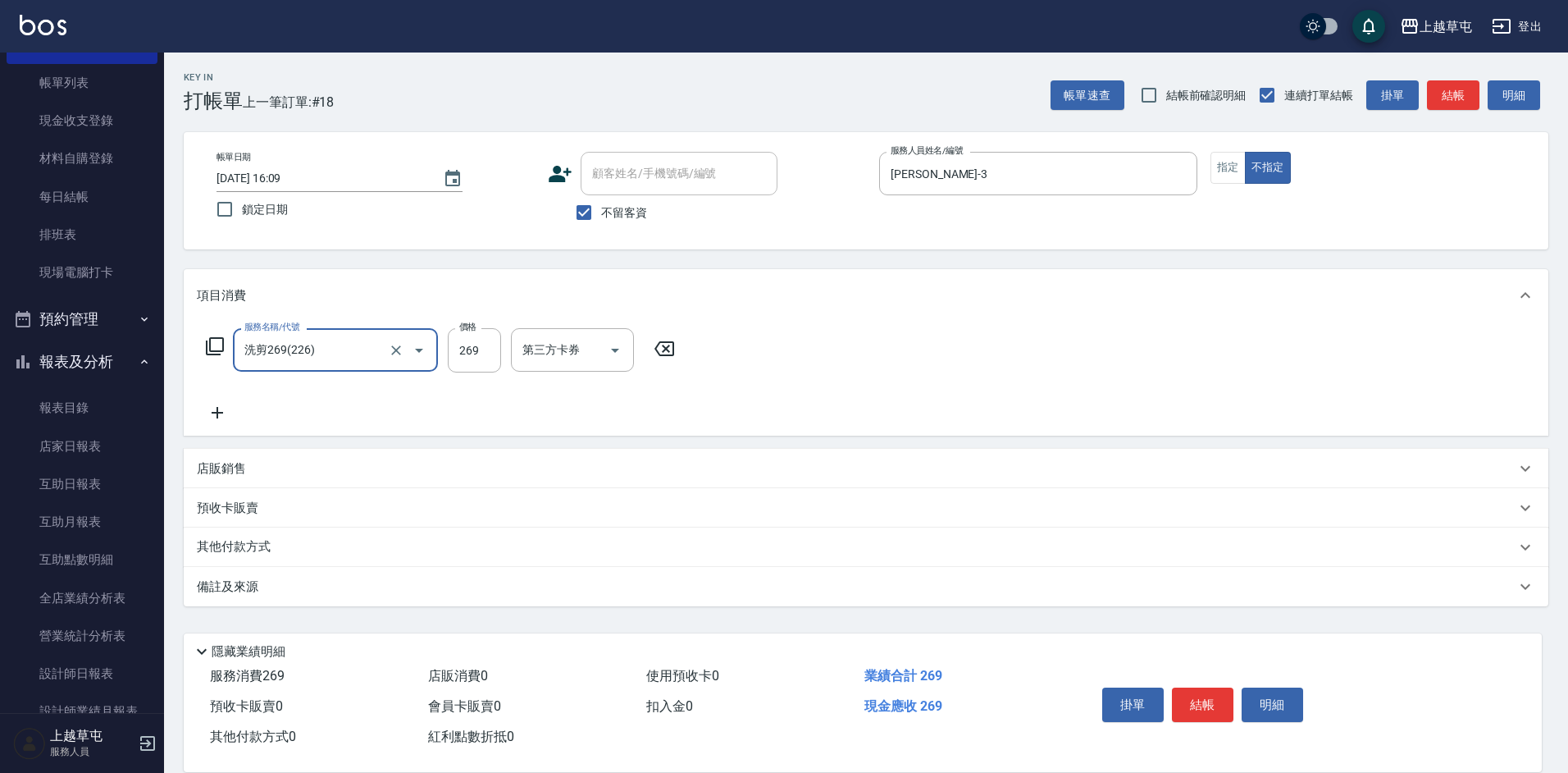
type input "洗剪269(226)"
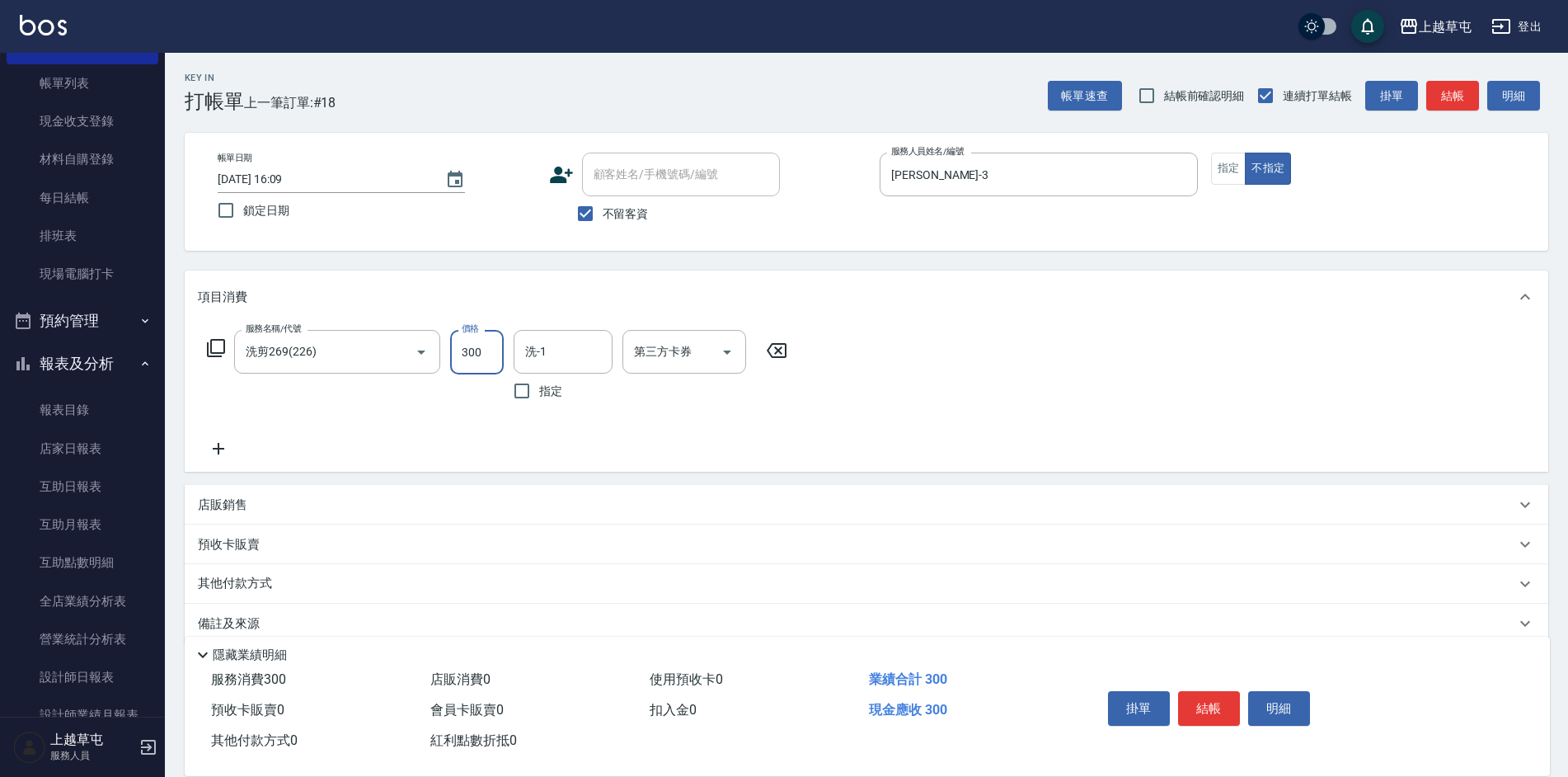
type input "300"
type input "[PERSON_NAME]-26"
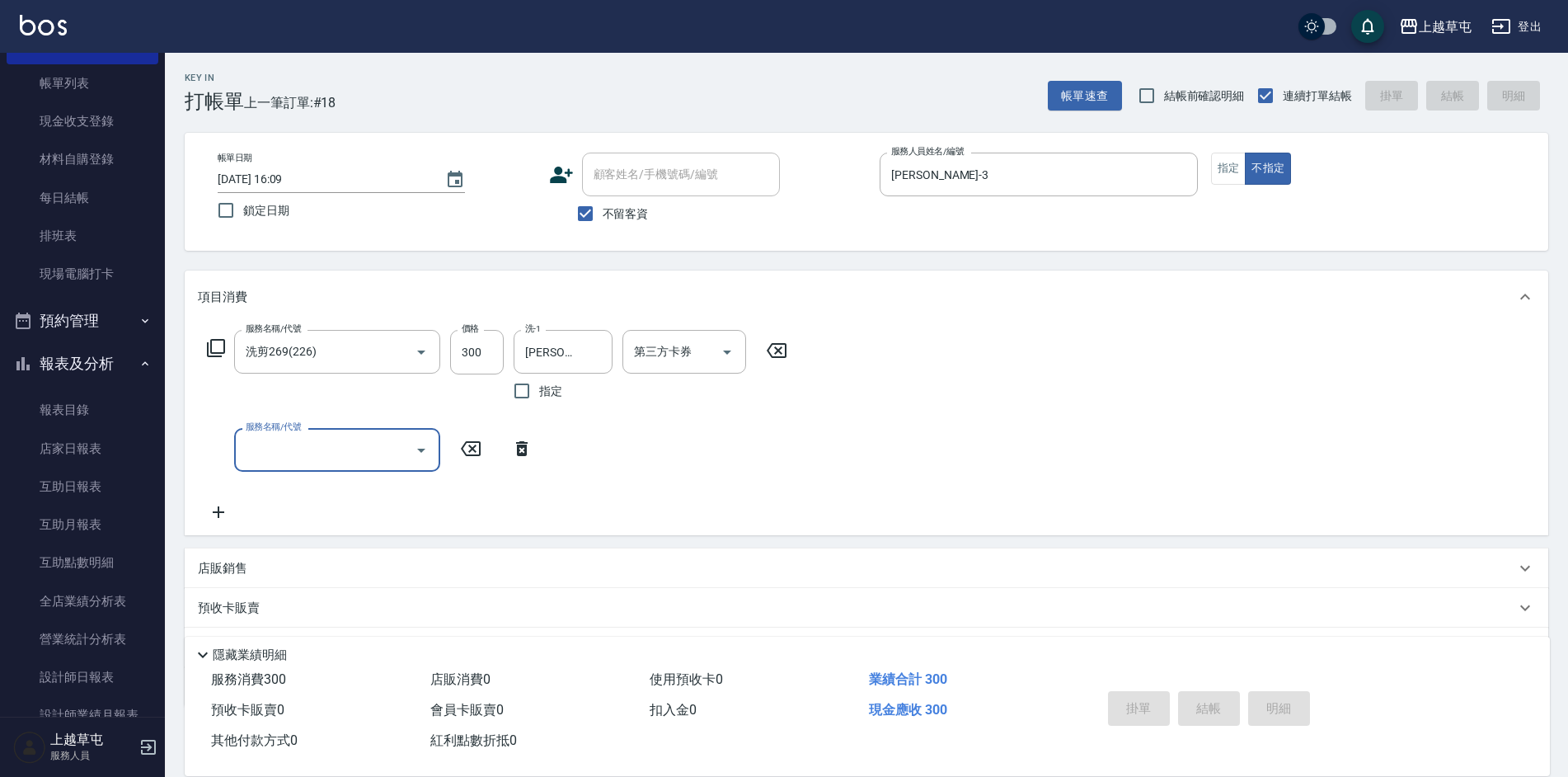
type input "[DATE] 16:10"
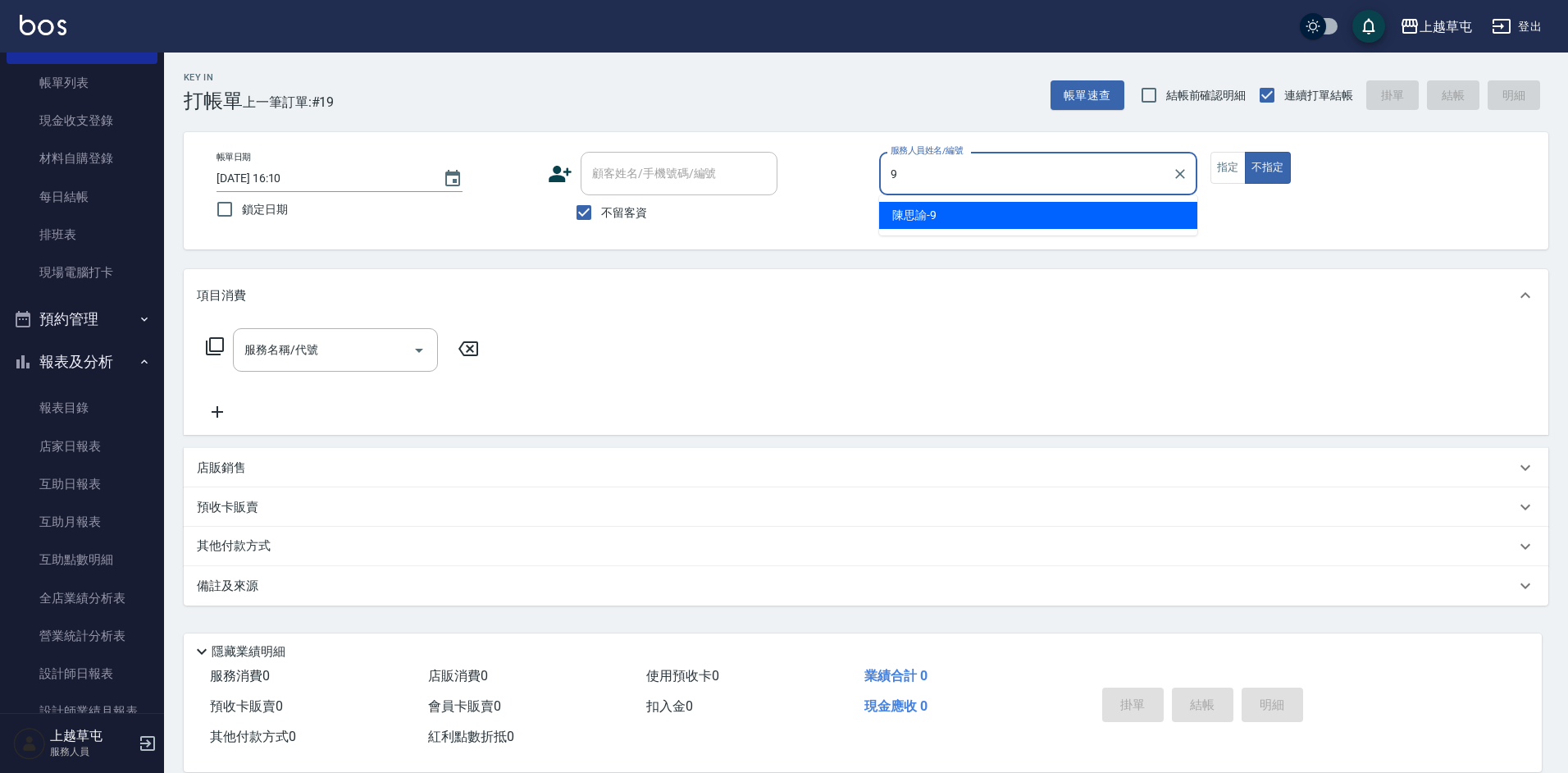
type input "[PERSON_NAME]-9"
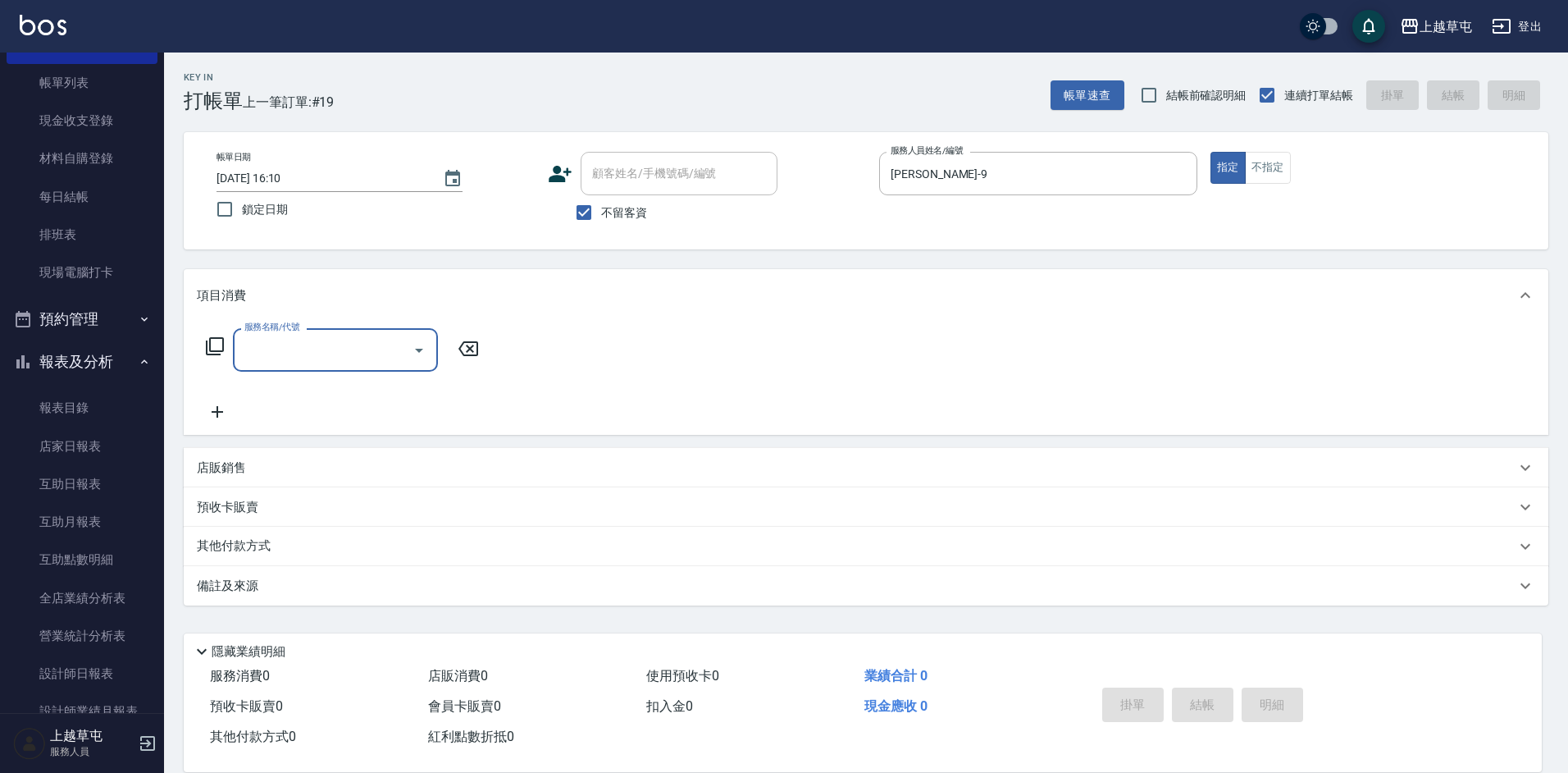
type input "4"
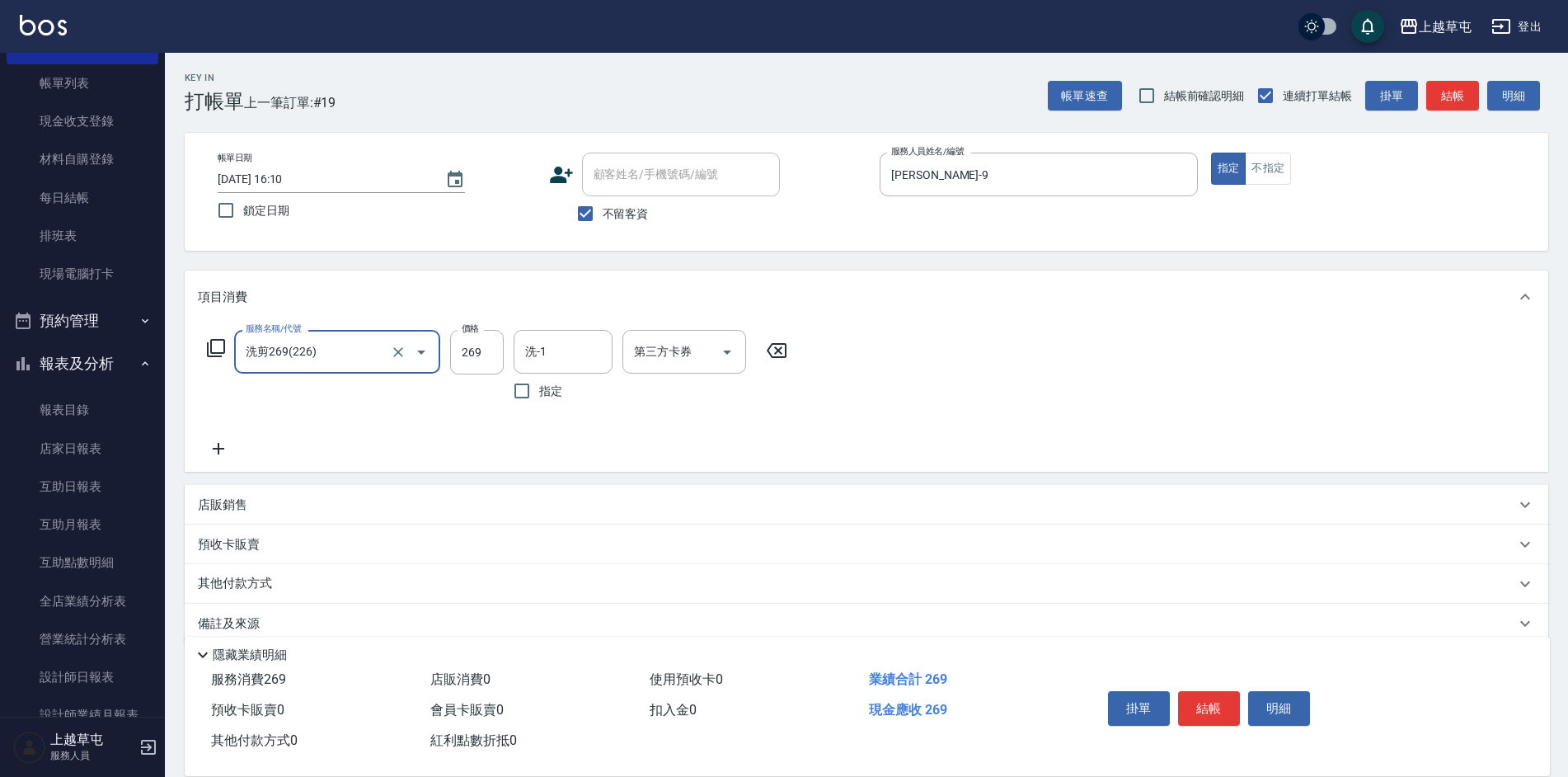
type input "洗剪269(226)"
type input "450"
type input "[PERSON_NAME]-26"
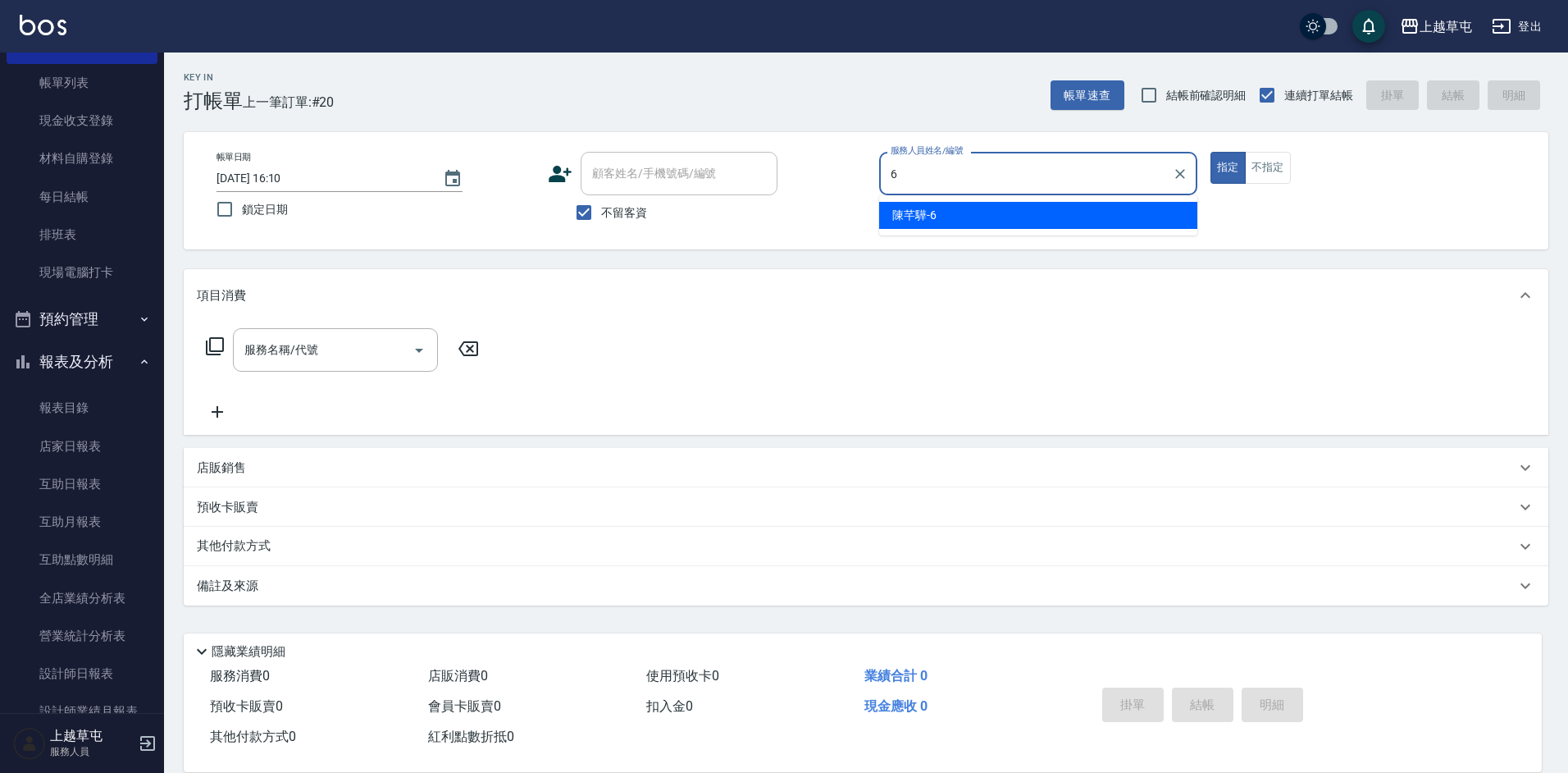
type input "[PERSON_NAME]-6"
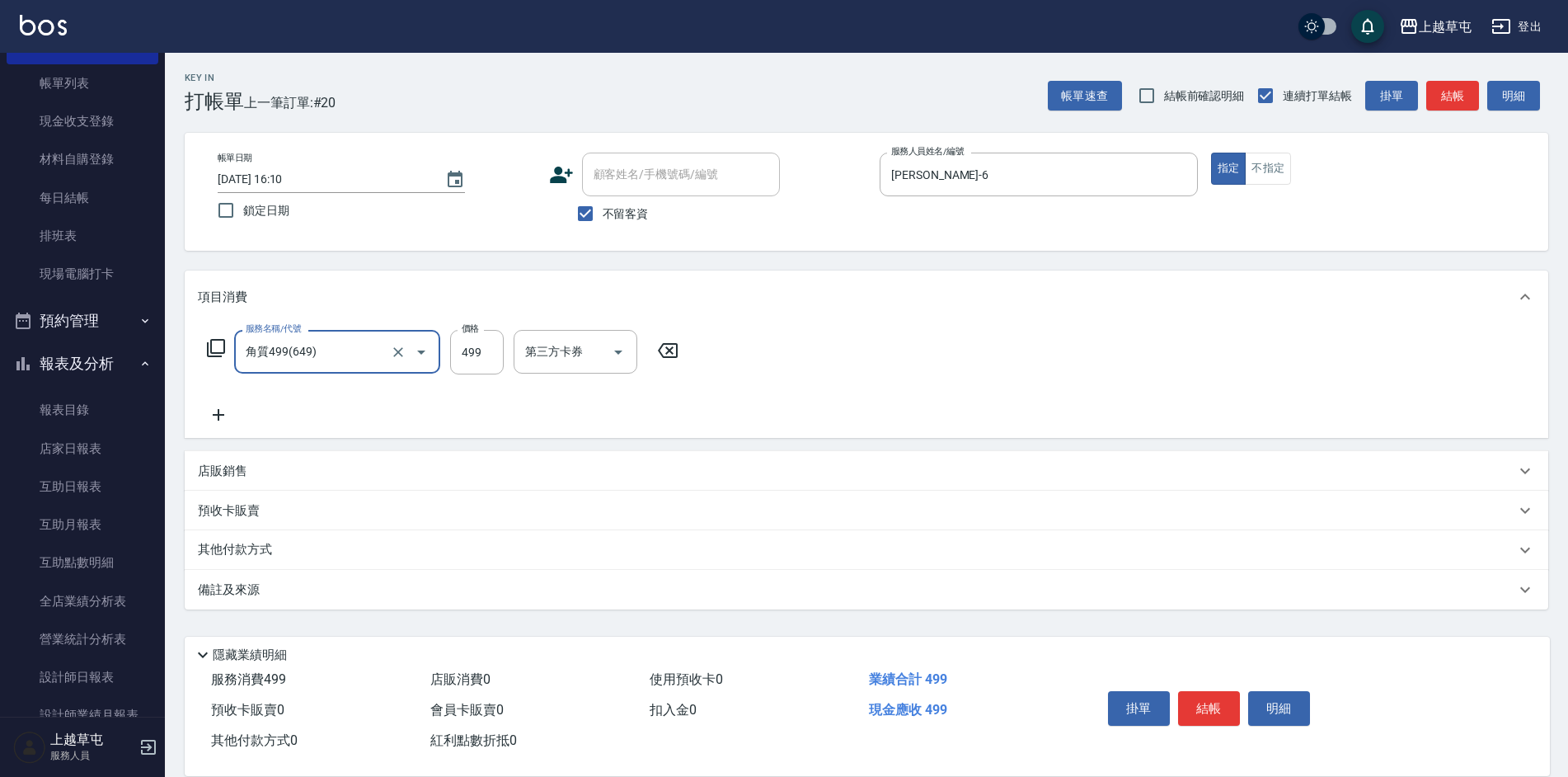
type input "角質499(649)"
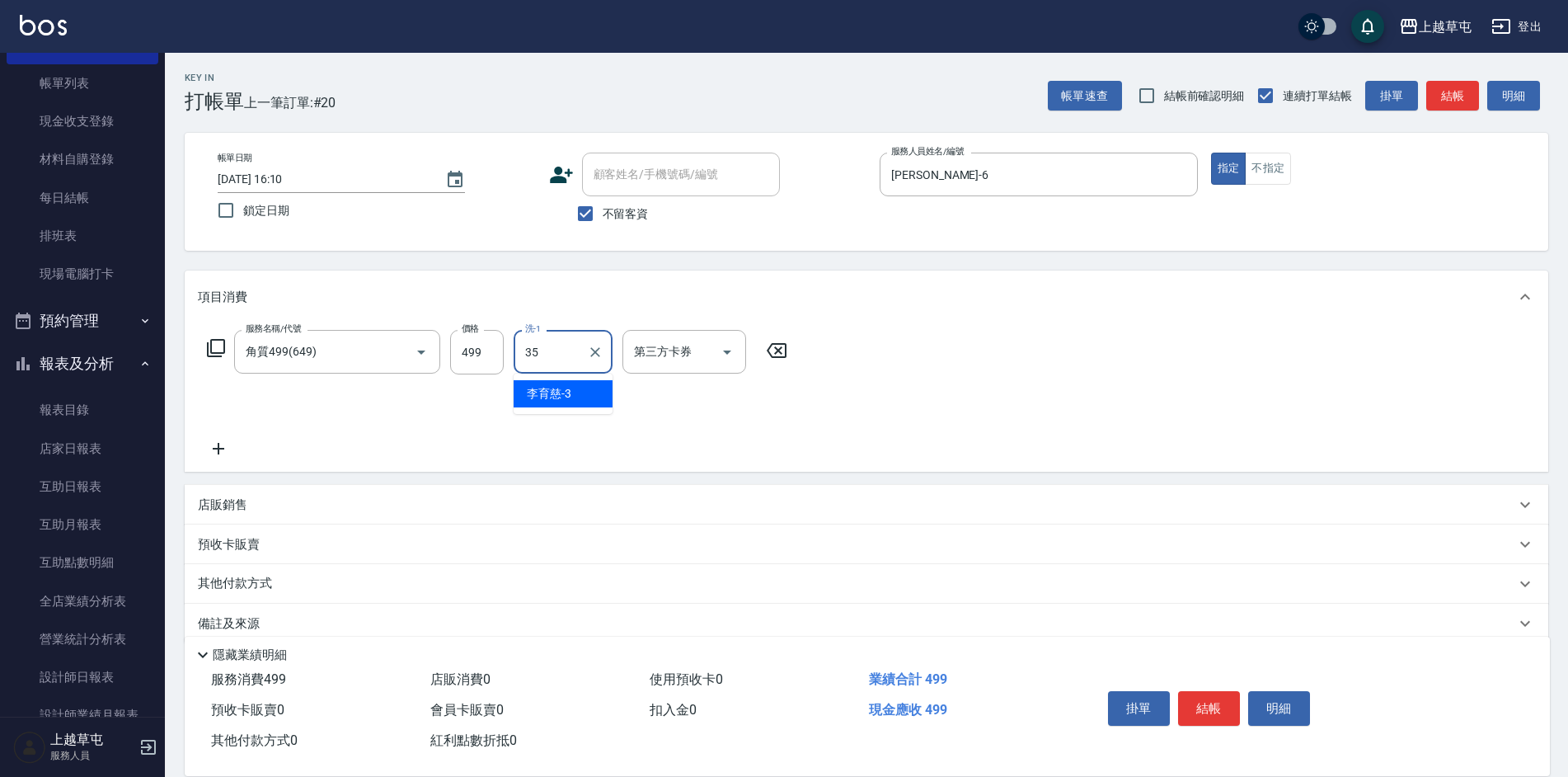
type input "[PERSON_NAME]-35"
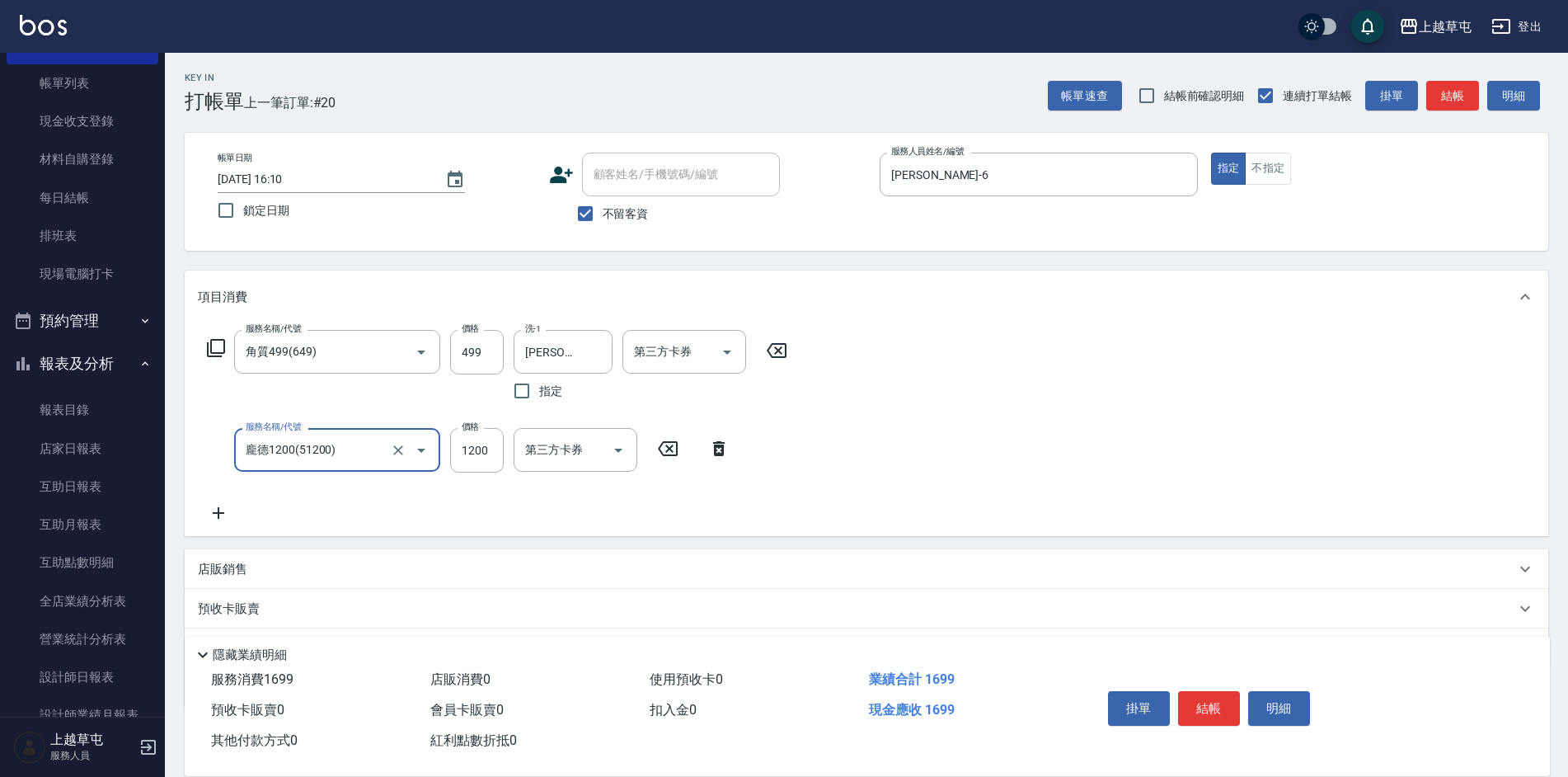
type input "龐德1200(51200)"
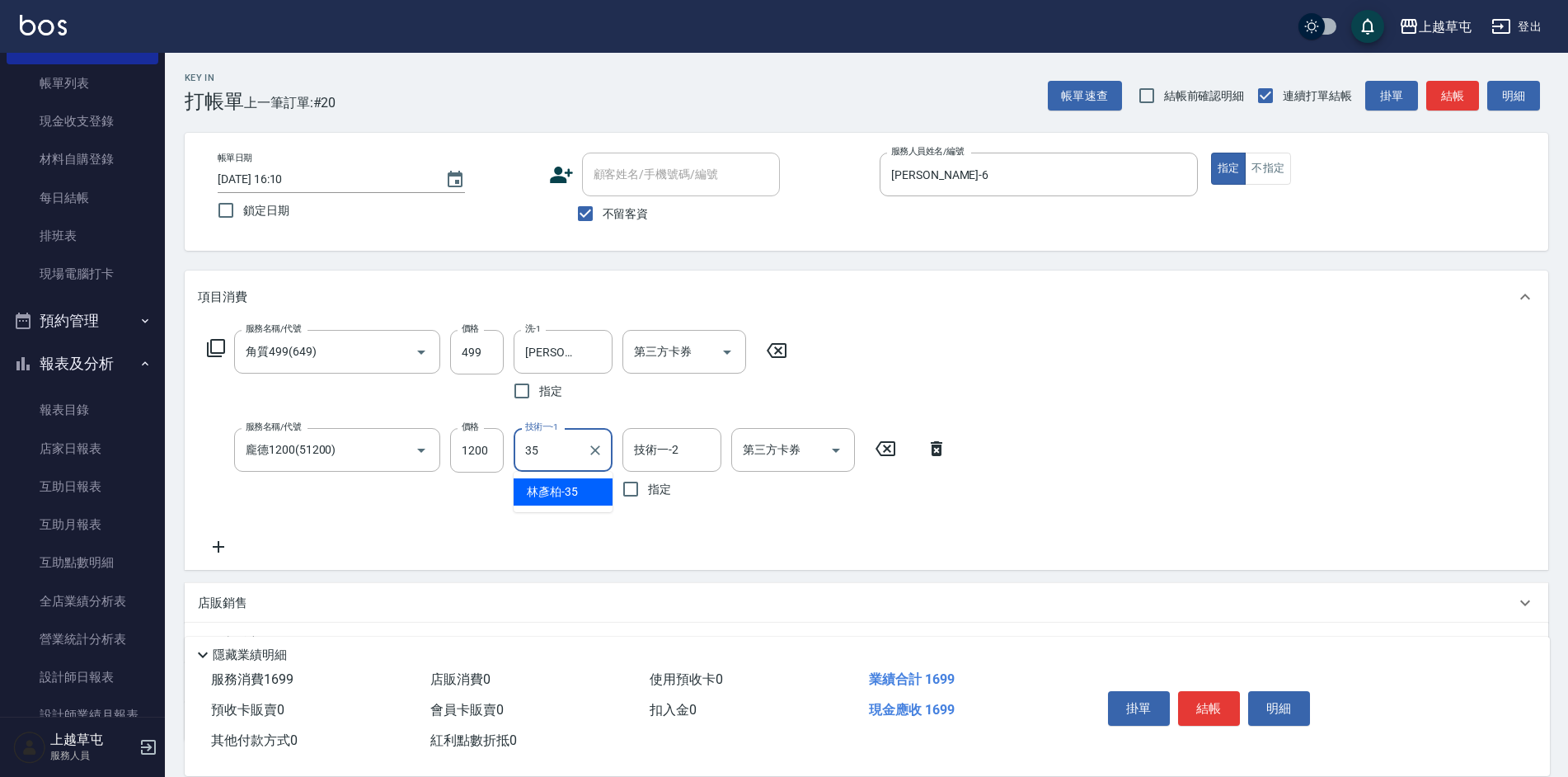
type input "[PERSON_NAME]-35"
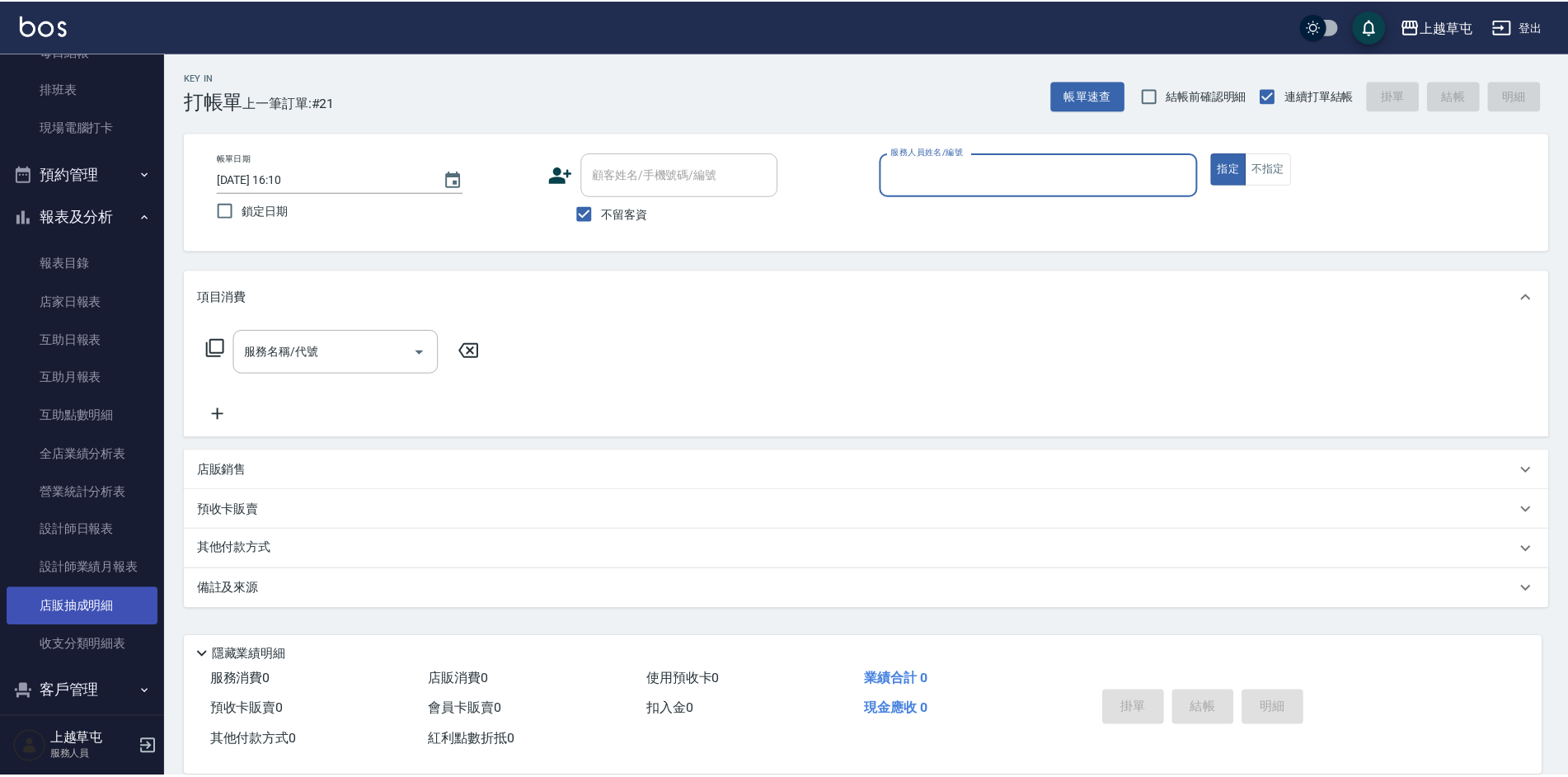
scroll to position [246, 0]
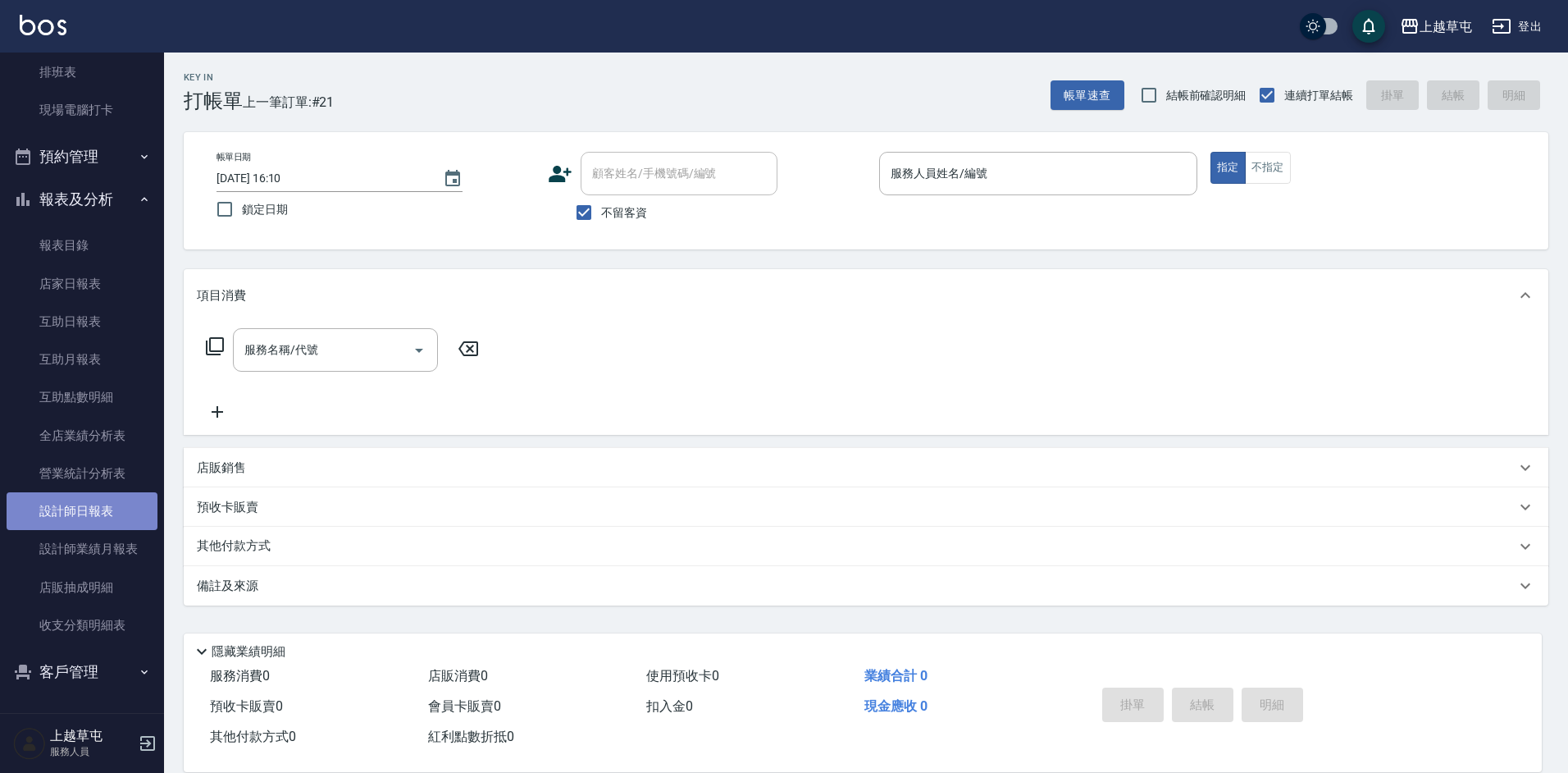
click at [82, 501] on link "設計師日報表" at bounding box center [82, 511] width 151 height 37
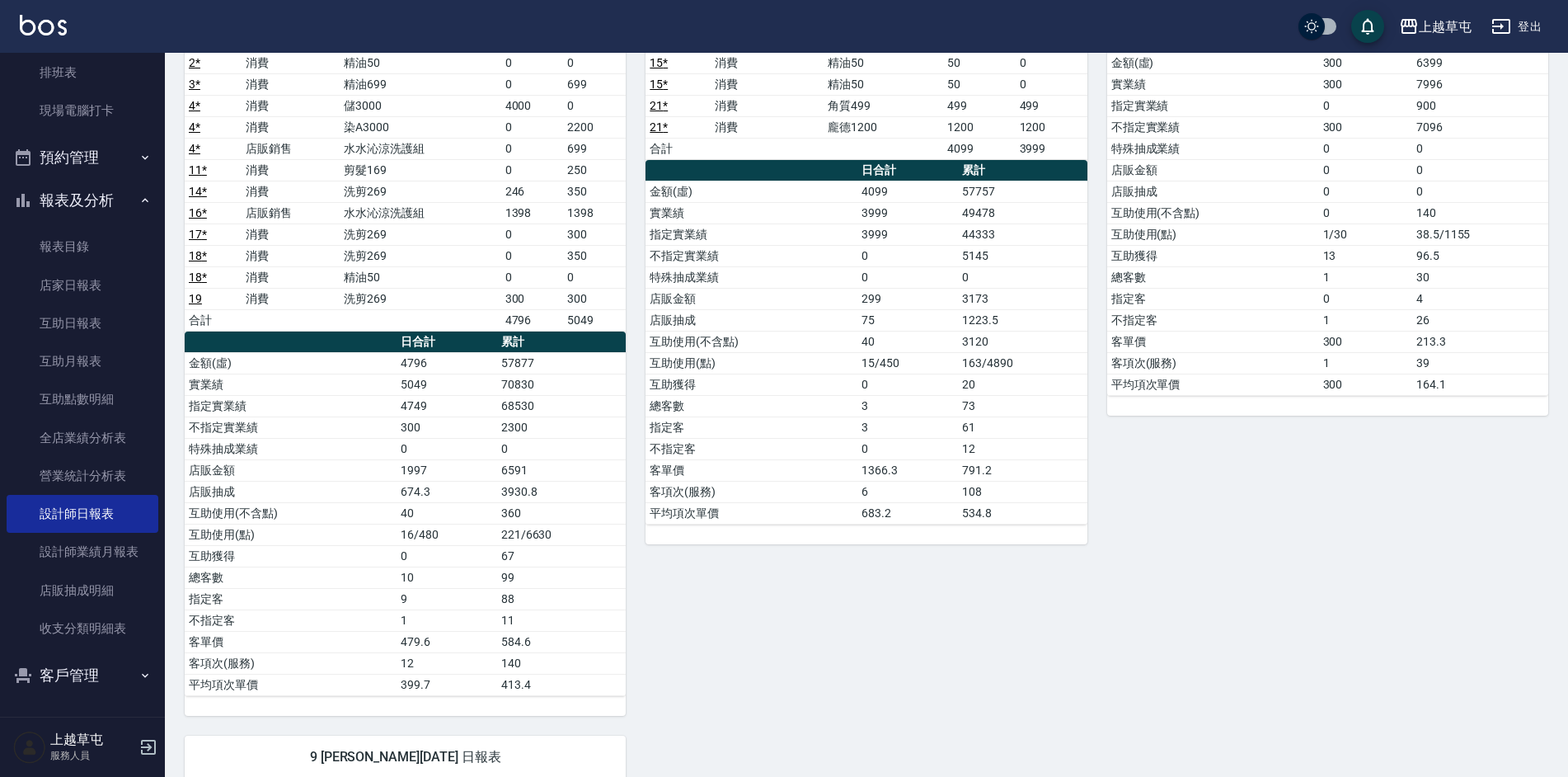
scroll to position [247, 0]
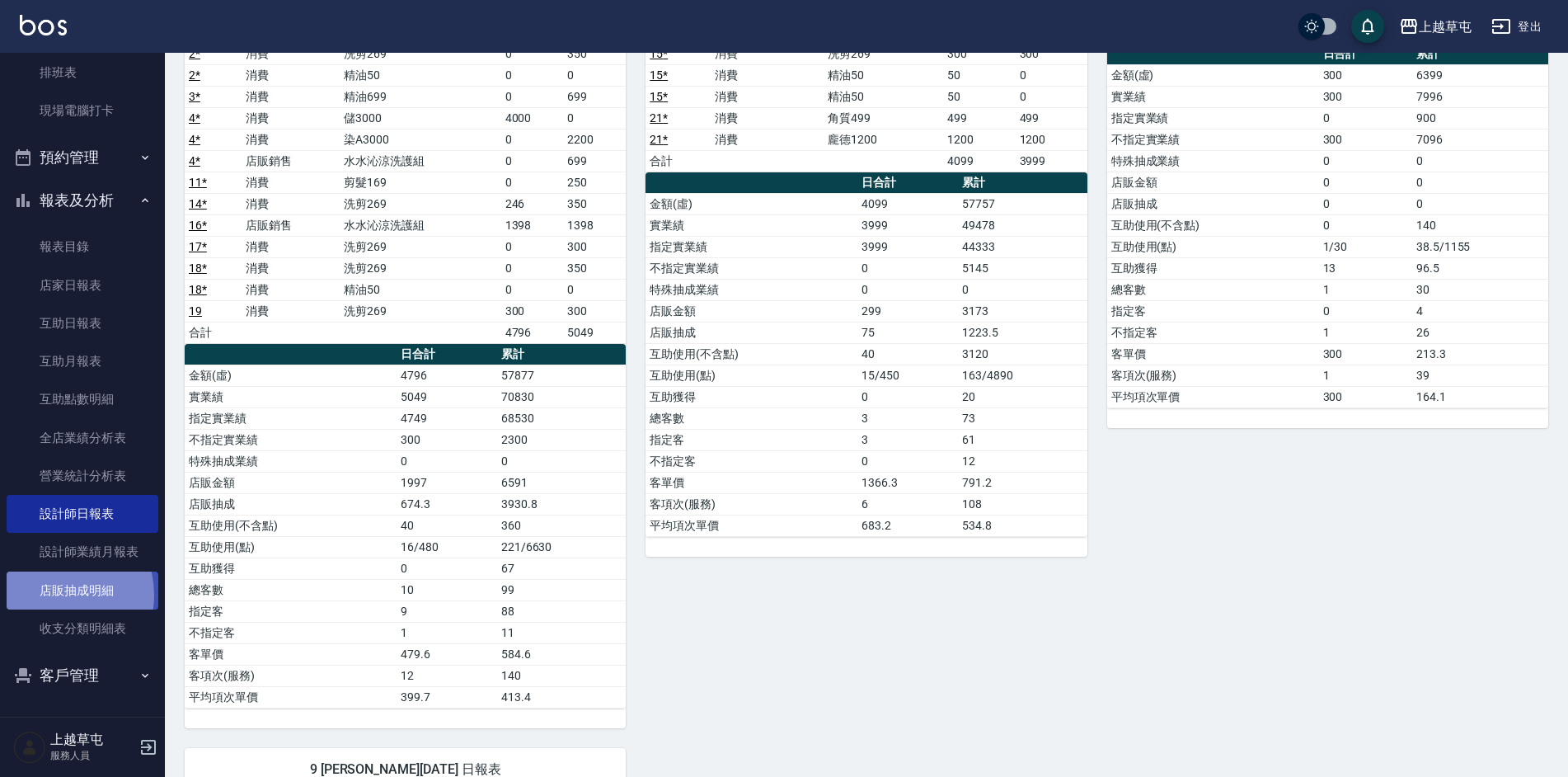
click at [53, 595] on link "店販抽成明細" at bounding box center [83, 591] width 152 height 38
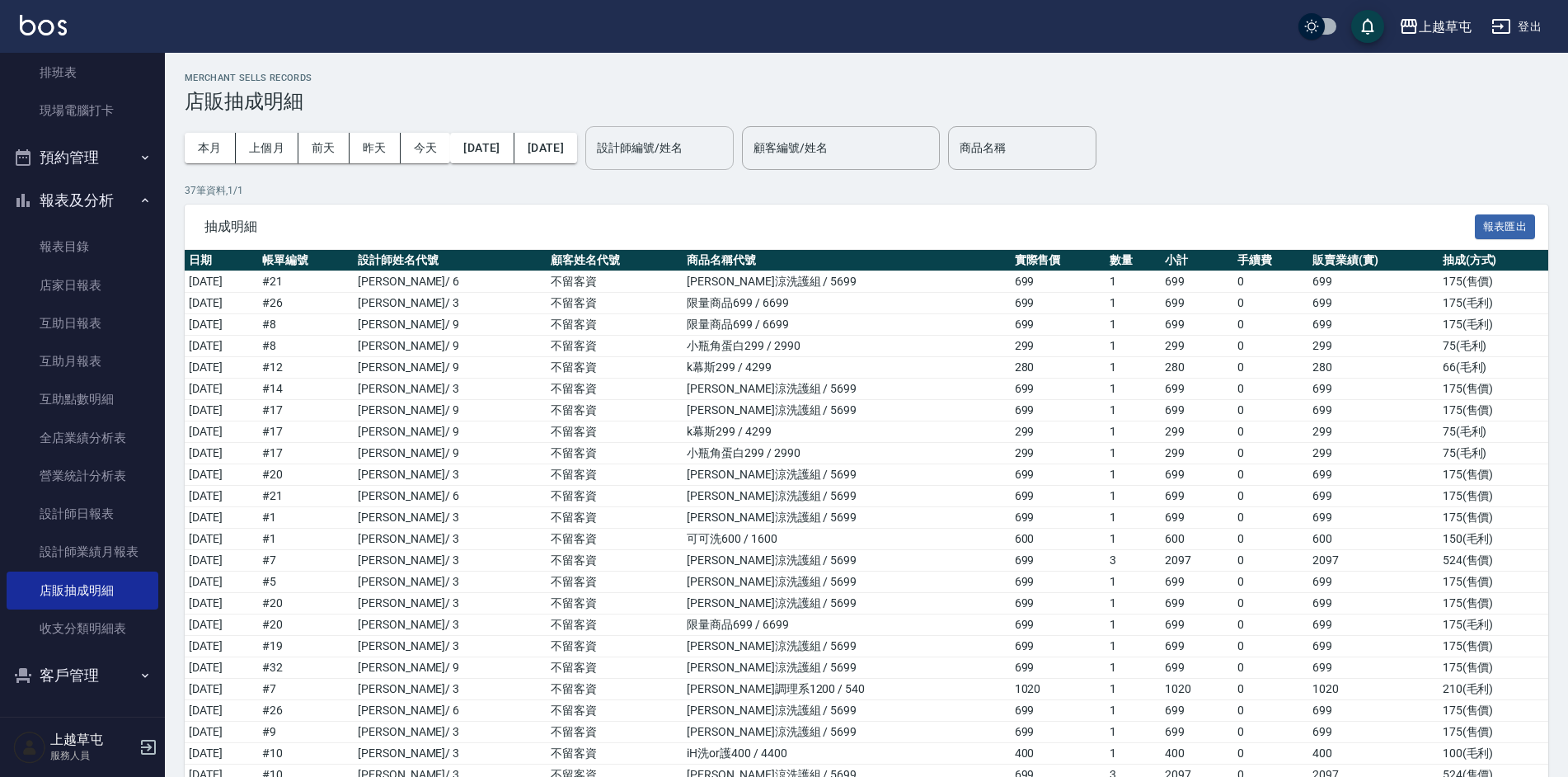
click at [734, 156] on div "設計師編號/姓名" at bounding box center [660, 148] width 149 height 44
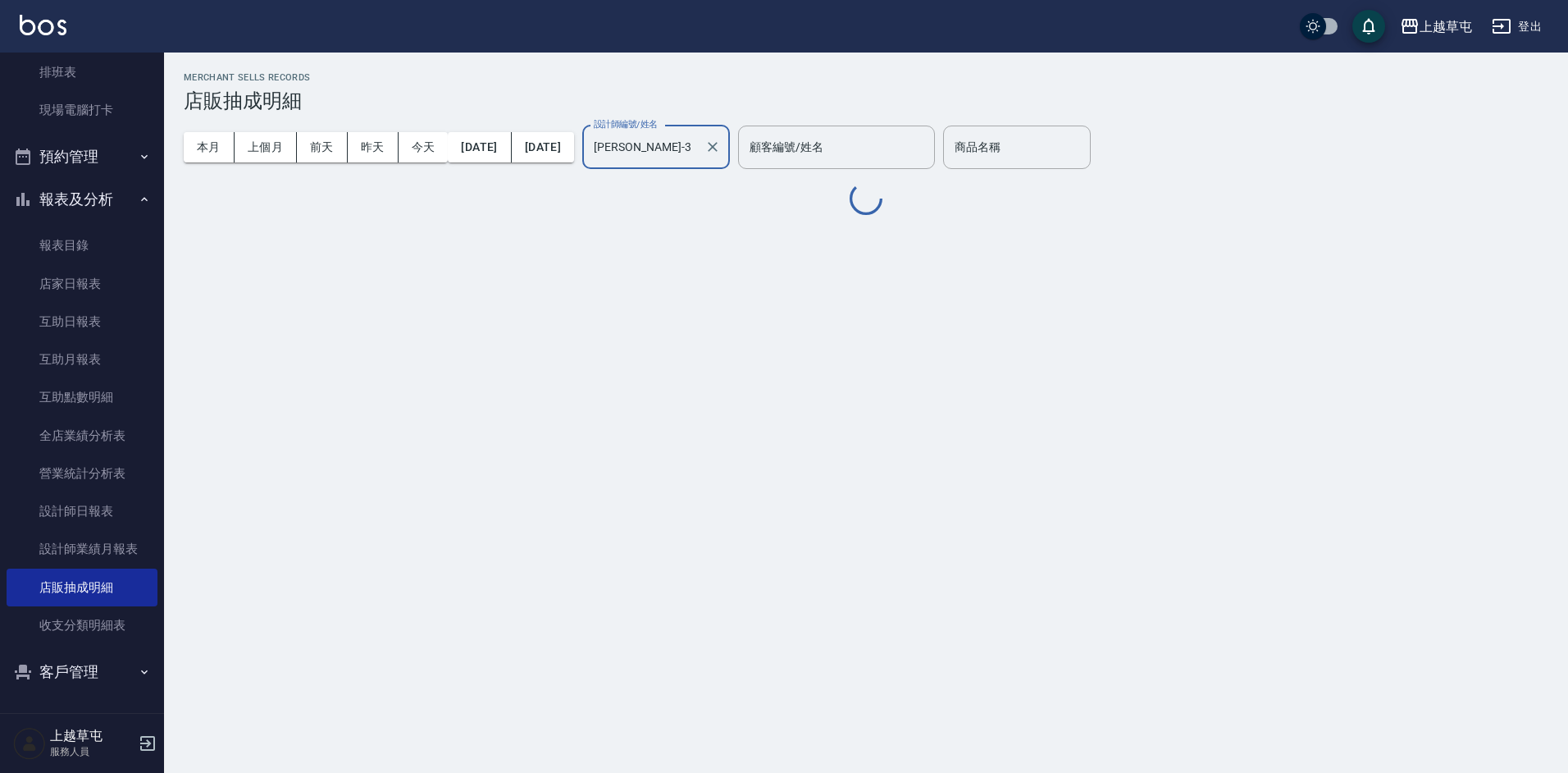
type input "[PERSON_NAME]-3"
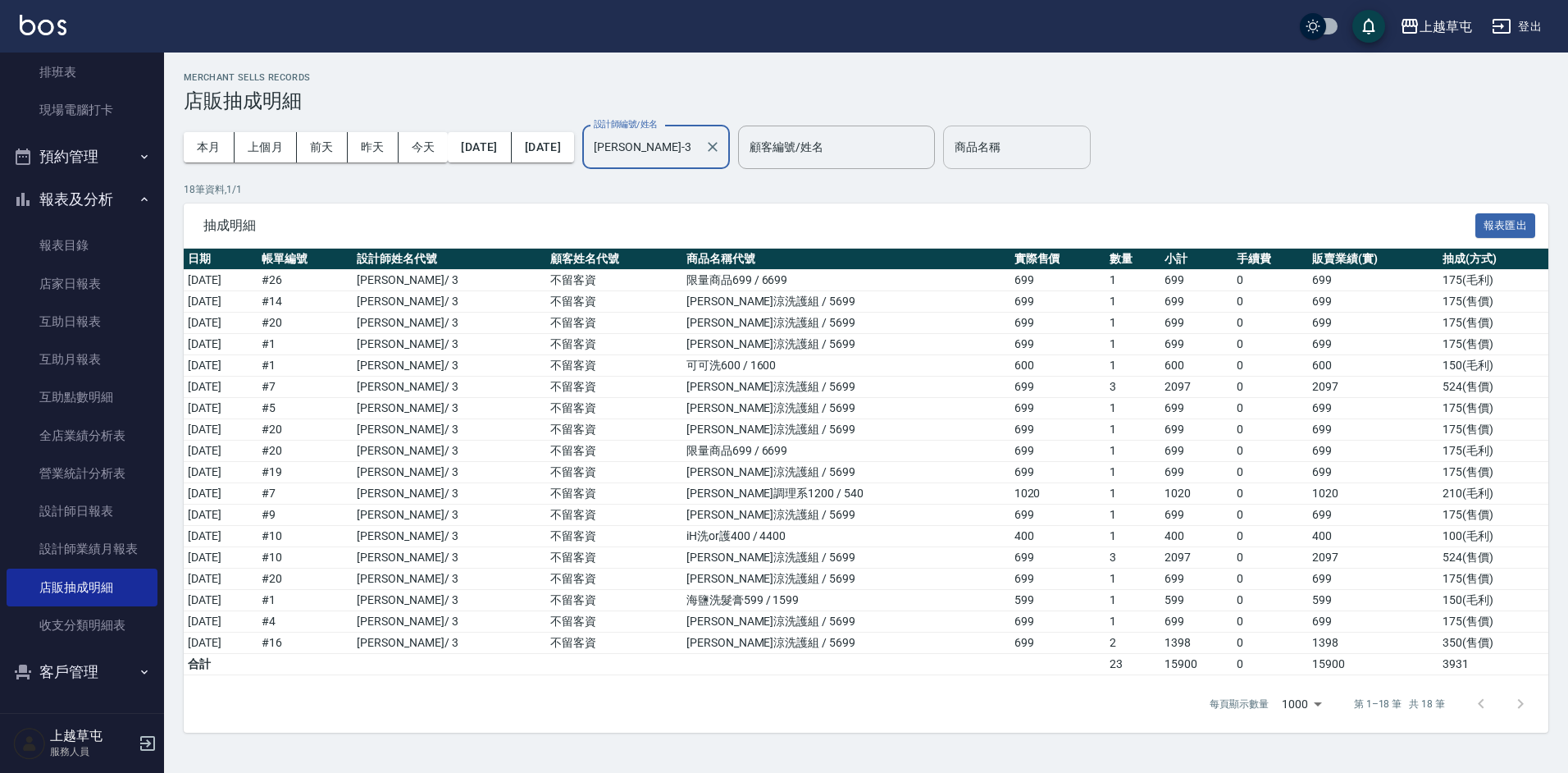
click at [1061, 137] on input "商品名稱" at bounding box center [1016, 147] width 133 height 29
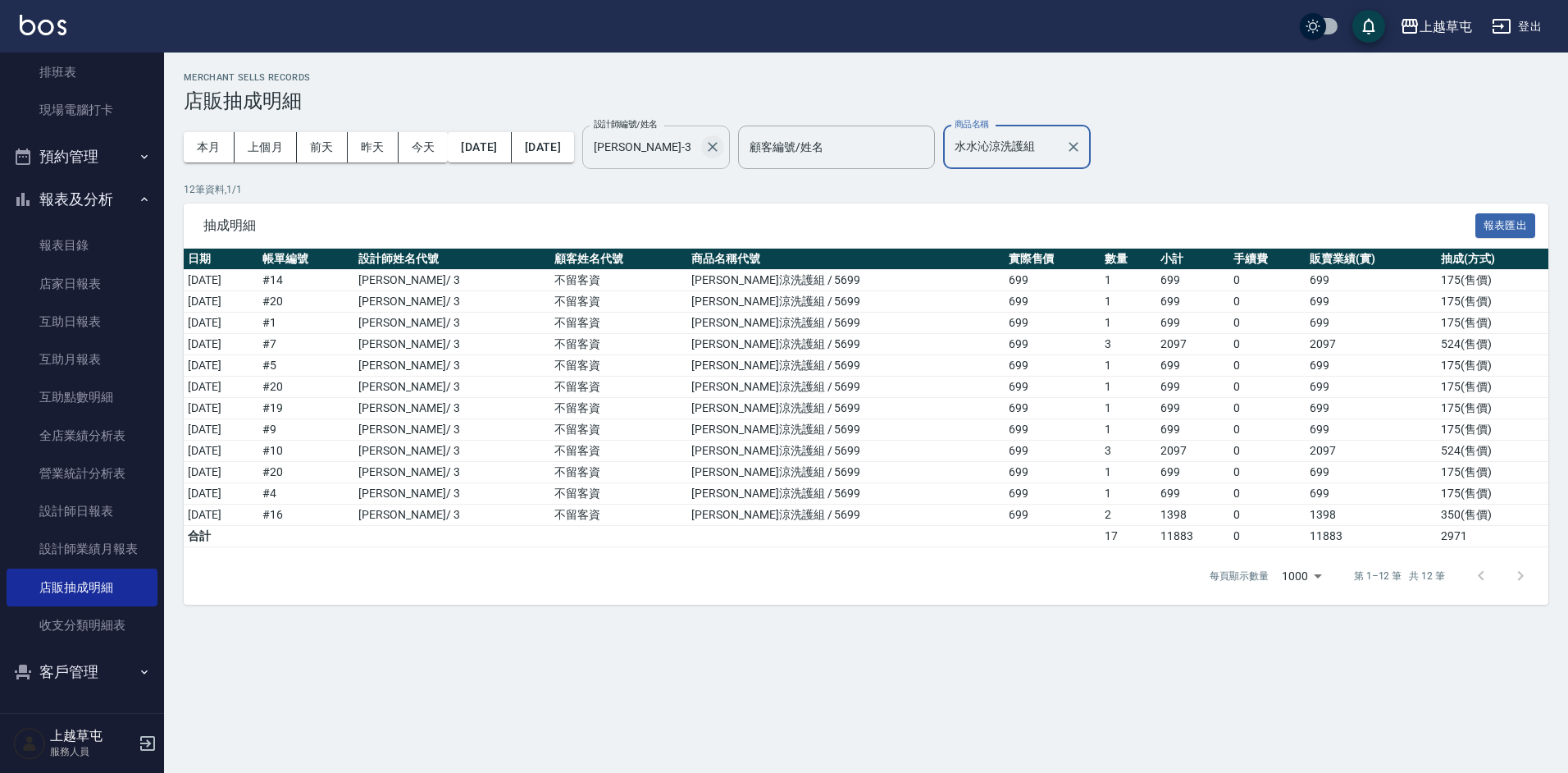
click at [721, 152] on icon "Clear" at bounding box center [712, 146] width 16 height 16
type input "水水沁涼洗護組"
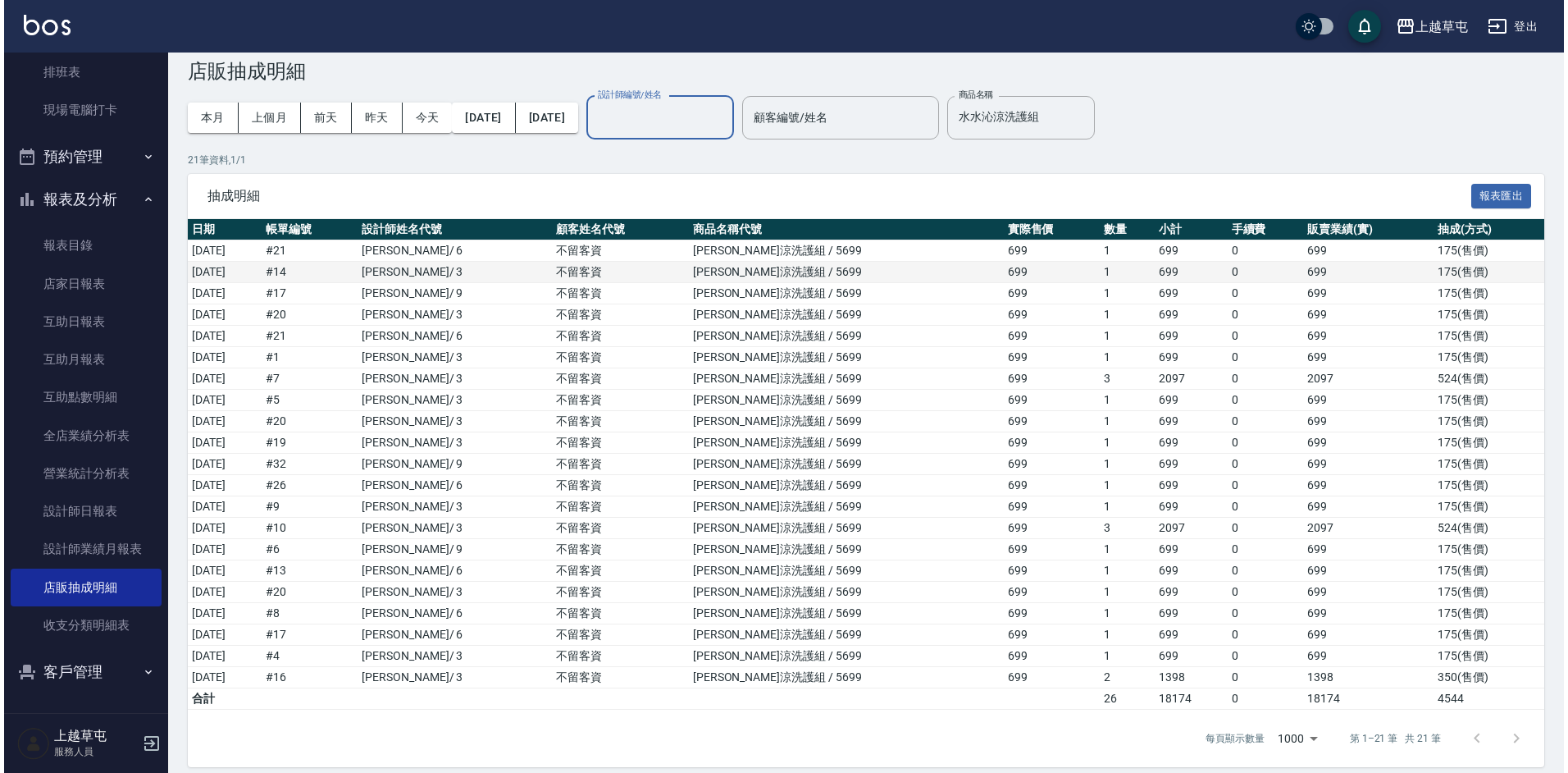
scroll to position [43, 0]
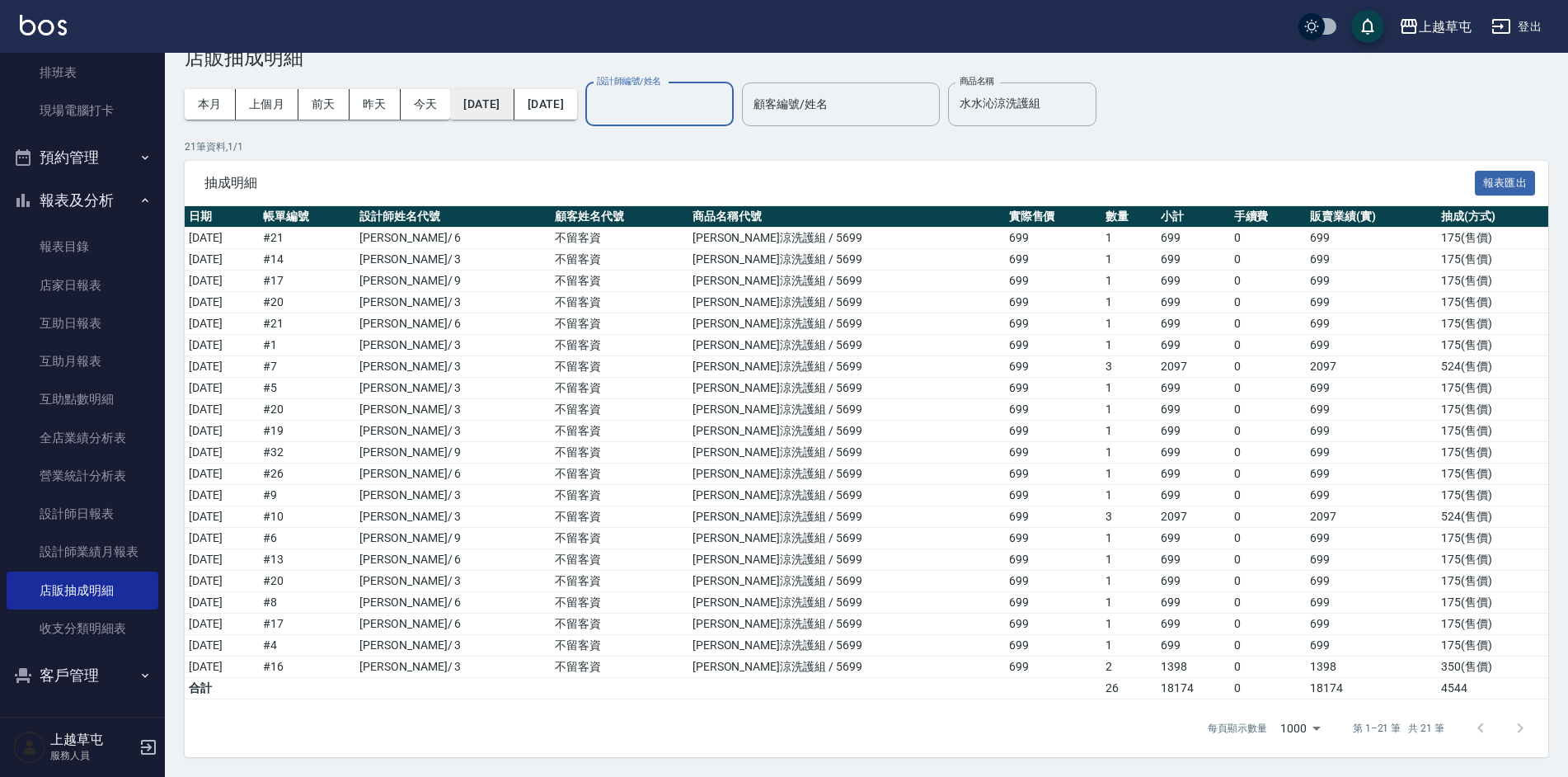
click at [508, 107] on button "[DATE]" at bounding box center [482, 104] width 63 height 31
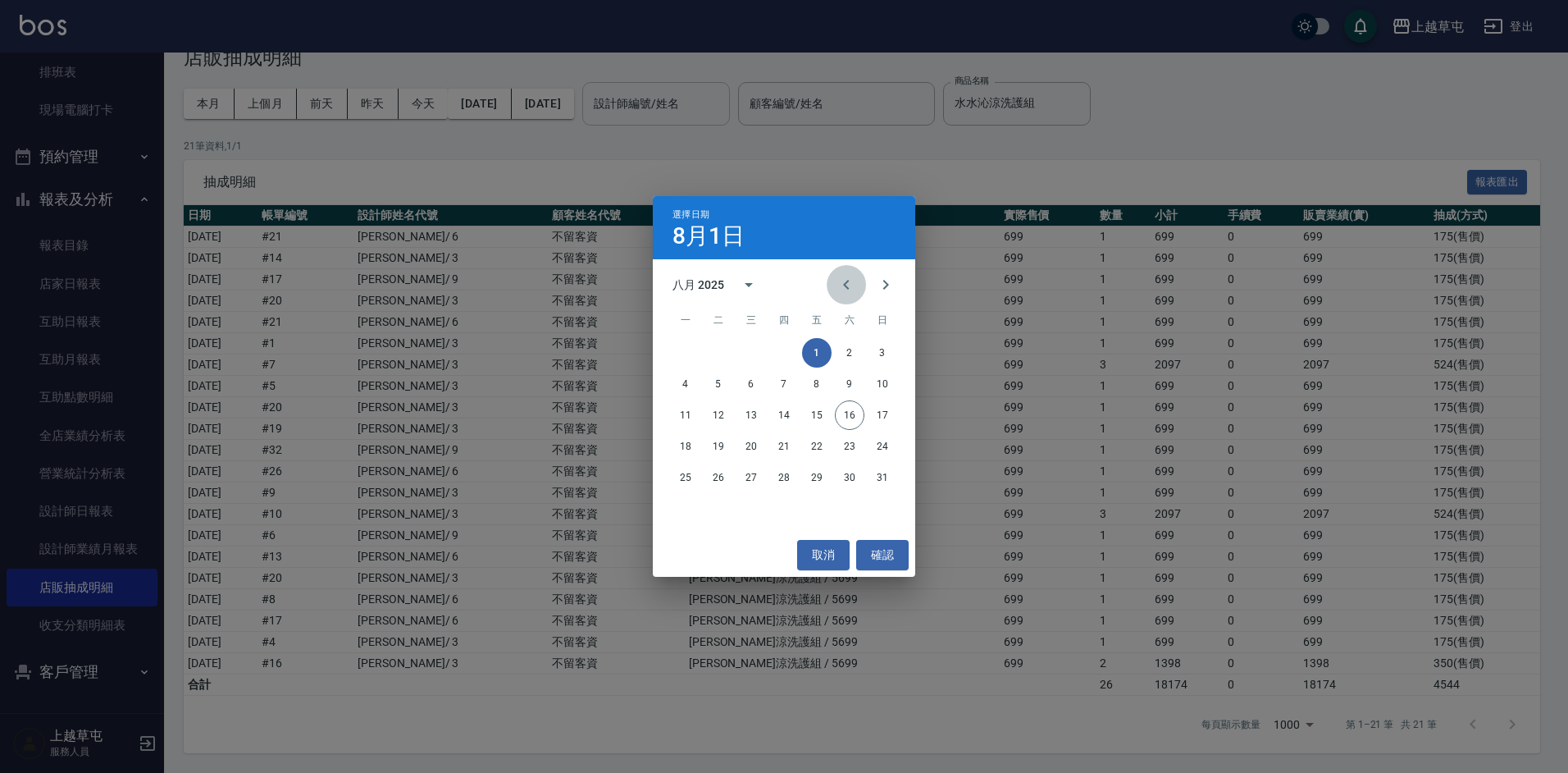
click at [837, 288] on icon "Previous month" at bounding box center [846, 284] width 20 height 20
click at [720, 412] on button "15" at bounding box center [718, 415] width 30 height 30
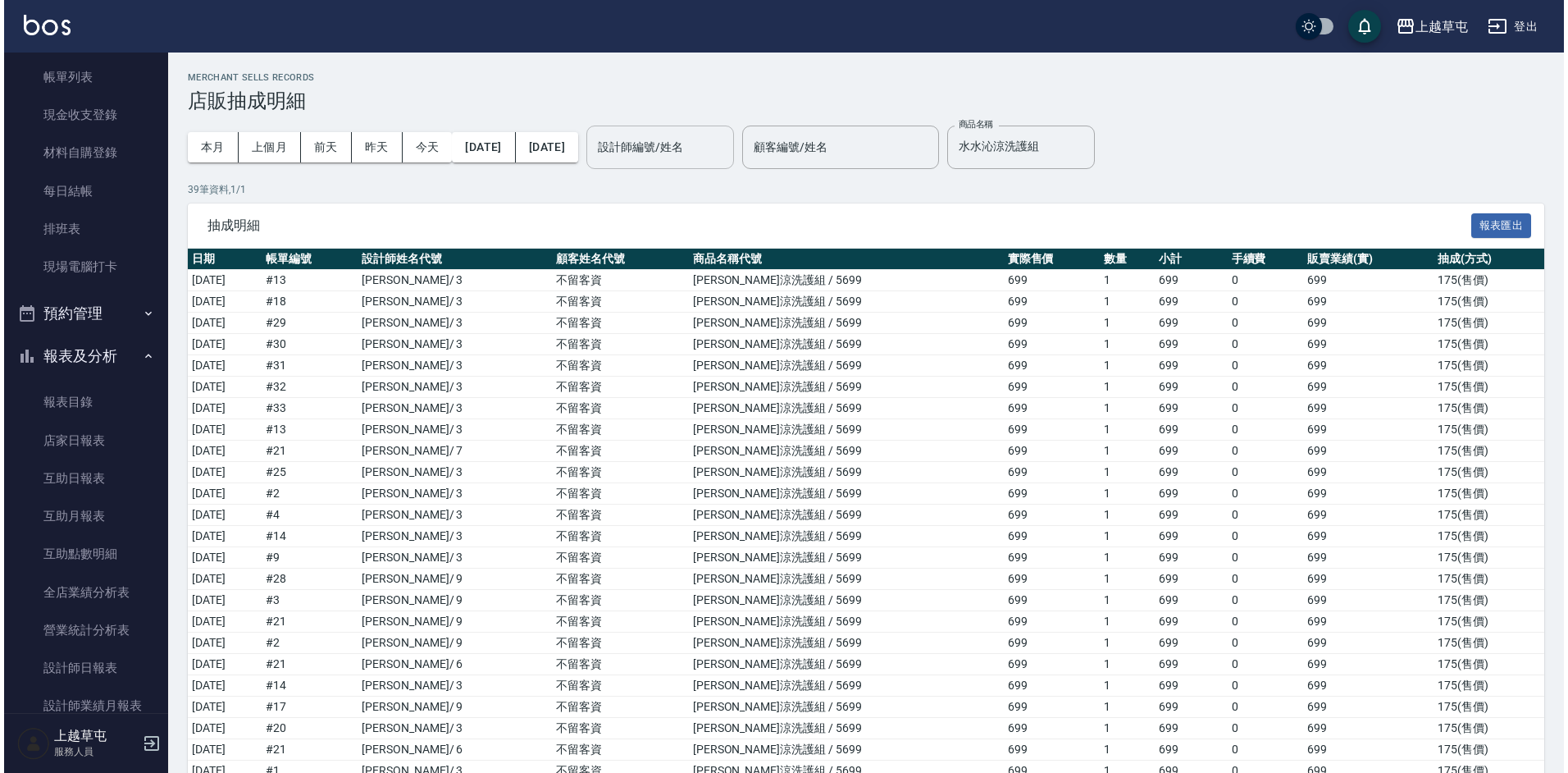
scroll to position [0, 0]
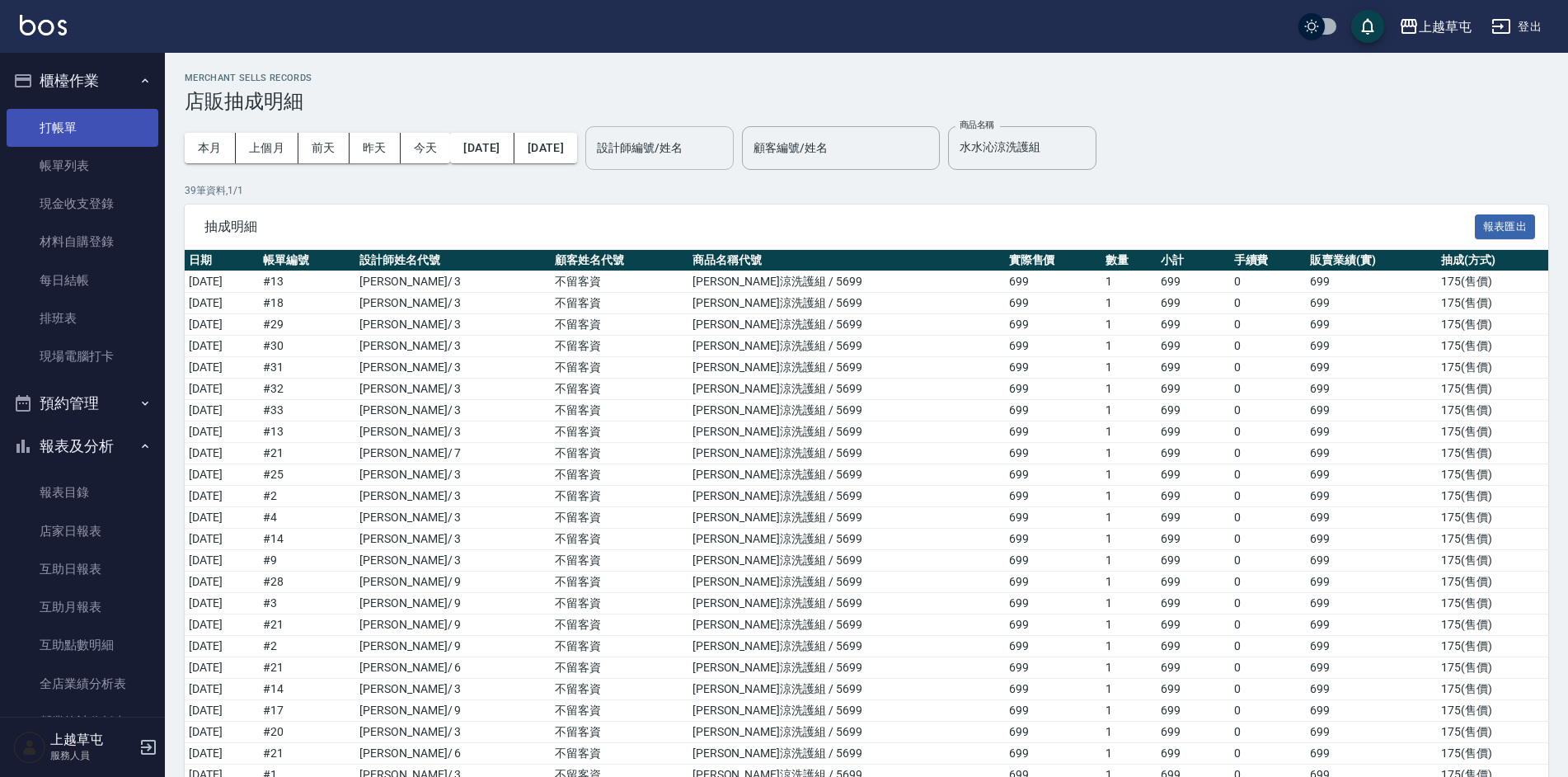
click at [69, 121] on link "打帳單" at bounding box center [83, 127] width 152 height 38
